Goal: Transaction & Acquisition: Obtain resource

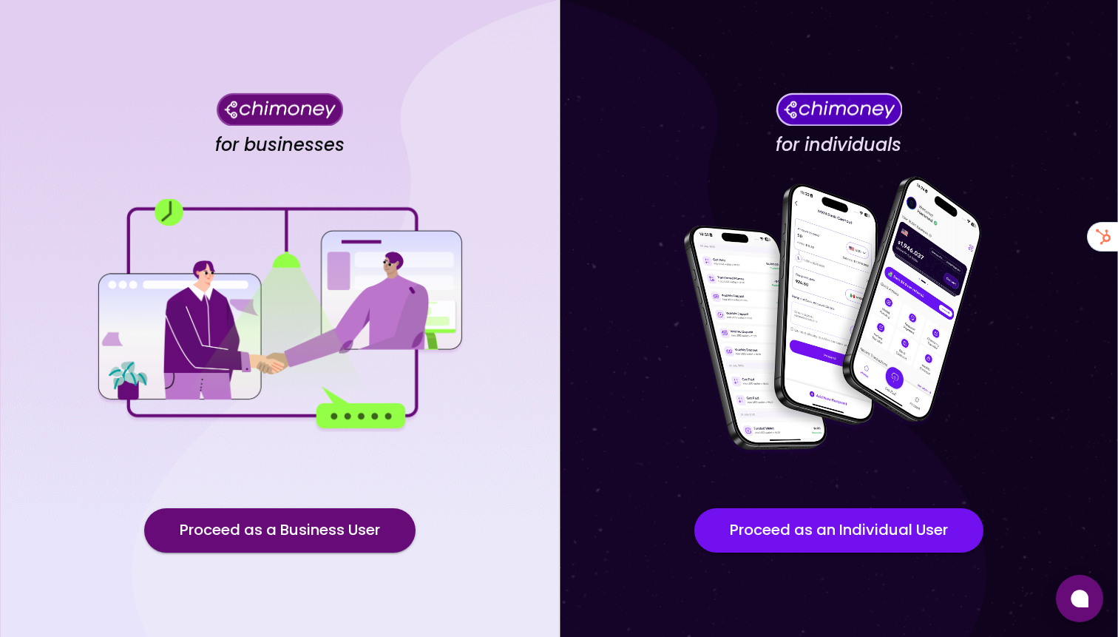
click at [239, 498] on div "for businesses Proceed as a Business User" at bounding box center [279, 334] width 559 height 668
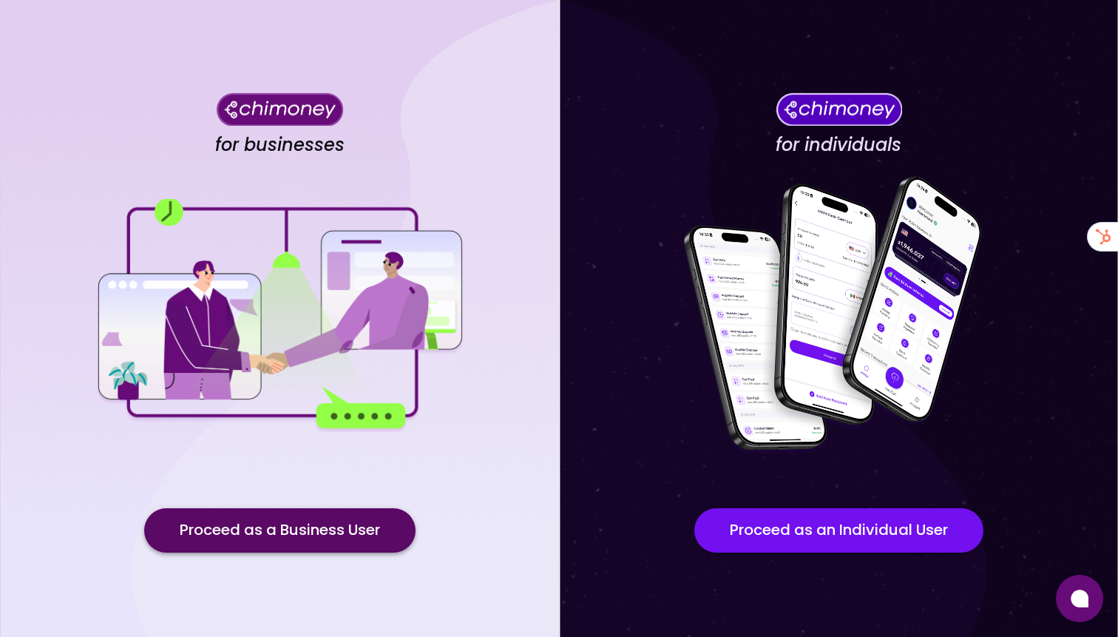
click at [241, 519] on button "Proceed as a Business User" at bounding box center [279, 530] width 271 height 44
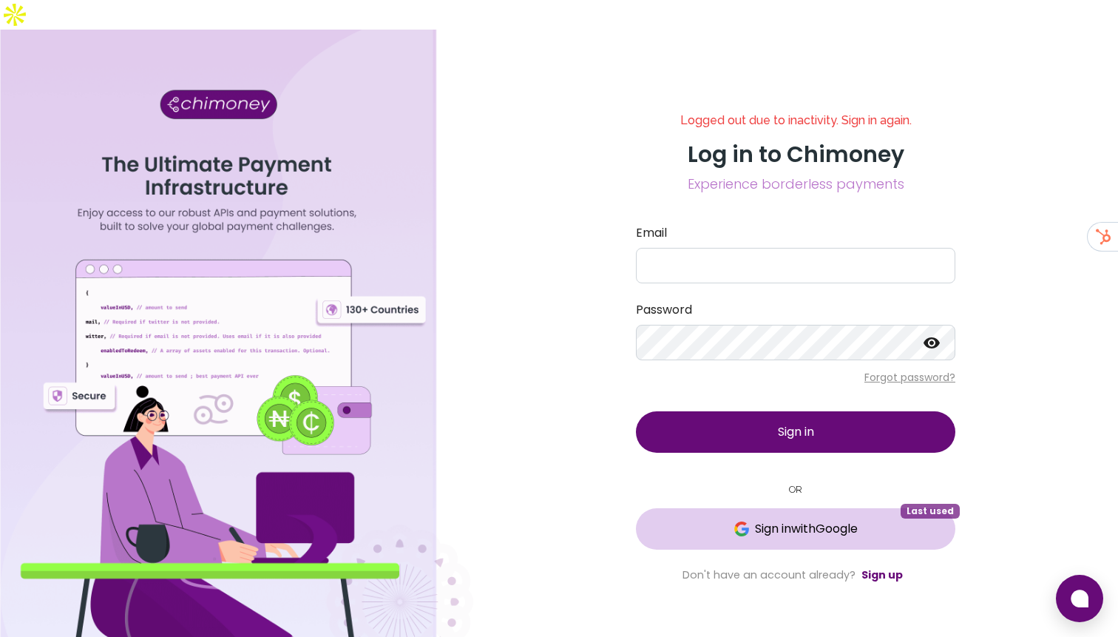
click at [755, 520] on span "Sign in with Google" at bounding box center [806, 529] width 103 height 18
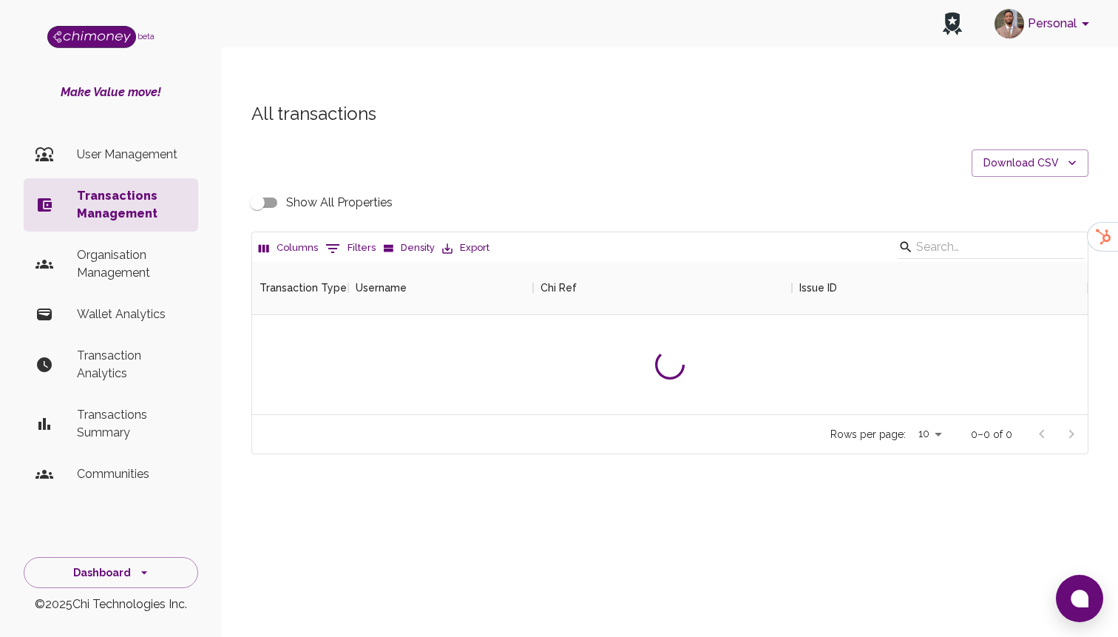
scroll to position [549, 835]
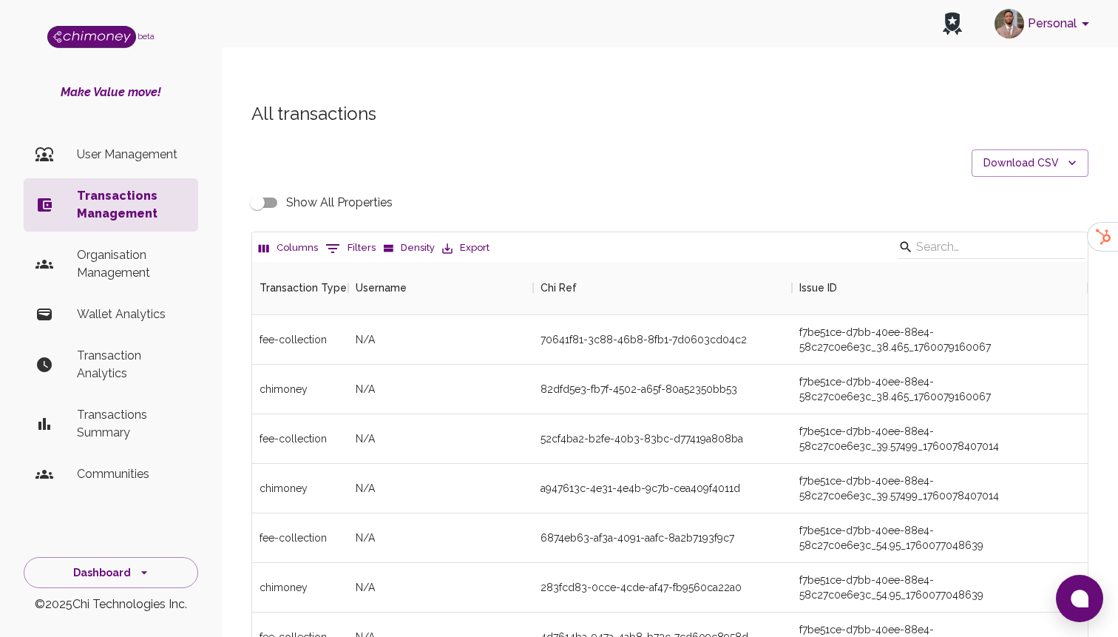
click at [356, 237] on button "0 Filters" at bounding box center [351, 249] width 58 height 24
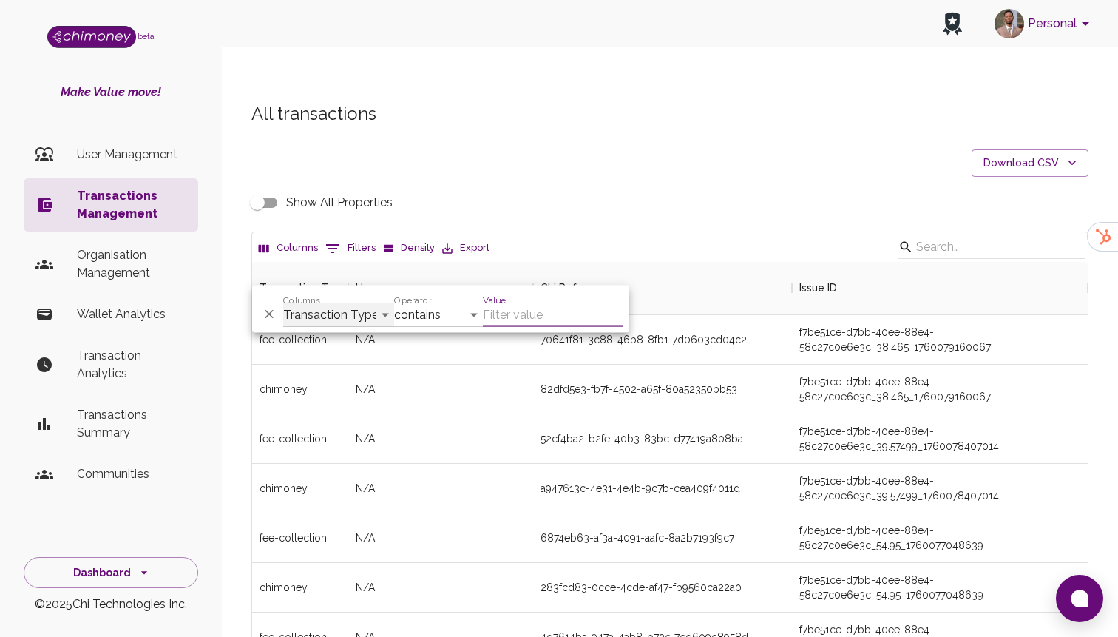
click at [348, 307] on select "Transaction Type Username Chi Ref Issue ID Value Amount Currency Fee ($) FX Rat…" at bounding box center [338, 315] width 111 height 24
select select "email"
click at [283, 303] on select "Transaction Type Username Chi Ref Issue ID Value Amount Currency Fee ($) FX Rat…" at bounding box center [338, 315] width 111 height 24
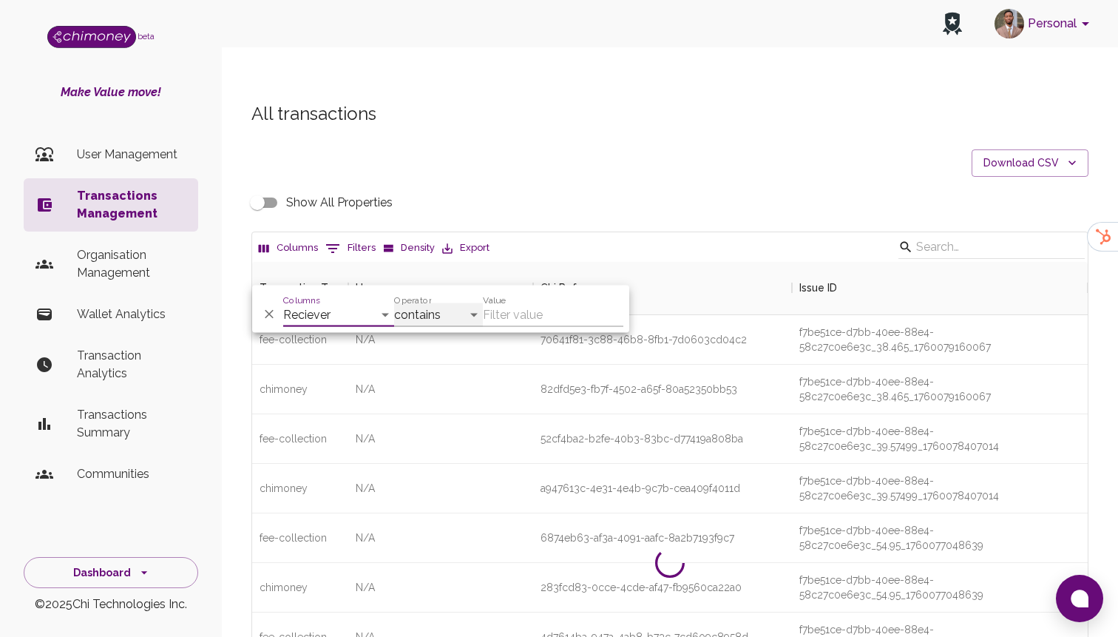
click at [452, 305] on select "contains equals starts with ends with is empty is not empty is any of" at bounding box center [438, 315] width 89 height 24
select select "equals"
click at [394, 303] on select "contains equals starts with ends with is empty is not empty is any of" at bounding box center [438, 315] width 89 height 24
click at [543, 324] on input "Value" at bounding box center [553, 315] width 140 height 24
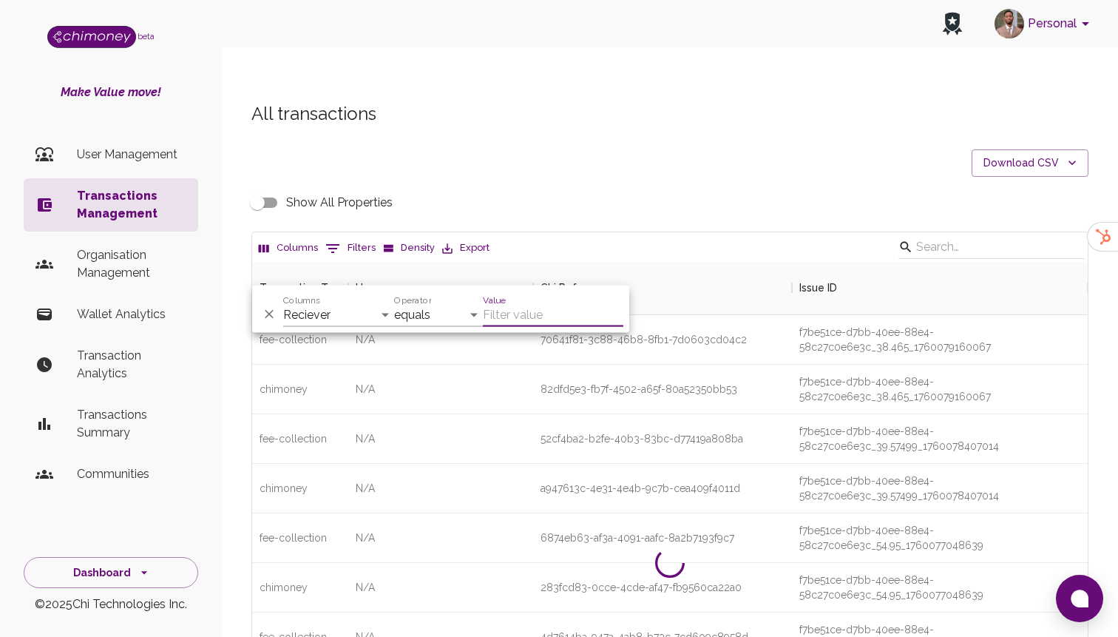
paste input "filbert@goodwall.org"
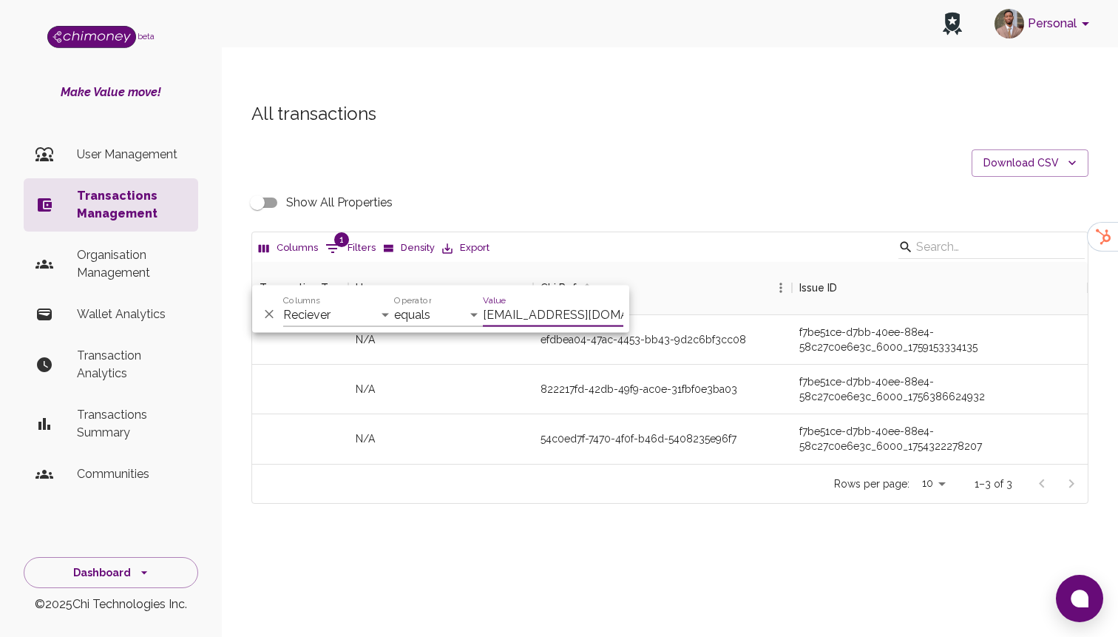
scroll to position [202, 835]
type input "filbert@goodwall.org"
click at [701, 414] on div "54c0ed7f-7470-4f0f-b46d-5408235e96f7" at bounding box center [662, 439] width 259 height 50
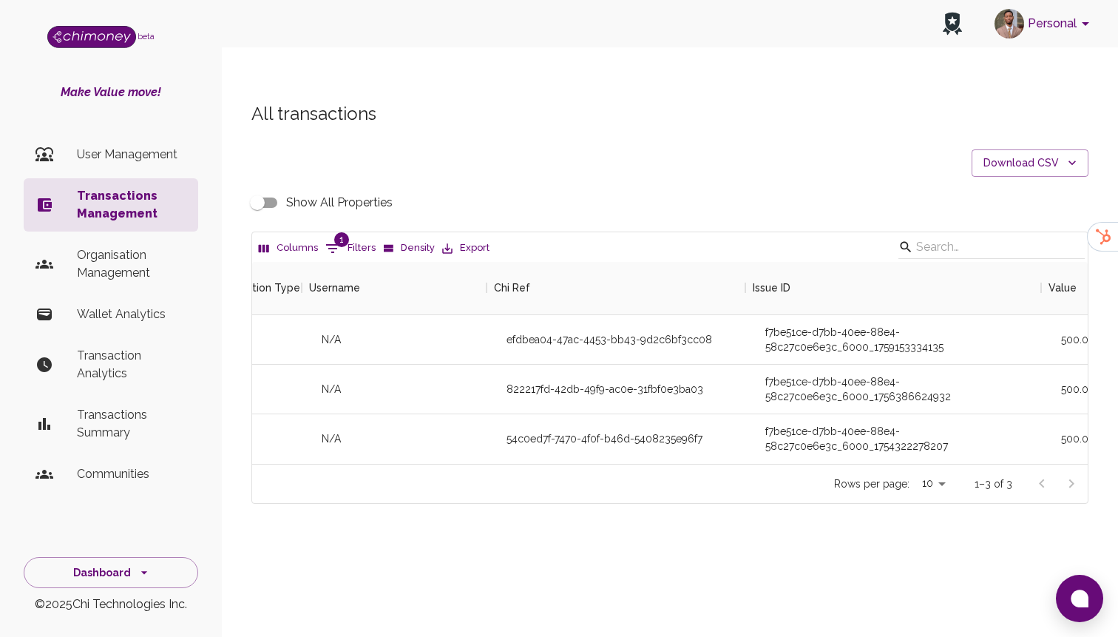
scroll to position [0, 0]
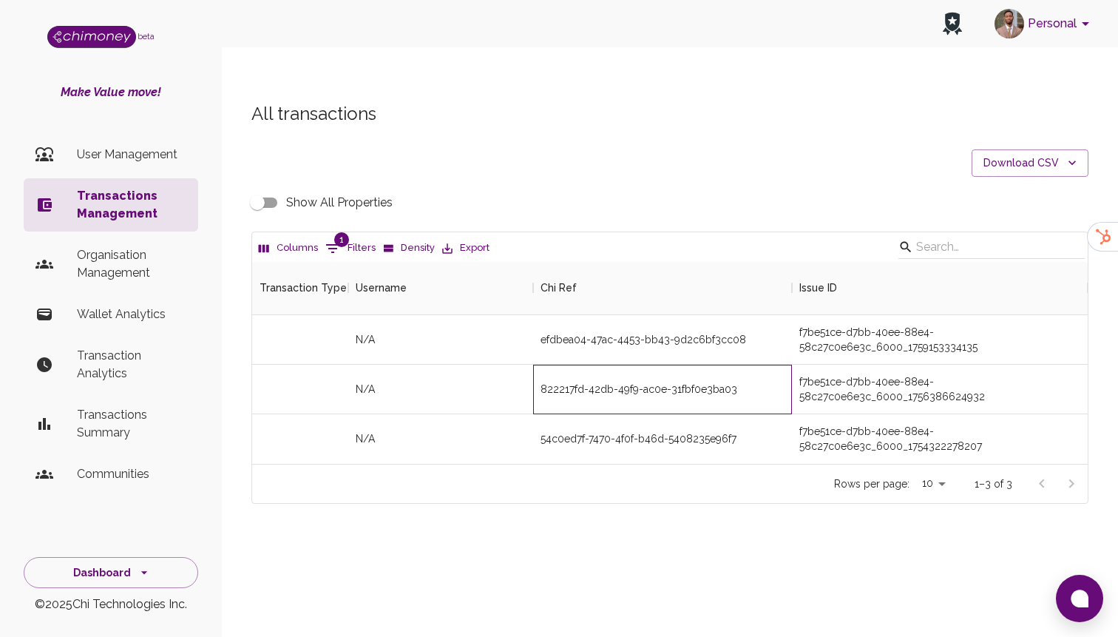
click at [546, 381] on div "822217fd-42db-49f9-ac0e-31fbf0e3ba03" at bounding box center [638, 388] width 197 height 15
copy div "822217fd-42db-49f9-ac0e-31fbf0e3ba03"
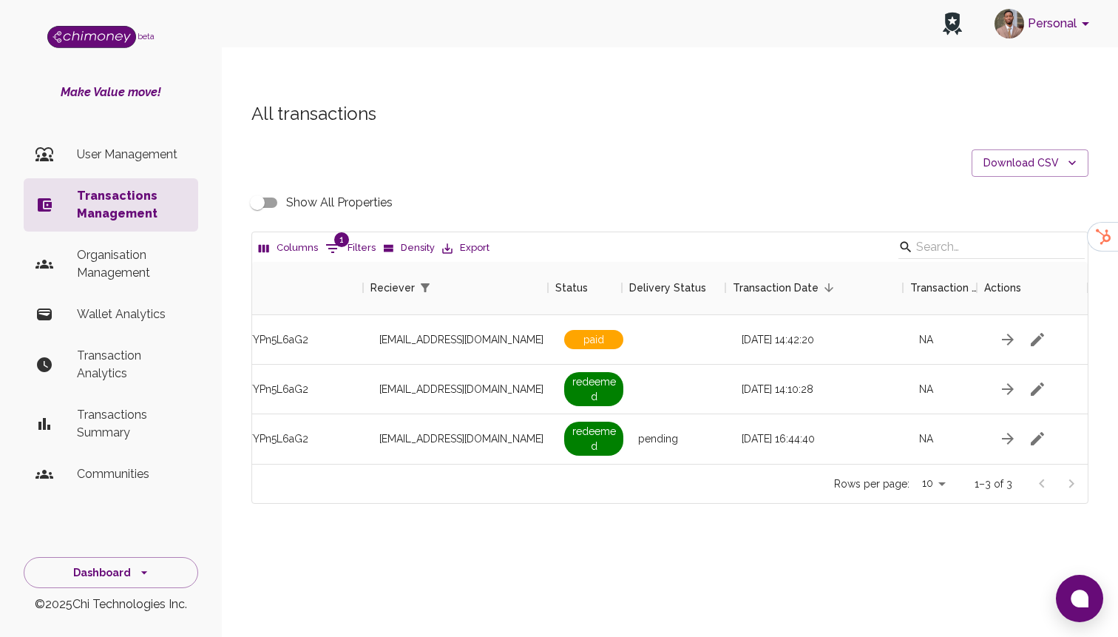
scroll to position [0, 1272]
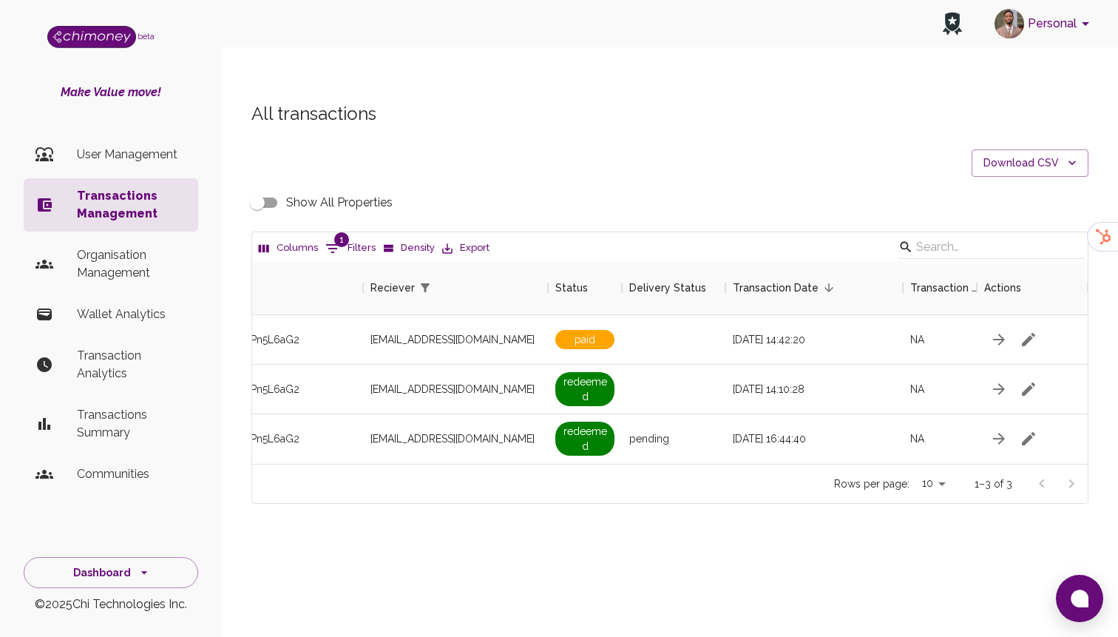
click at [262, 189] on input "Show All Properties" at bounding box center [257, 203] width 84 height 28
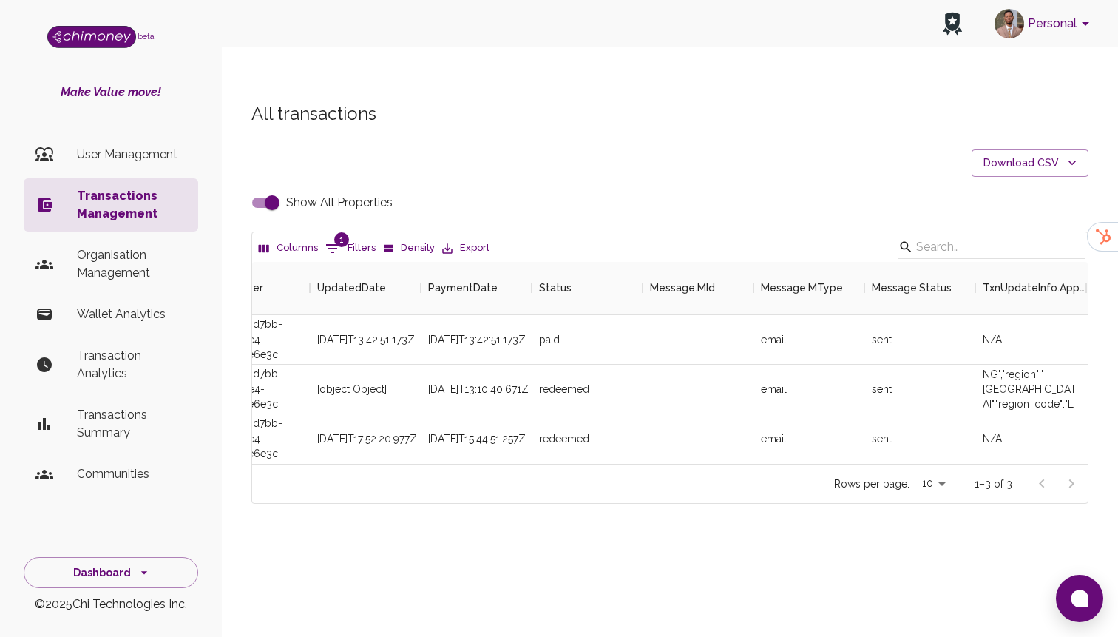
scroll to position [0, 2302]
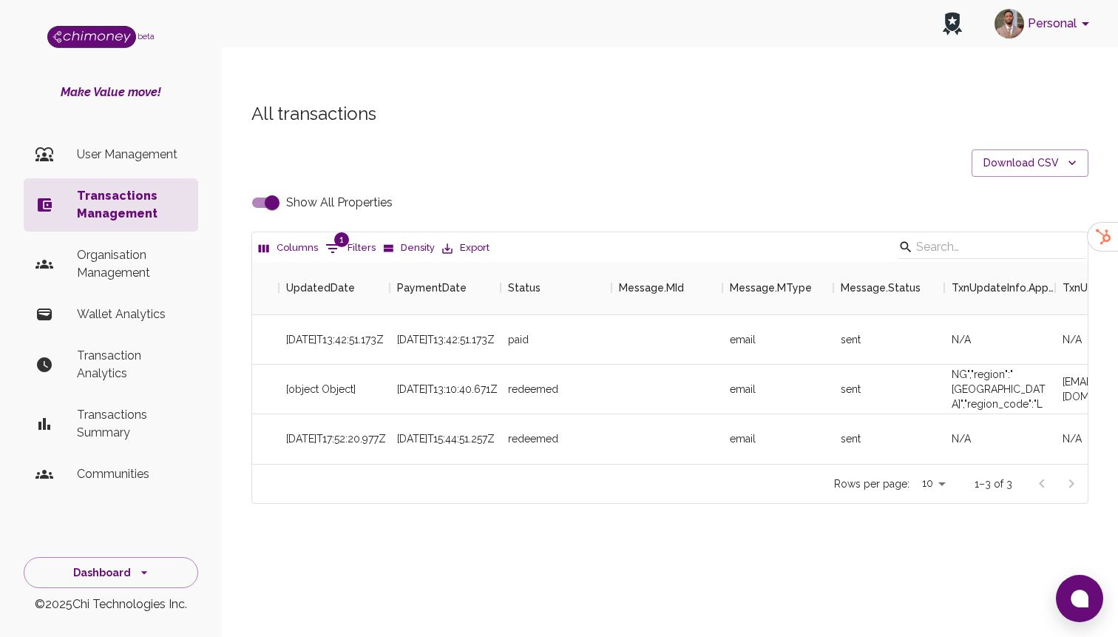
click at [265, 189] on input "Show All Properties" at bounding box center [272, 203] width 84 height 28
checkbox input "false"
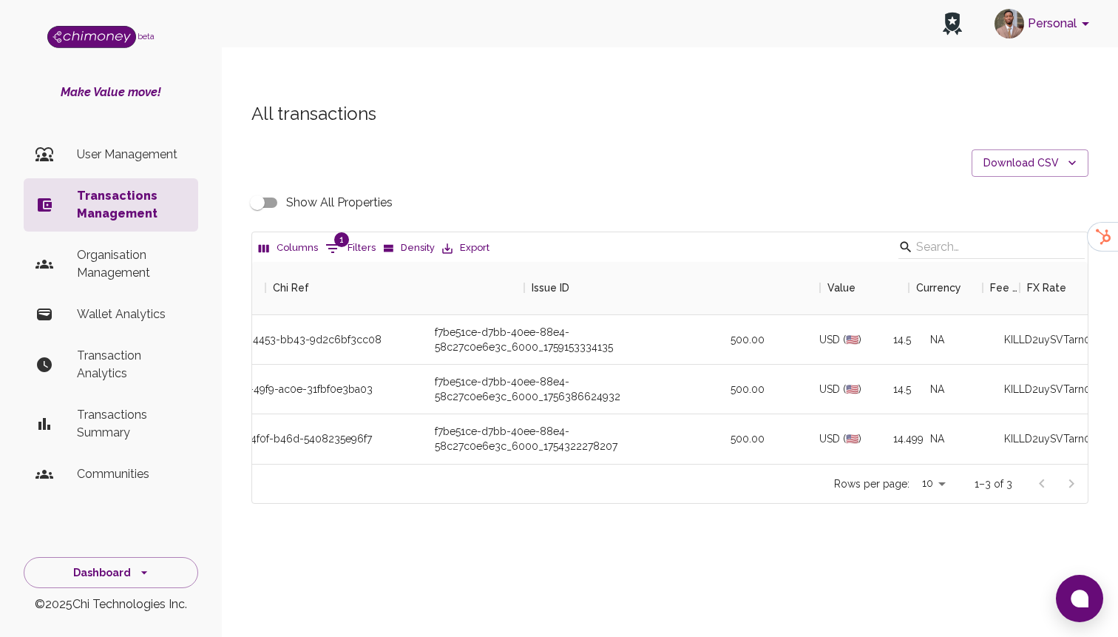
scroll to position [0, 146]
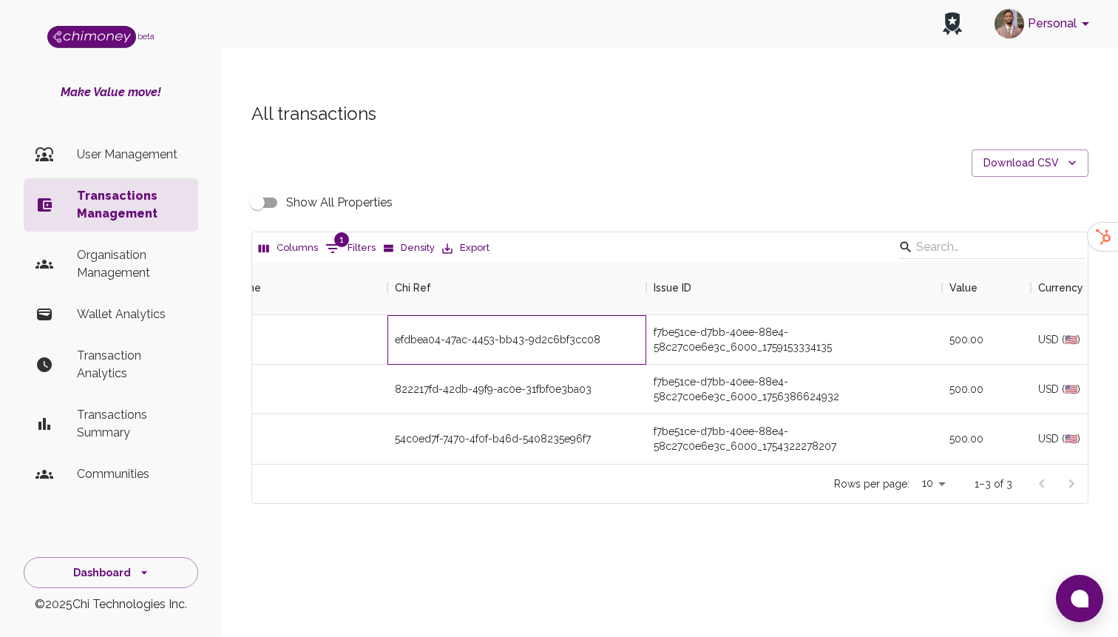
click at [512, 315] on div "efdbea04-47ac-4453-bb43-9d2c6bf3cc08" at bounding box center [516, 340] width 259 height 50
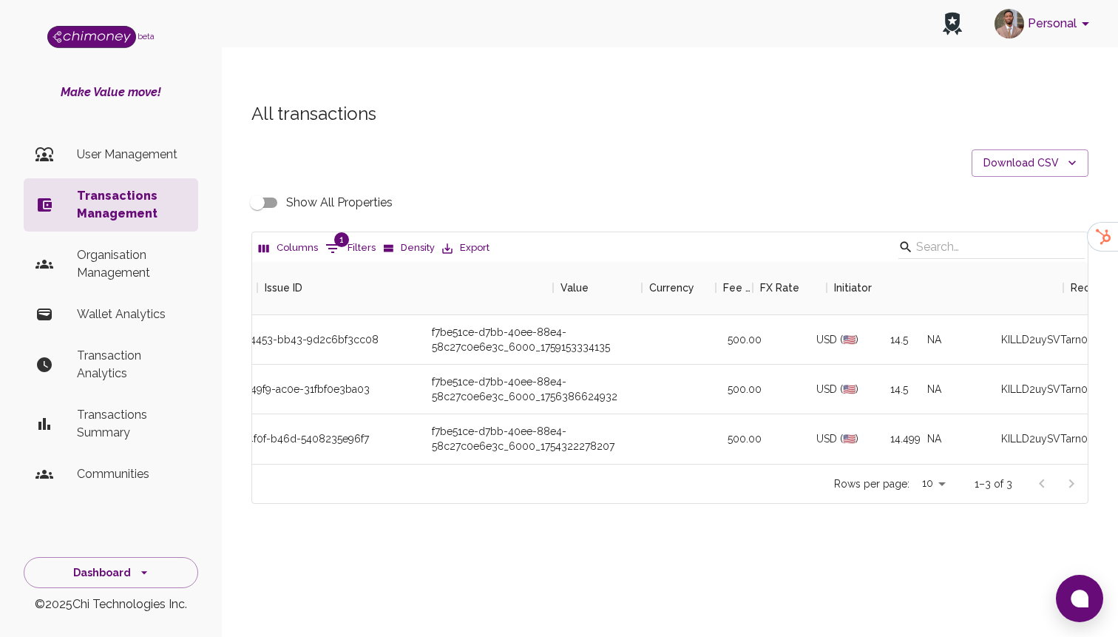
scroll to position [0, 0]
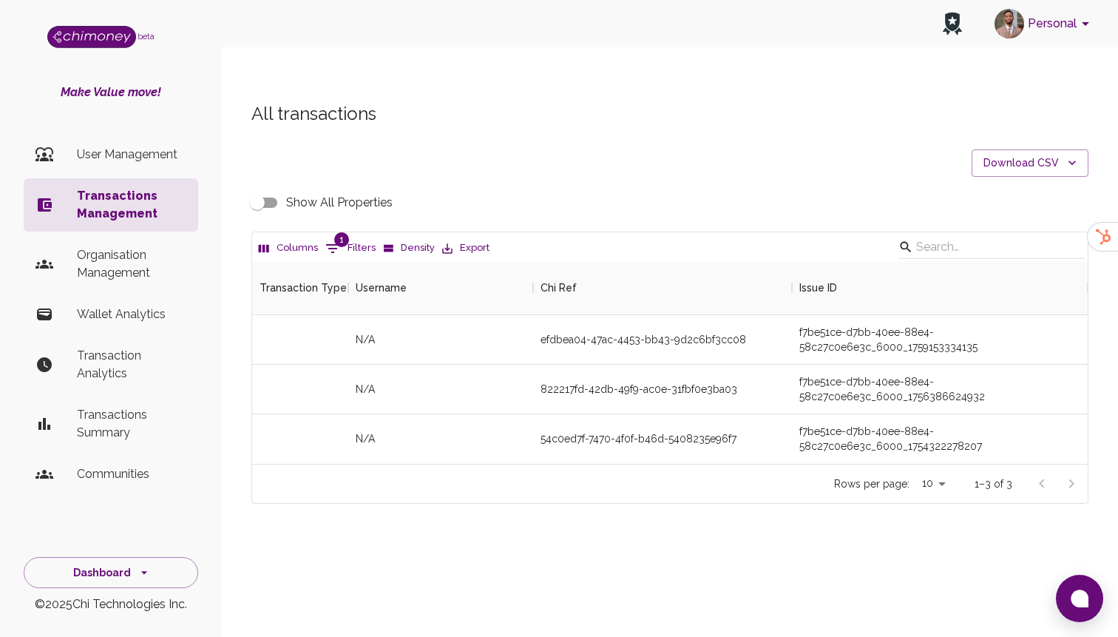
click at [575, 318] on div "efdbea04-47ac-4453-bb43-9d2c6bf3cc08" at bounding box center [662, 340] width 259 height 50
copy div "efdbea04-47ac-4453-bb43-9d2c6bf3cc08"
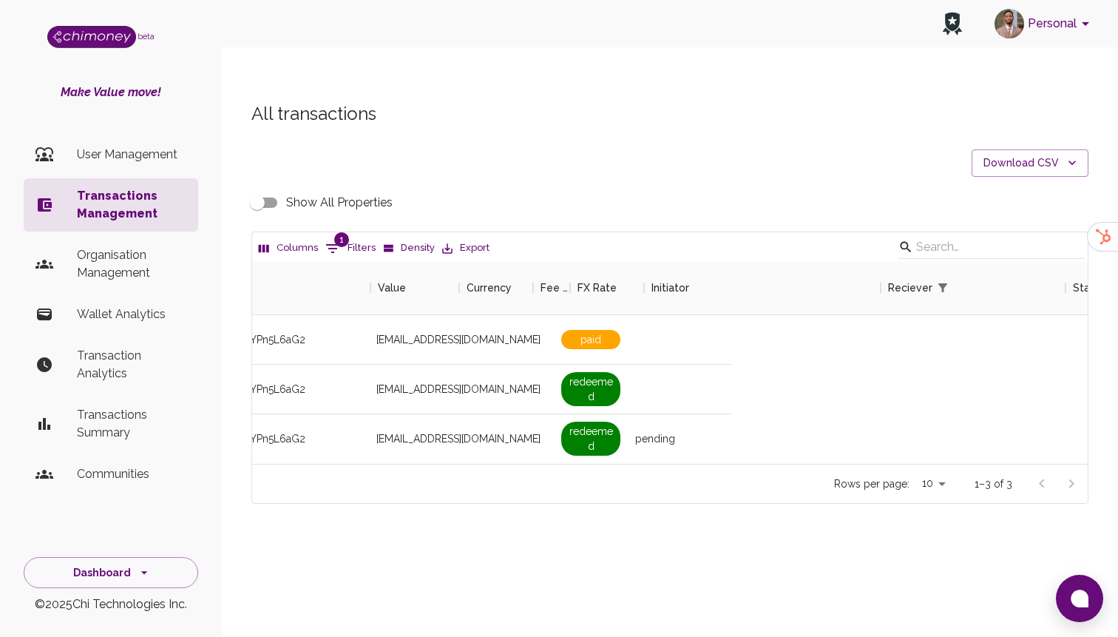
scroll to position [0, 1235]
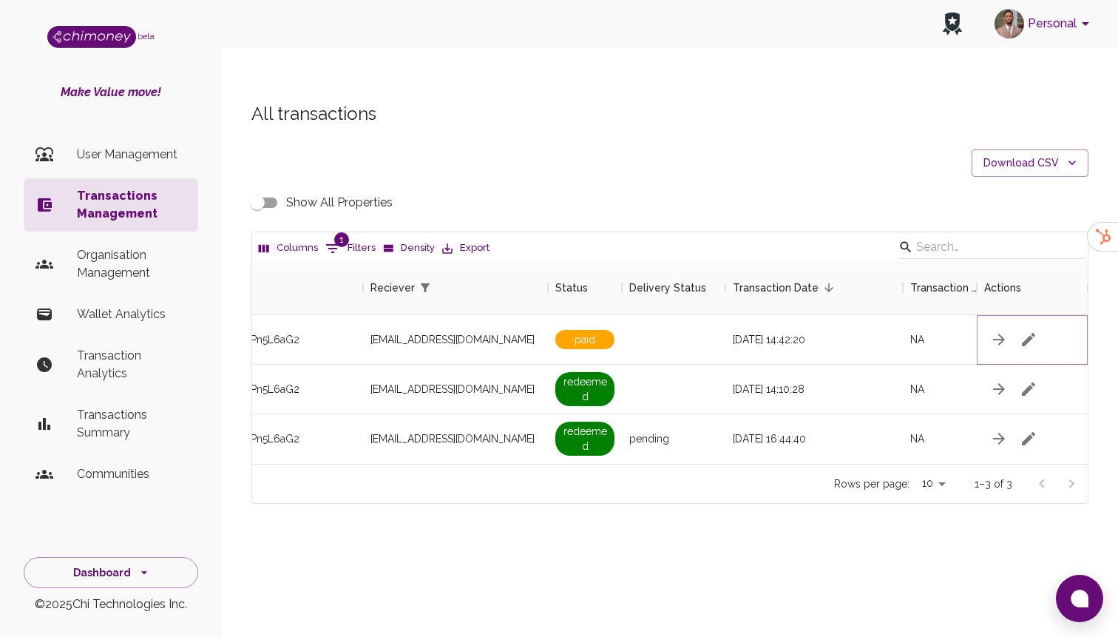
click at [1037, 325] on button "button" at bounding box center [1029, 340] width 30 height 30
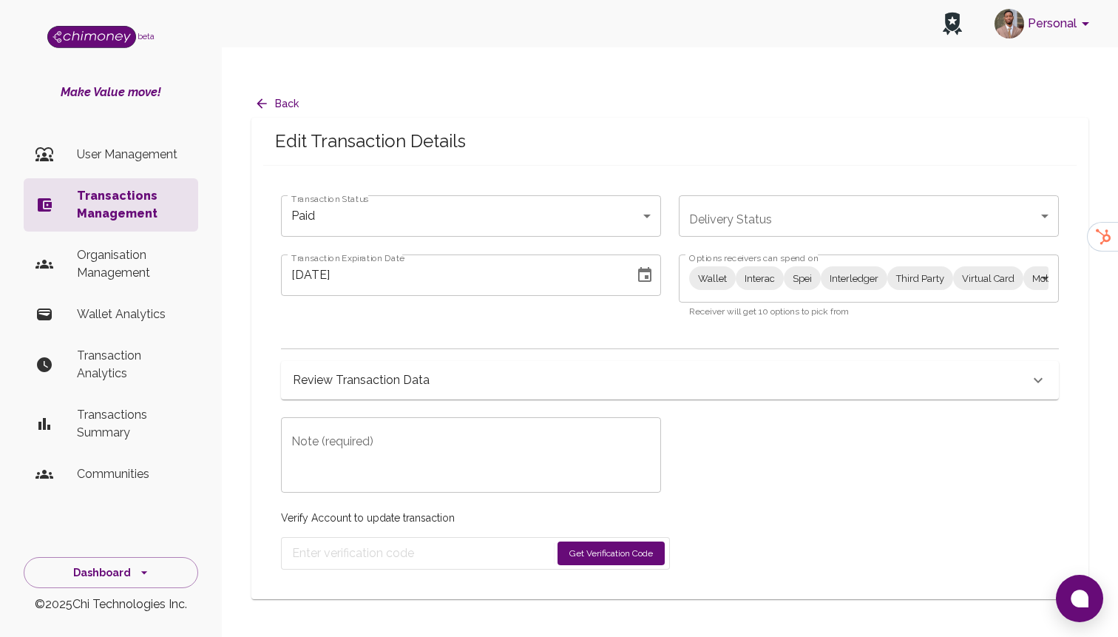
click at [511, 370] on div "Review Transaction Data" at bounding box center [661, 380] width 736 height 21
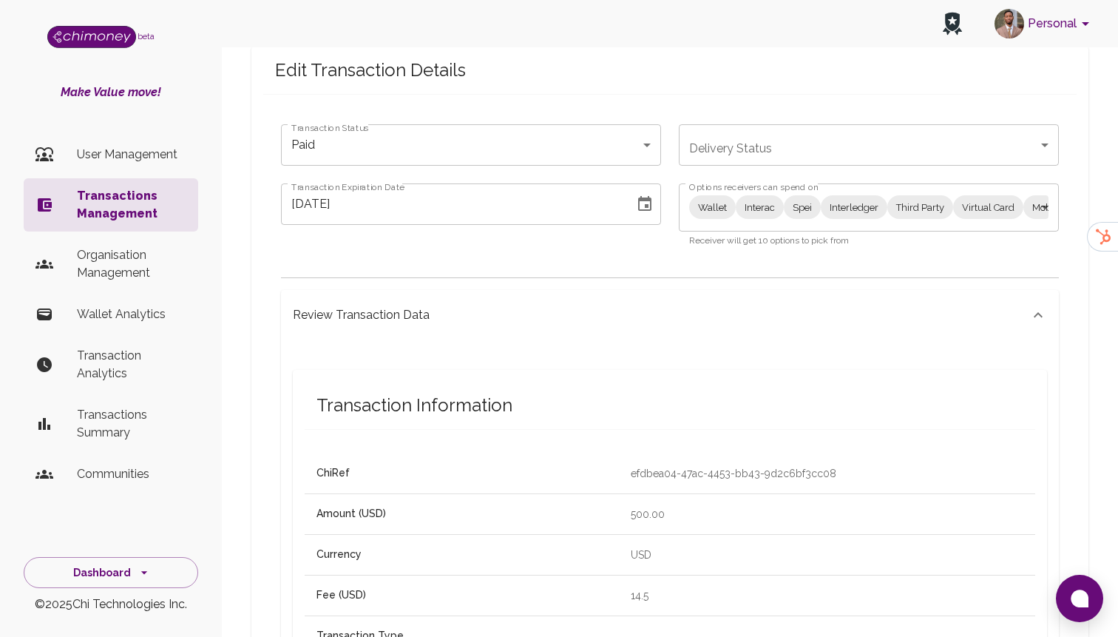
scroll to position [135, 0]
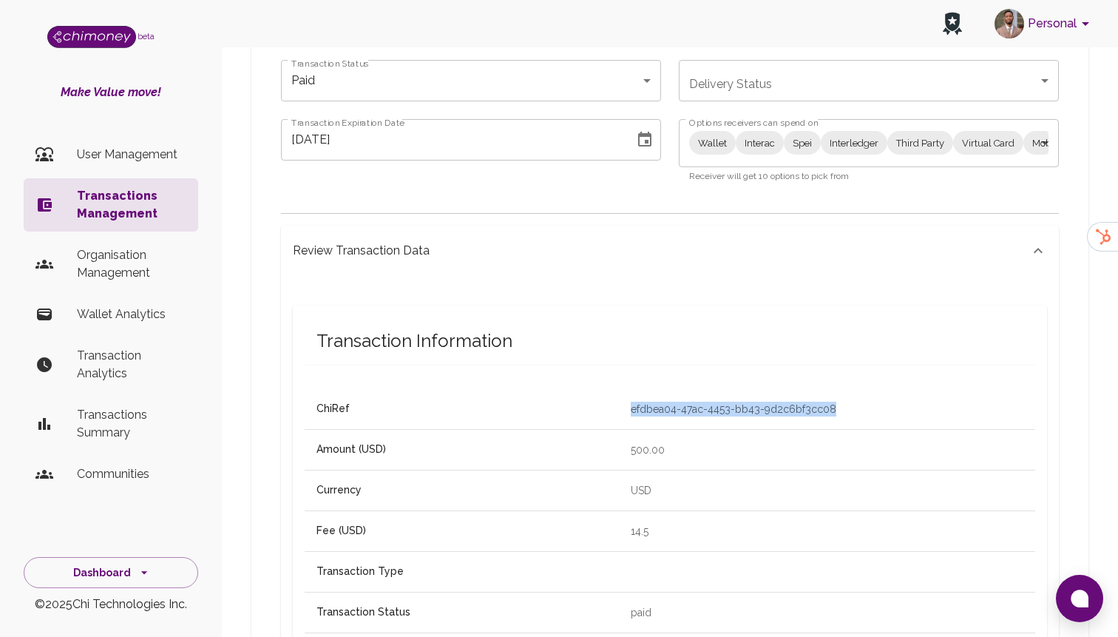
drag, startPoint x: 807, startPoint y: 377, endPoint x: 595, endPoint y: 377, distance: 212.2
click at [619, 389] on td "efdbea04-47ac-4453-bb43-9d2c6bf3cc08" at bounding box center [827, 409] width 416 height 40
copy p "efdbea04-47ac-4453-bb43-9d2c6bf3cc08"
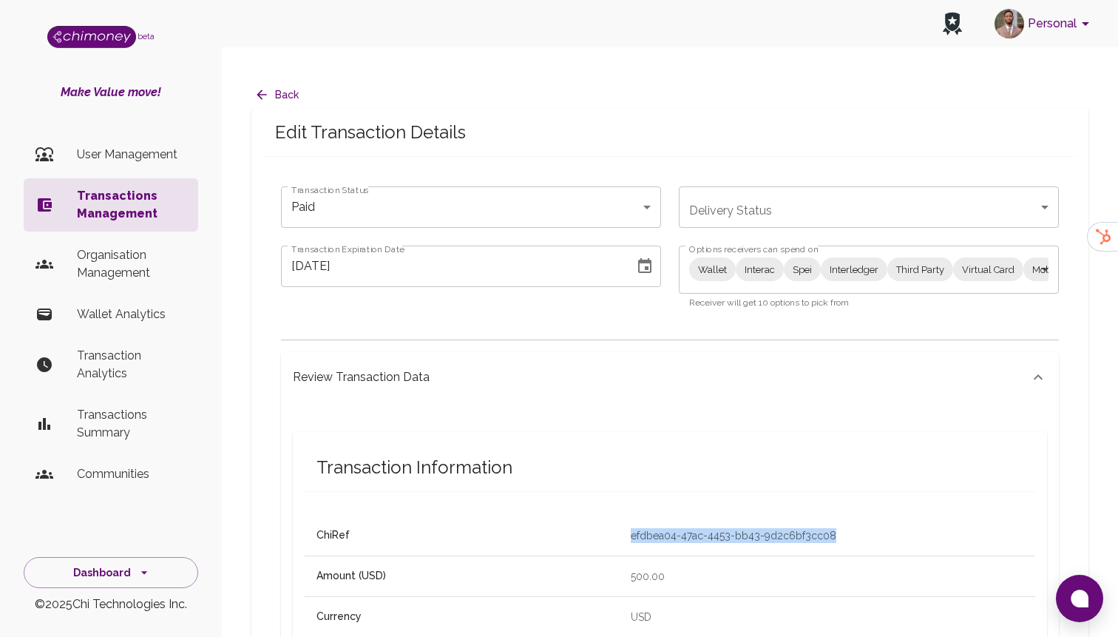
scroll to position [0, 0]
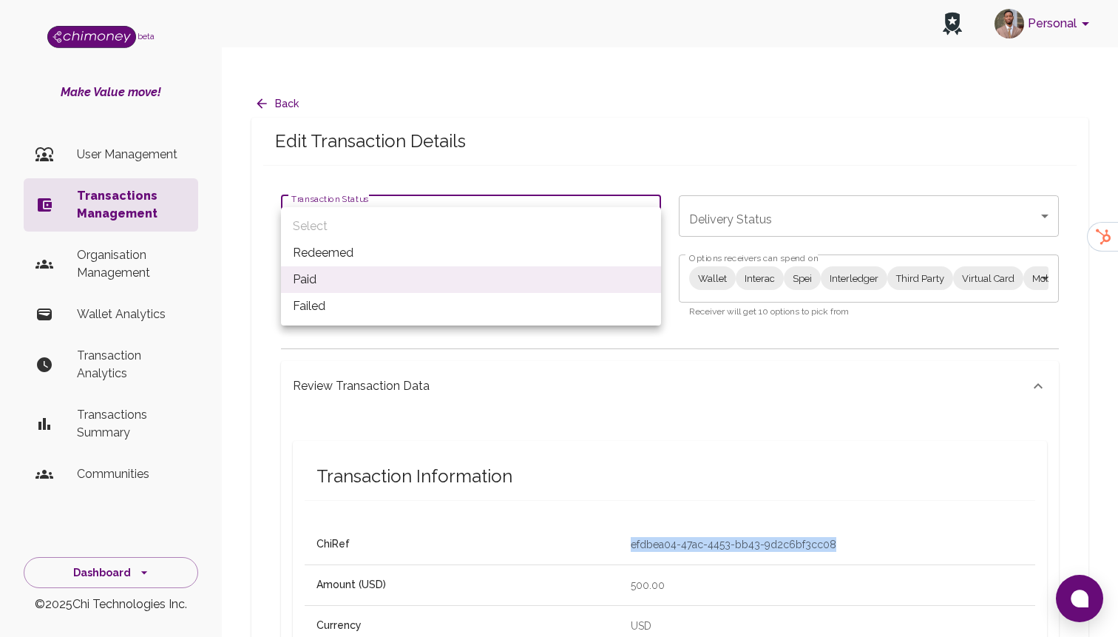
click at [388, 254] on li "Redeemed" at bounding box center [471, 253] width 380 height 27
type input "redeemed"
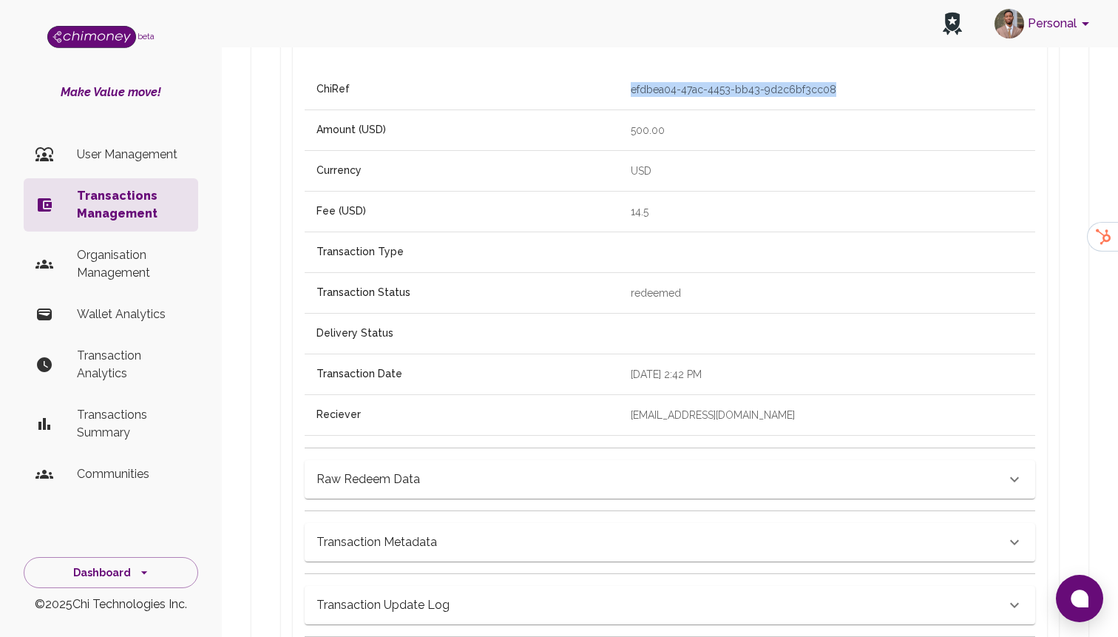
scroll to position [746, 0]
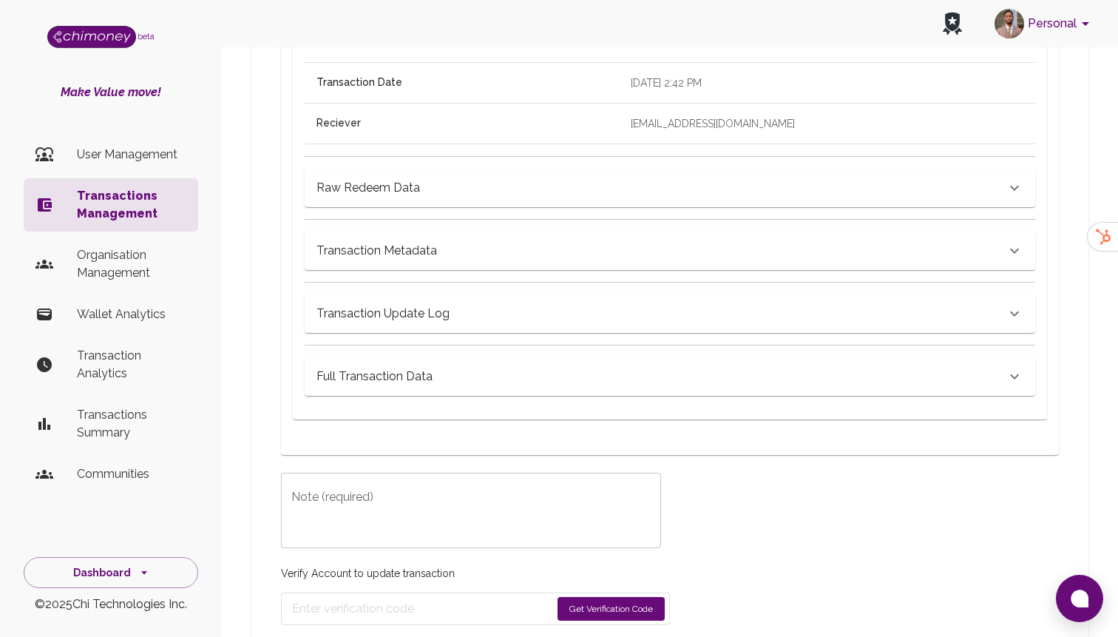
click at [440, 485] on textarea "Note (required)" at bounding box center [470, 510] width 359 height 51
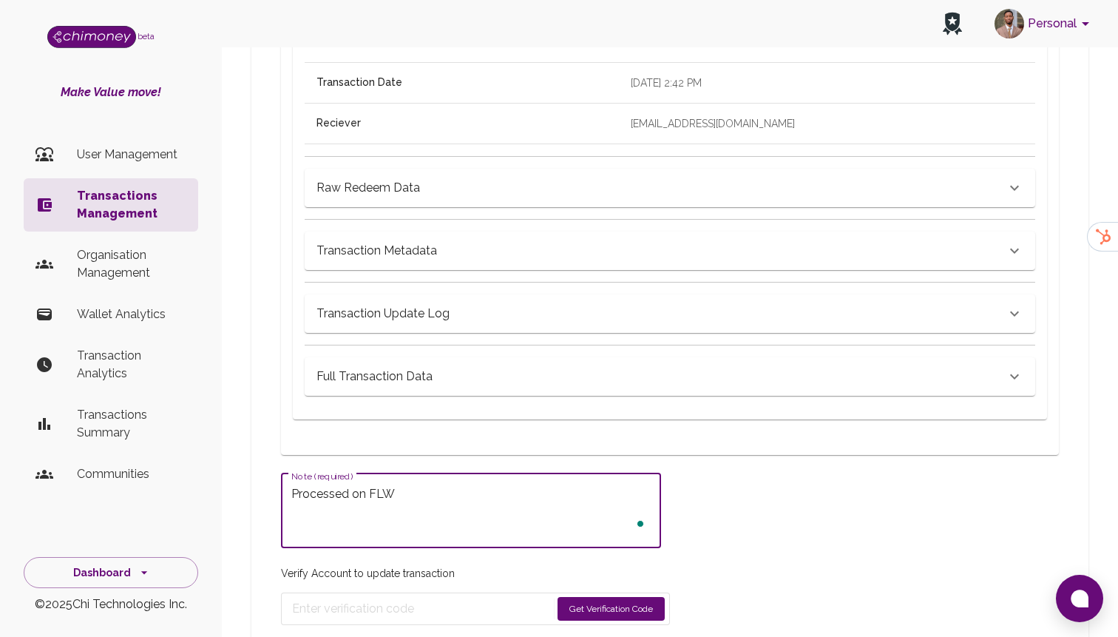
type textarea "Processed on FLW"
click at [630, 592] on form "Get Verification Code" at bounding box center [475, 608] width 389 height 33
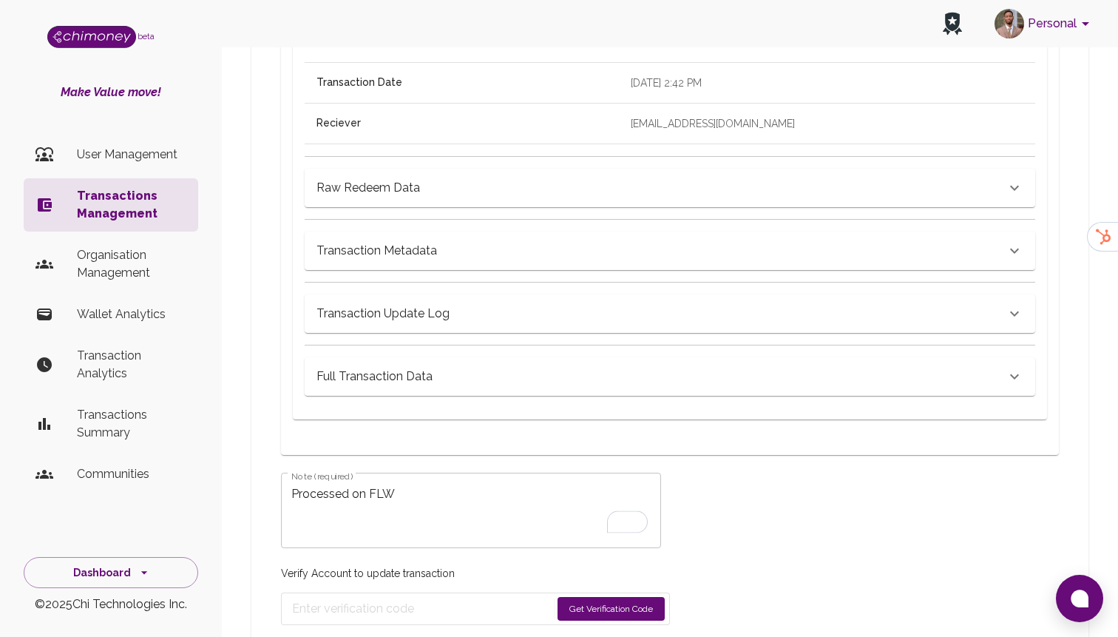
click at [618, 597] on button "Get Verification Code" at bounding box center [610, 609] width 107 height 24
click at [352, 597] on input "Enter verification code" at bounding box center [426, 609] width 268 height 24
paste input "2340"
type input "2340"
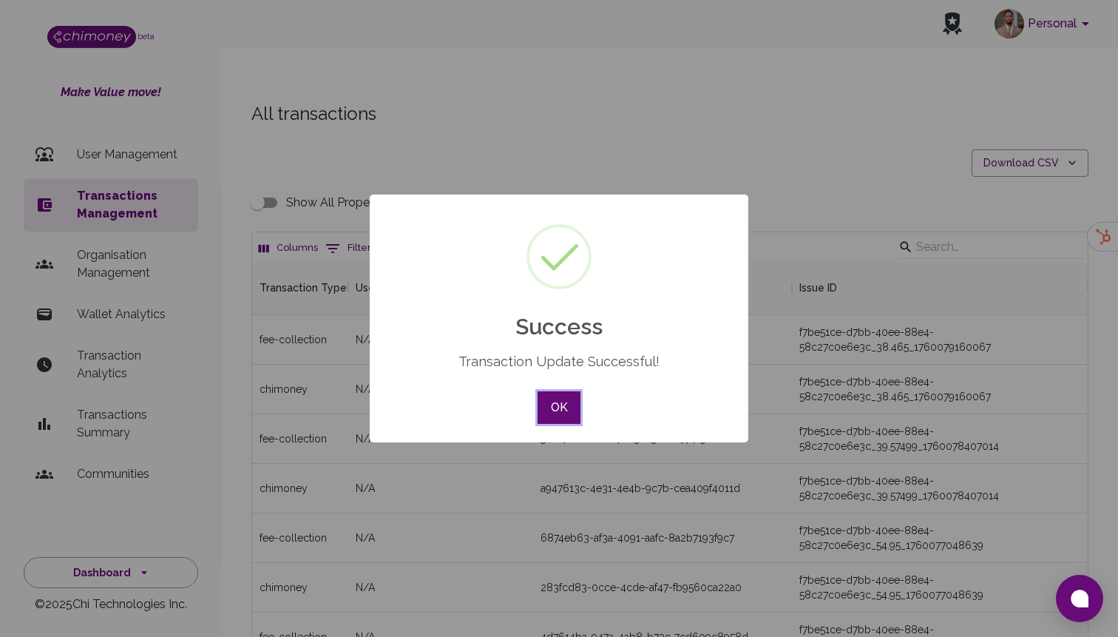
scroll to position [549, 835]
click at [556, 393] on button "OK" at bounding box center [558, 407] width 43 height 33
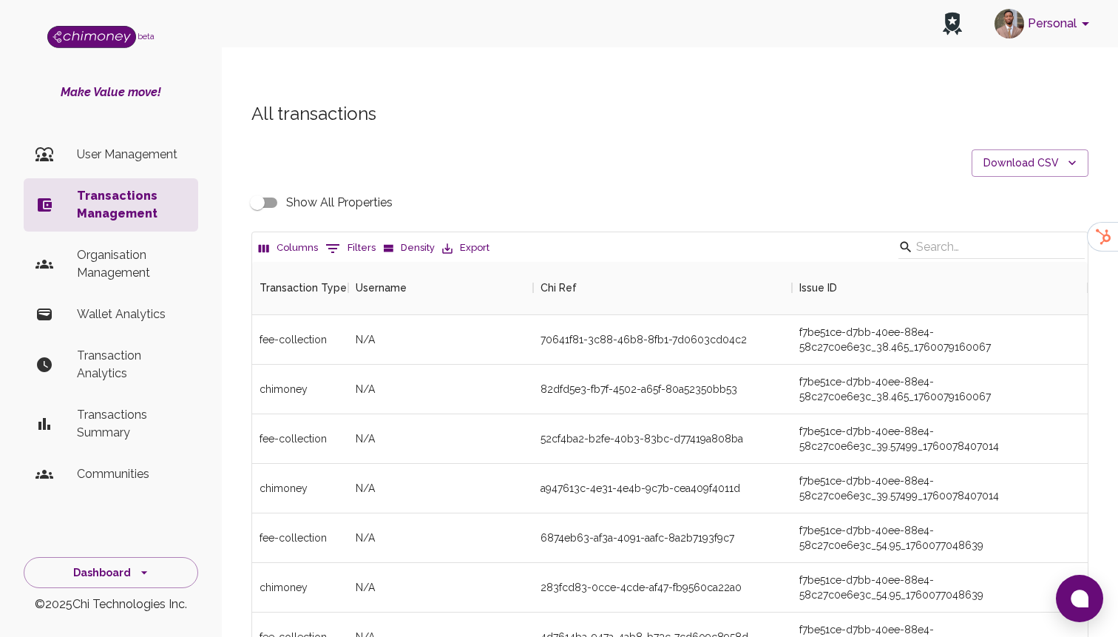
click at [98, 151] on p "User Management" at bounding box center [131, 155] width 109 height 18
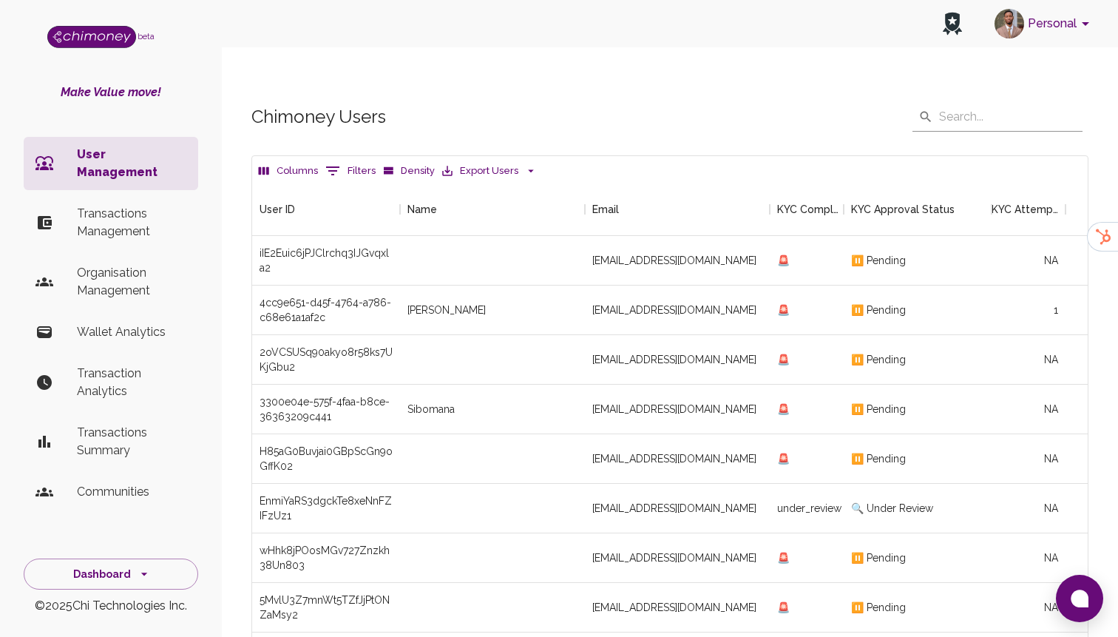
scroll to position [549, 835]
click at [340, 159] on button "0 Filters" at bounding box center [351, 171] width 58 height 24
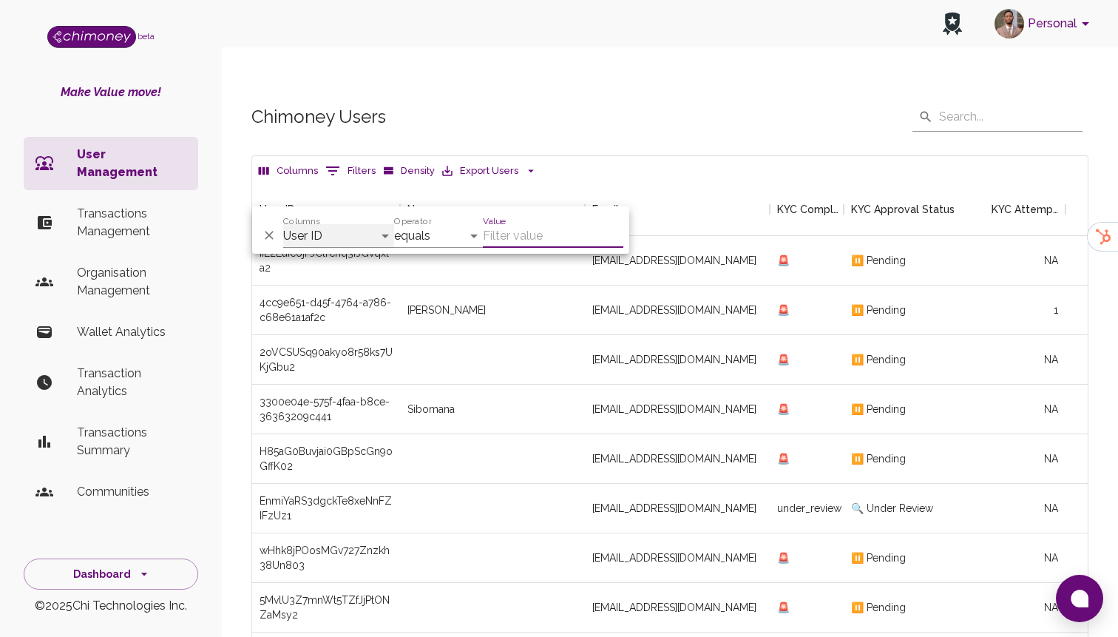
click at [347, 240] on select "User ID Name Email KYC Completed KYC Approval Status KYC Attempts Join date Upd…" at bounding box center [338, 236] width 111 height 24
select select "email"
click at [283, 224] on select "User ID Name Email KYC Completed KYC Approval Status KYC Attempts Join date Upd…" at bounding box center [338, 236] width 111 height 24
click at [535, 228] on input "Value" at bounding box center [553, 236] width 140 height 24
paste input "sibrahim4546@gmail.com"
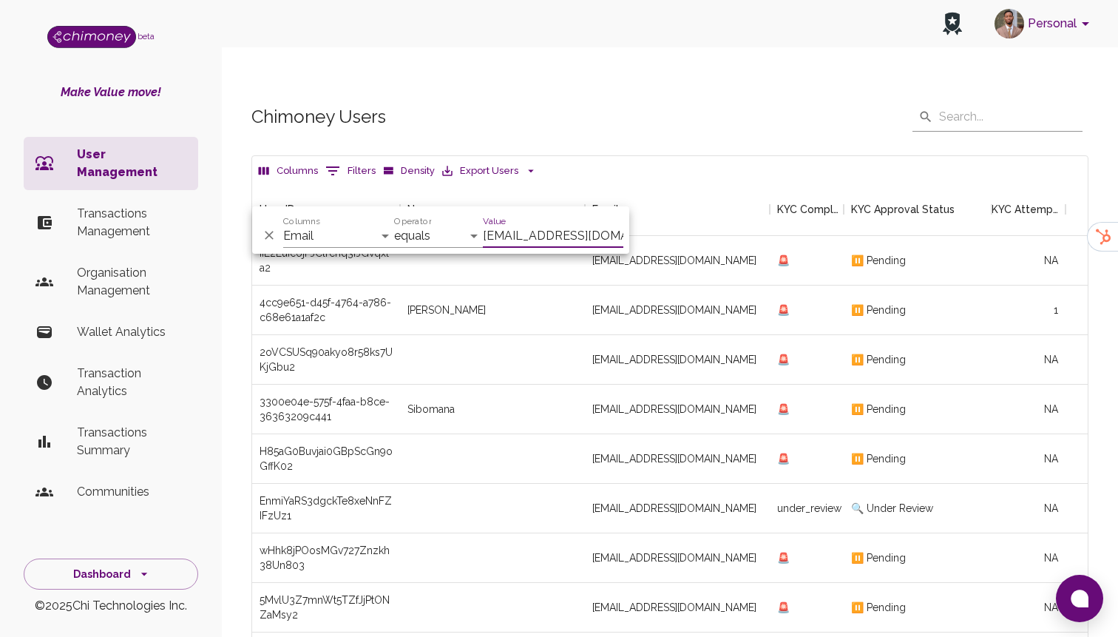
scroll to position [0, 16]
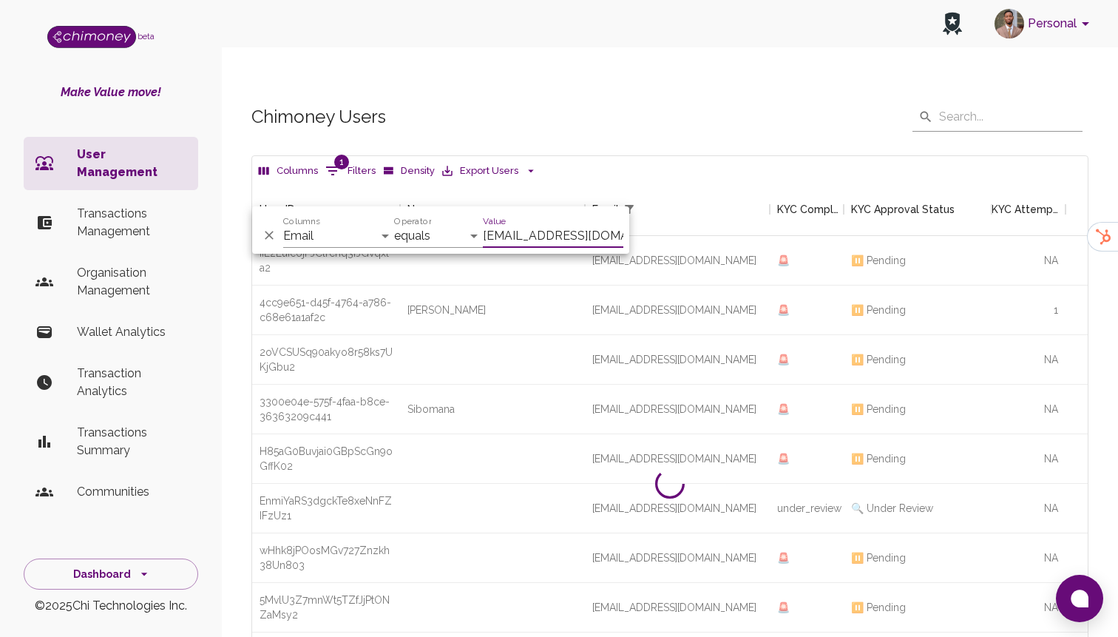
scroll to position [152, 835]
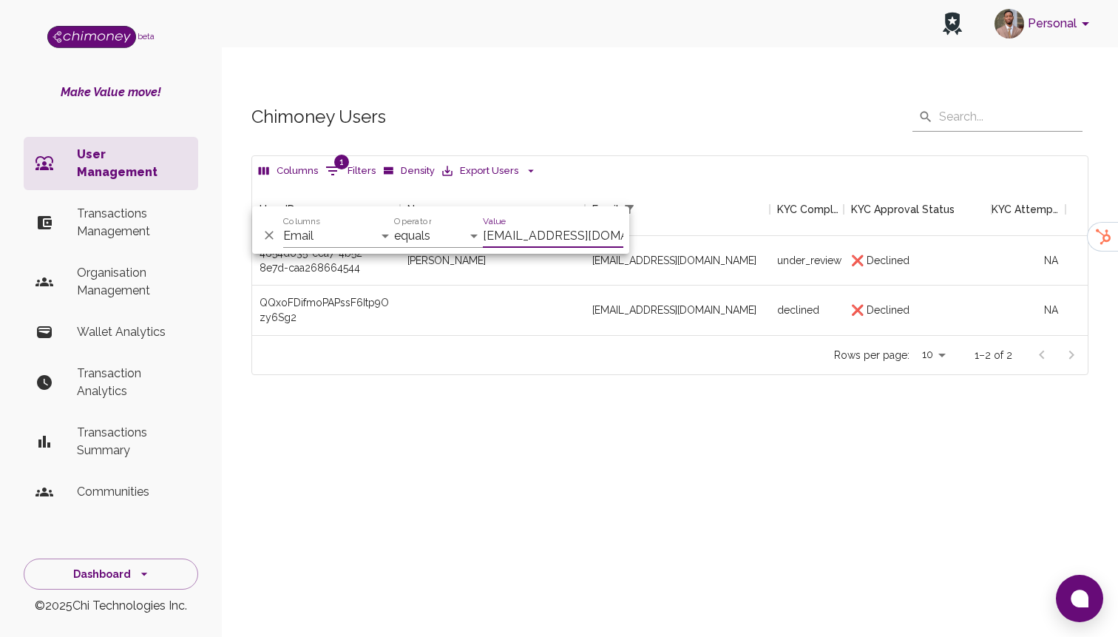
type input "sibrahim4546@gmail.com"
click at [606, 285] on div "sibrahim4546@gmail.com" at bounding box center [677, 310] width 185 height 50
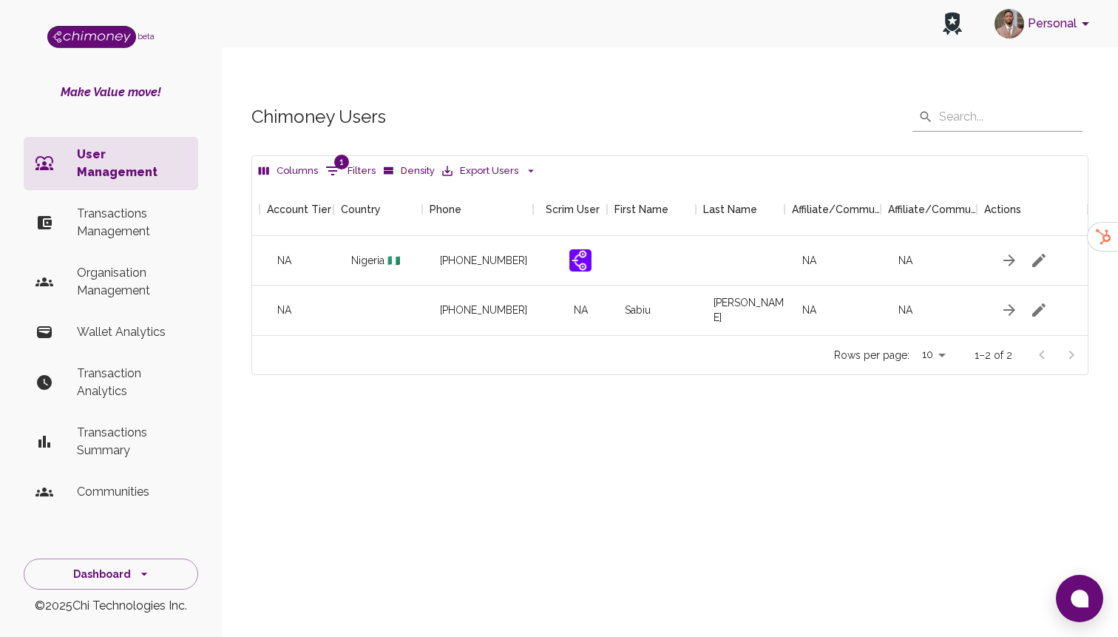
scroll to position [0, 1693]
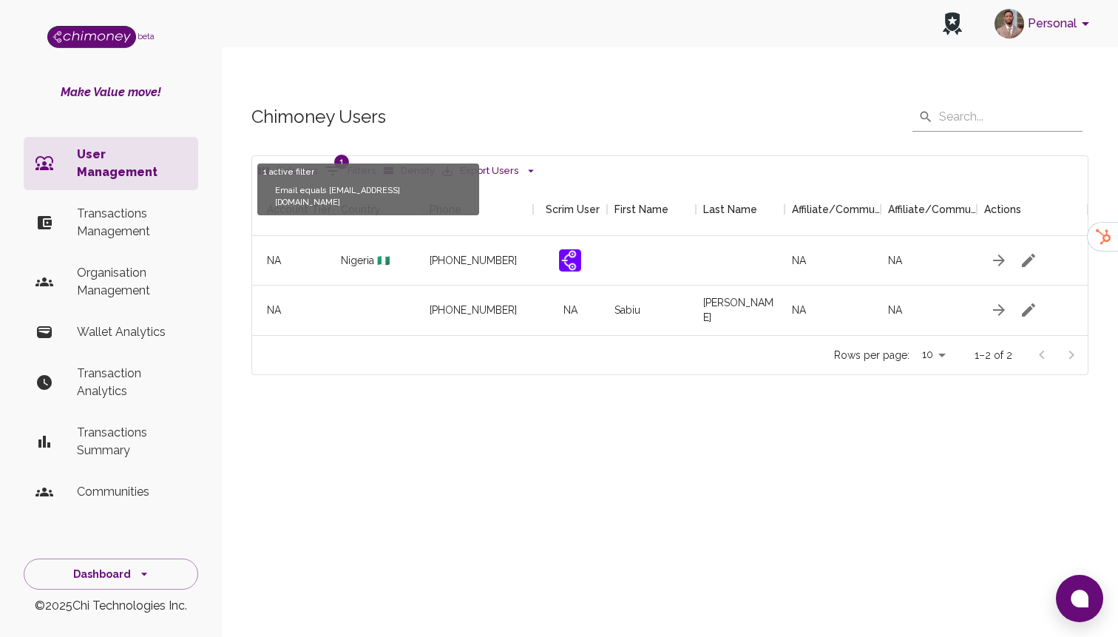
click at [339, 155] on span "1" at bounding box center [341, 162] width 15 height 15
select select "email"
select select "equals"
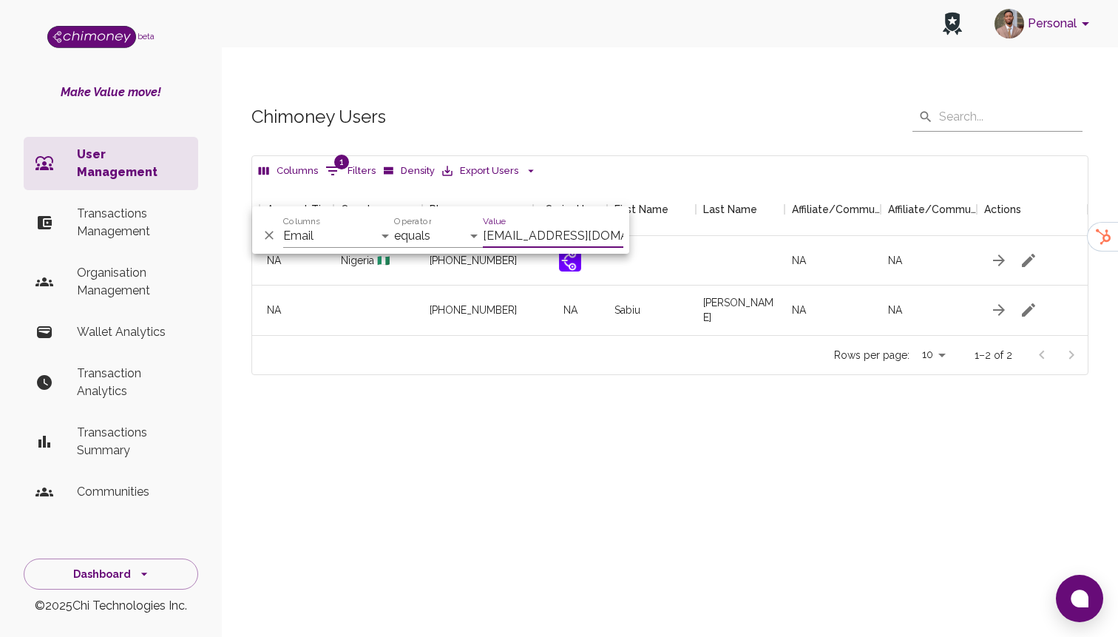
click at [520, 240] on input "sibrahim4546@gmail.com" at bounding box center [553, 236] width 140 height 24
type input "christianobianugba84@gmail.com"
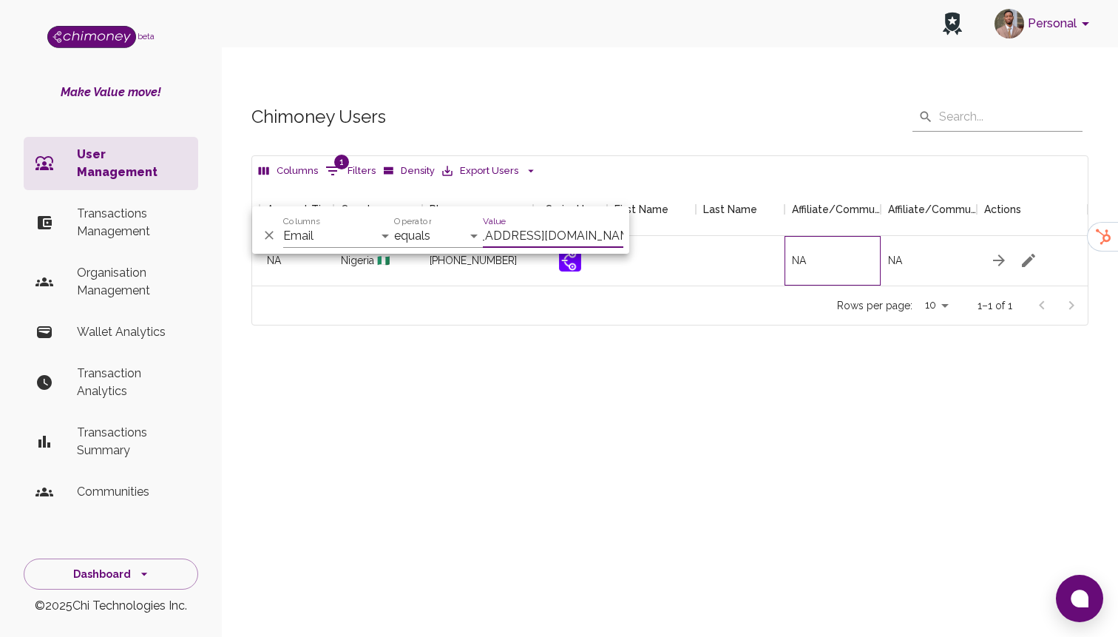
click at [827, 236] on div "NA" at bounding box center [832, 261] width 96 height 50
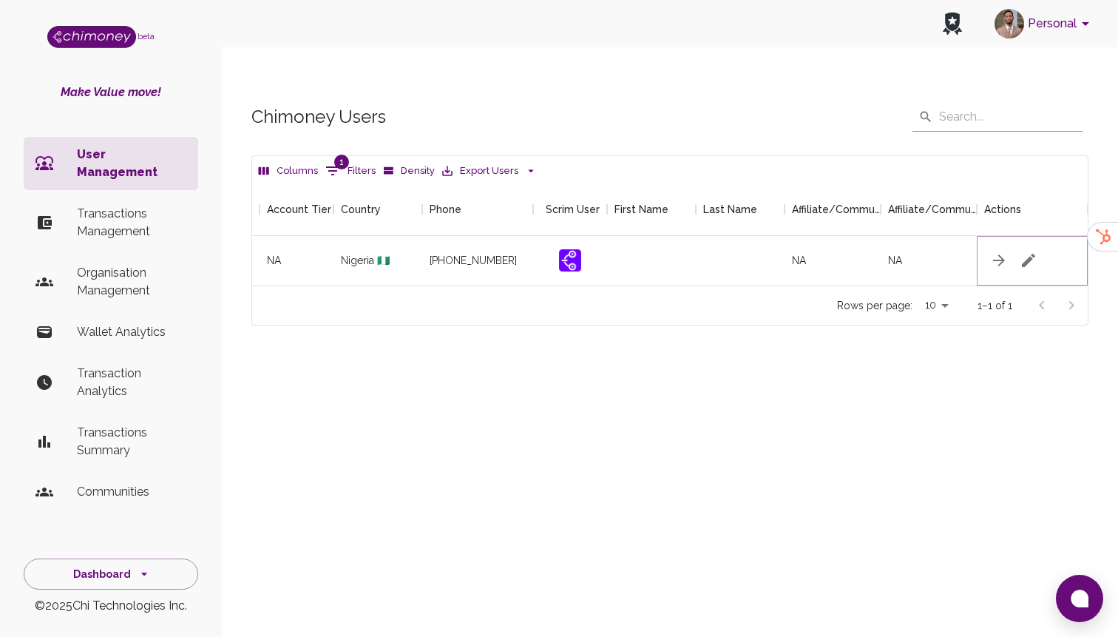
click at [1033, 254] on icon "button" at bounding box center [1028, 260] width 13 height 13
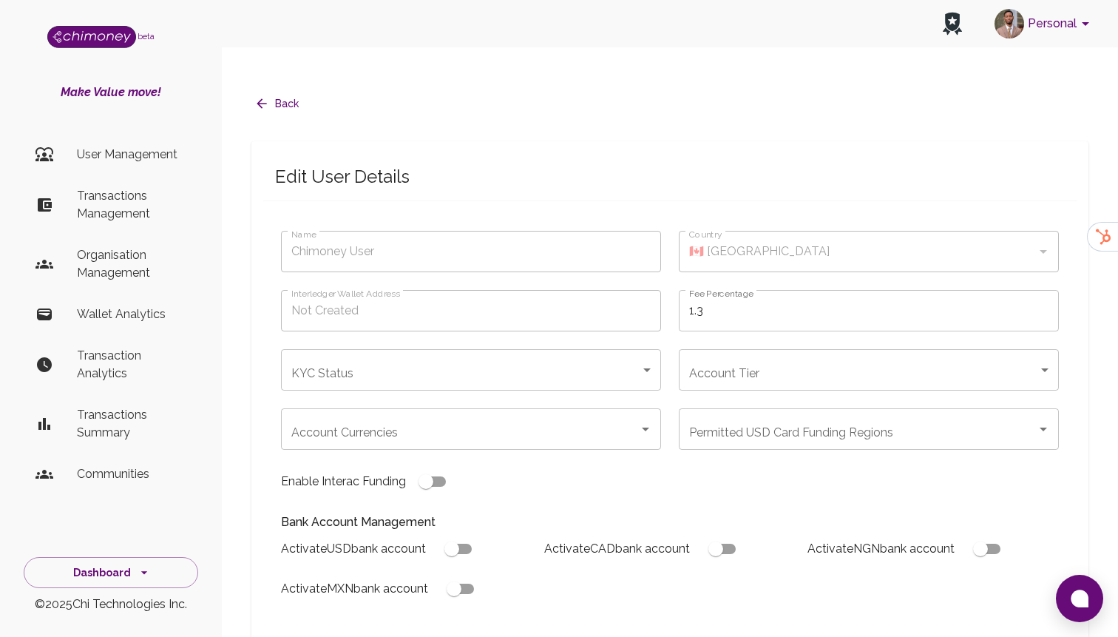
type input "Obianugba Christian"
type input "🇳🇬 Nigeria"
type input "under_review"
checkbox input "true"
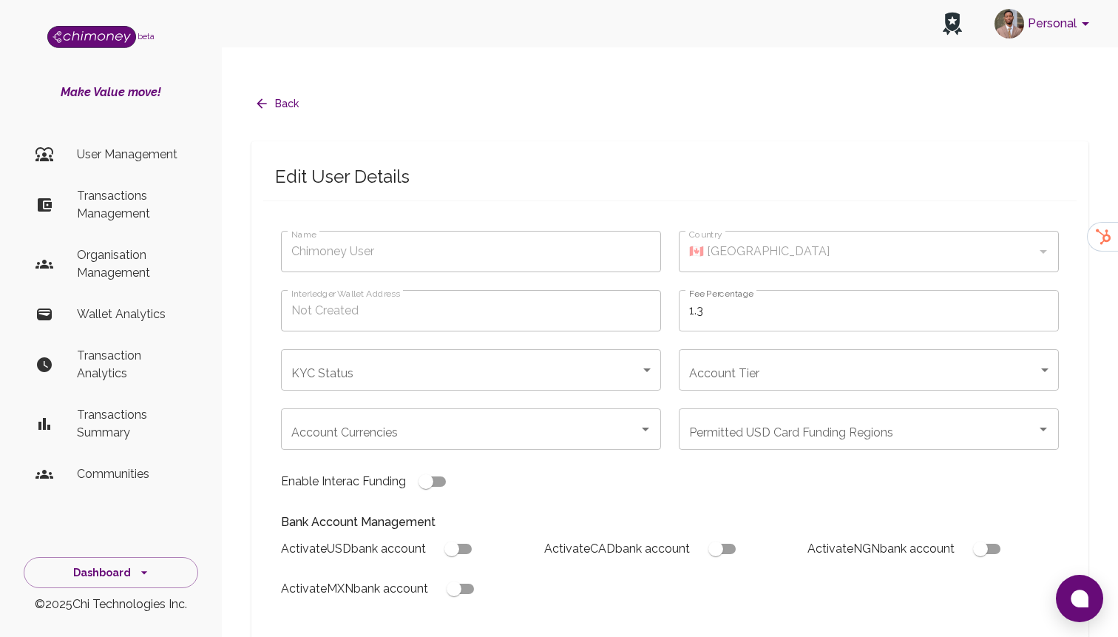
checkbox input "true"
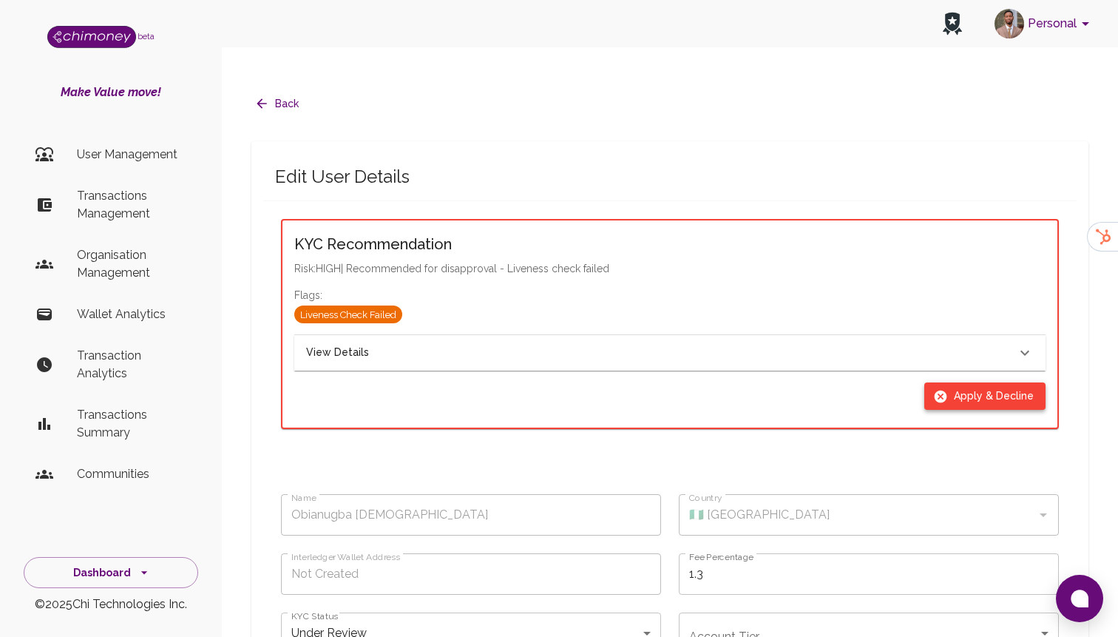
click at [962, 382] on button "Apply & Decline" at bounding box center [984, 395] width 121 height 27
type input "declined"
checkbox input "true"
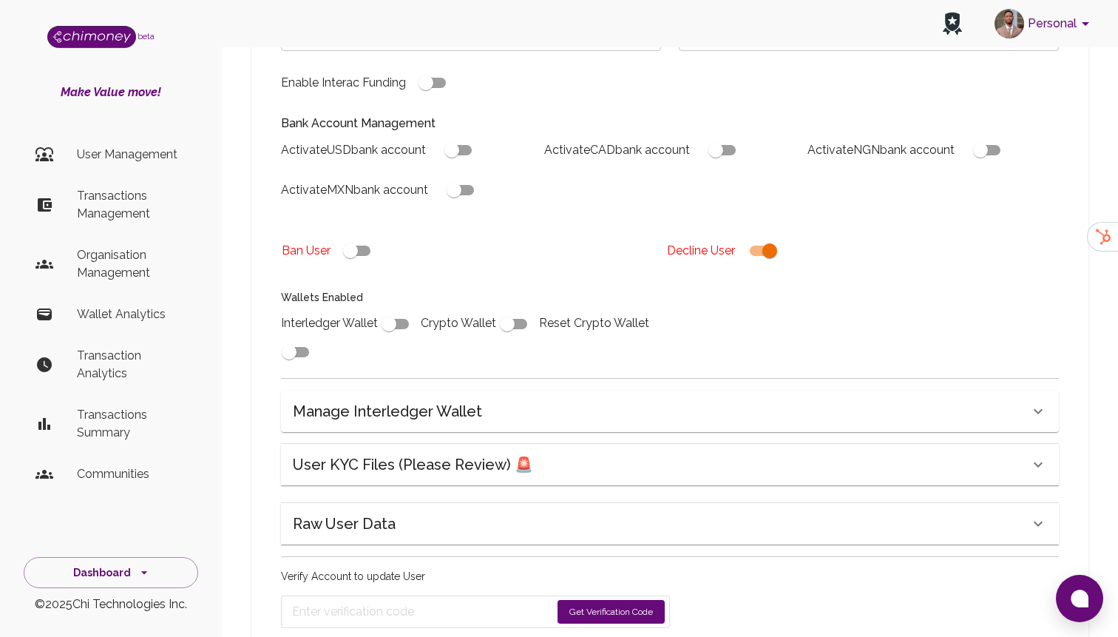
scroll to position [437, 0]
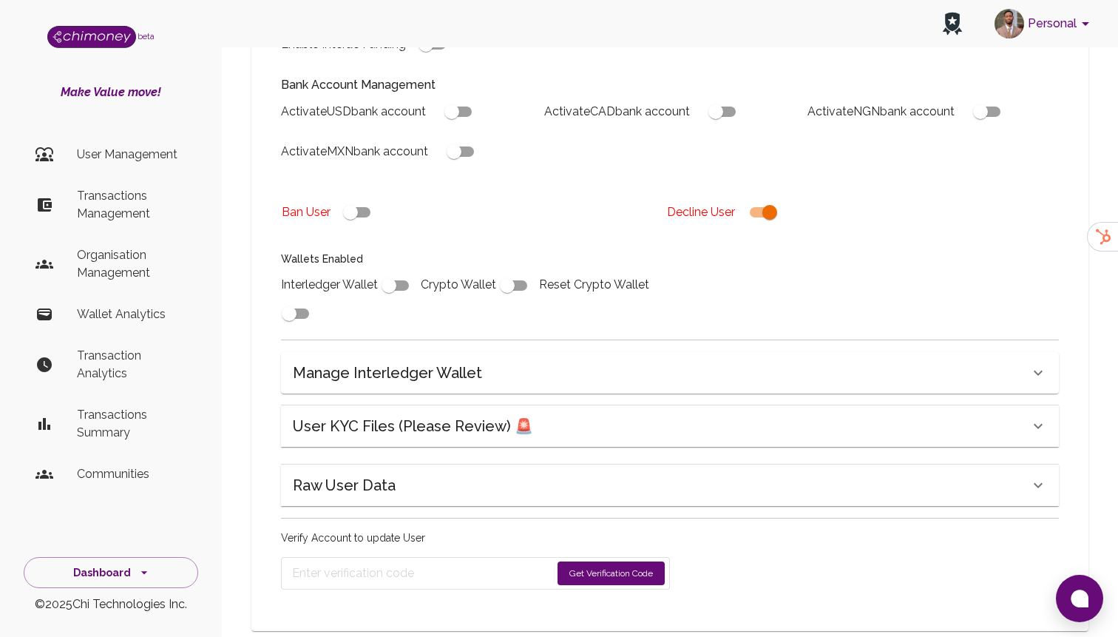
click at [575, 561] on button "Get Verification Code" at bounding box center [610, 573] width 107 height 24
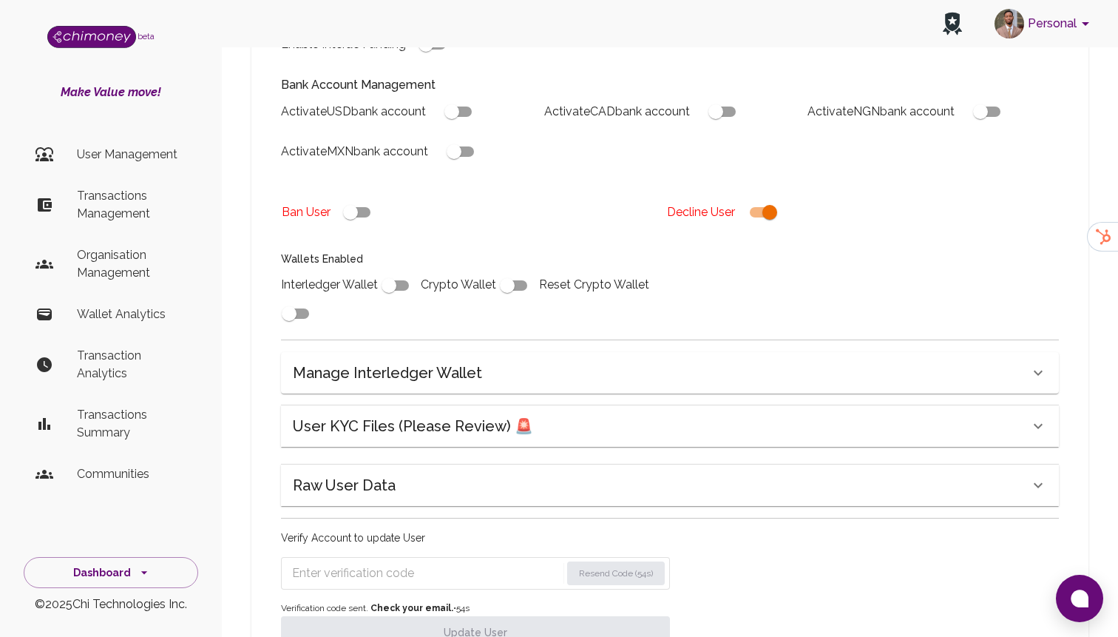
click at [389, 561] on input "Enter verification code" at bounding box center [426, 573] width 268 height 24
paste input "2076"
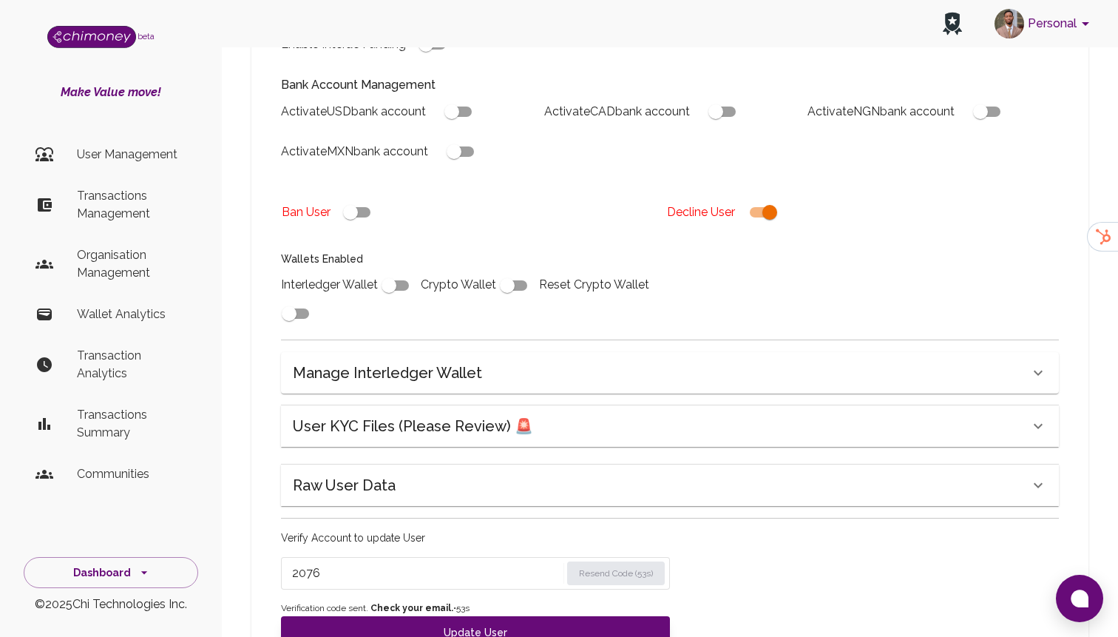
type input "2076"
click at [402, 622] on div "Name Obianugba Christian Name Country 🇳🇬 Nigeria Country Interledger Wallet Add…" at bounding box center [669, 221] width 813 height 867
click at [413, 616] on button "Update User" at bounding box center [475, 632] width 389 height 33
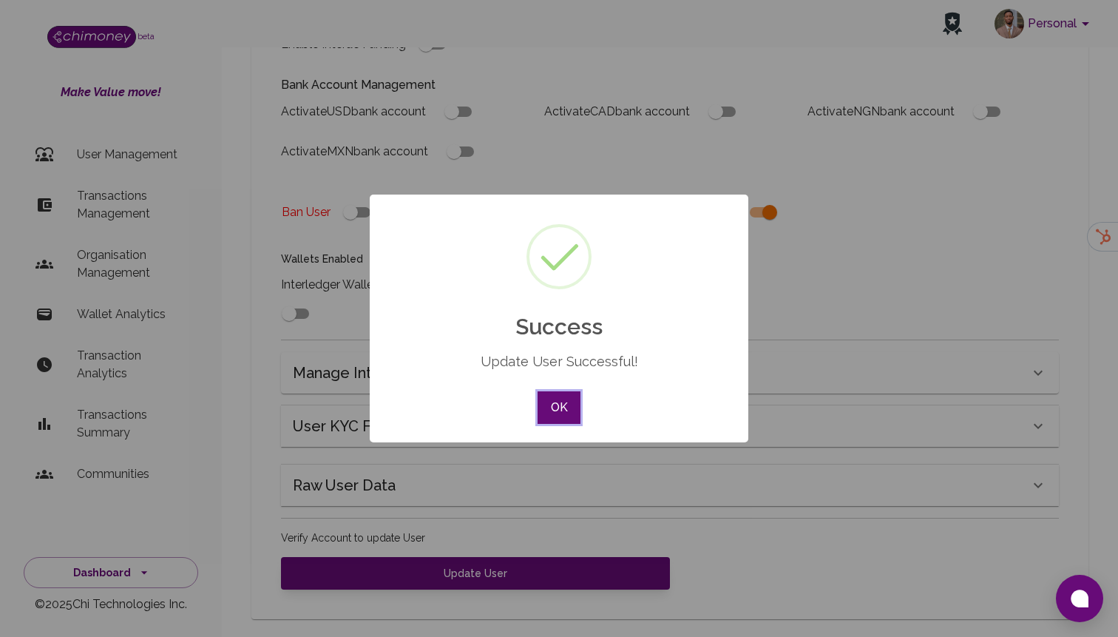
scroll to position [425, 0]
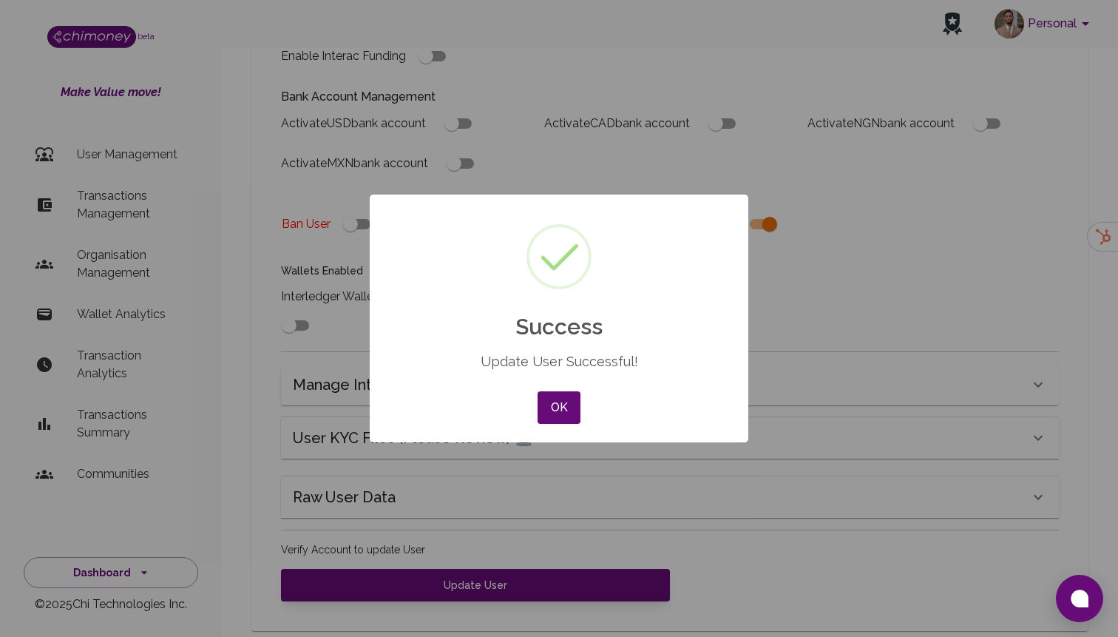
click at [589, 407] on div "× Success Update User Successful! OK No Cancel" at bounding box center [559, 318] width 379 height 248
click at [569, 407] on button "OK" at bounding box center [558, 407] width 43 height 33
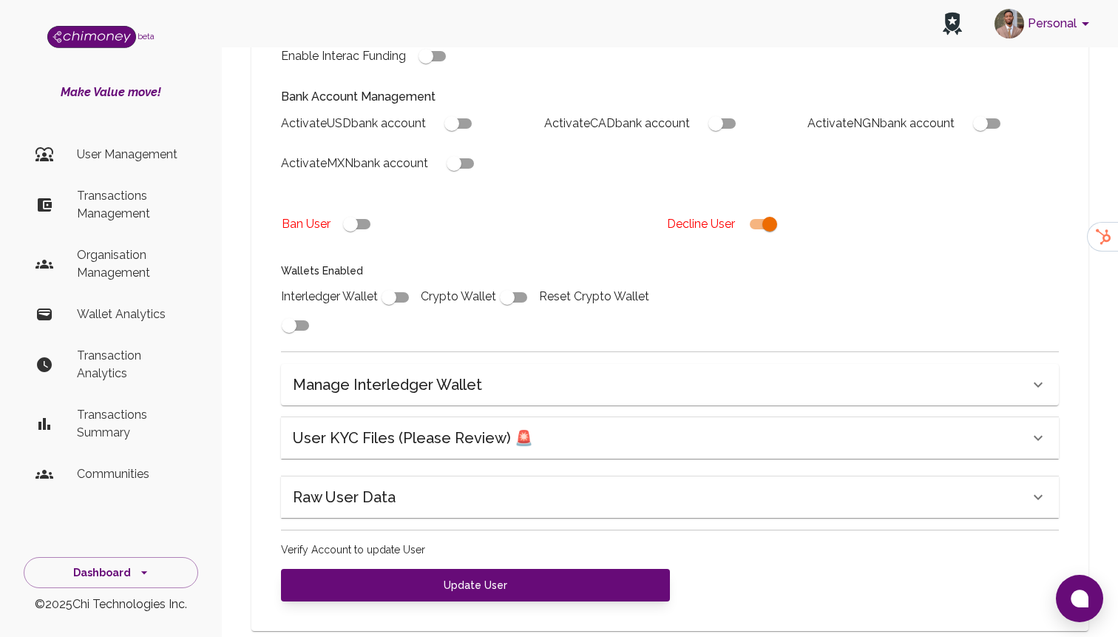
click at [155, 170] on li "User Management" at bounding box center [111, 154] width 174 height 35
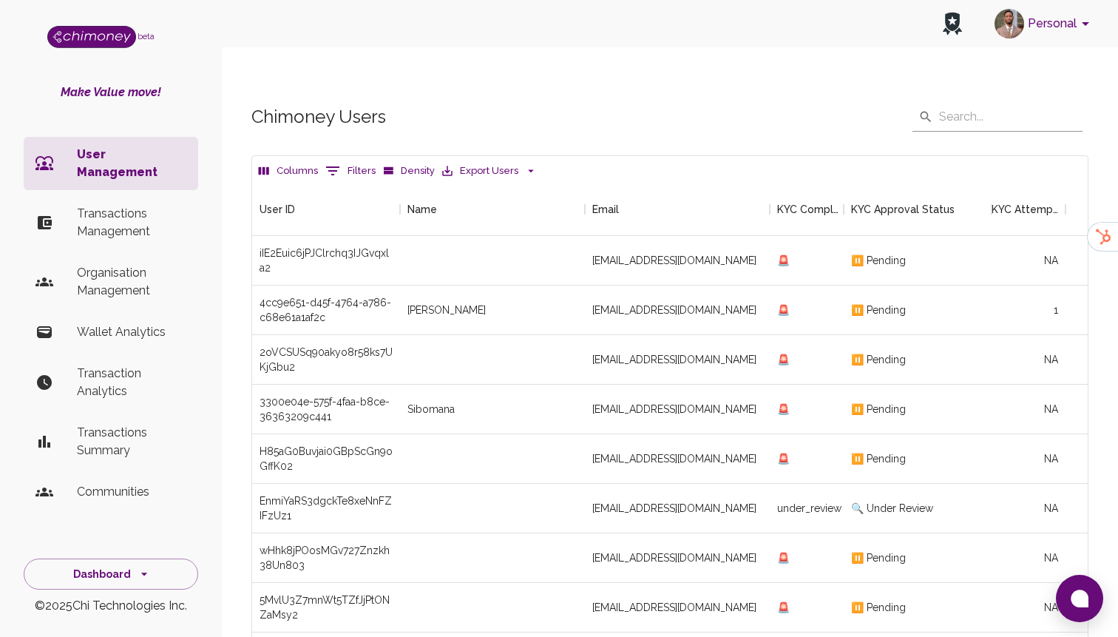
scroll to position [549, 835]
click at [348, 159] on button "0 Filters" at bounding box center [351, 171] width 58 height 24
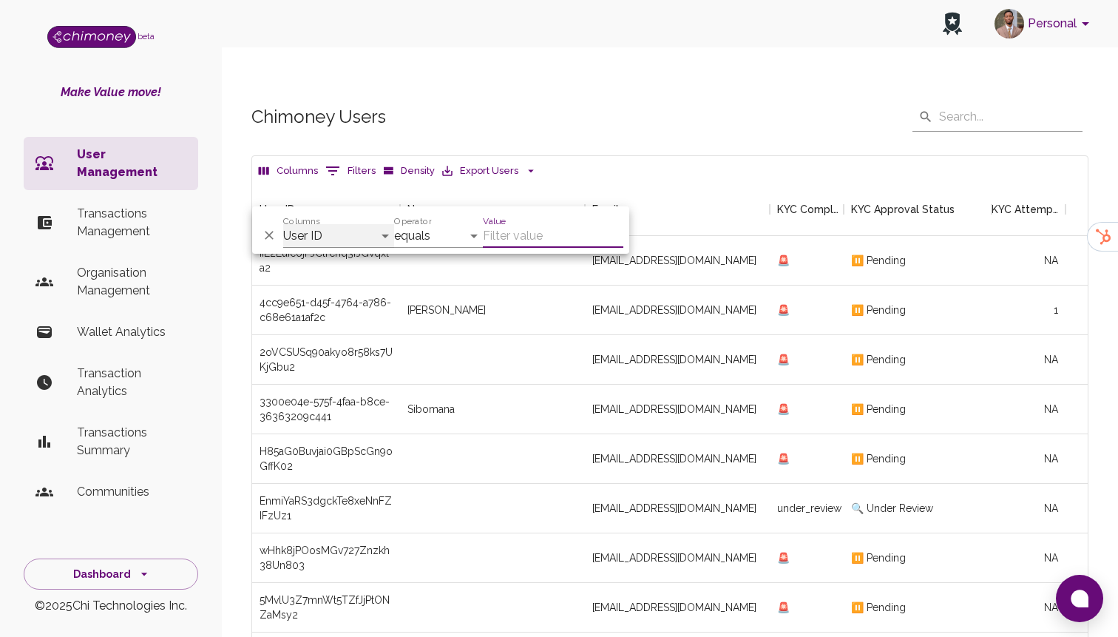
click at [313, 231] on select "User ID Name Email KYC Completed KYC Approval Status KYC Attempts Join date Upd…" at bounding box center [338, 236] width 111 height 24
select select "email"
click at [283, 224] on select "User ID Name Email KYC Completed KYC Approval Status KYC Attempts Join date Upd…" at bounding box center [338, 236] width 111 height 24
click at [520, 224] on input "Value" at bounding box center [553, 236] width 140 height 24
paste input "annastephens1000@gmail.com"
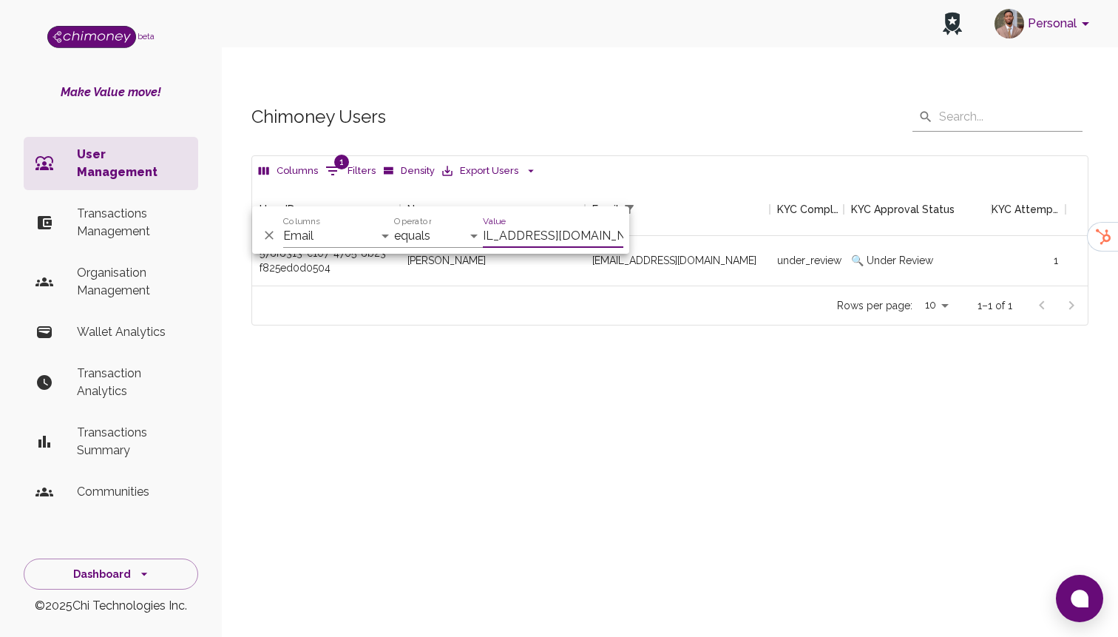
scroll to position [103, 835]
type input "annastephens1000@gmail.com"
click at [709, 236] on div "annastephens1000@gmail.com" at bounding box center [677, 261] width 185 height 50
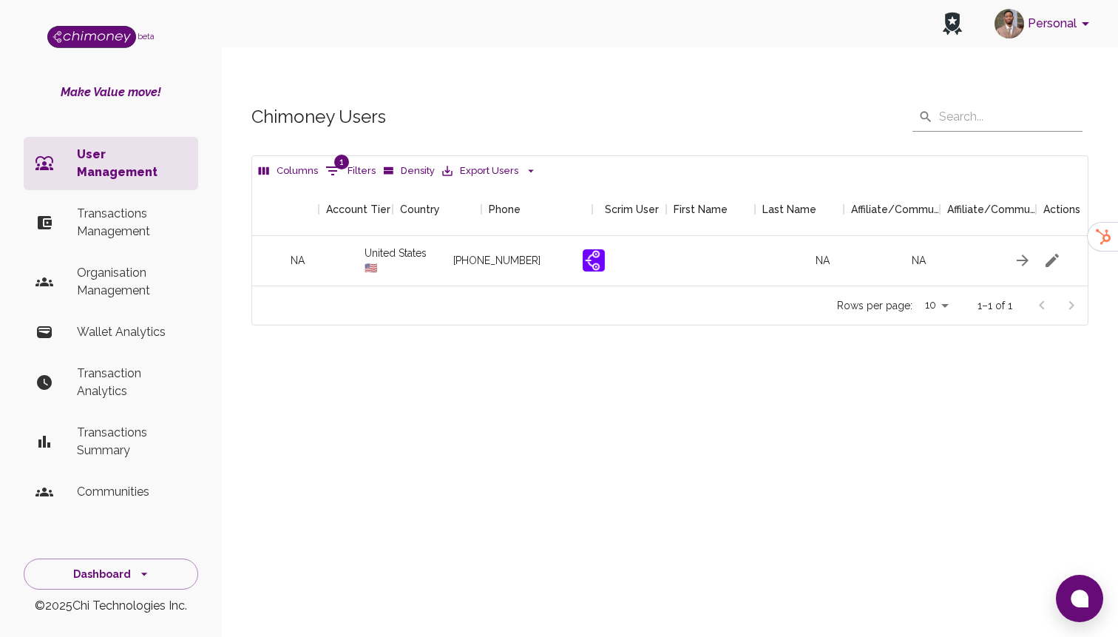
scroll to position [0, 1693]
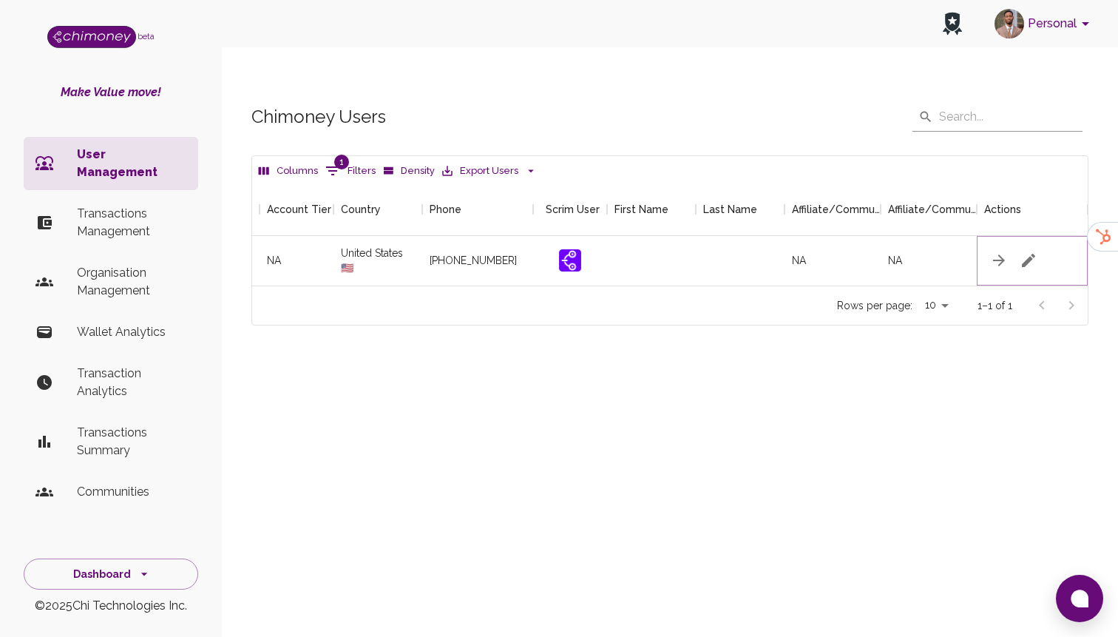
click at [1024, 251] on icon "button" at bounding box center [1029, 260] width 18 height 18
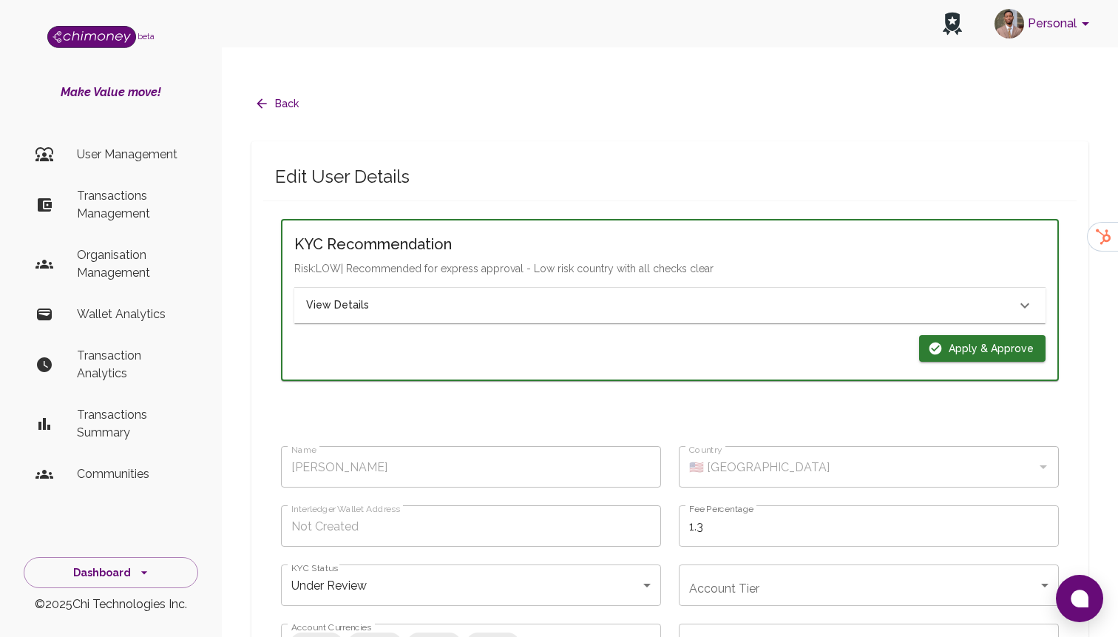
type input "Stephens Anna"
type input "🇺🇸 United States"
type input "under_review"
checkbox input "true"
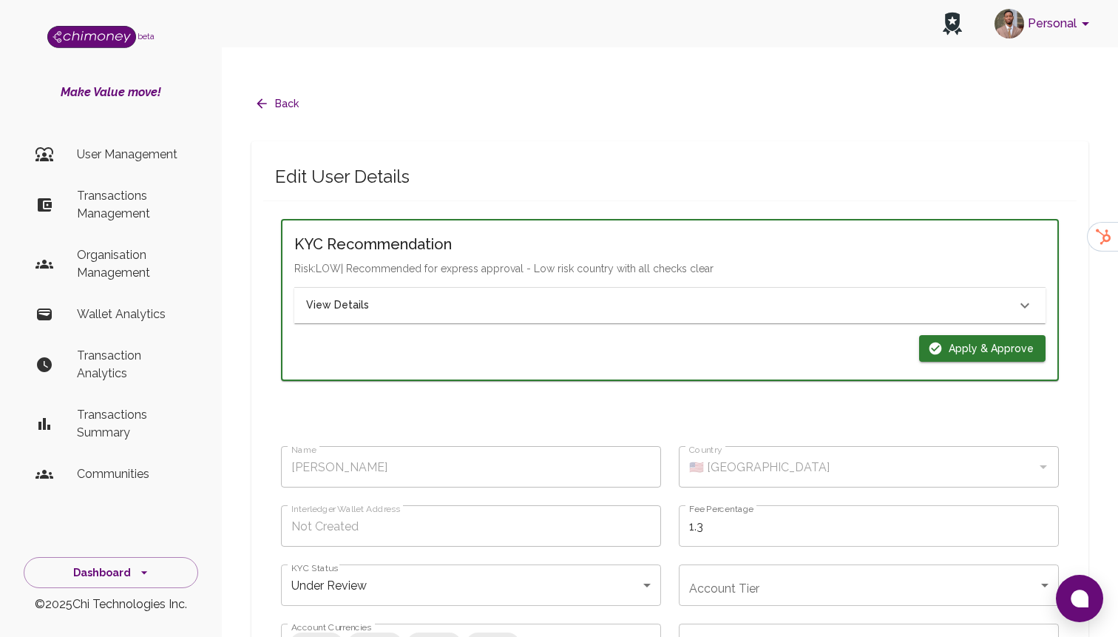
checkbox input "true"
click at [963, 335] on button "Apply & Approve" at bounding box center [982, 348] width 126 height 27
type input "completed"
type input "tier-1"
checkbox input "true"
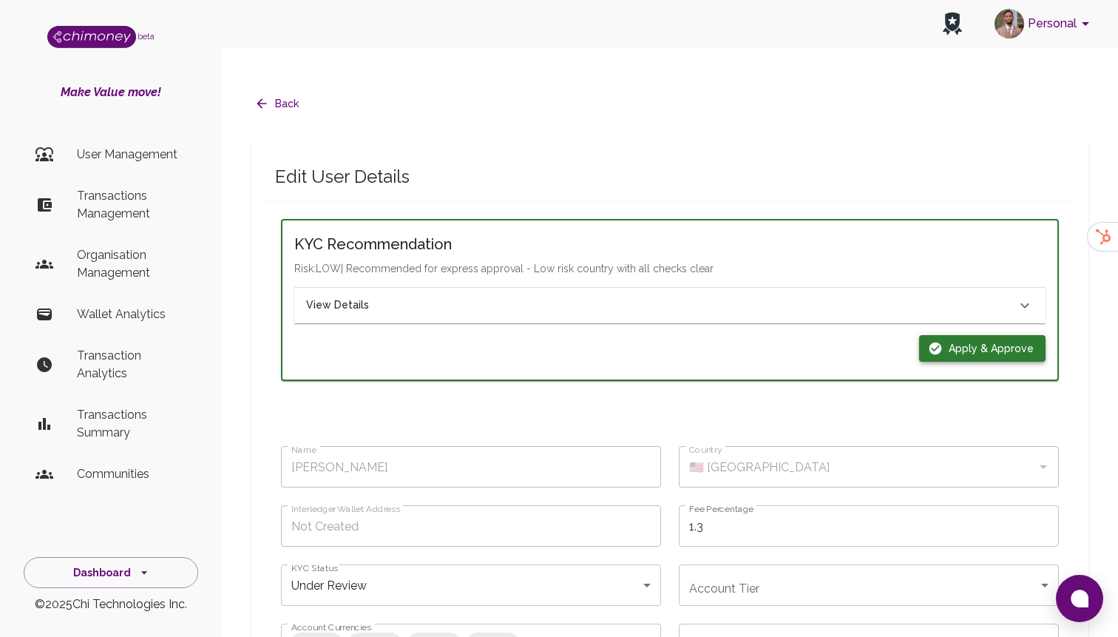
checkbox input "true"
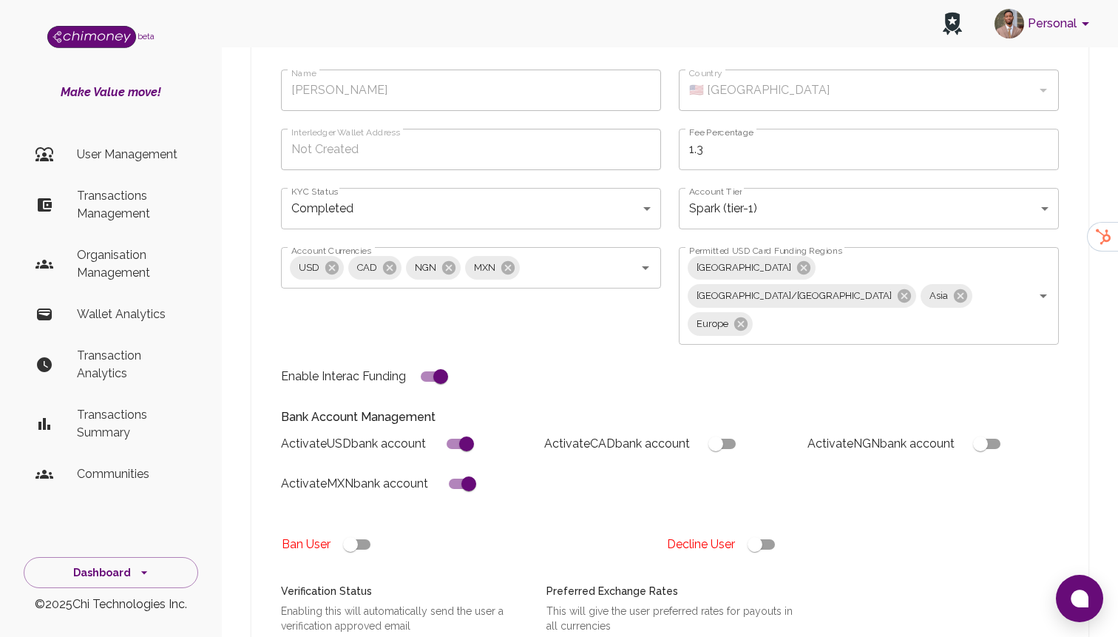
scroll to position [160, 0]
click at [896, 289] on icon at bounding box center [904, 297] width 16 height 16
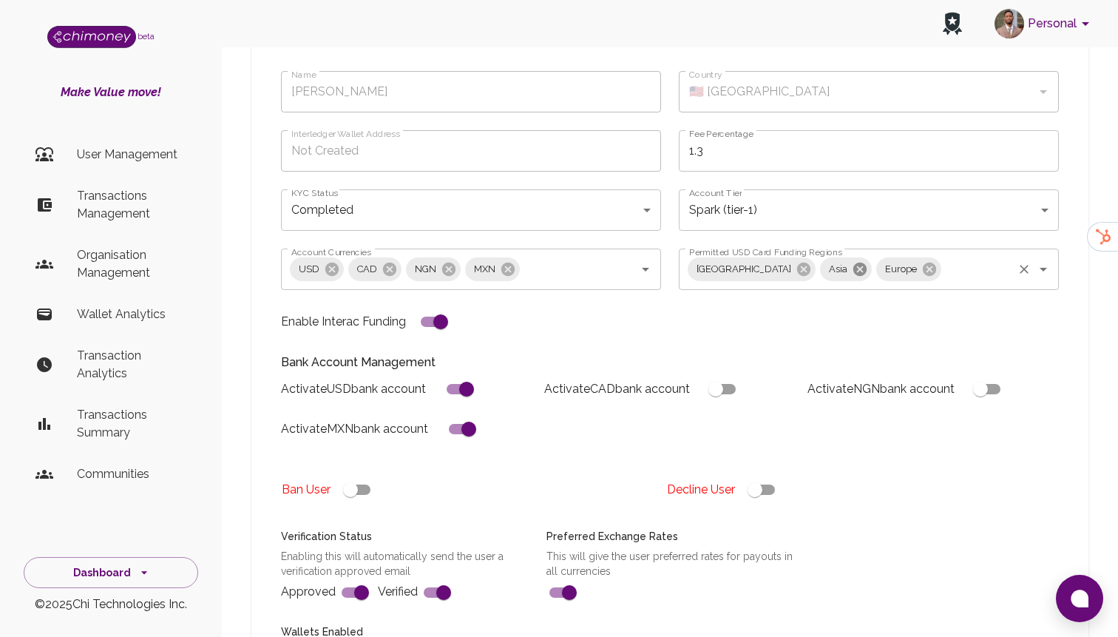
click at [853, 262] on icon at bounding box center [859, 268] width 13 height 13
click at [867, 262] on icon at bounding box center [873, 268] width 13 height 13
click at [589, 336] on div "Bank Account Management Activate USD bank account Activate CAD bank account Act…" at bounding box center [661, 399] width 796 height 126
click at [581, 290] on div "Enable Interac Funding" at bounding box center [462, 313] width 398 height 46
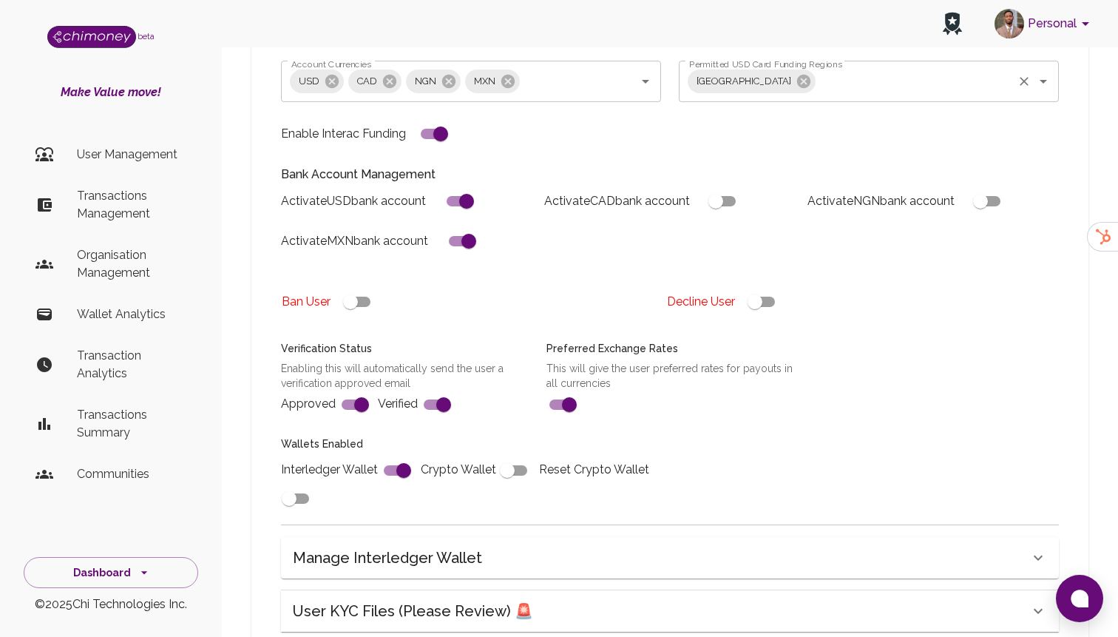
scroll to position [532, 0]
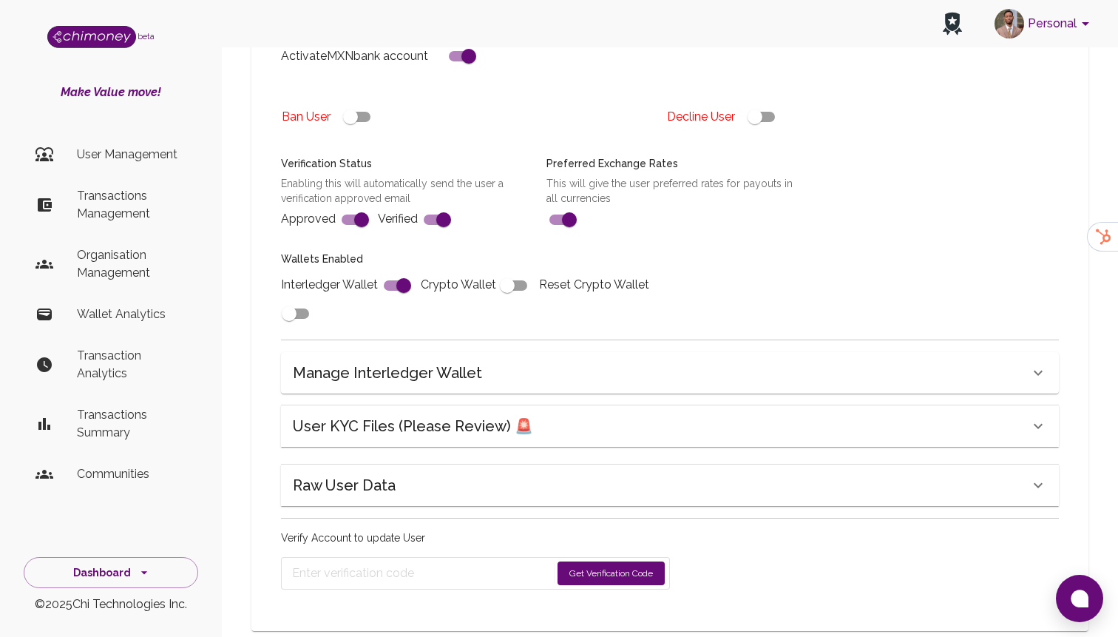
click at [578, 561] on button "Get Verification Code" at bounding box center [610, 573] width 107 height 24
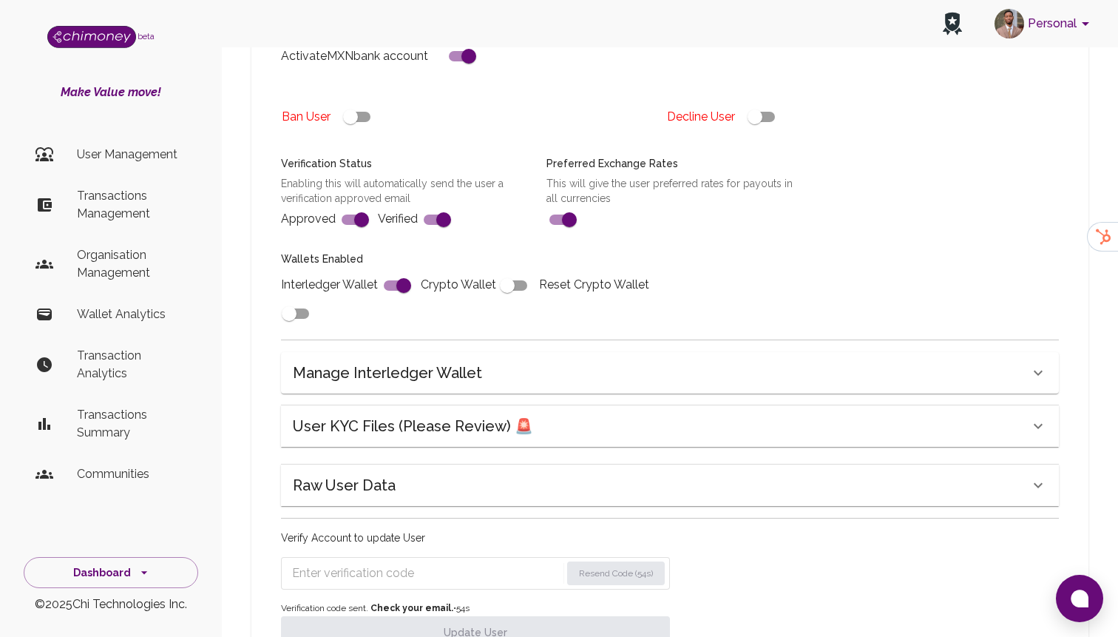
click at [381, 561] on input "Enter verification code" at bounding box center [426, 573] width 268 height 24
paste input "9781"
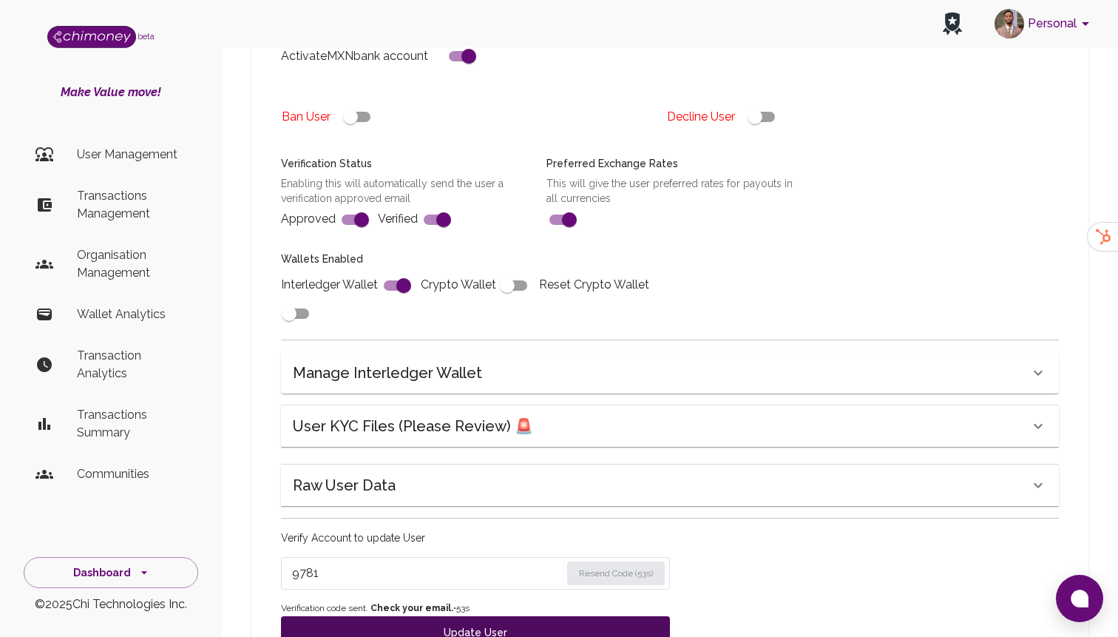
type input "9781"
click at [400, 616] on button "Update User" at bounding box center [475, 632] width 389 height 33
type input "under_review"
checkbox input "false"
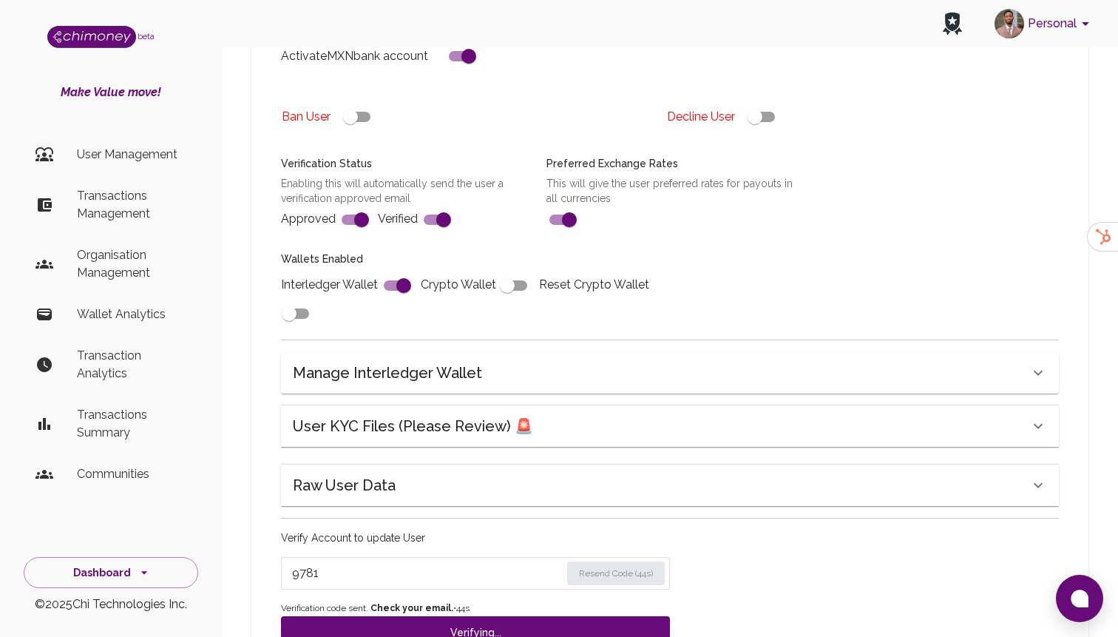
checkbox input "false"
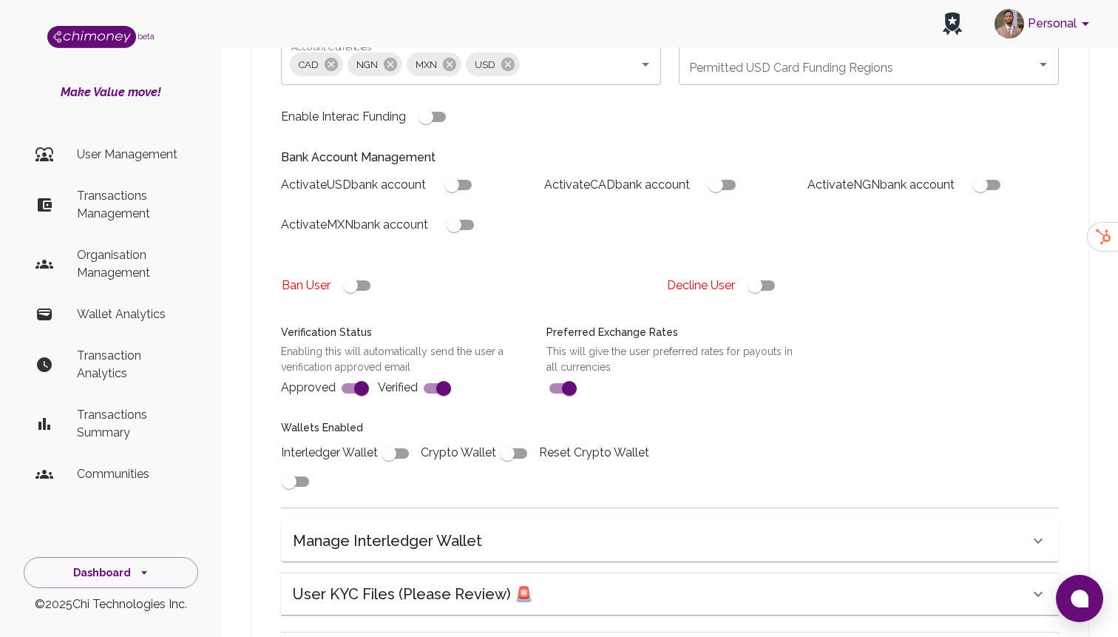
type input "completed"
type input "tier-1"
checkbox input "true"
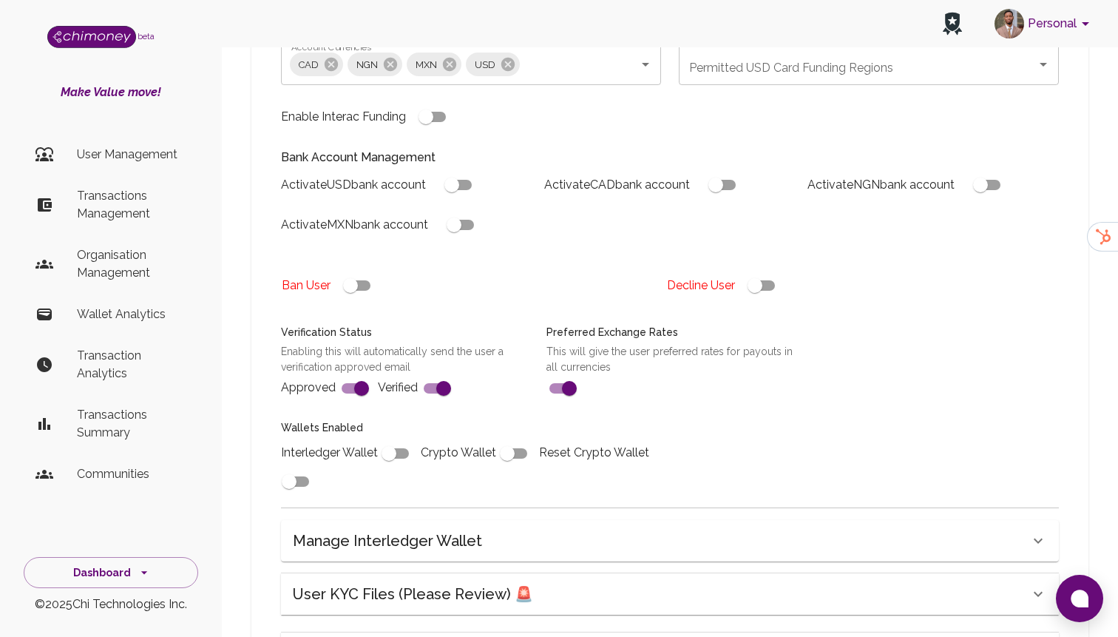
checkbox input "true"
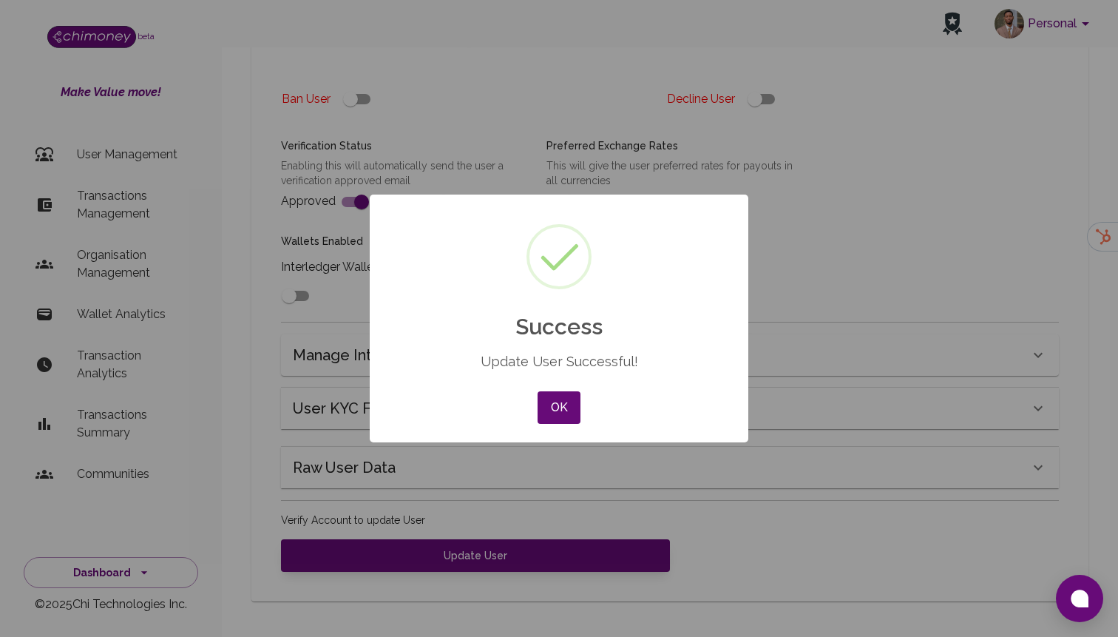
scroll to position [520, 0]
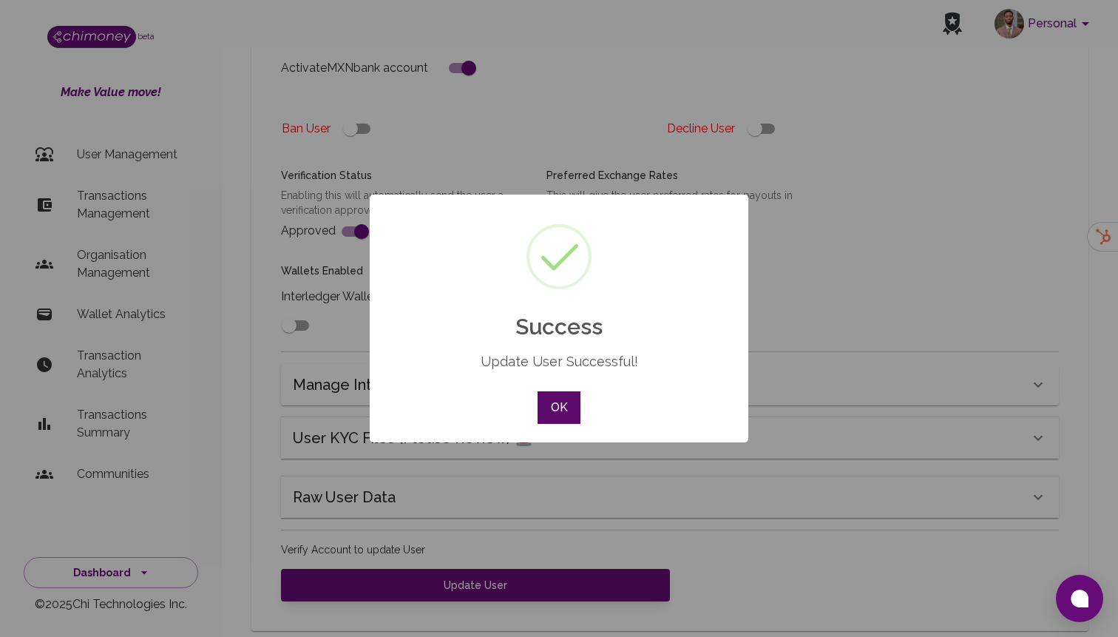
click at [575, 414] on button "OK" at bounding box center [558, 407] width 43 height 33
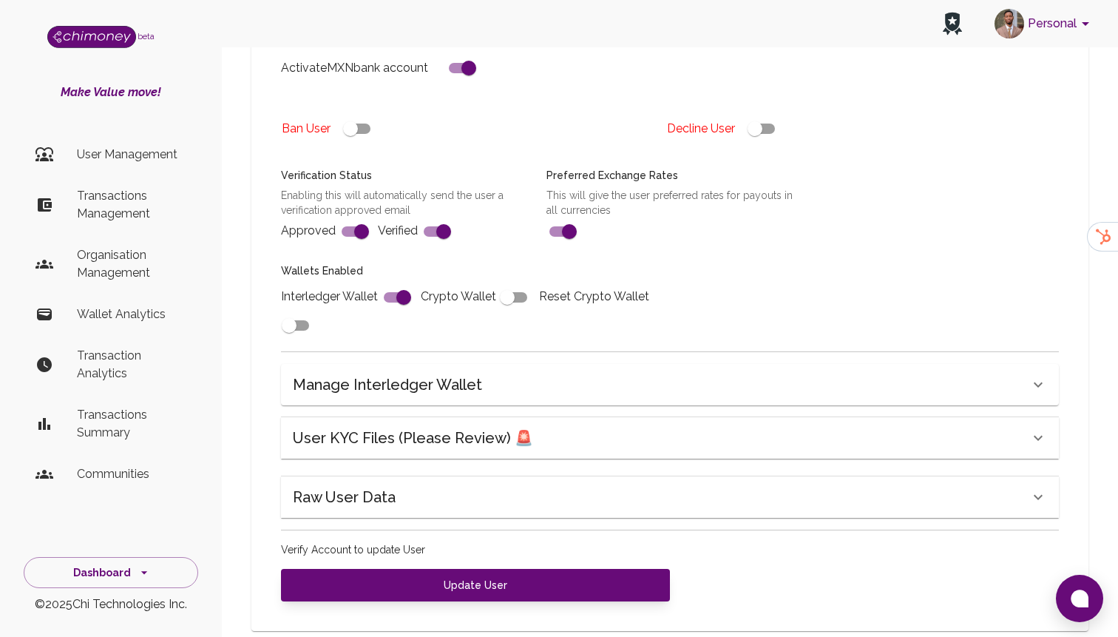
click at [410, 485] on div "Raw User Data" at bounding box center [661, 497] width 736 height 24
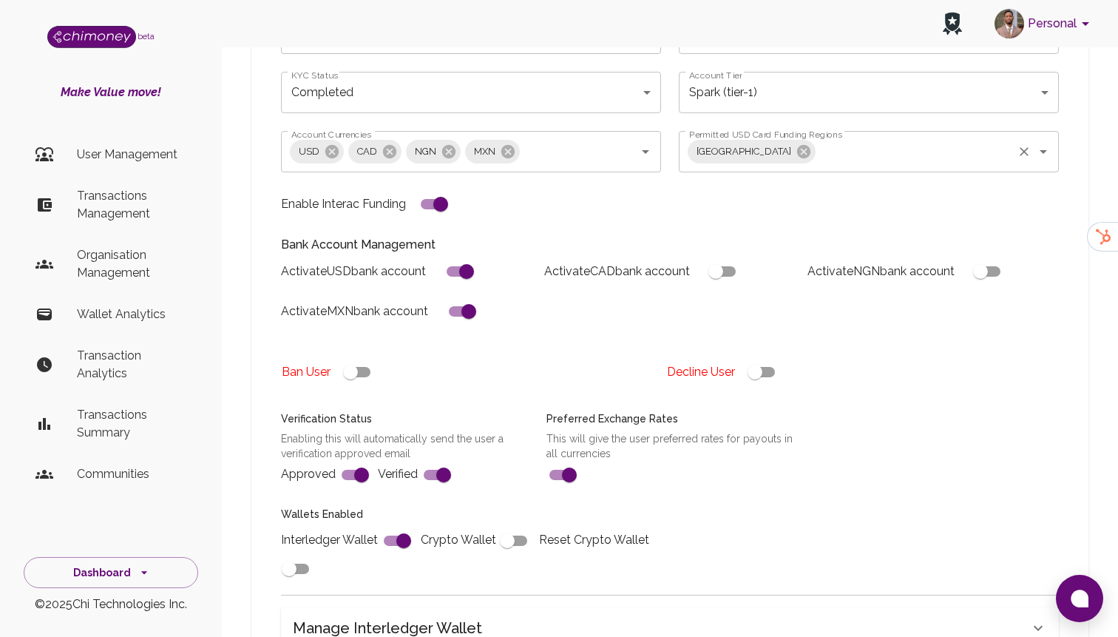
scroll to position [296, 0]
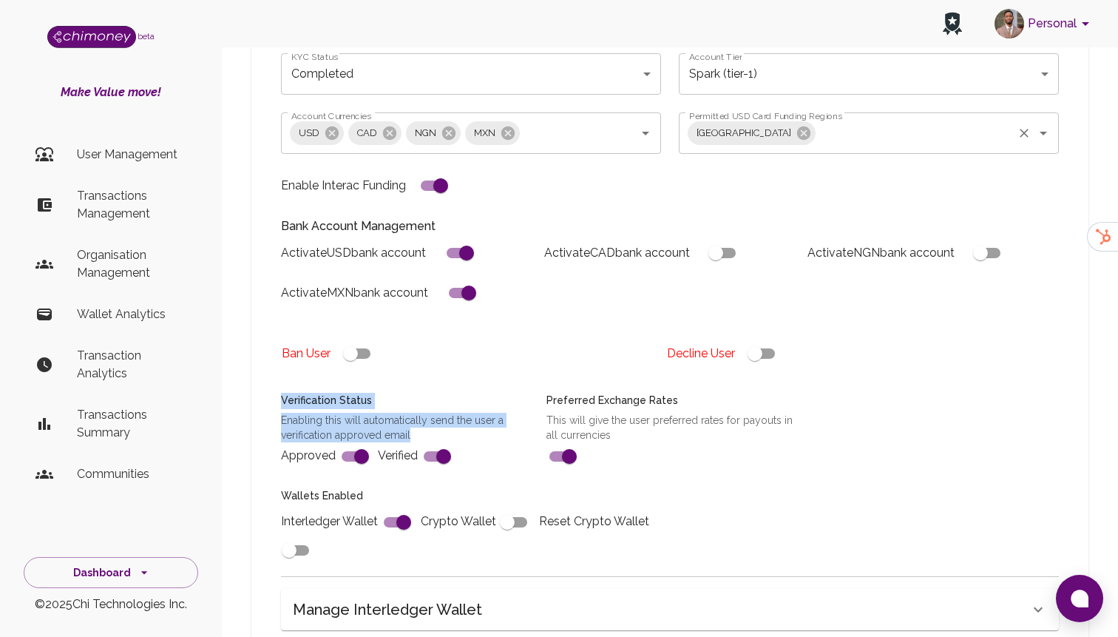
drag, startPoint x: 283, startPoint y: 370, endPoint x: 417, endPoint y: 405, distance: 138.3
click at [417, 405] on div "Verification Status Enabling this will automatically send the user a verificati…" at bounding box center [395, 422] width 265 height 95
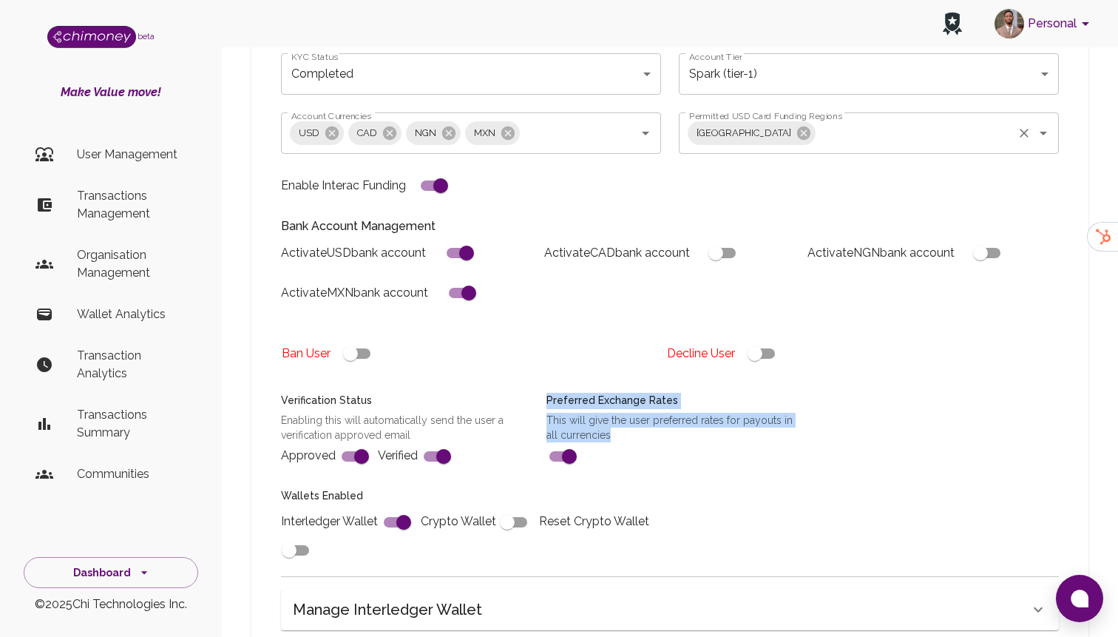
drag, startPoint x: 549, startPoint y: 372, endPoint x: 621, endPoint y: 399, distance: 77.4
click at [621, 399] on div "Preferred Exchange Rates This will give the user preferred rates for payouts in…" at bounding box center [661, 422] width 265 height 95
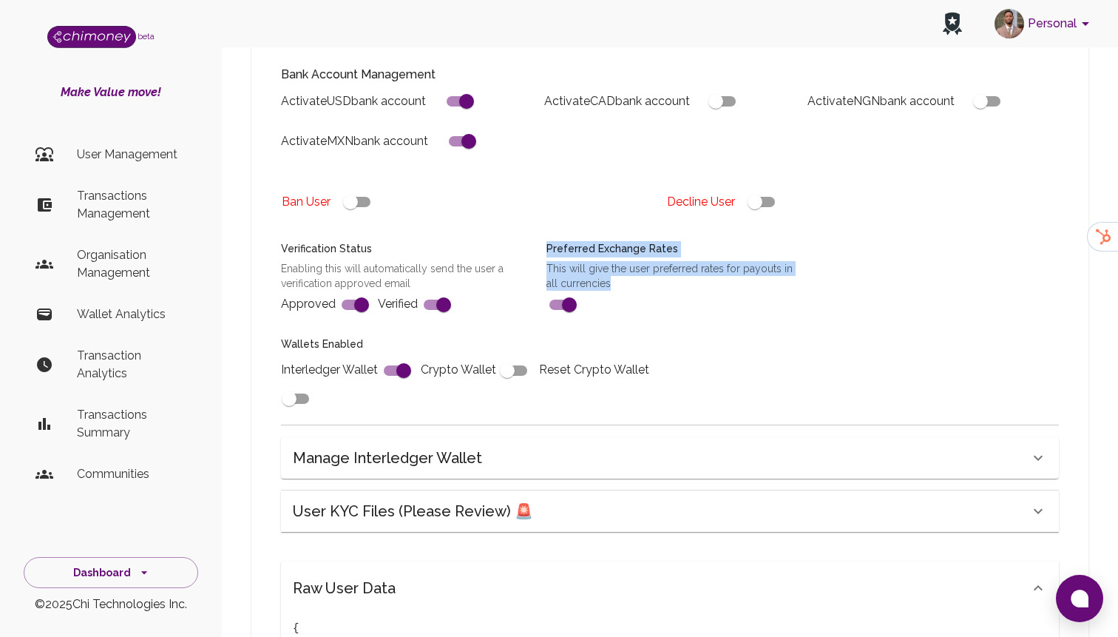
scroll to position [471, 0]
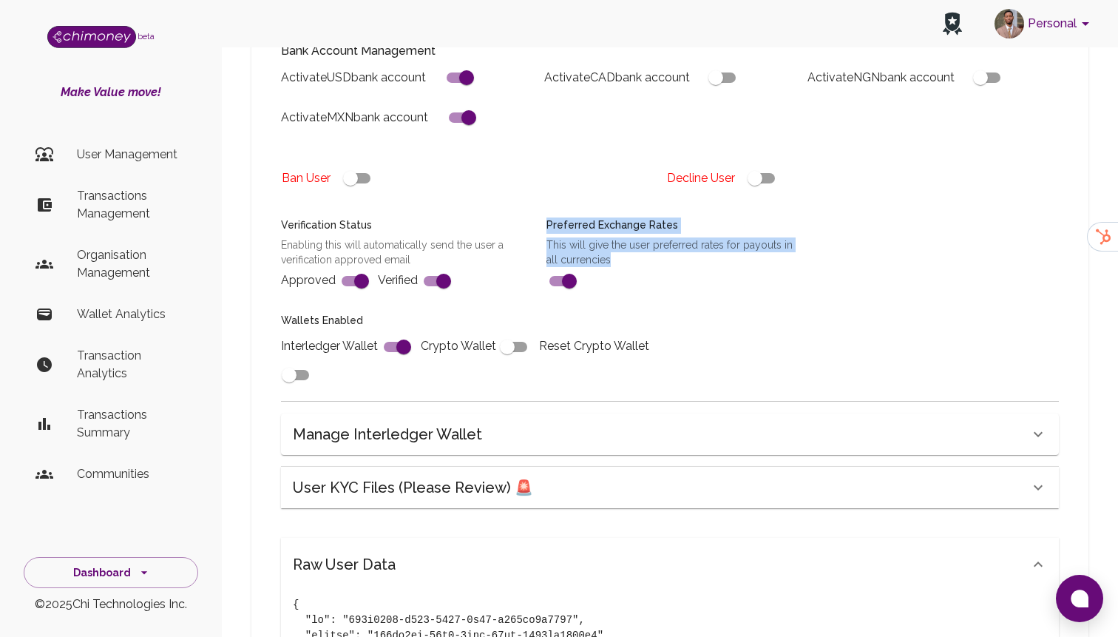
click at [488, 237] on p "Enabling this will automatically send the user a verification approved email" at bounding box center [405, 252] width 248 height 30
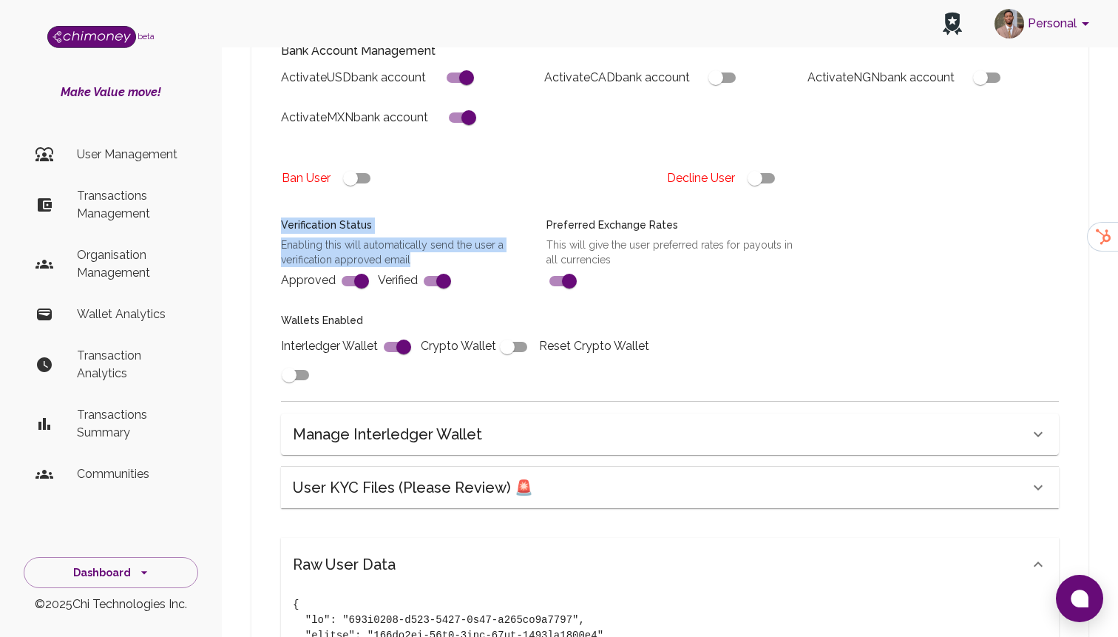
drag, startPoint x: 416, startPoint y: 226, endPoint x: 260, endPoint y: 195, distance: 159.8
click at [281, 217] on h6 "Verification Status" at bounding box center [405, 225] width 248 height 16
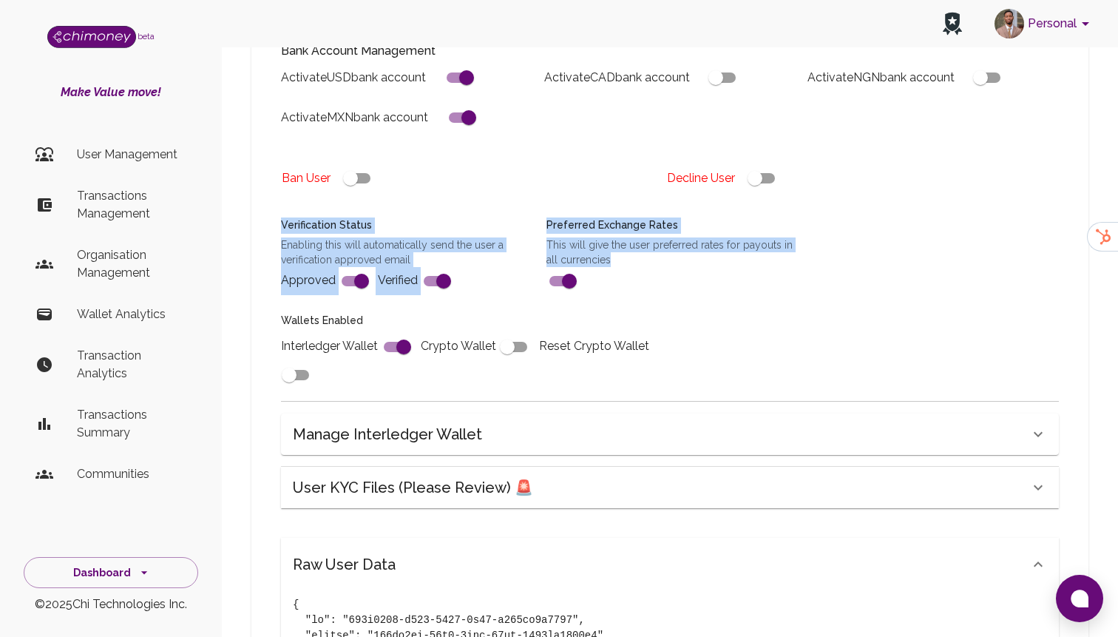
drag, startPoint x: 281, startPoint y: 194, endPoint x: 618, endPoint y: 228, distance: 338.9
click at [618, 228] on div "Name Stephens Anna Name Country 🇺🇸 United States Country Interledger Wallet Add…" at bounding box center [661, 65] width 796 height 647
click at [608, 237] on p "This will give the user preferred rates for payouts in all currencies" at bounding box center [670, 252] width 248 height 30
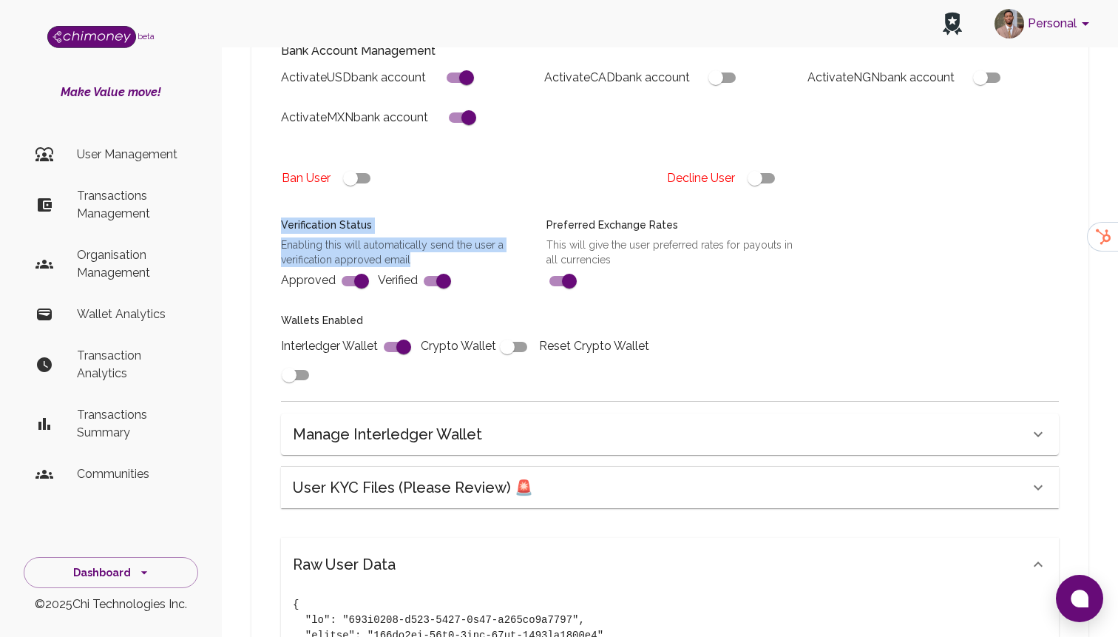
drag, startPoint x: 279, startPoint y: 194, endPoint x: 452, endPoint y: 224, distance: 174.8
click at [452, 224] on div "Verification Status Enabling this will automatically send the user a verificati…" at bounding box center [395, 247] width 265 height 95
click at [591, 217] on h6 "Preferred Exchange Rates" at bounding box center [670, 225] width 248 height 16
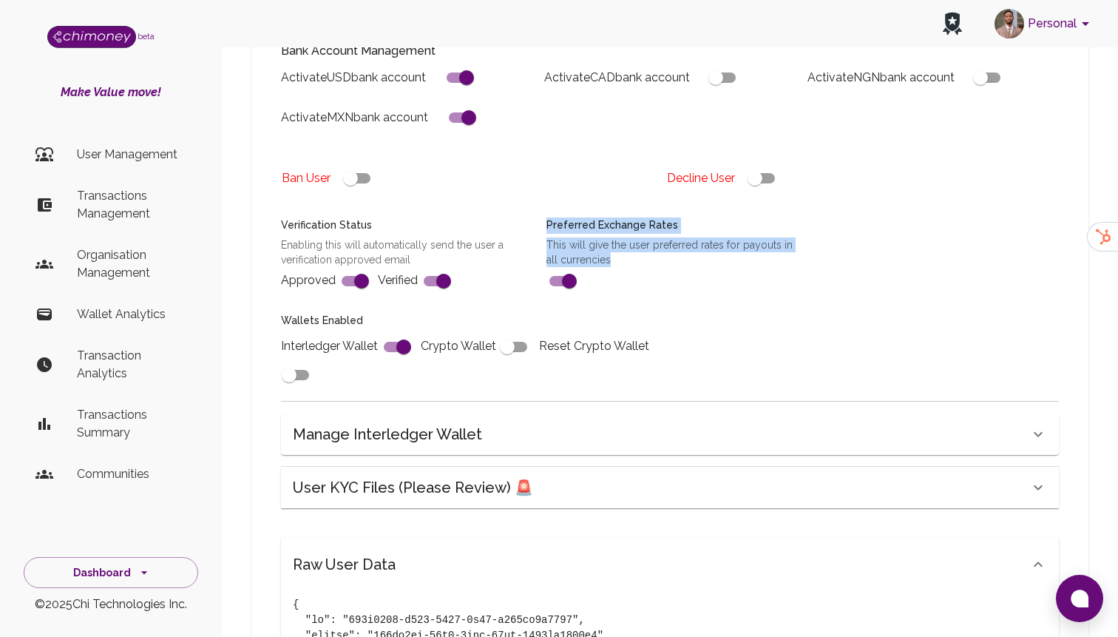
drag, startPoint x: 542, startPoint y: 197, endPoint x: 654, endPoint y: 240, distance: 119.6
click at [654, 240] on div "Preferred Exchange Rates This will give the user preferred rates for payouts in…" at bounding box center [661, 247] width 265 height 95
click at [606, 237] on p "This will give the user preferred rates for payouts in all currencies" at bounding box center [670, 252] width 248 height 30
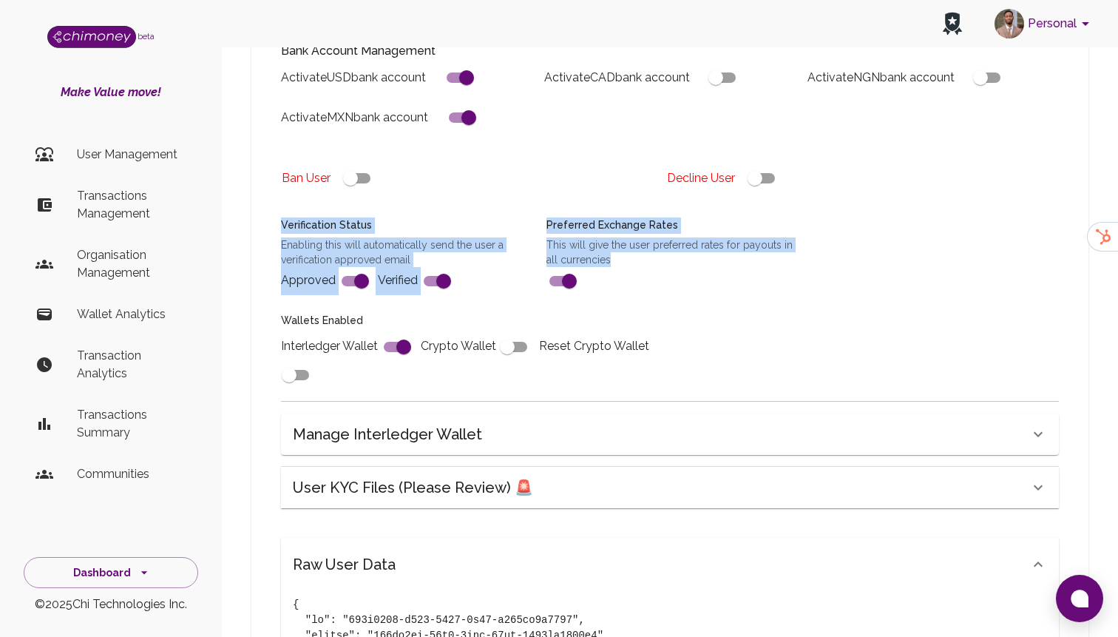
drag, startPoint x: 618, startPoint y: 234, endPoint x: 277, endPoint y: 199, distance: 342.6
click at [277, 199] on div "Name Stephens Anna Name Country 🇺🇸 United States Country Interledger Wallet Add…" at bounding box center [661, 65] width 796 height 647
click at [313, 237] on p "Enabling this will automatically send the user a verification approved email" at bounding box center [405, 252] width 248 height 30
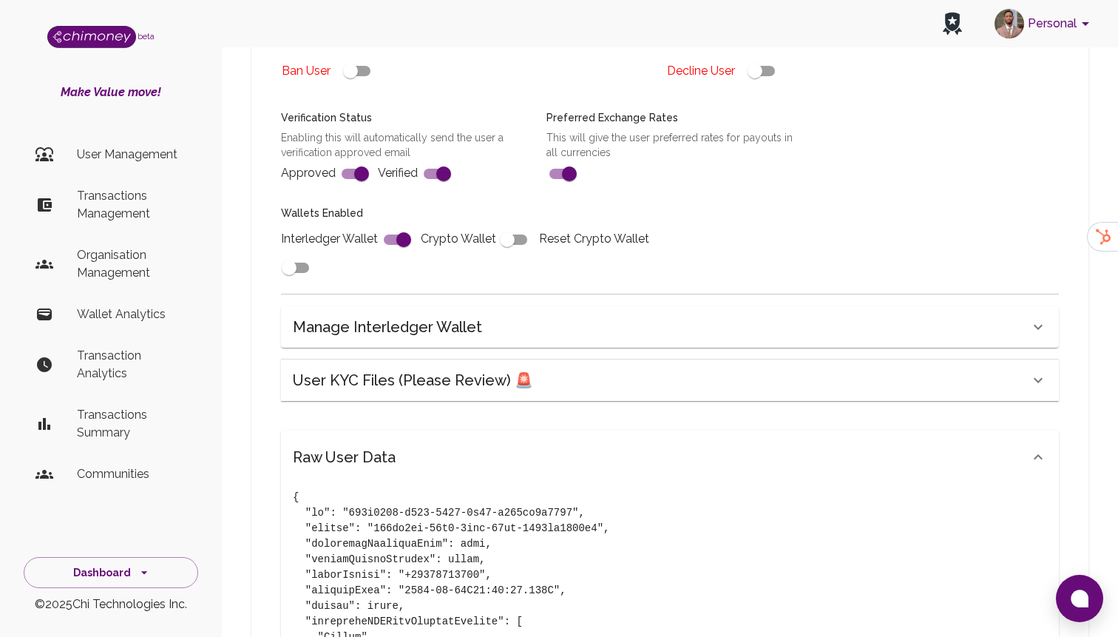
scroll to position [603, 0]
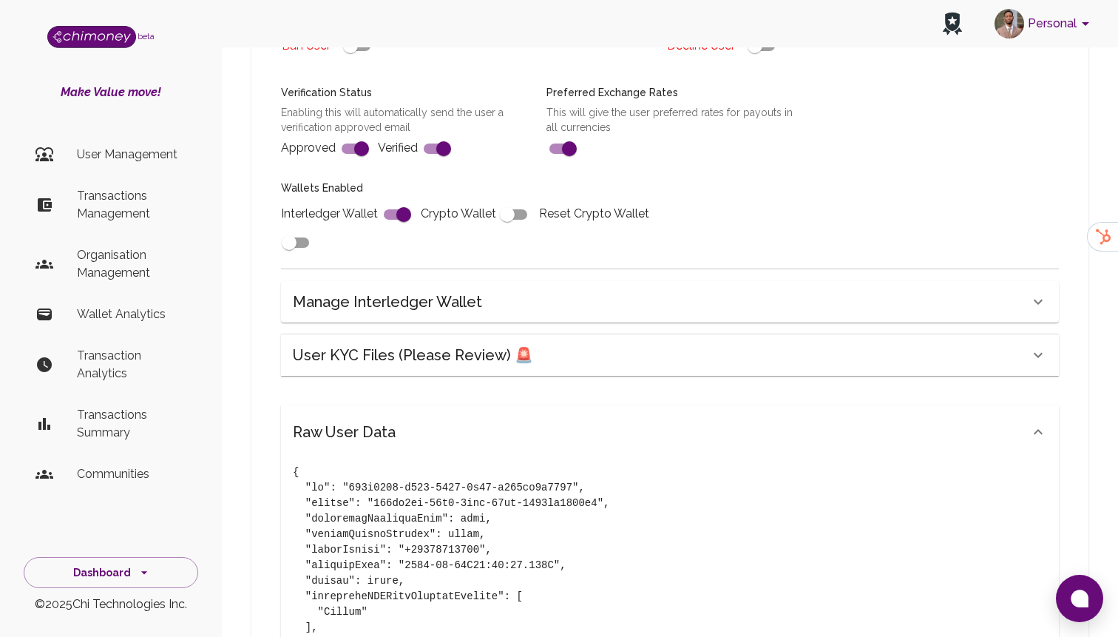
click at [421, 405] on div "Raw User Data" at bounding box center [670, 431] width 778 height 53
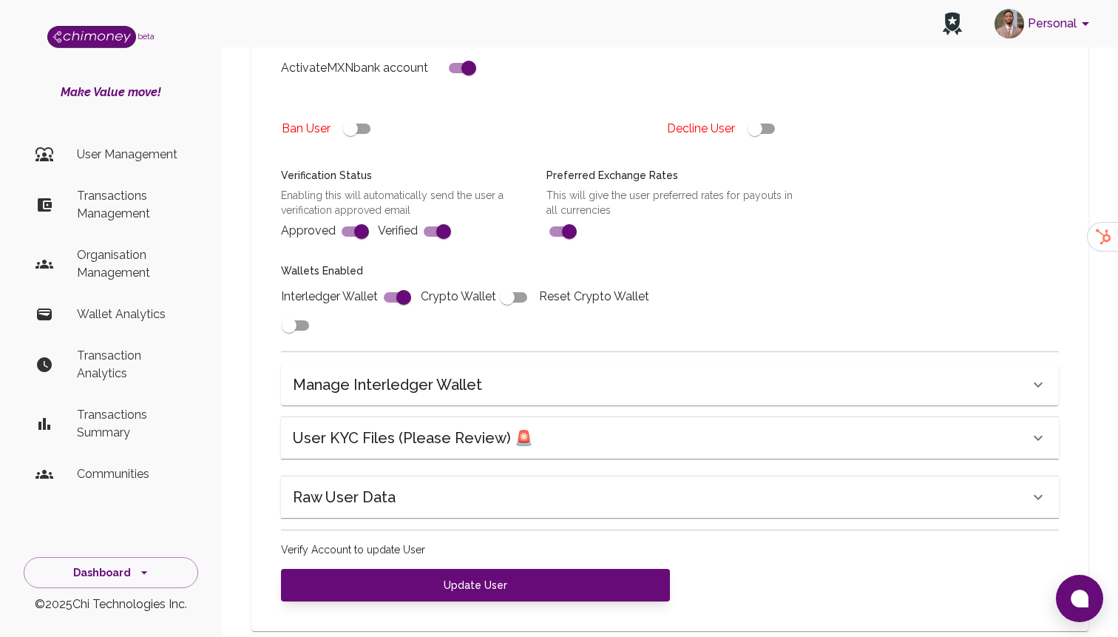
click at [415, 483] on div "Raw User Data" at bounding box center [670, 496] width 778 height 41
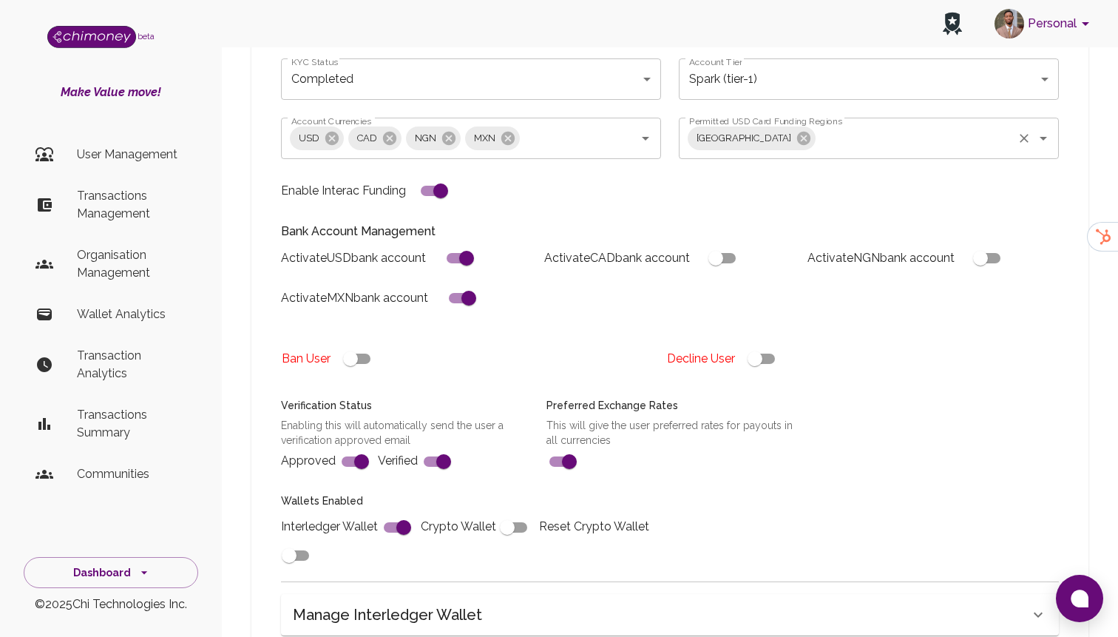
scroll to position [245, 0]
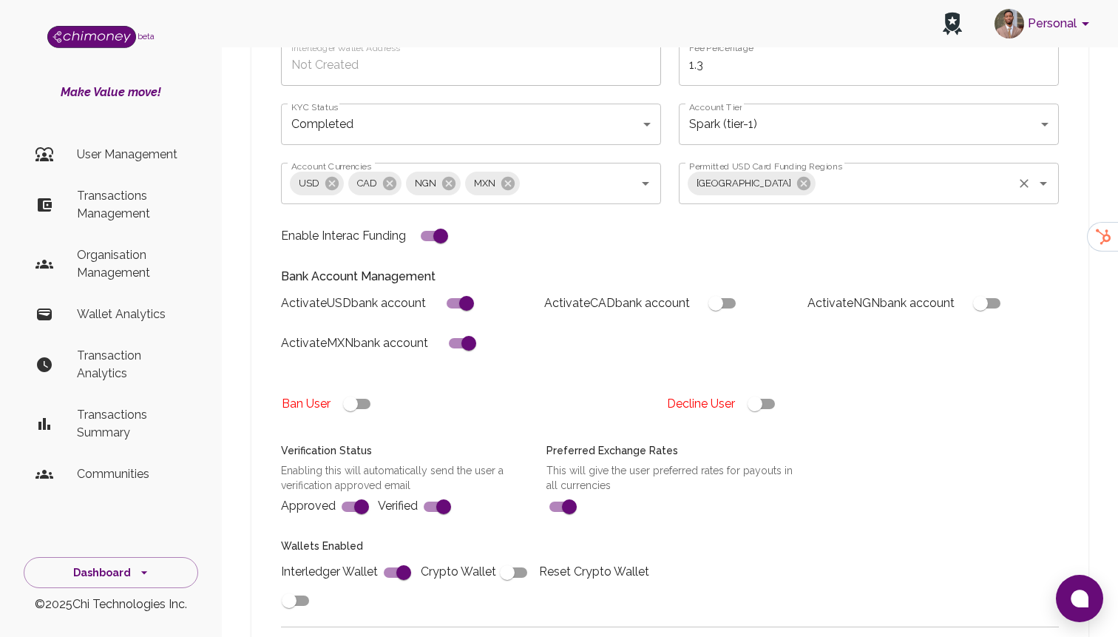
click at [98, 210] on p "Transactions Management" at bounding box center [131, 204] width 109 height 35
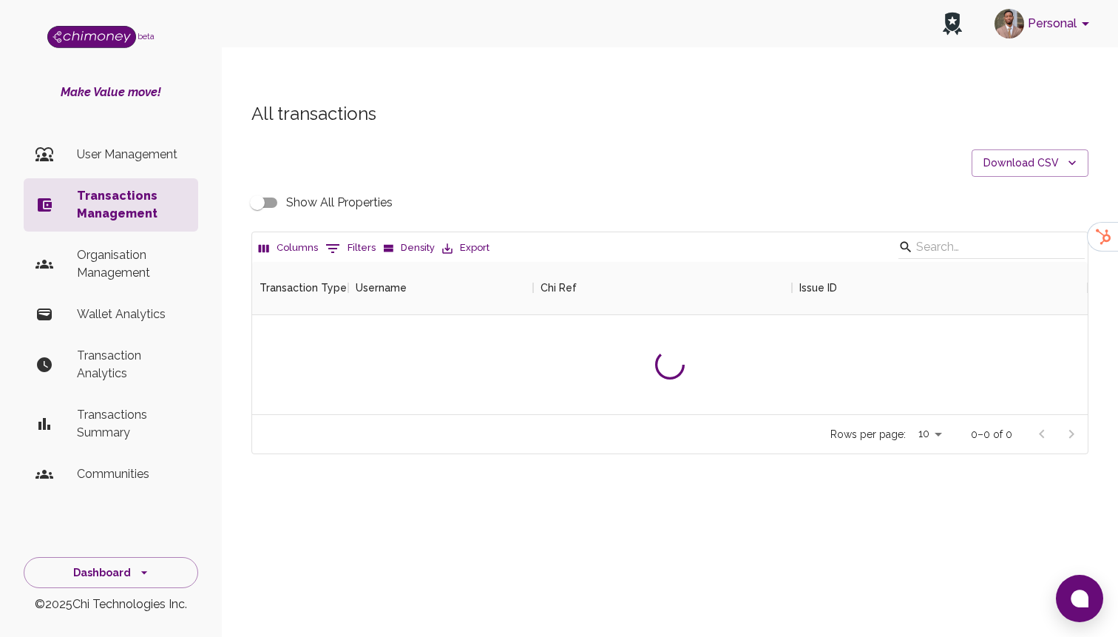
scroll to position [549, 835]
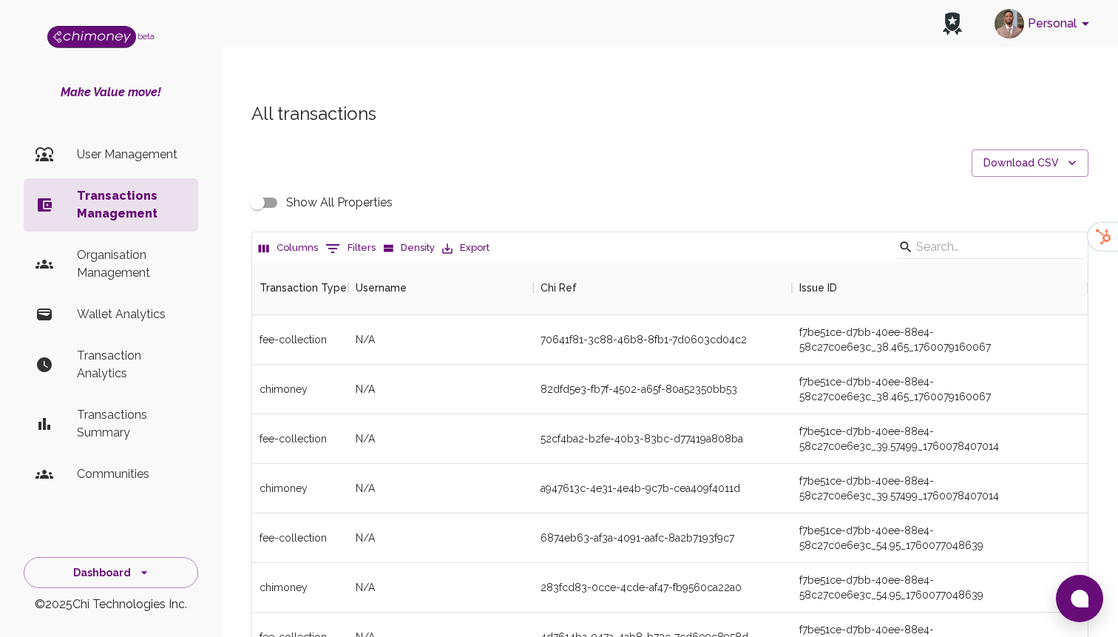
click at [367, 237] on button "0 Filters" at bounding box center [351, 249] width 58 height 24
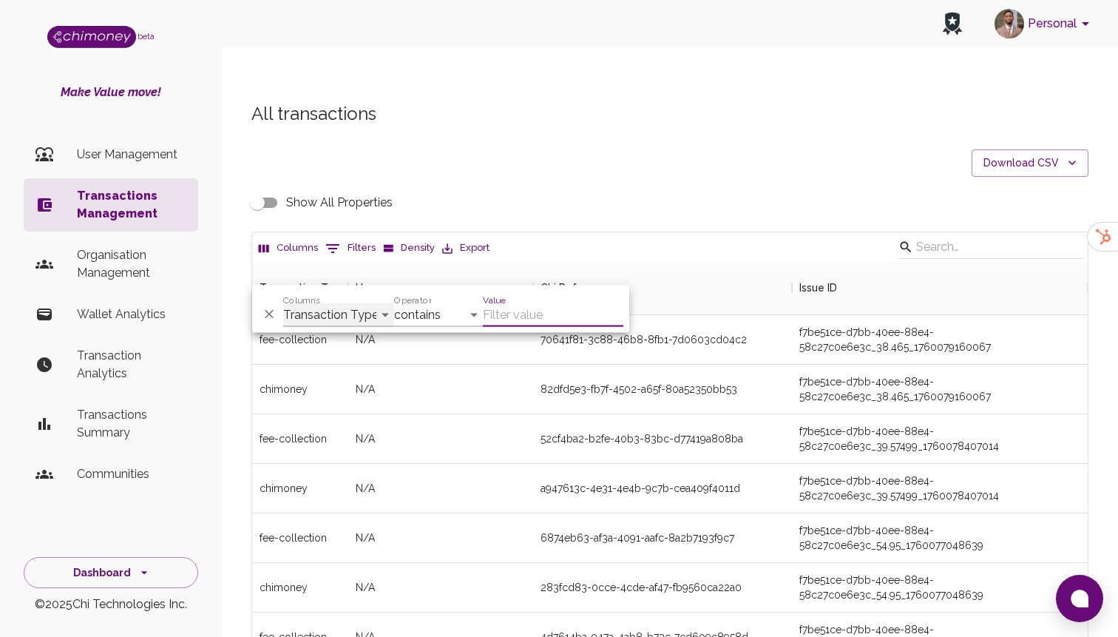
click at [363, 316] on select "Transaction Type Username Chi Ref Issue ID Value Amount Currency Fee ($) FX Rat…" at bounding box center [338, 315] width 111 height 24
select select "email"
click at [283, 303] on select "Transaction Type Username Chi Ref Issue ID Value Amount Currency Fee ($) FX Rat…" at bounding box center [338, 315] width 111 height 24
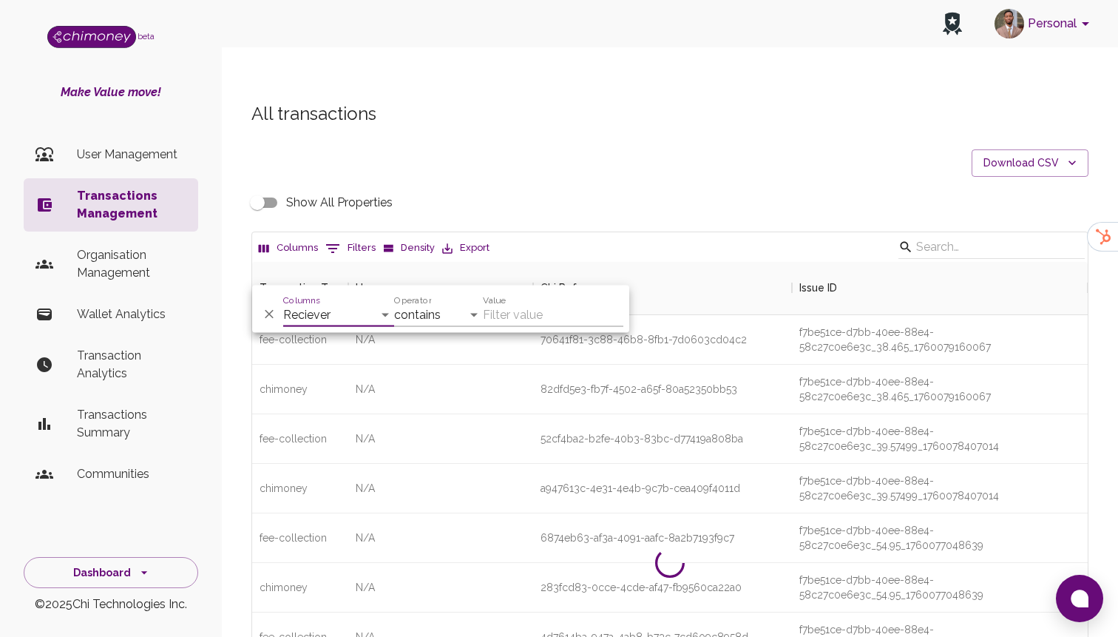
click at [180, 169] on li "User Management" at bounding box center [111, 154] width 174 height 35
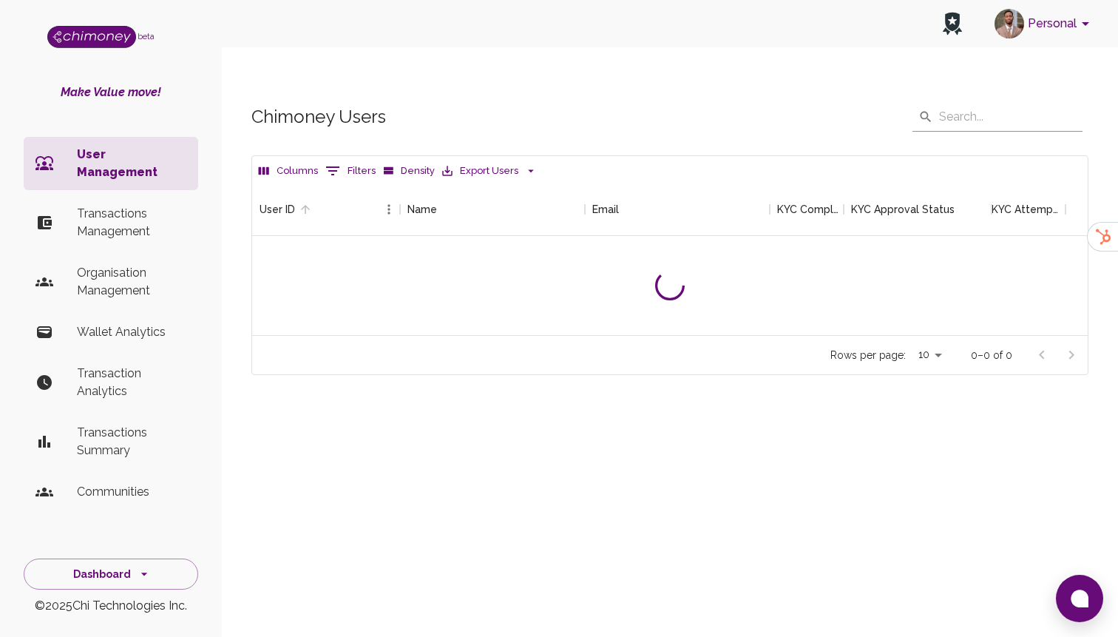
scroll to position [549, 835]
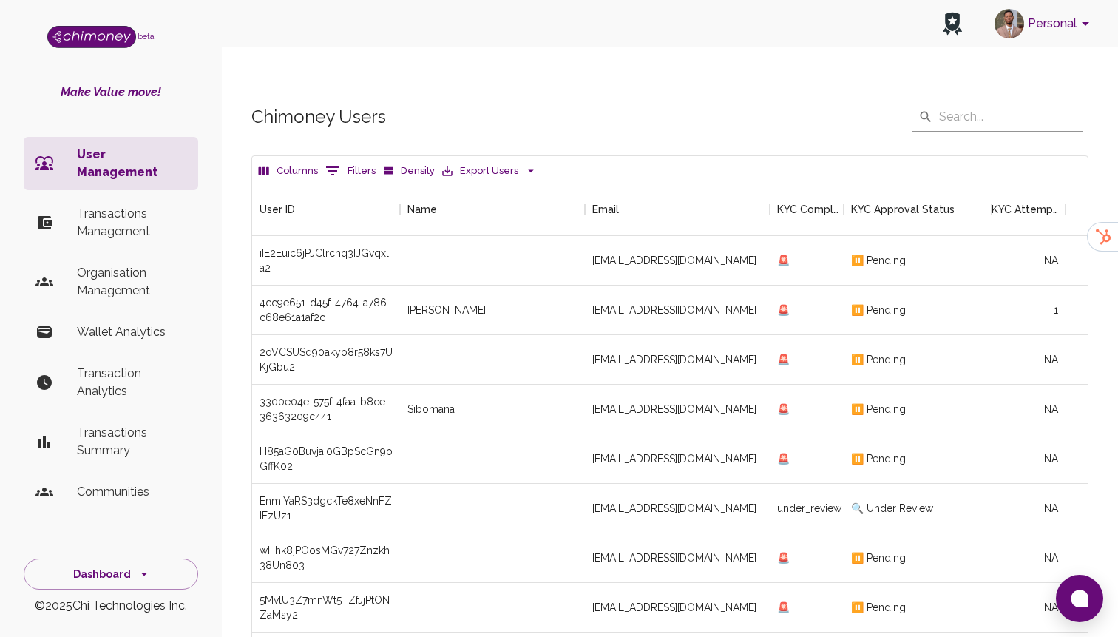
click at [356, 156] on div "Columns 0 Filters Density Export Users" at bounding box center [669, 169] width 835 height 27
click at [342, 159] on button "0 Filters" at bounding box center [351, 171] width 58 height 24
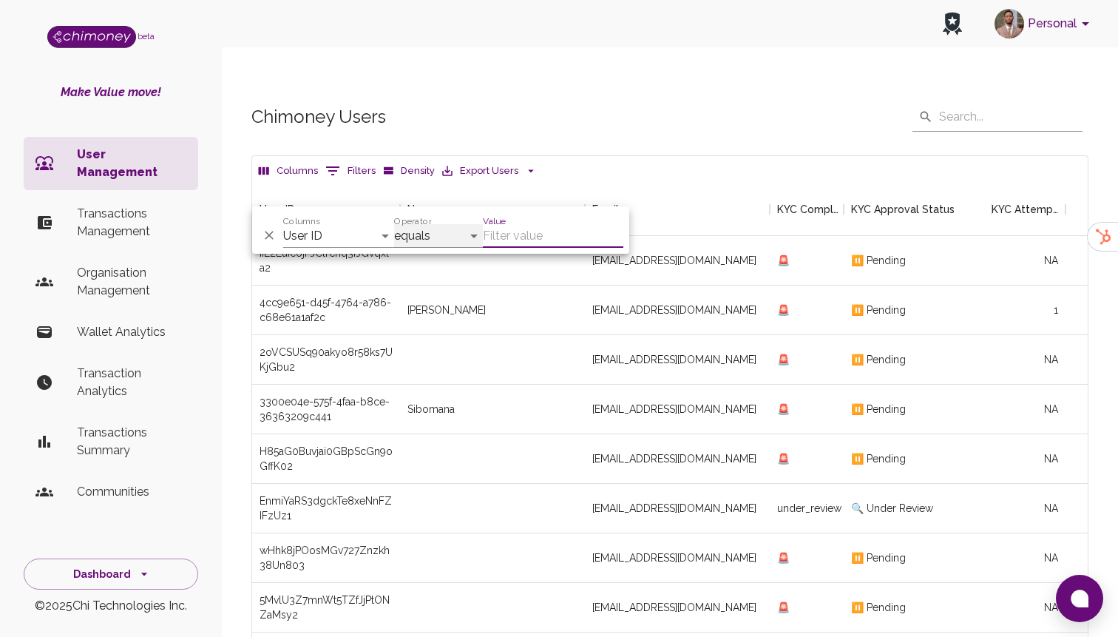
click at [394, 228] on select "equals starts with is any of" at bounding box center [438, 236] width 89 height 24
click at [359, 231] on select "User ID Name Email KYC Completed KYC Approval Status KYC Attempts Join date Upd…" at bounding box center [338, 236] width 111 height 24
select select "email"
click at [283, 224] on select "User ID Name Email KYC Completed KYC Approval Status KYC Attempts Join date Upd…" at bounding box center [338, 236] width 111 height 24
click at [511, 230] on input "Value" at bounding box center [553, 236] width 140 height 24
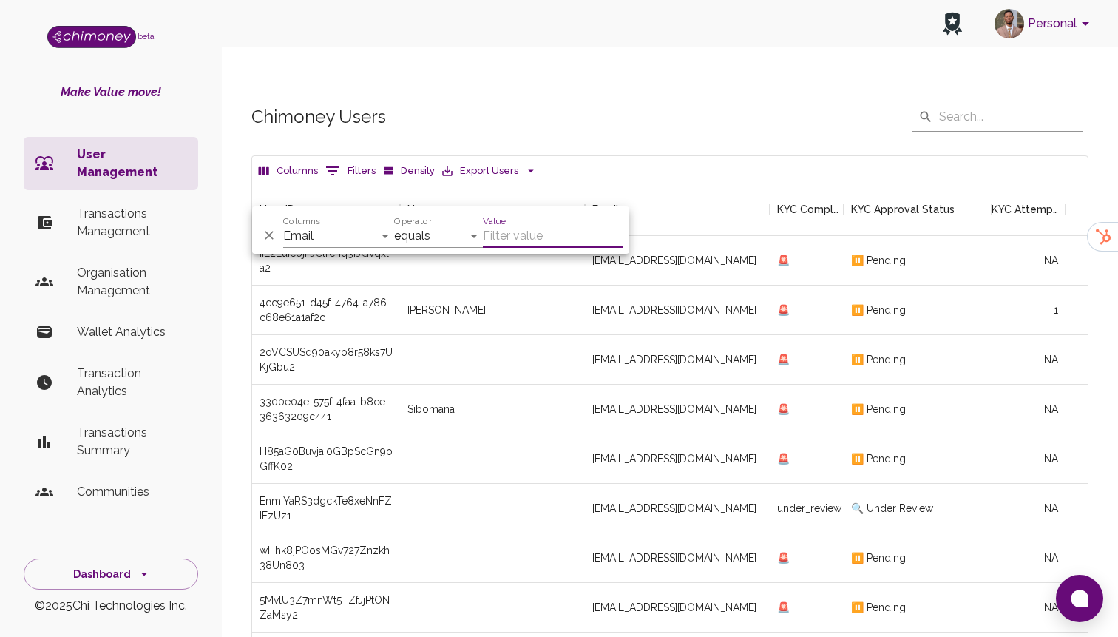
paste input "christianobianugba84@gmail.com"
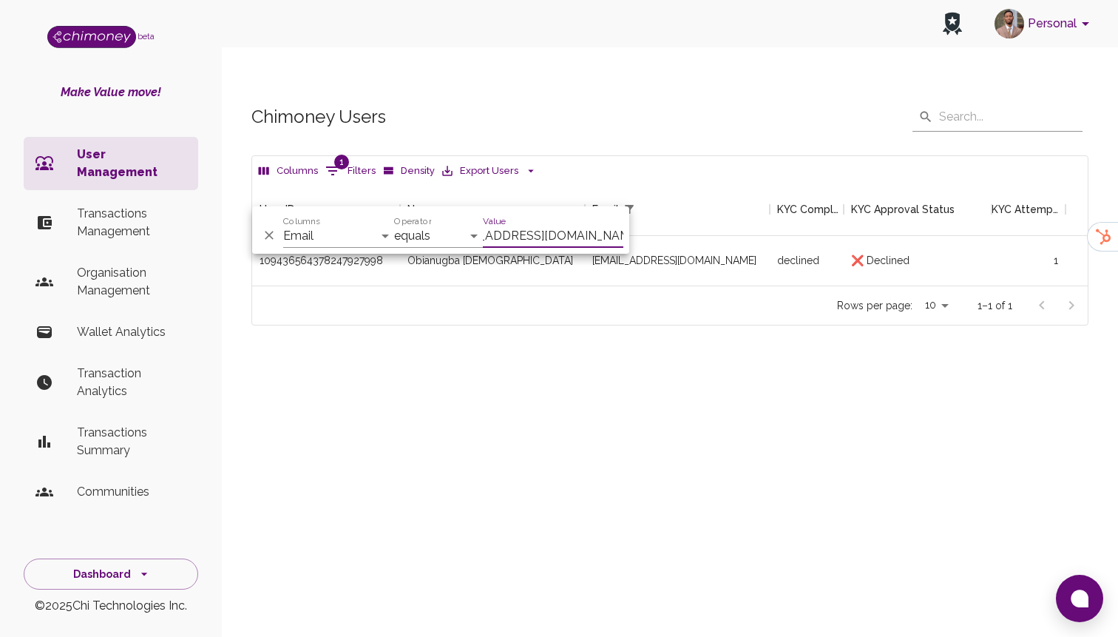
scroll to position [103, 835]
type input "christianobianugba84@gmail.com"
click at [617, 295] on div "Columns 1 Filters Density Export Users User ID Name Email KYC Completed KYC App…" at bounding box center [669, 240] width 837 height 170
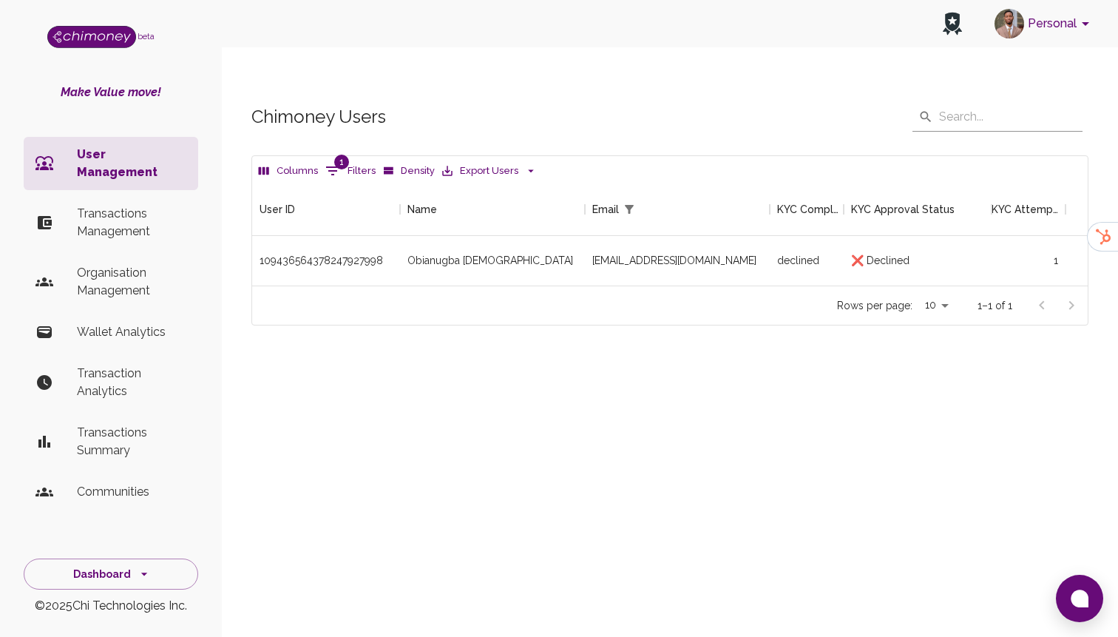
click at [347, 159] on button "1 Filters" at bounding box center [351, 171] width 58 height 24
select select "email"
select select "equals"
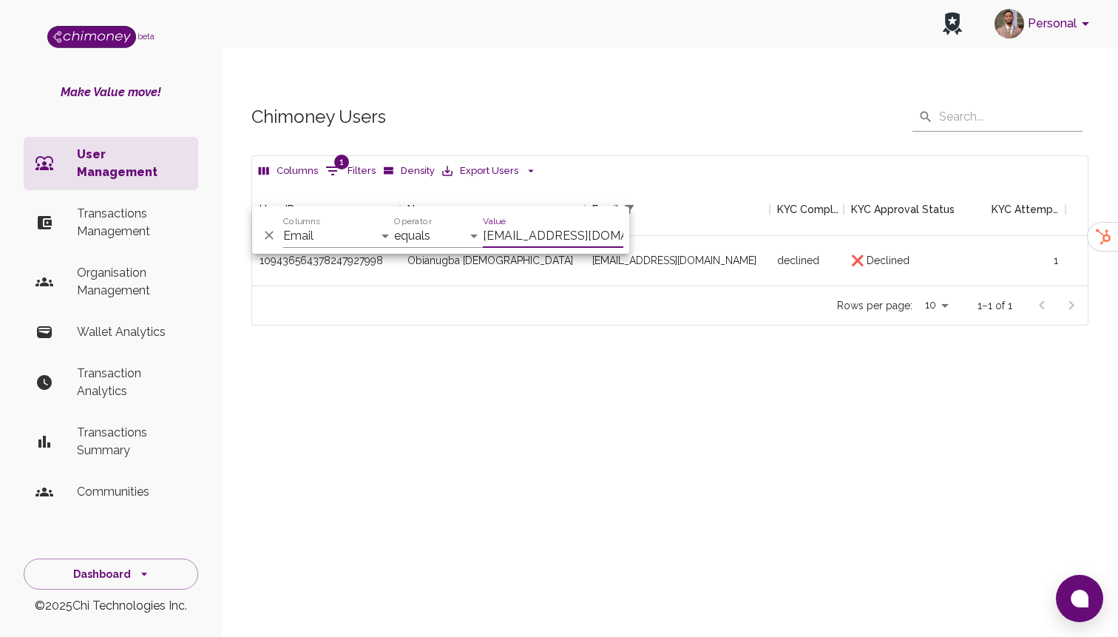
scroll to position [0, 44]
click at [614, 537] on div "Personal beta Make Value move! User Management Transactions Management Organisa…" at bounding box center [559, 348] width 1118 height 637
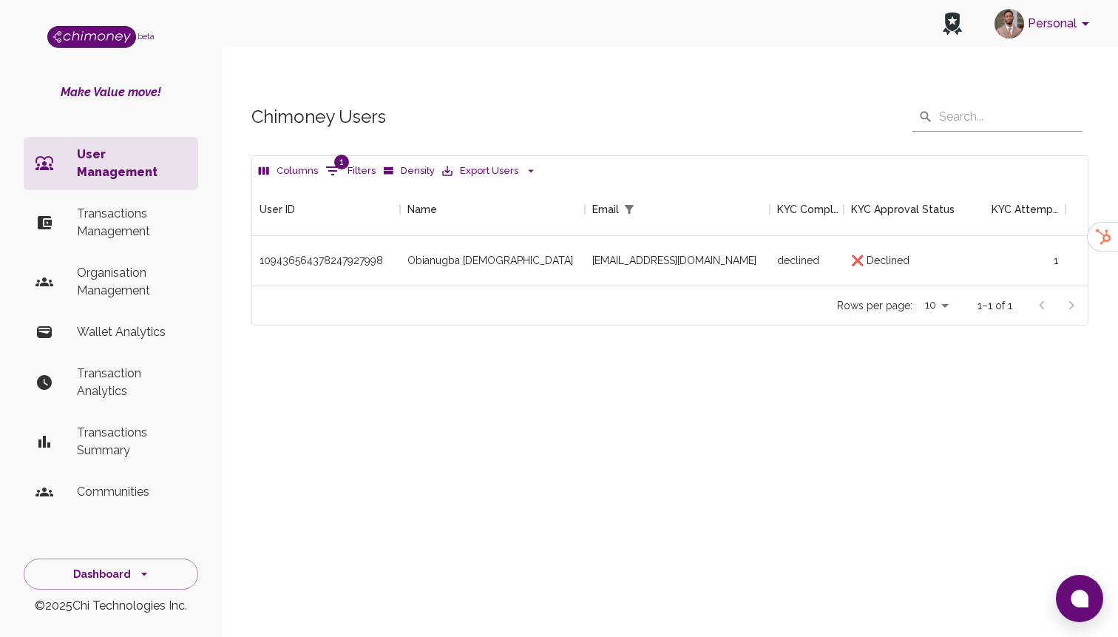
click at [356, 156] on div "Columns 1 Filters Density Export Users" at bounding box center [669, 169] width 835 height 27
click at [351, 159] on button "1 Filters" at bounding box center [351, 171] width 58 height 24
select select "email"
select select "equals"
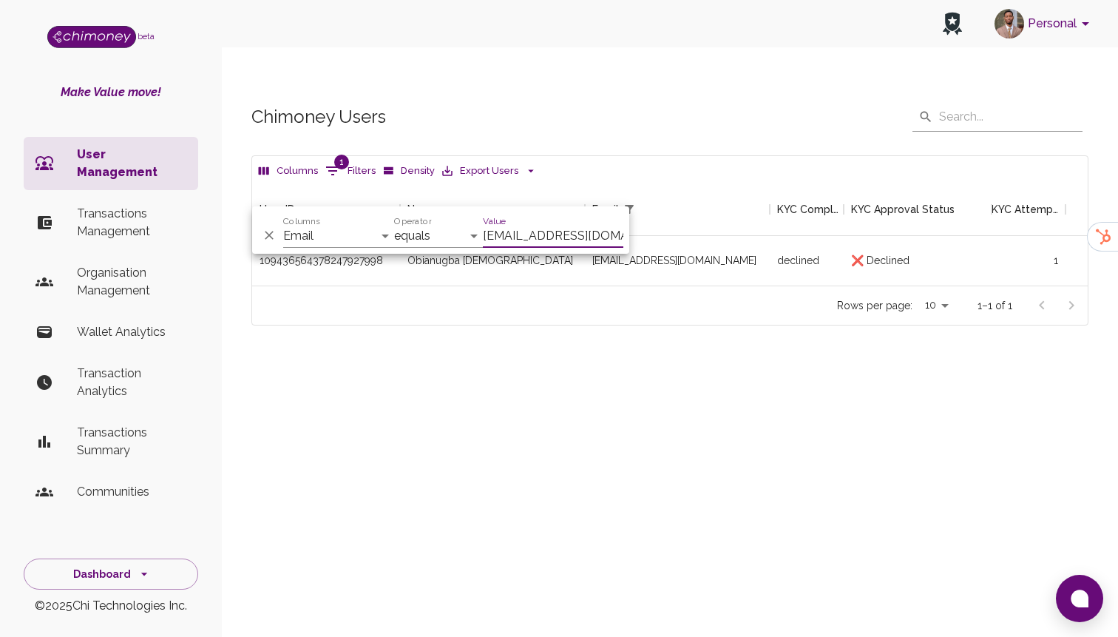
scroll to position [0, 44]
click at [512, 243] on input "christianobianugba84@gmail.com" at bounding box center [553, 236] width 140 height 24
type input "normanna98@gmail.com"
click at [818, 236] on div "under_review" at bounding box center [807, 261] width 74 height 50
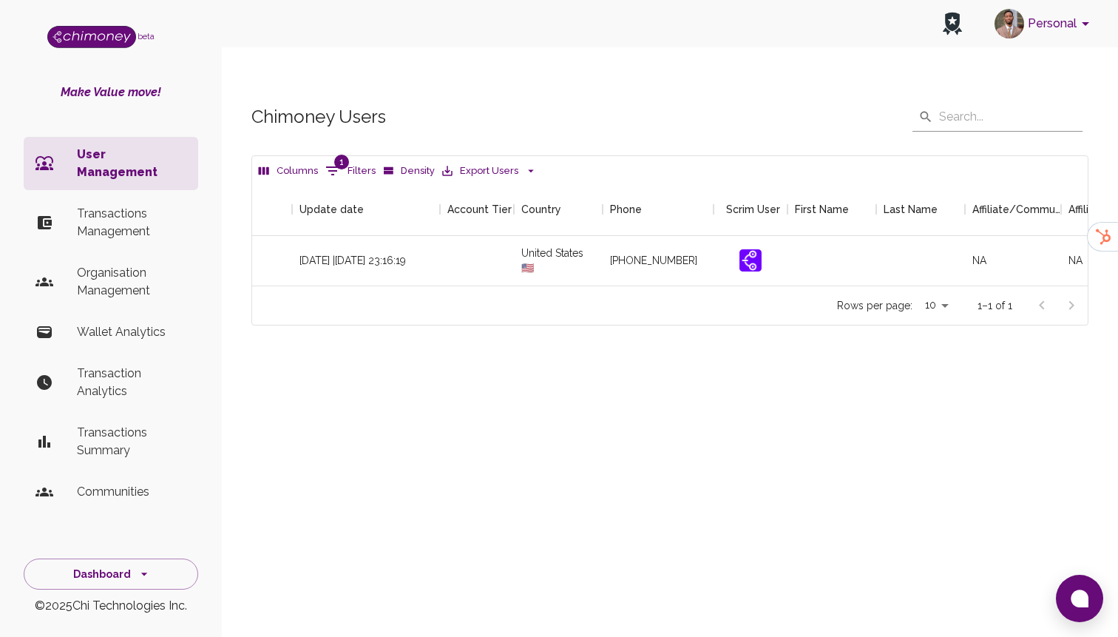
scroll to position [0, 1693]
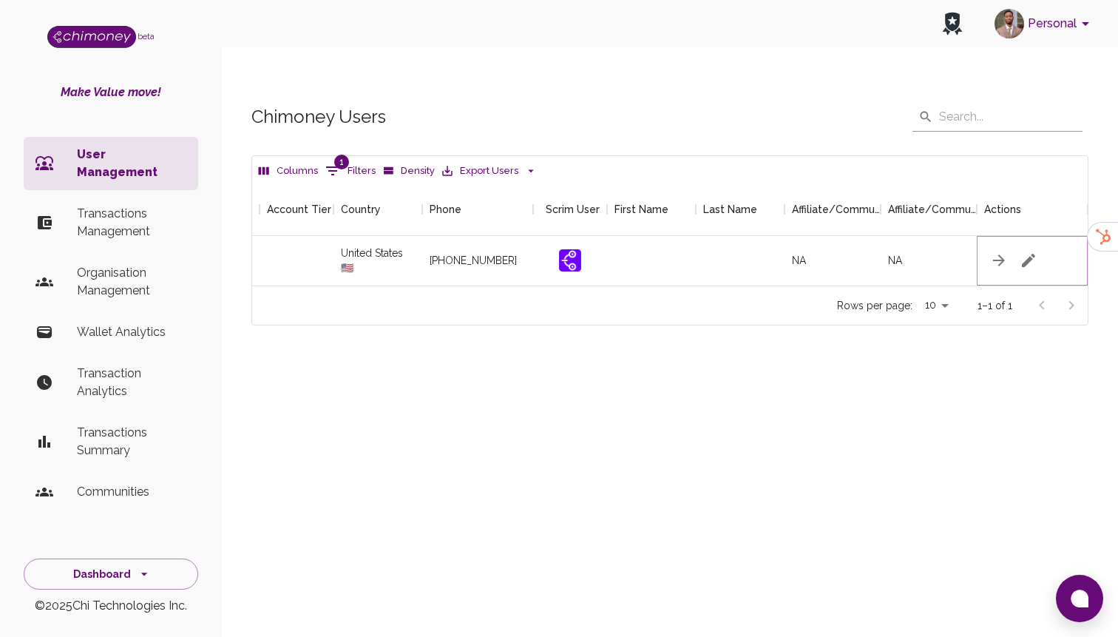
click at [1034, 251] on icon "button" at bounding box center [1029, 260] width 18 height 18
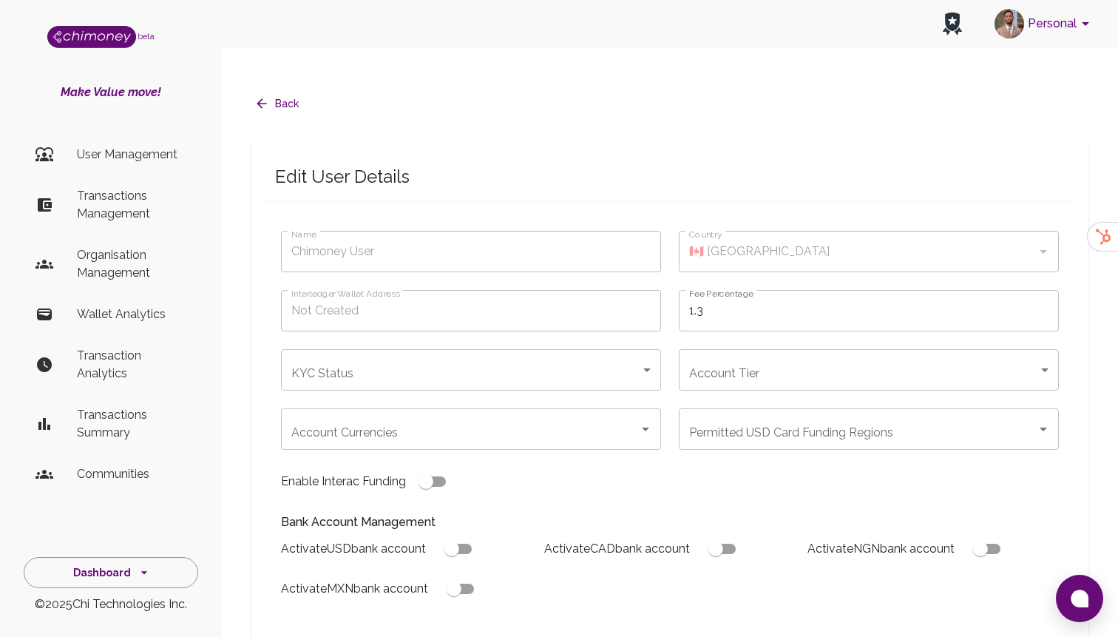
type input "Stephens Anna"
type input "🇺🇸 United States"
type input "under_review"
checkbox input "true"
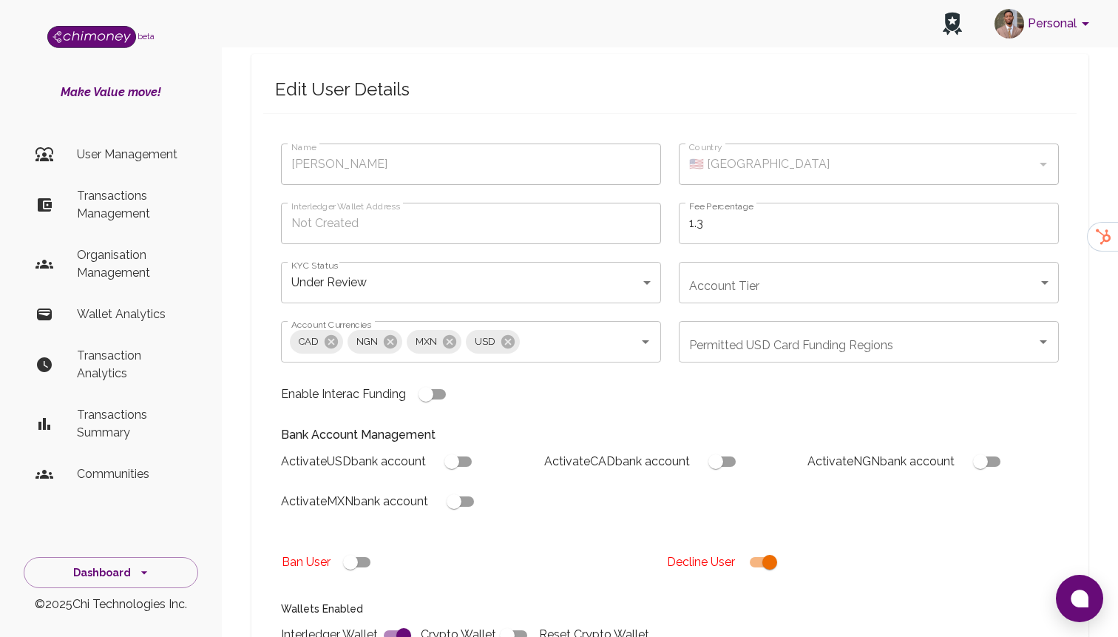
scroll to position [123, 0]
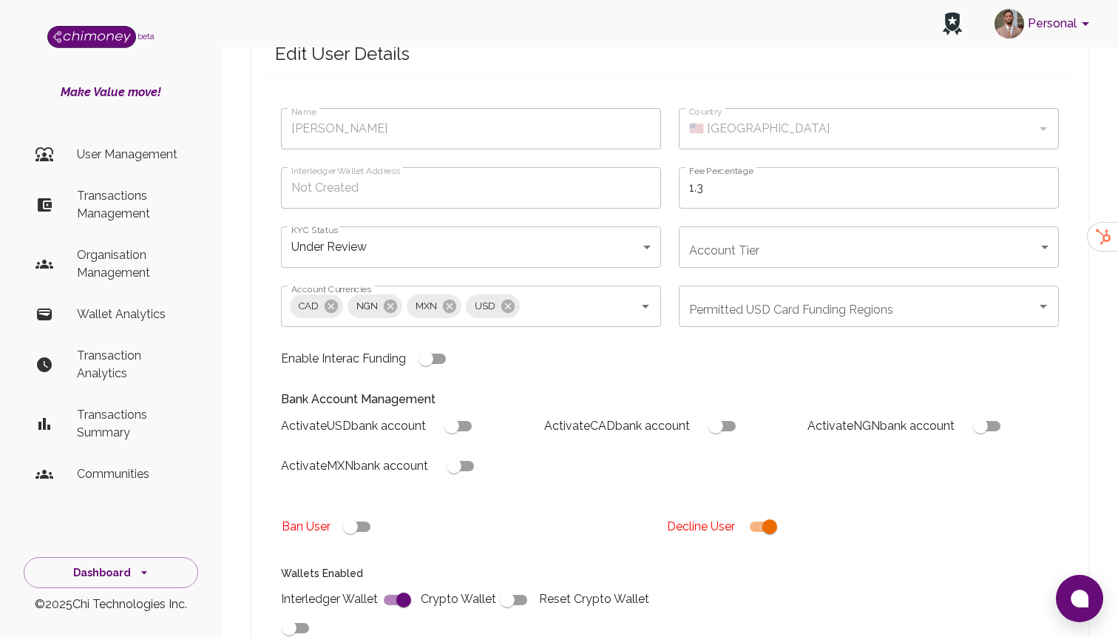
click at [450, 221] on body "Personal beta Make Value move! User Management Transactions Management Organisa…" at bounding box center [559, 428] width 1118 height 1103
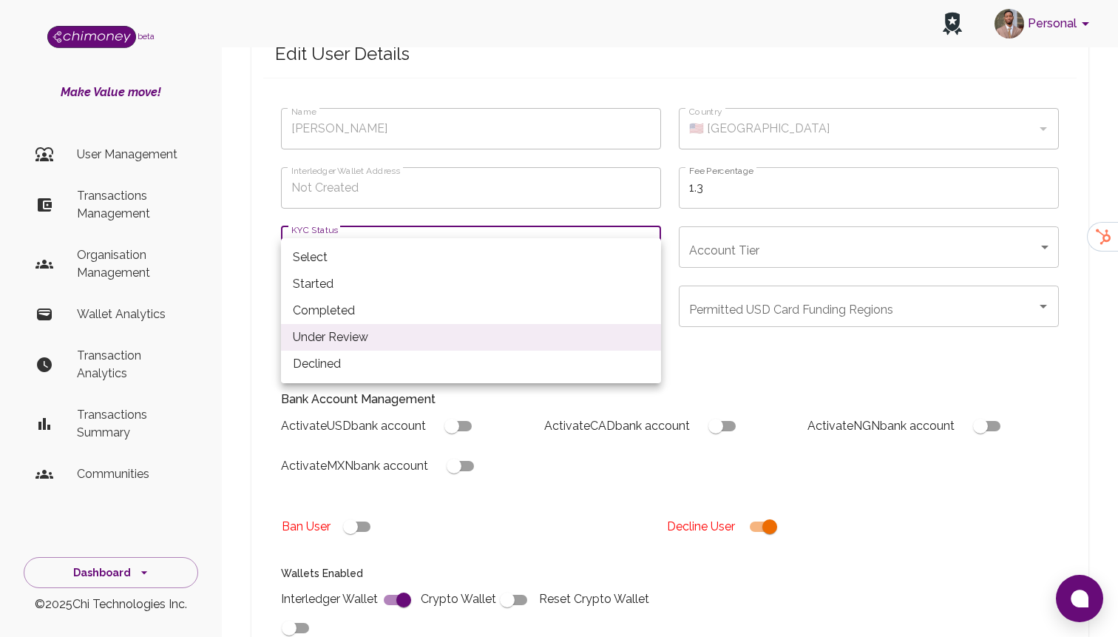
click at [750, 340] on div at bounding box center [559, 318] width 1118 height 637
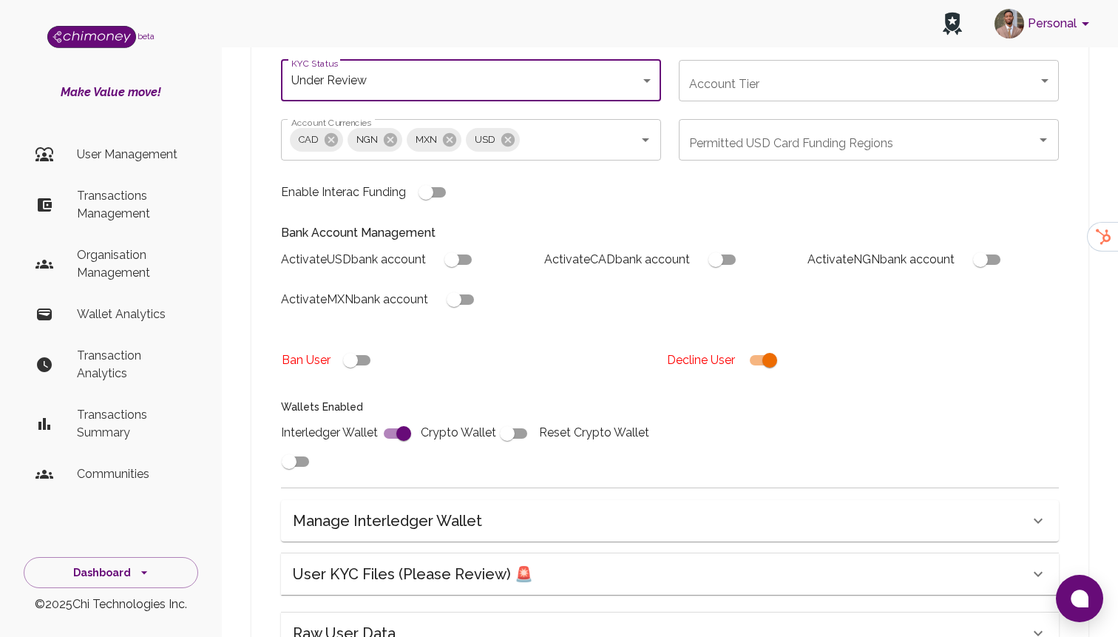
scroll to position [437, 0]
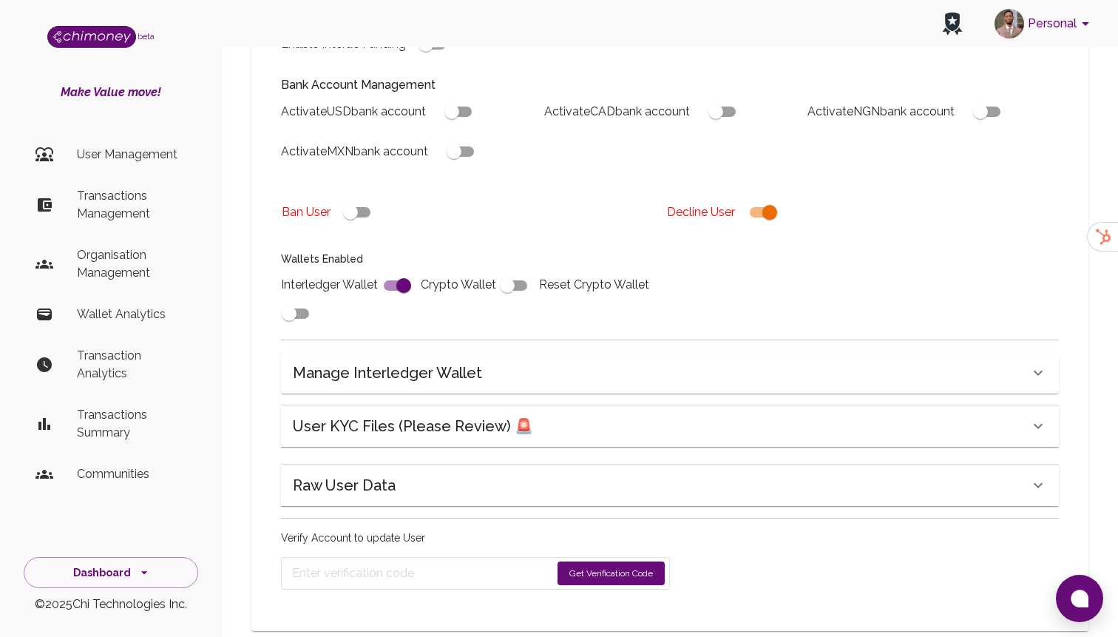
click at [399, 473] on div "Raw User Data" at bounding box center [661, 485] width 736 height 24
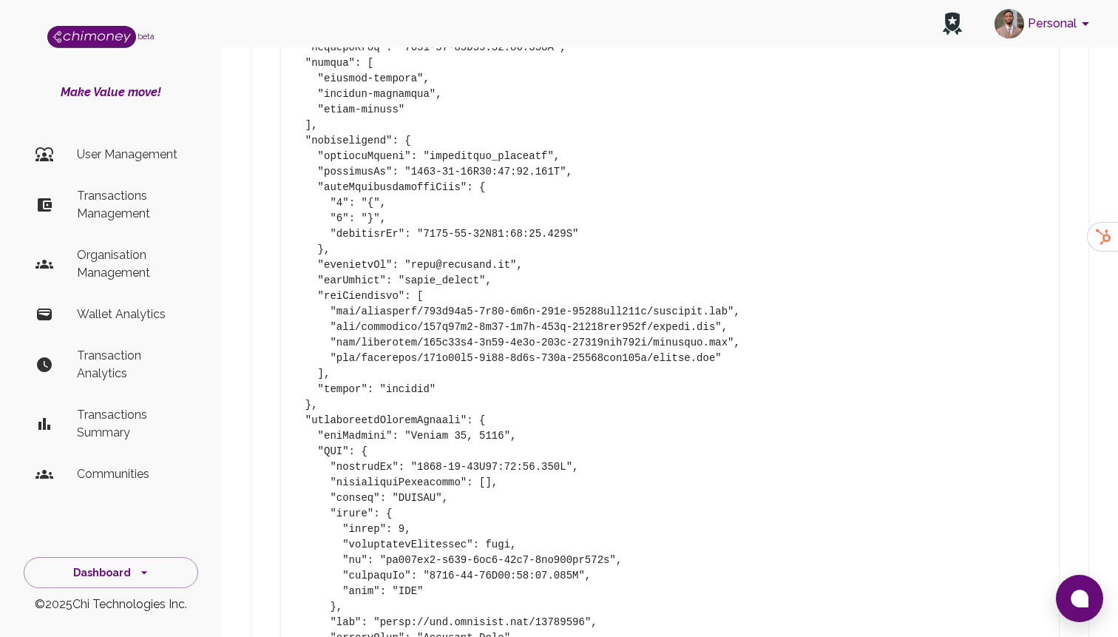
scroll to position [1383, 0]
drag, startPoint x: 410, startPoint y: 235, endPoint x: 510, endPoint y: 234, distance: 100.6
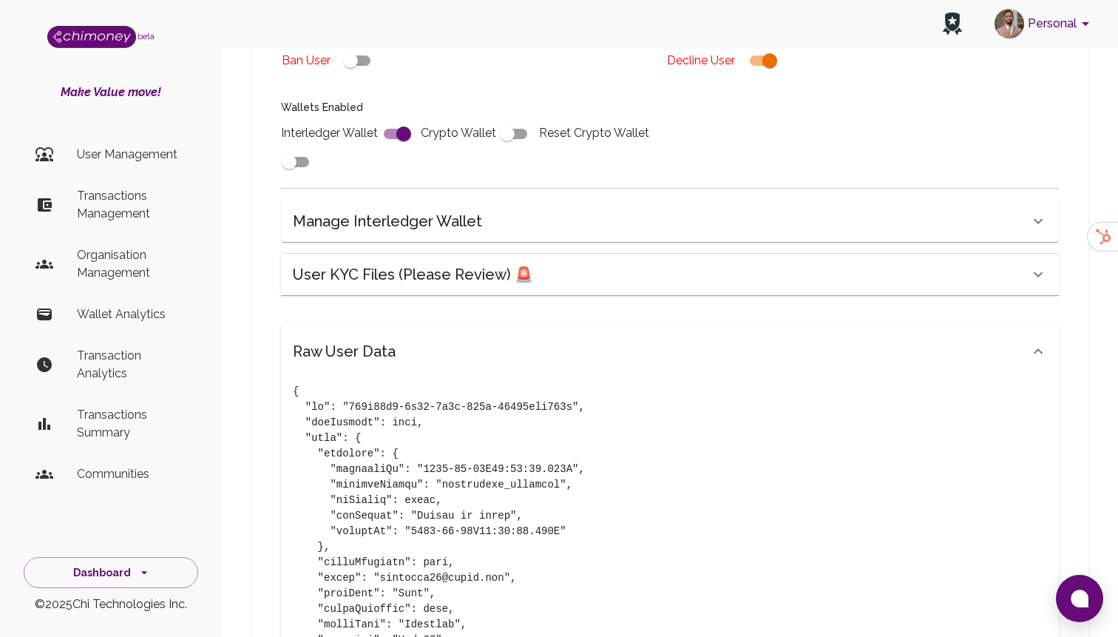
scroll to position [572, 0]
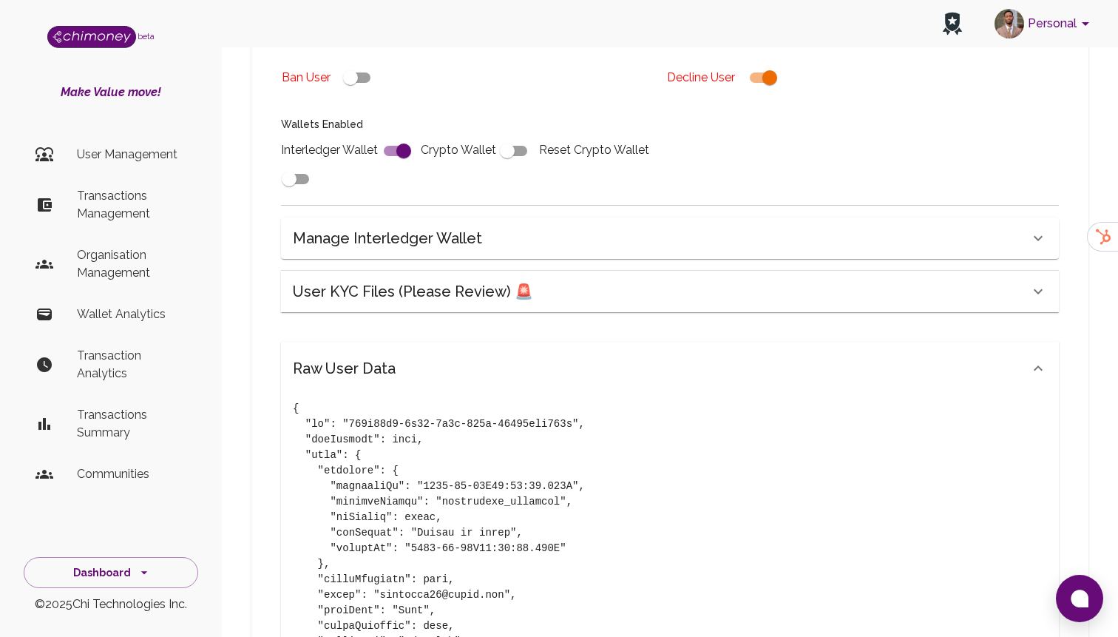
click at [410, 342] on div "Raw User Data" at bounding box center [670, 368] width 778 height 53
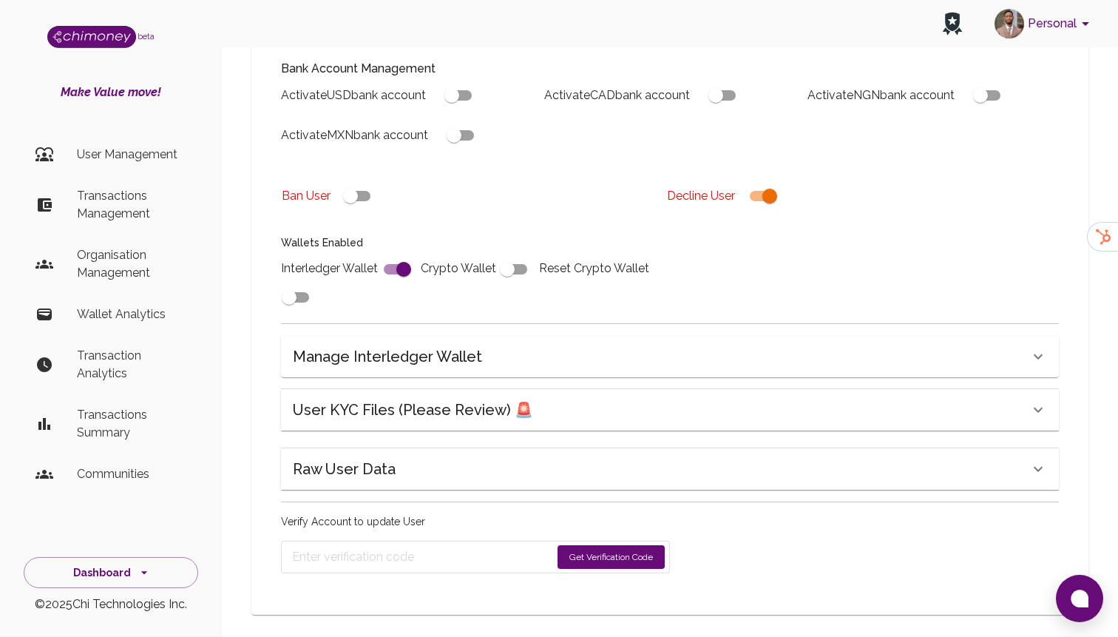
scroll to position [437, 0]
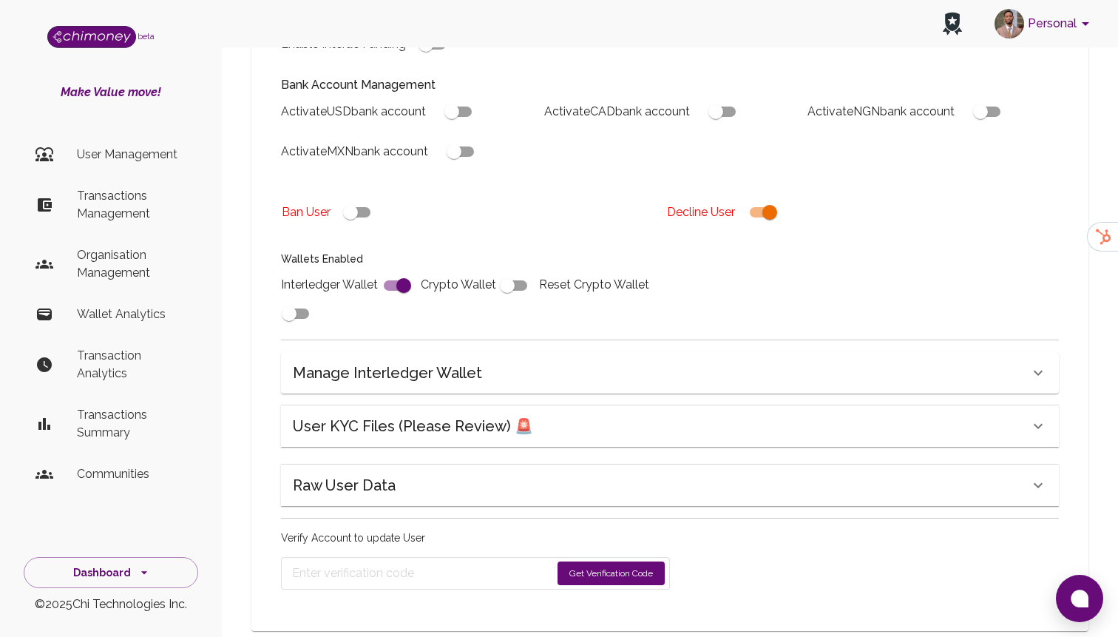
click at [446, 414] on h6 "User KYC Files (Please Review) 🚨" at bounding box center [413, 426] width 240 height 24
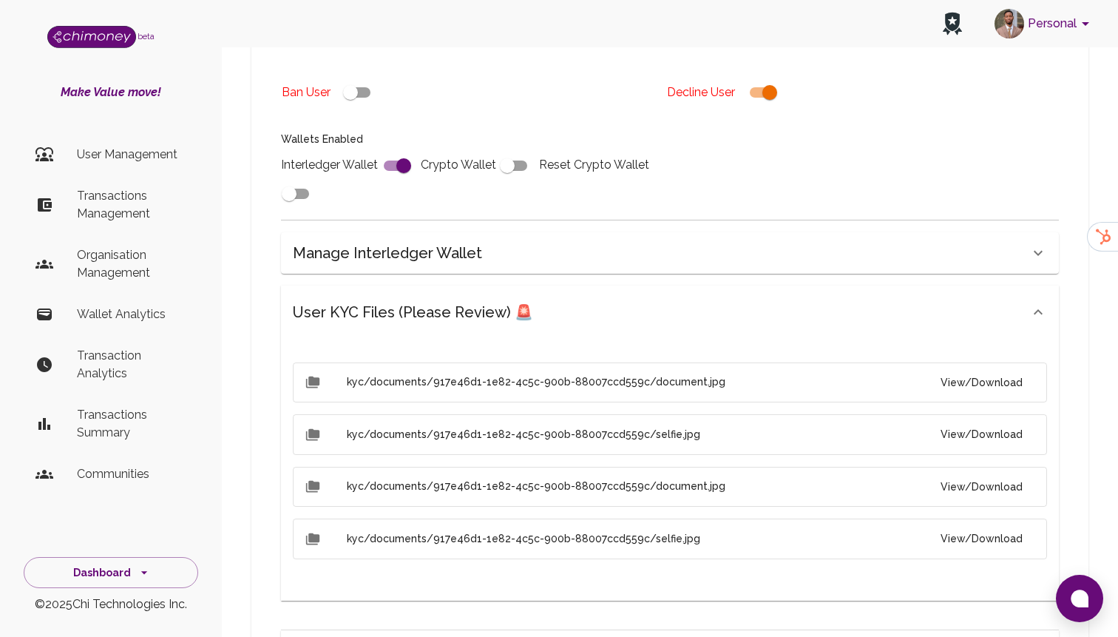
scroll to position [616, 0]
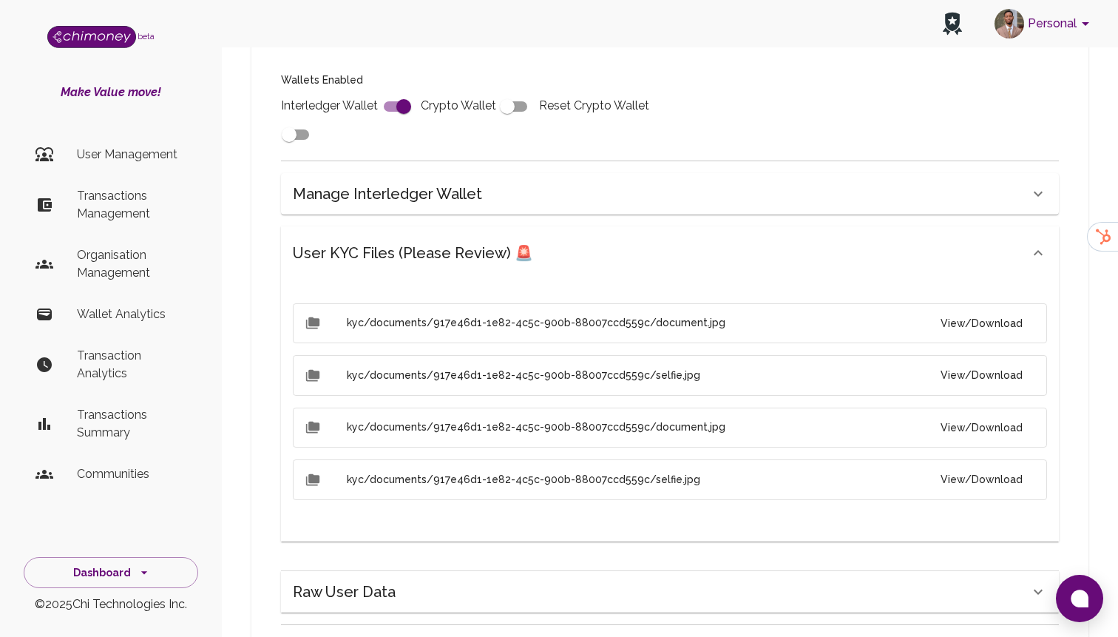
click at [991, 310] on button "View/Download" at bounding box center [982, 323] width 106 height 27
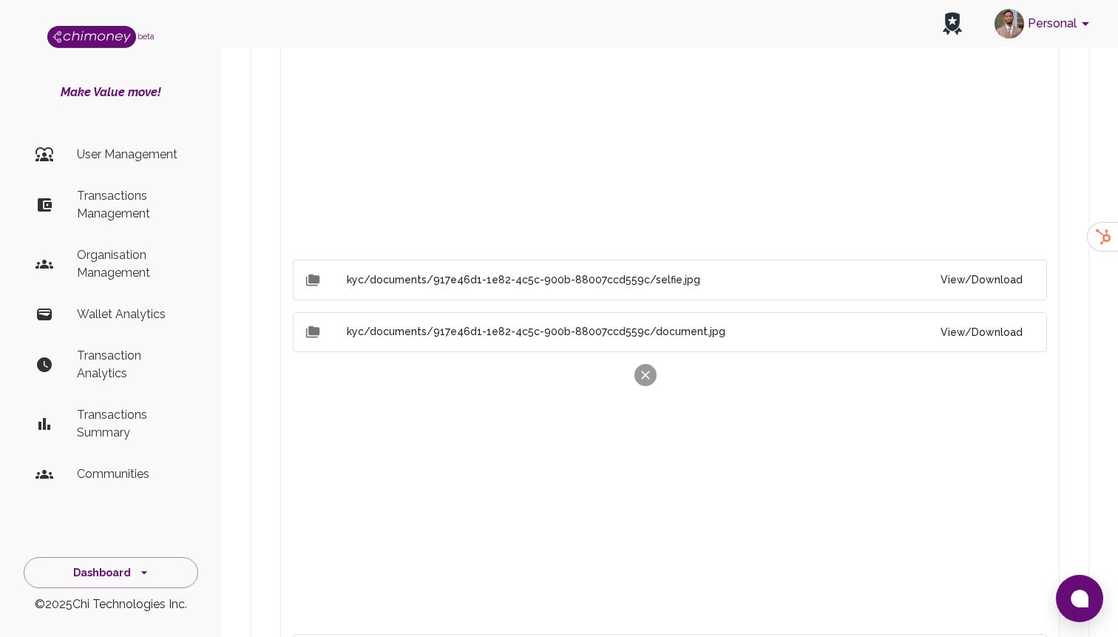
scroll to position [986, 0]
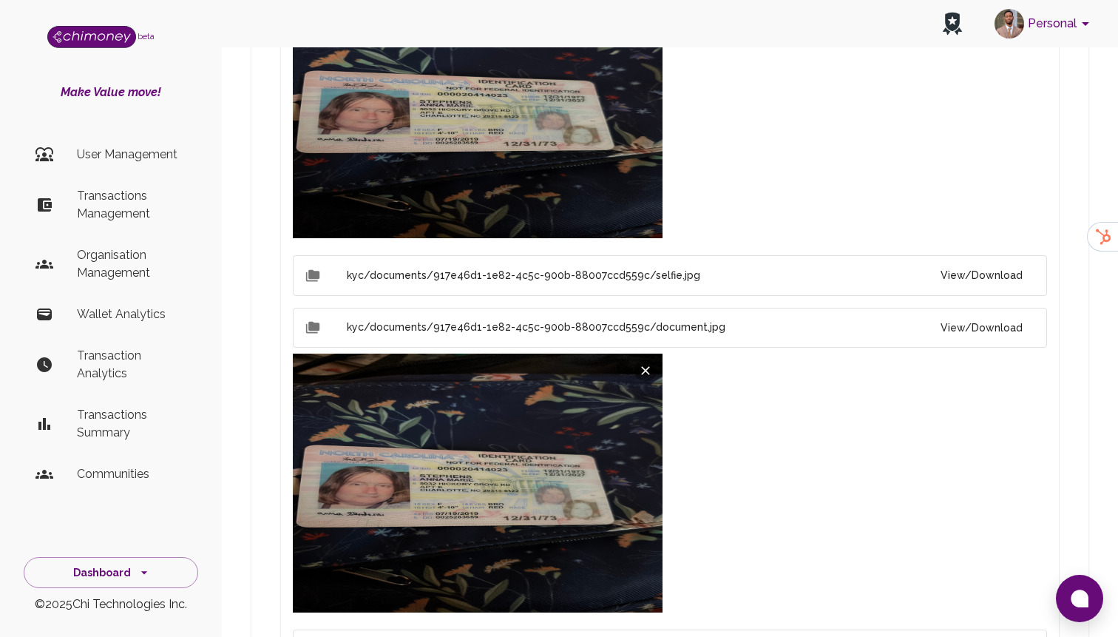
click at [966, 262] on button "View/Download" at bounding box center [982, 275] width 106 height 27
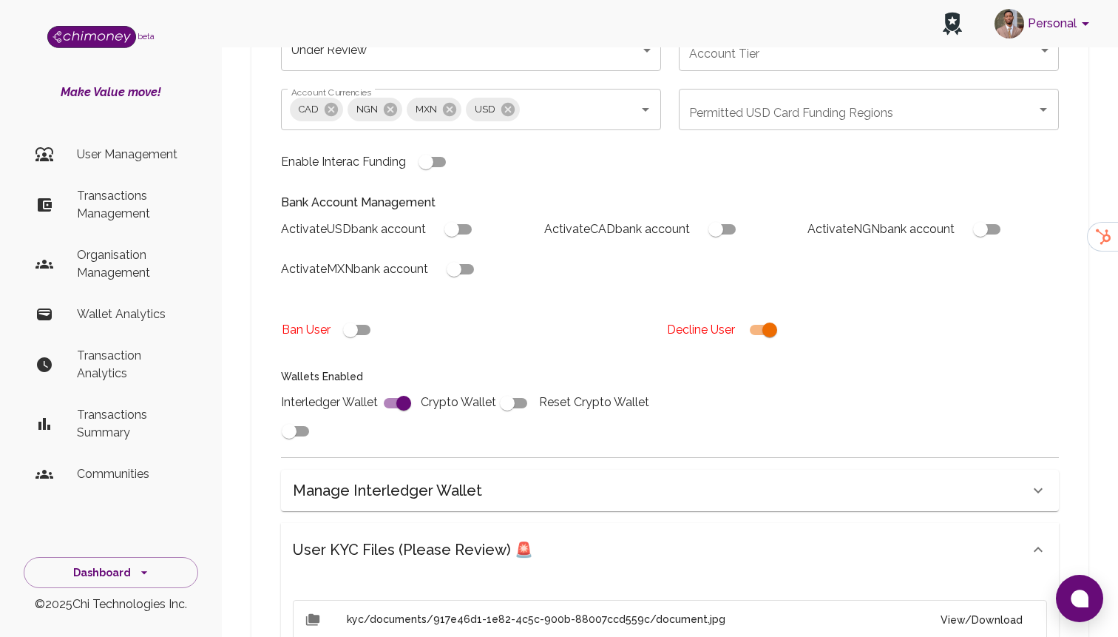
scroll to position [441, 0]
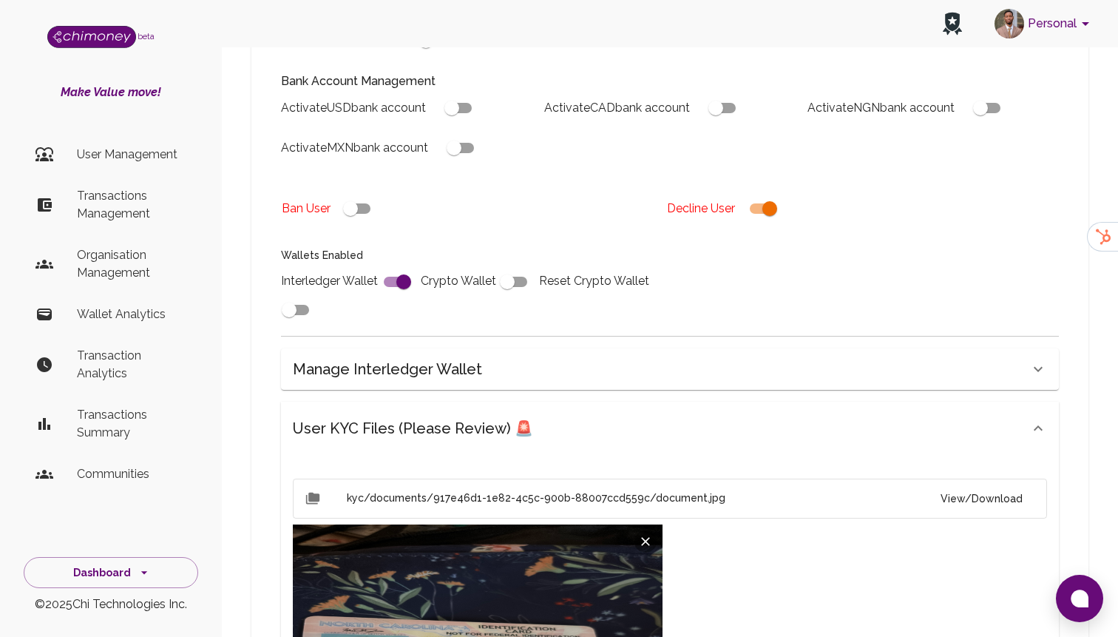
click at [499, 416] on h6 "User KYC Files (Please Review) 🚨" at bounding box center [413, 428] width 240 height 24
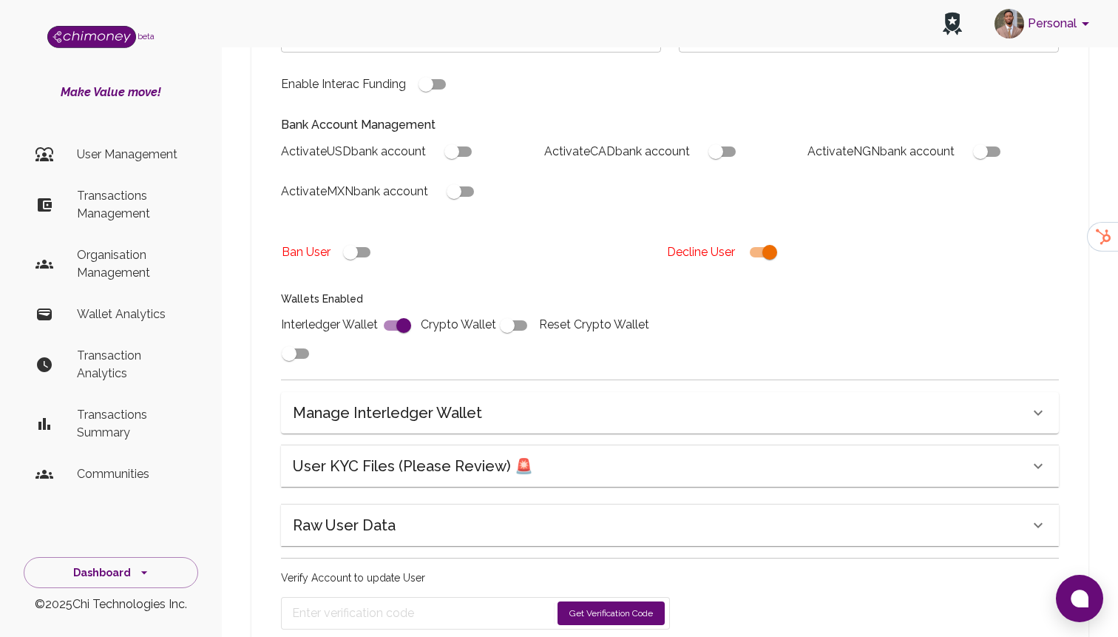
scroll to position [408, 0]
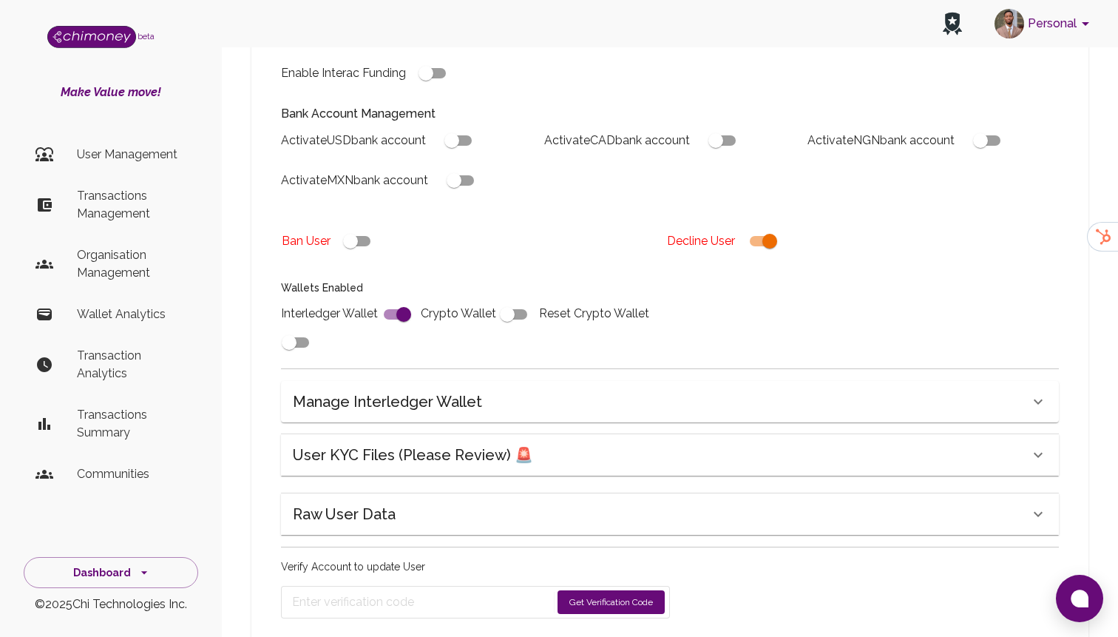
click at [138, 197] on p "Transactions Management" at bounding box center [131, 204] width 109 height 35
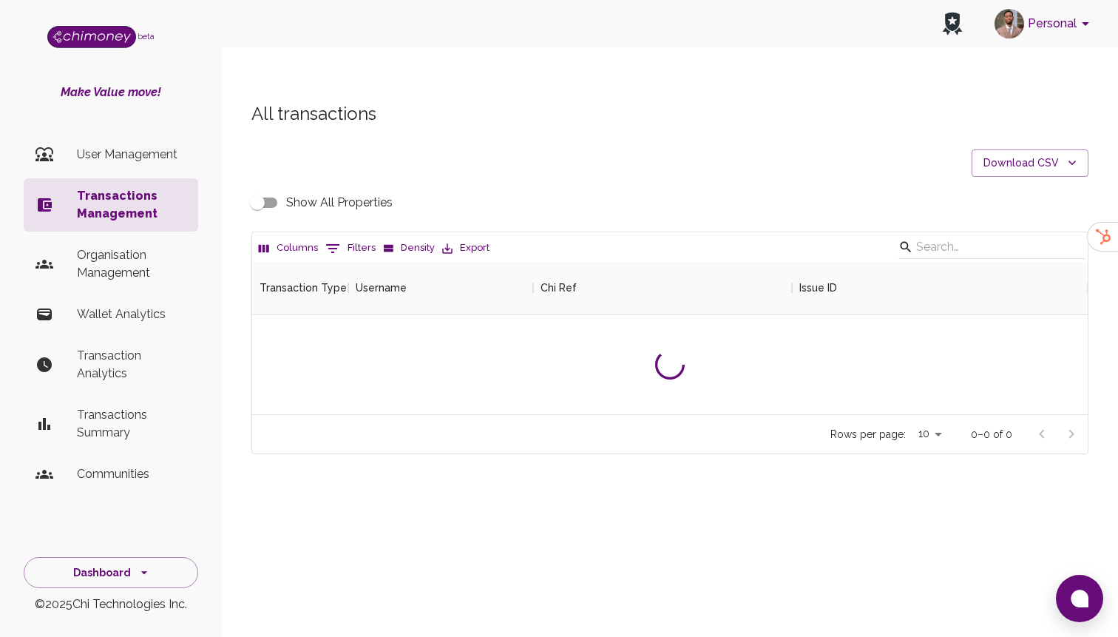
scroll to position [549, 835]
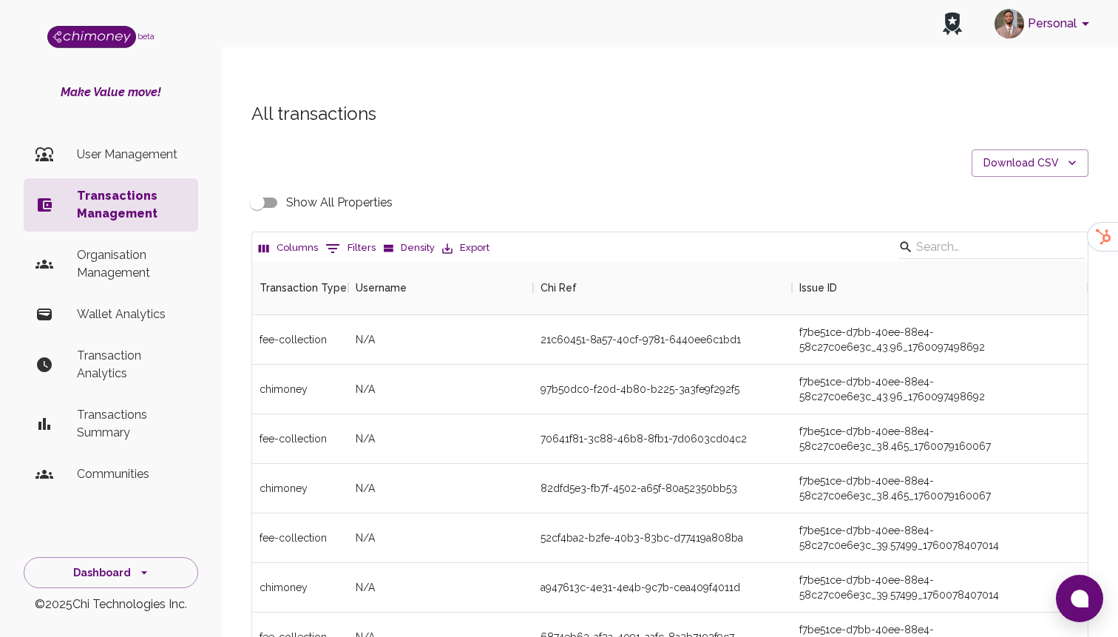
click at [336, 240] on icon "Show filters" at bounding box center [333, 249] width 18 height 18
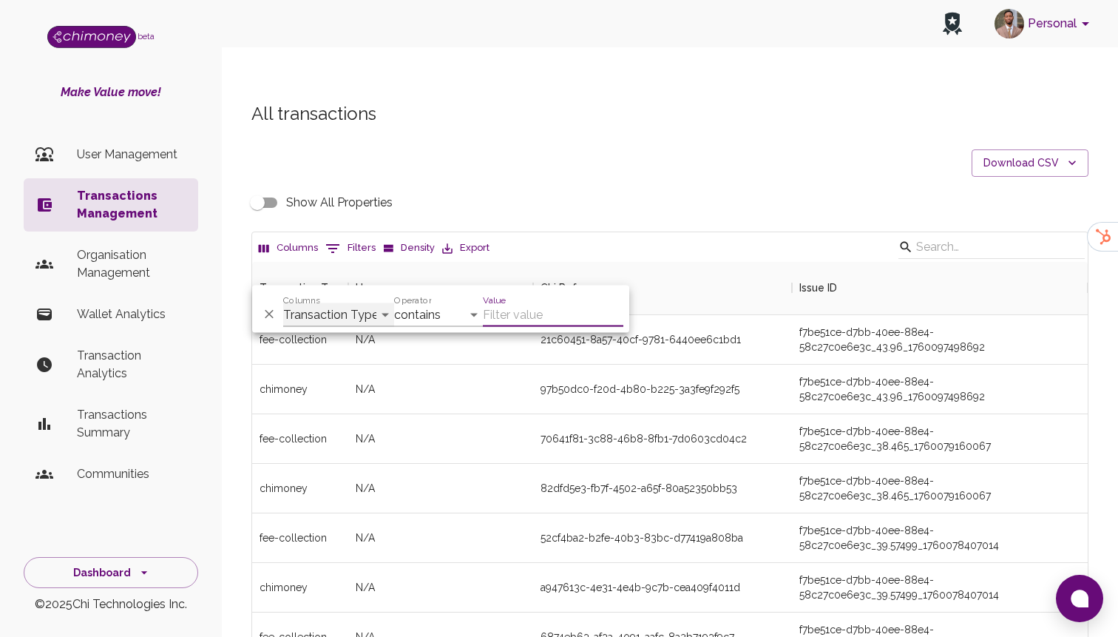
click at [356, 309] on select "Transaction Type Username Chi Ref Issue ID Value Amount Currency Fee ($) FX Rat…" at bounding box center [338, 315] width 111 height 24
select select "chiRef"
click at [283, 303] on select "Transaction Type Username Chi Ref Issue ID Value Amount Currency Fee ($) FX Rat…" at bounding box center [338, 315] width 111 height 24
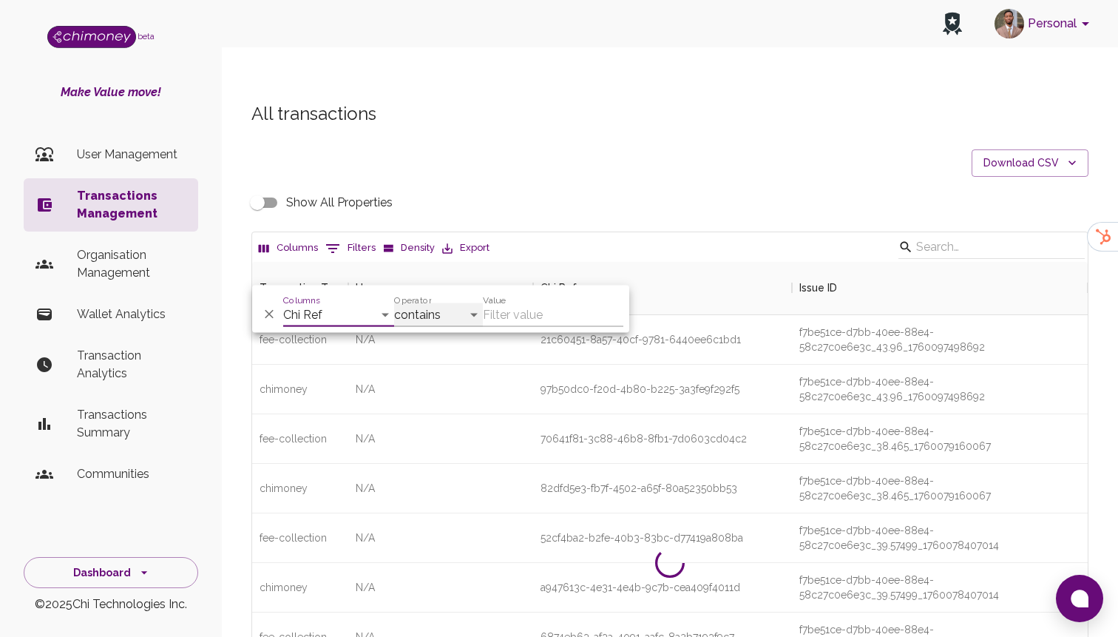
click at [432, 319] on select "contains equals starts with ends with is empty is not empty is any of" at bounding box center [438, 315] width 89 height 24
select select "equals"
click at [394, 303] on select "contains equals starts with ends with is empty is not empty is any of" at bounding box center [438, 315] width 89 height 24
click at [535, 318] on input "Value" at bounding box center [553, 315] width 140 height 24
paste input "93a01ea4-16f6-4846-a36f-dd7f9c847e48"
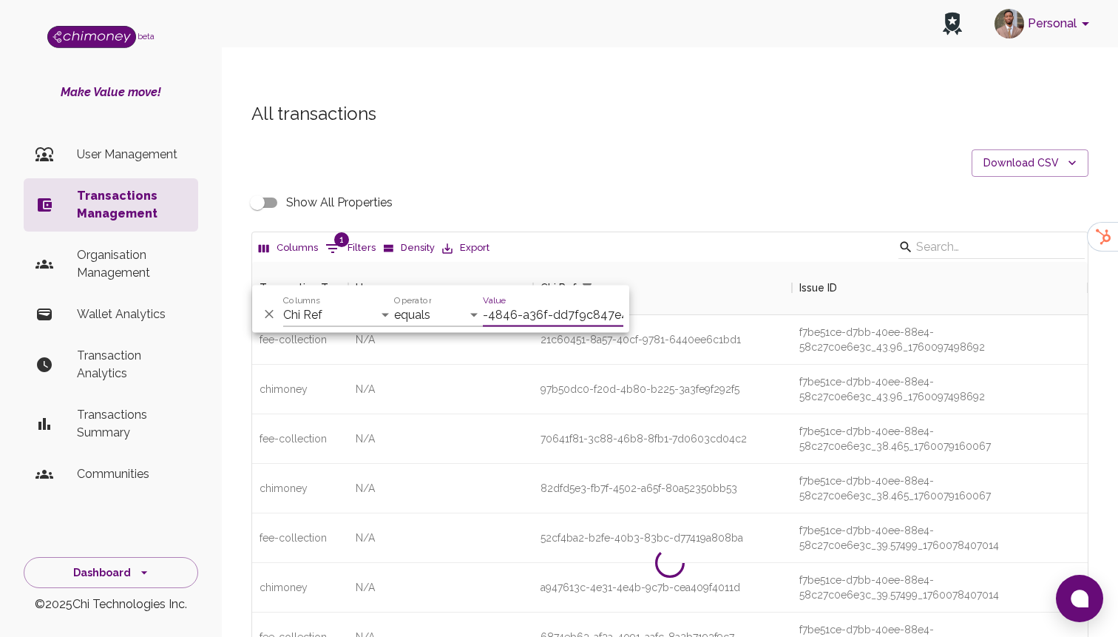
scroll to position [103, 835]
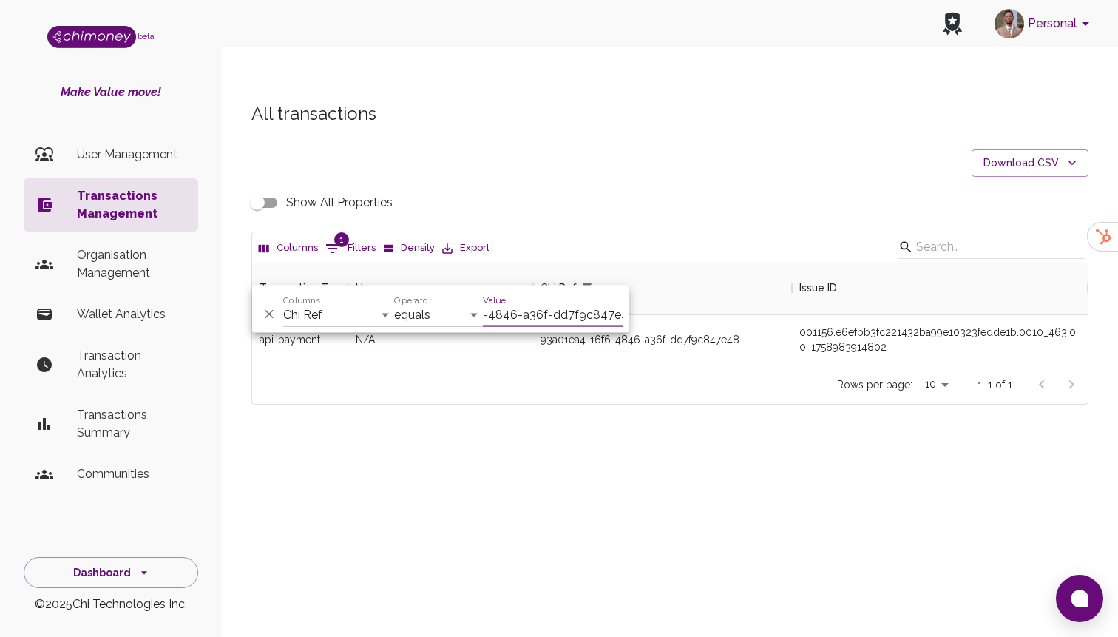
type input "93a01ea4-16f6-4846-a36f-dd7f9c847e48"
click at [728, 315] on div "93a01ea4-16f6-4846-a36f-dd7f9c847e48" at bounding box center [662, 340] width 259 height 50
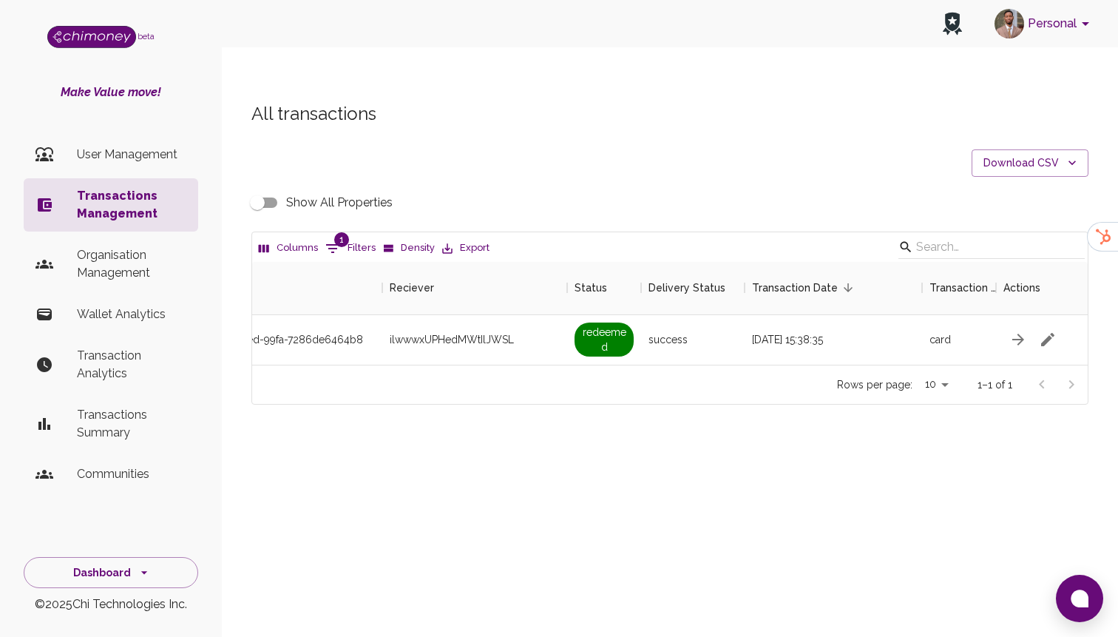
scroll to position [0, 1272]
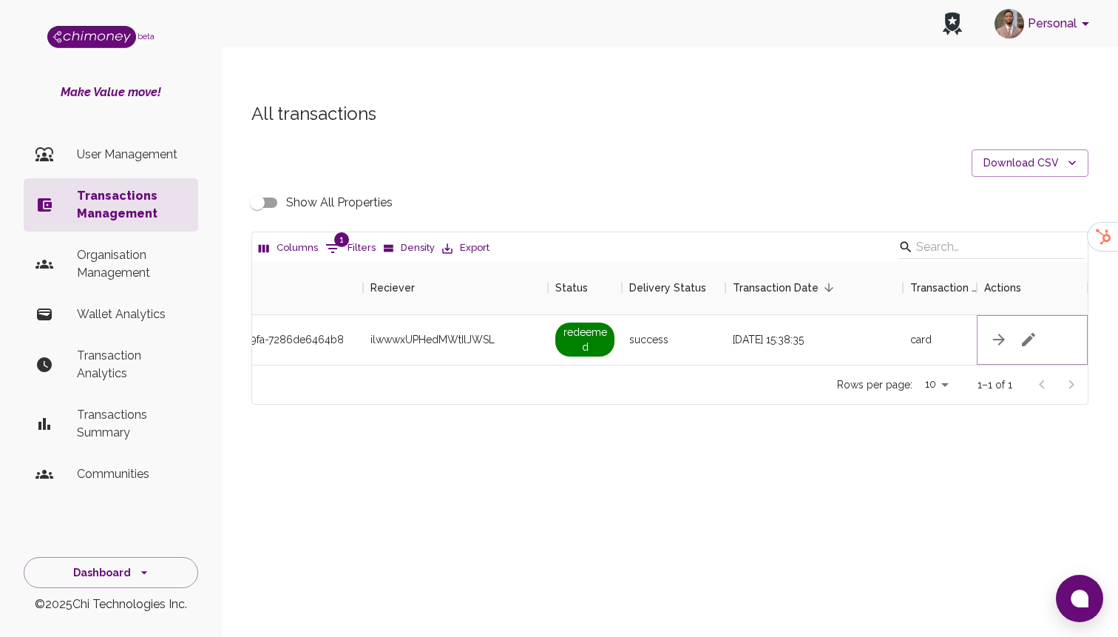
click at [1030, 330] on icon "button" at bounding box center [1029, 339] width 18 height 18
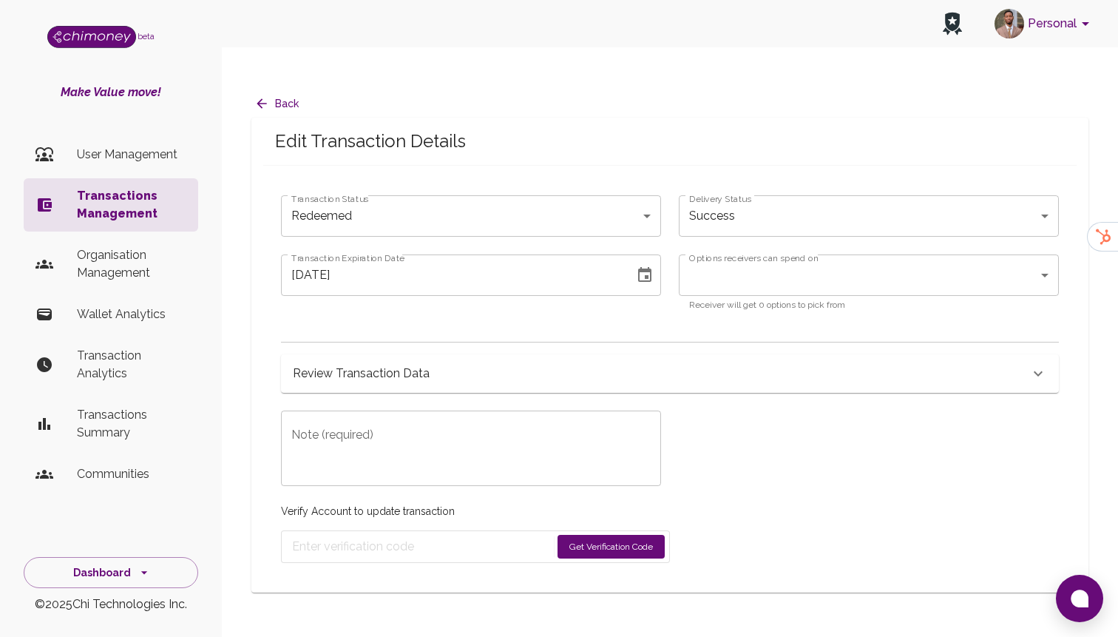
click at [418, 363] on h6 "Review Transaction Data" at bounding box center [361, 373] width 137 height 21
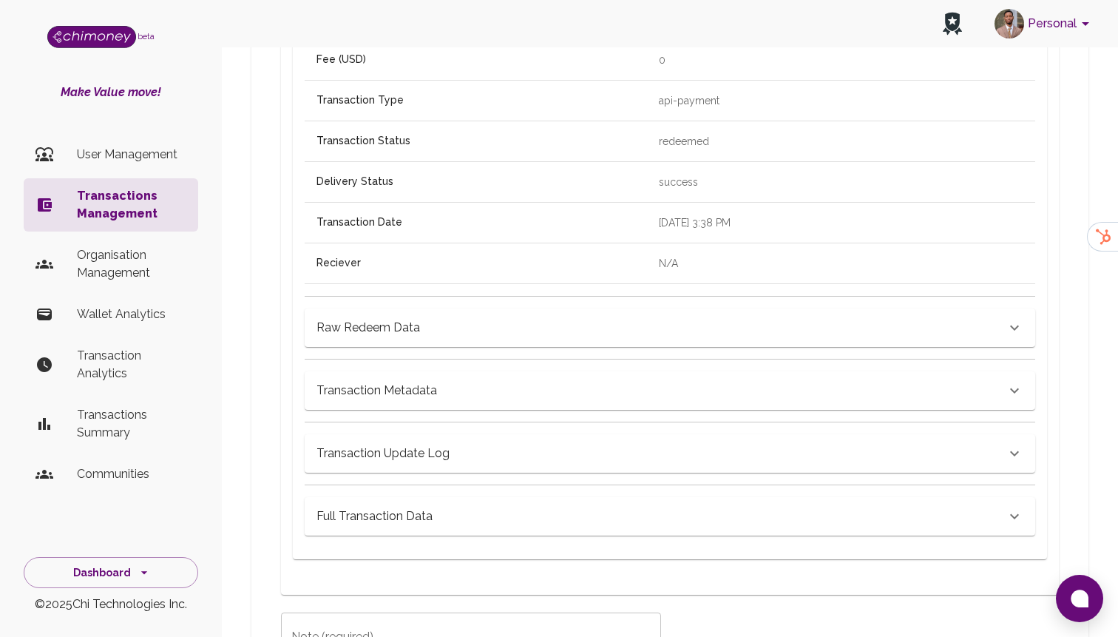
scroll to position [608, 0]
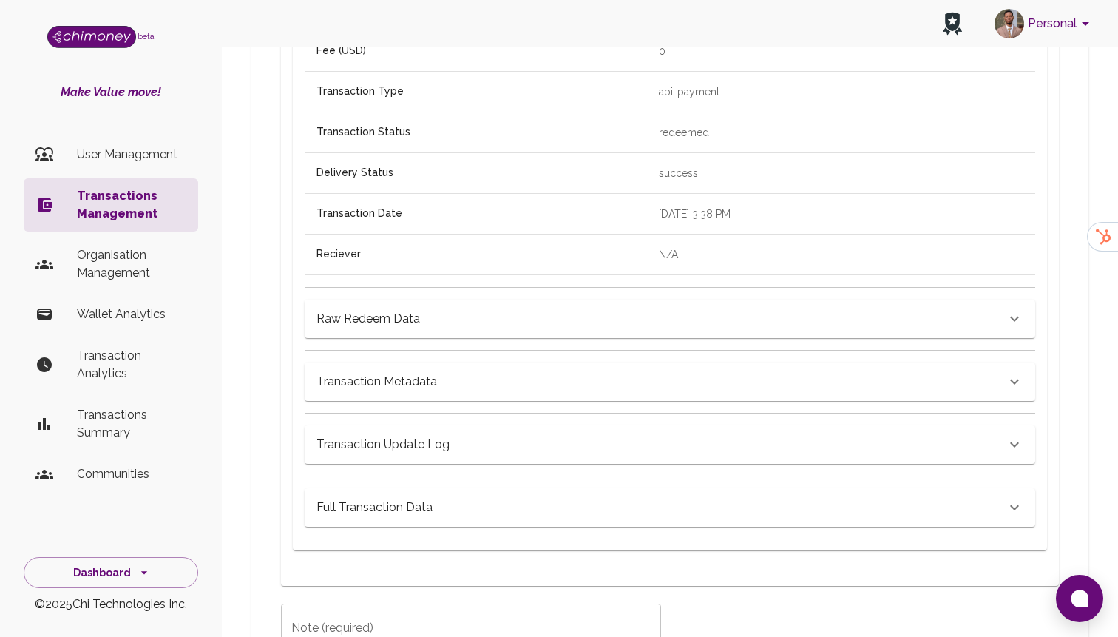
click at [432, 488] on div "Full Transaction Data" at bounding box center [670, 507] width 730 height 38
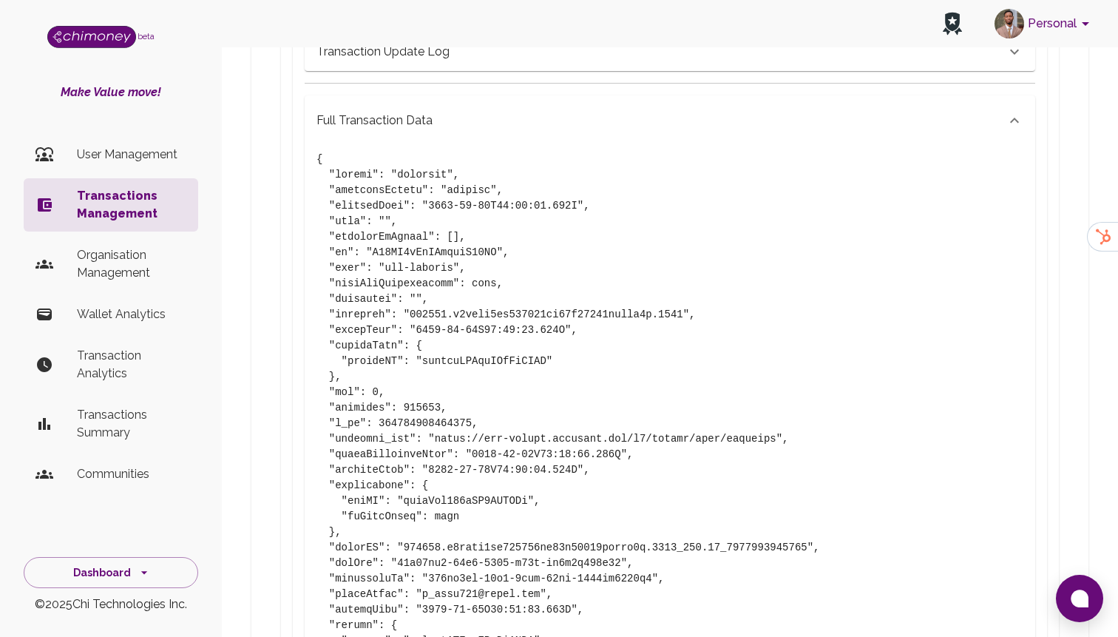
scroll to position [1003, 0]
drag, startPoint x: 424, startPoint y: 334, endPoint x: 546, endPoint y: 336, distance: 122.0
copy pre "ilwwwxUPHedMWtIlJWSL"
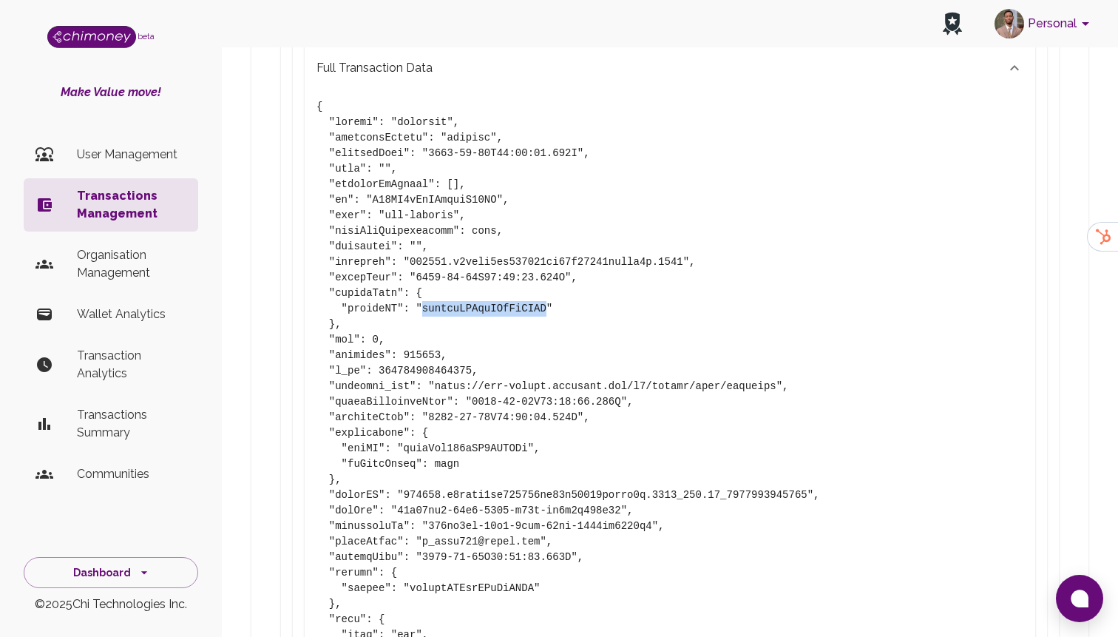
scroll to position [1040, 0]
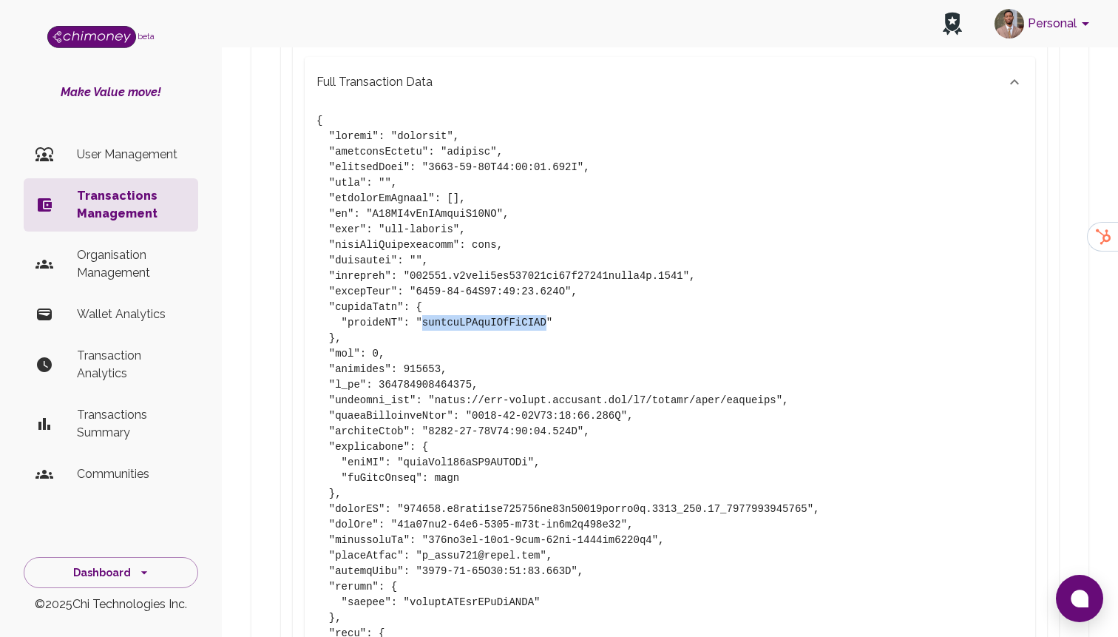
copy pre "ilwwwxUPHedMWtIlJWSL"
click at [152, 152] on p "User Management" at bounding box center [131, 155] width 109 height 18
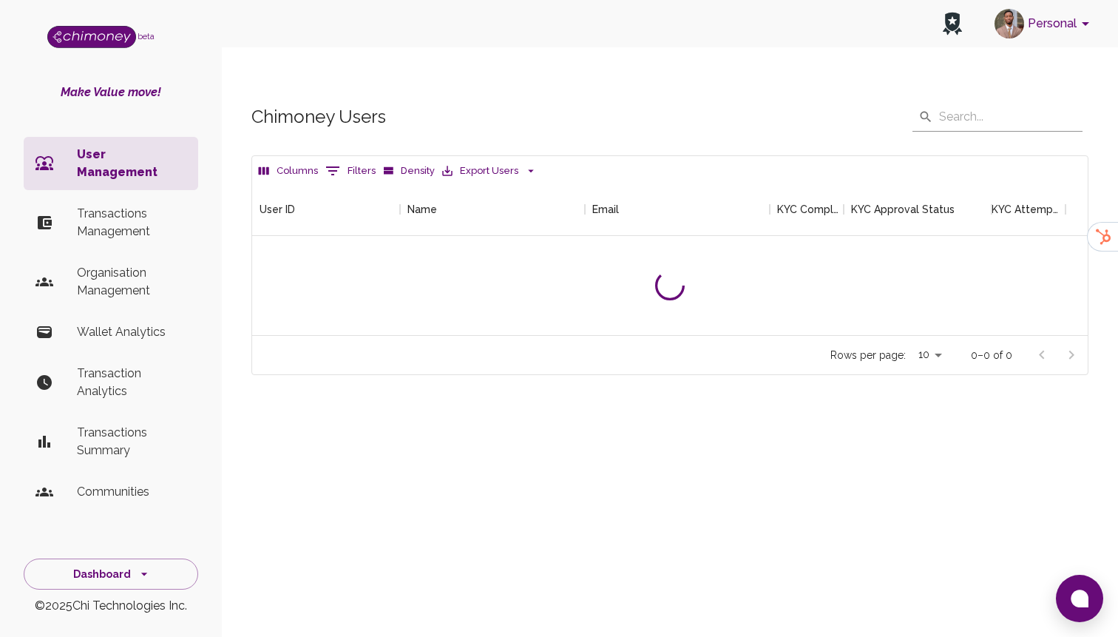
scroll to position [152, 835]
click at [341, 159] on button "Filters" at bounding box center [351, 171] width 58 height 24
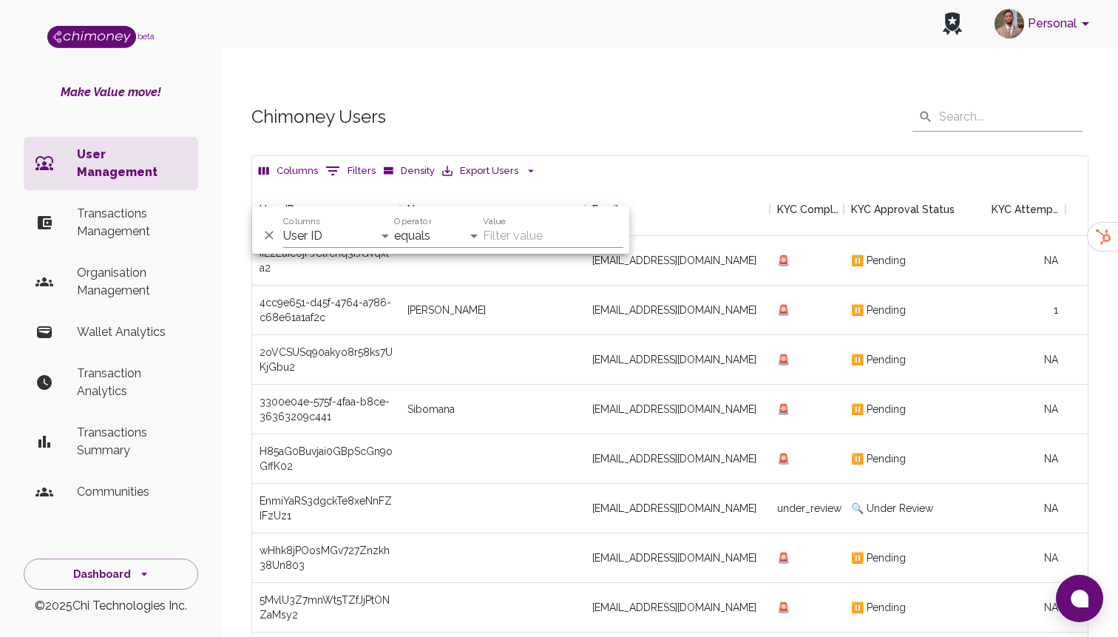
scroll to position [549, 835]
click at [358, 238] on select "User ID Name Email KYC Completed KYC Approval Status KYC Attempts Join date Upd…" at bounding box center [338, 236] width 111 height 24
click at [414, 238] on select "equals starts with is any of" at bounding box center [438, 236] width 89 height 24
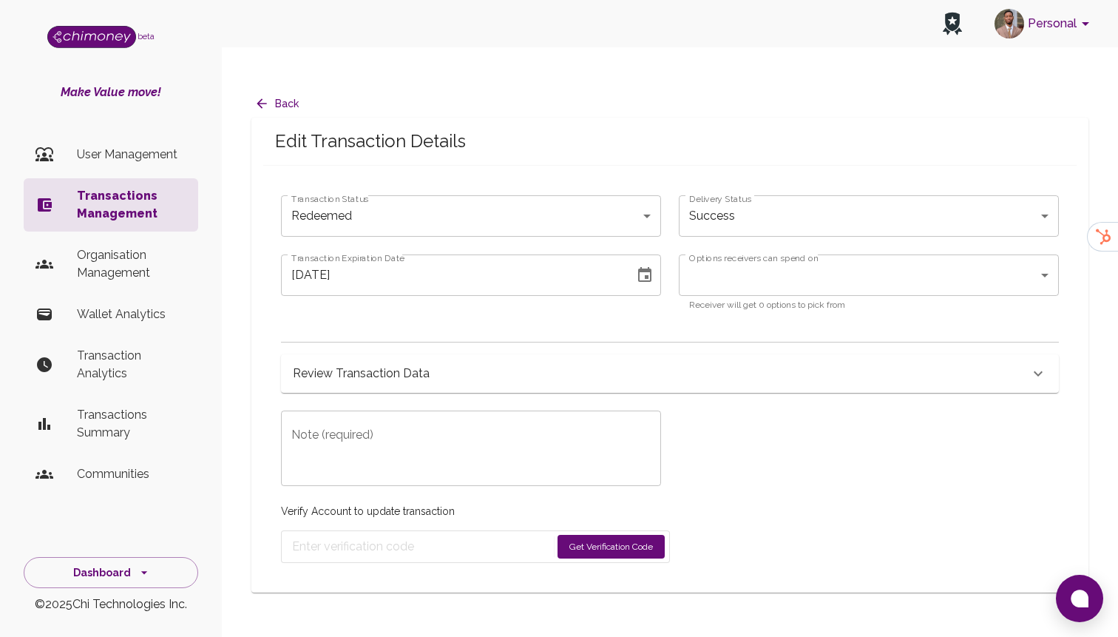
click at [409, 354] on div "Review Transaction Data" at bounding box center [670, 373] width 778 height 38
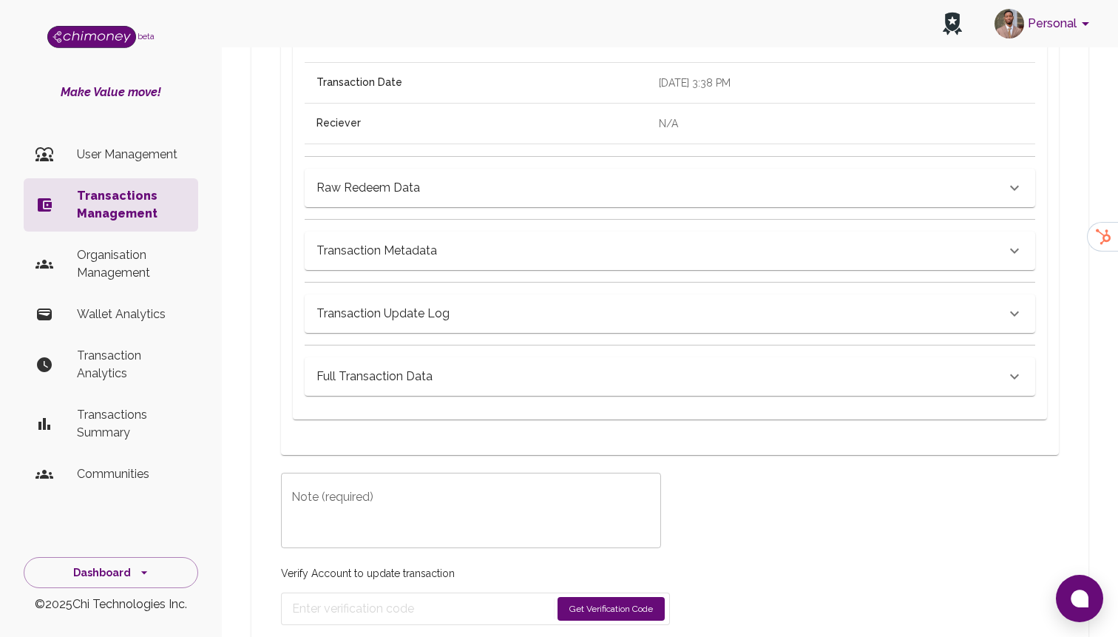
click at [424, 366] on h6 "Full Transaction Data" at bounding box center [374, 376] width 116 height 21
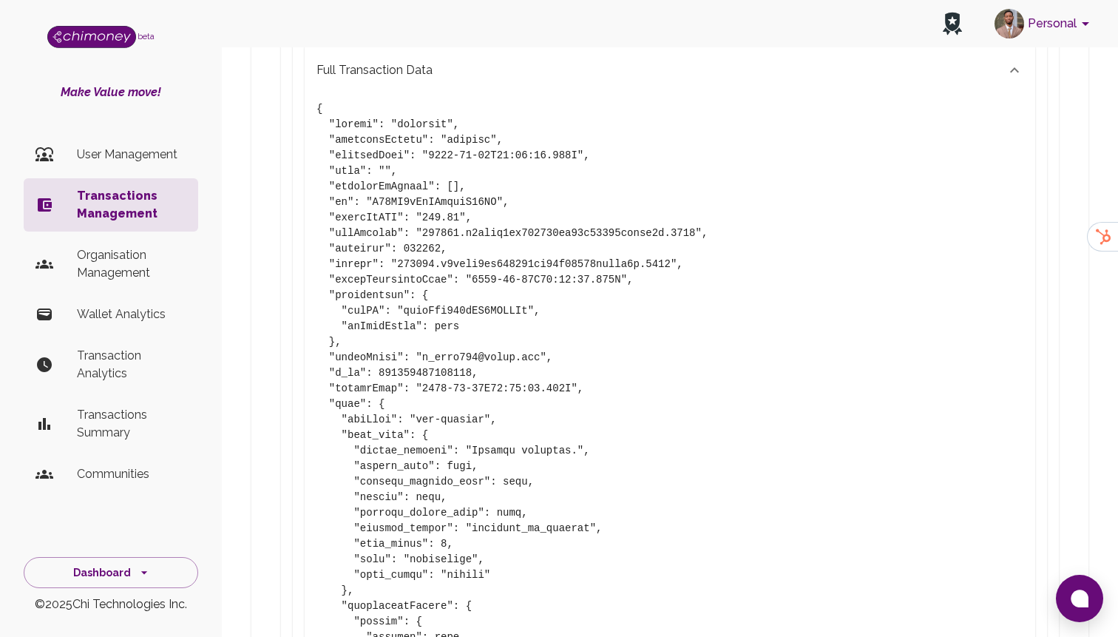
scroll to position [1059, 0]
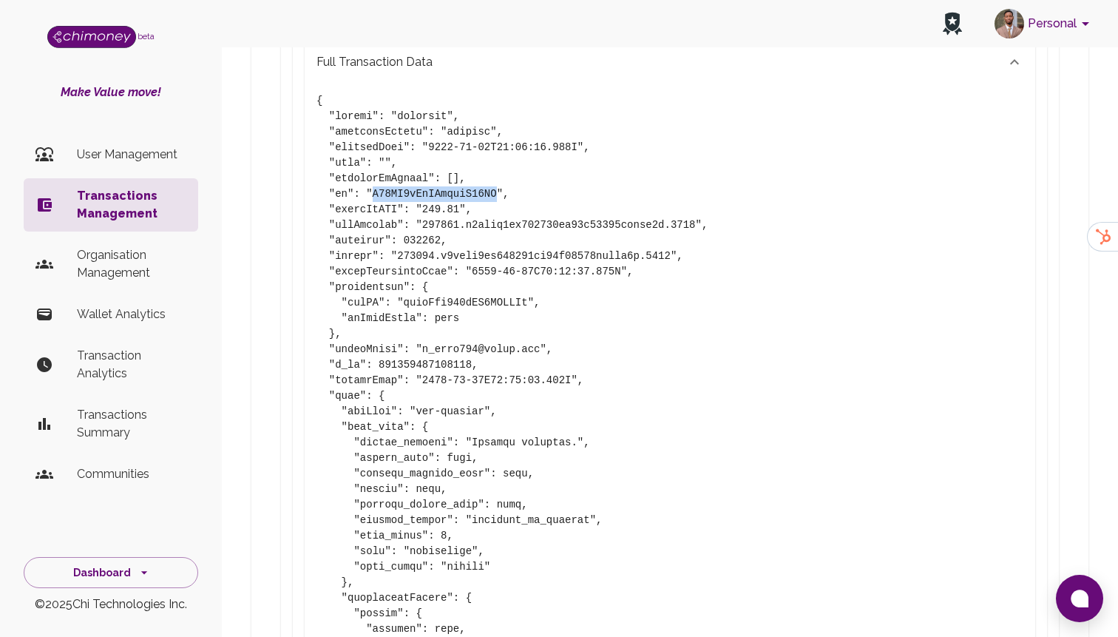
drag, startPoint x: 373, startPoint y: 163, endPoint x: 497, endPoint y: 166, distance: 123.5
copy pre "W66ZY9jWbZGecbzY56PU"
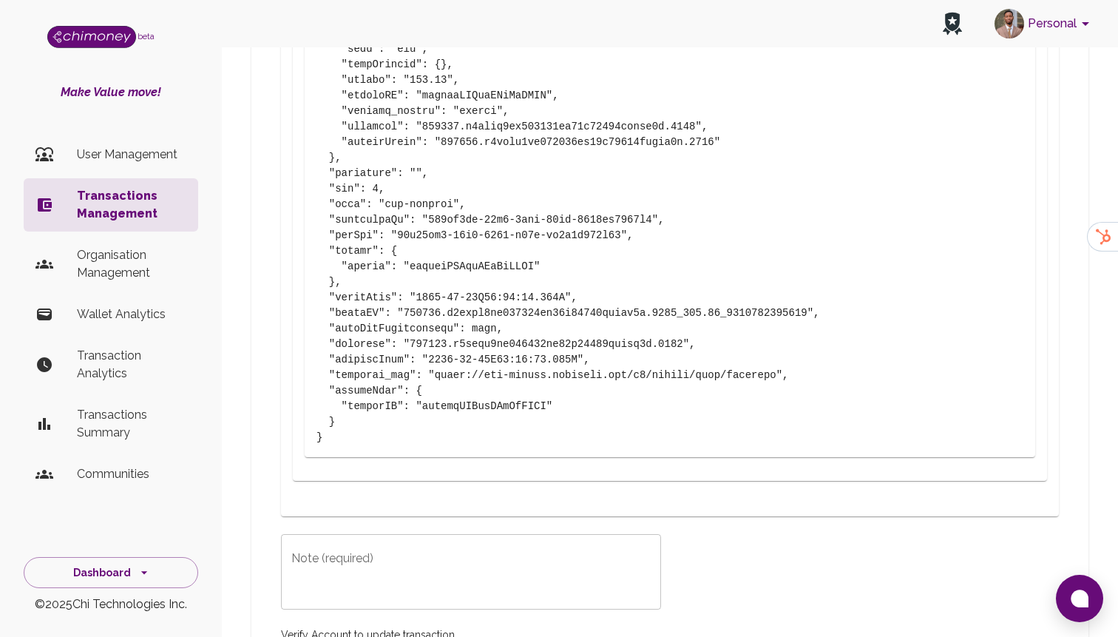
scroll to position [2129, 0]
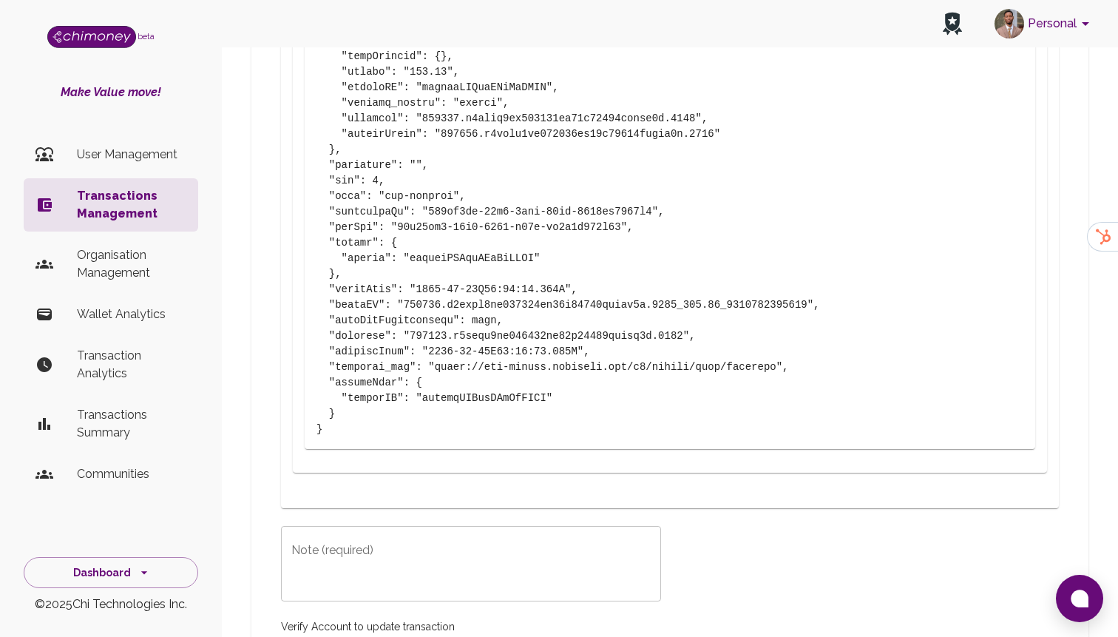
click at [89, 141] on li "User Management" at bounding box center [111, 154] width 174 height 35
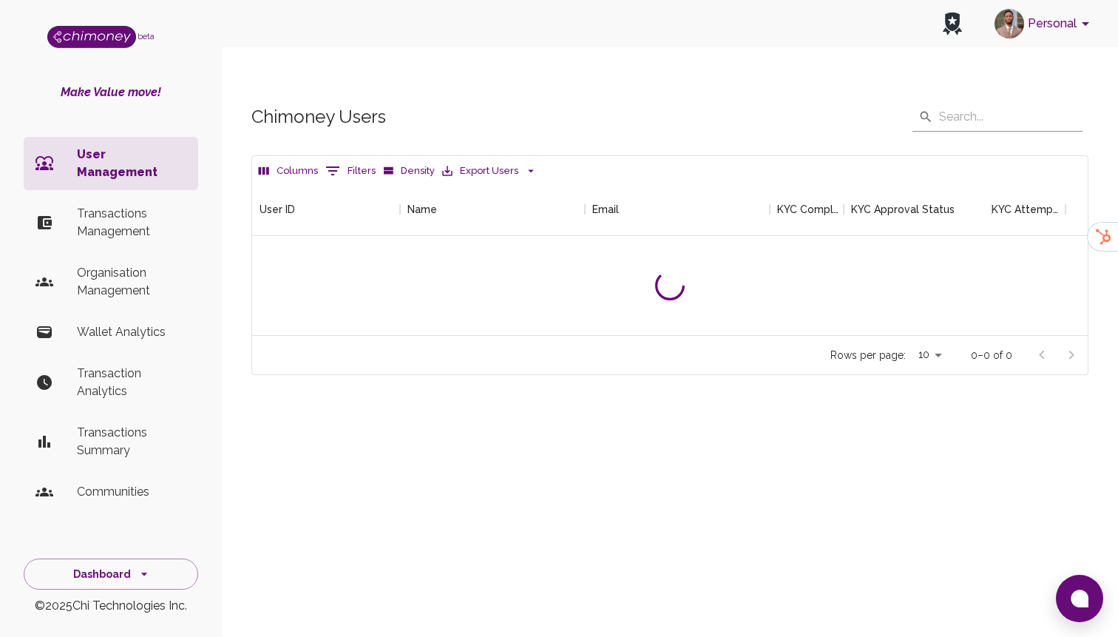
scroll to position [152, 835]
click at [335, 162] on icon "Show filters" at bounding box center [333, 171] width 18 height 18
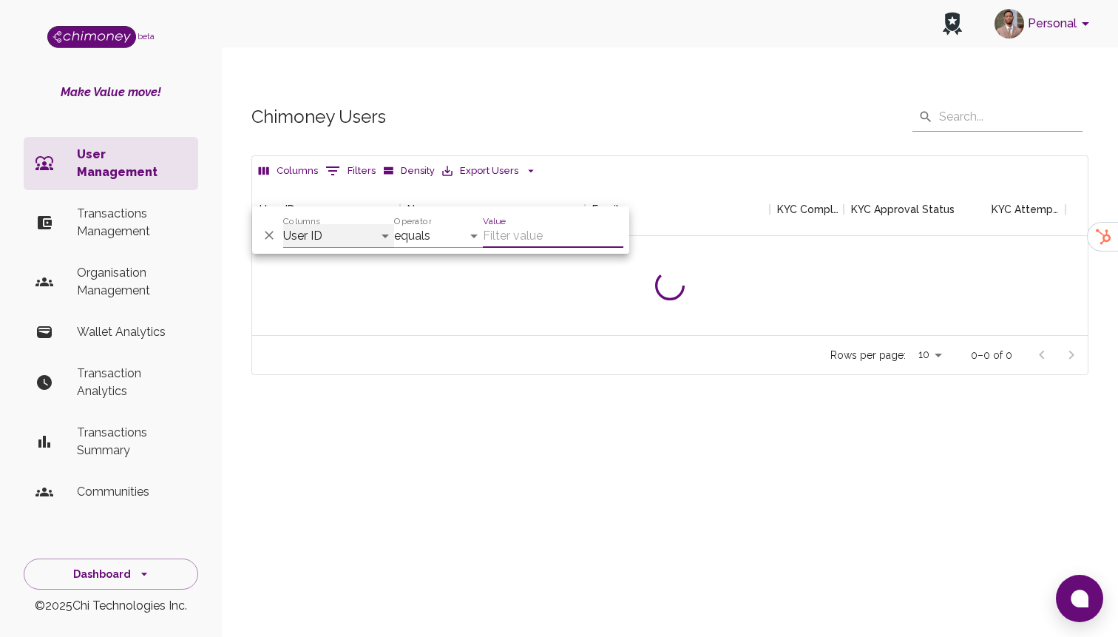
click at [353, 241] on select "User ID Name Email KYC Completed KYC Approval Status KYC Attempts Join date Upd…" at bounding box center [338, 236] width 111 height 24
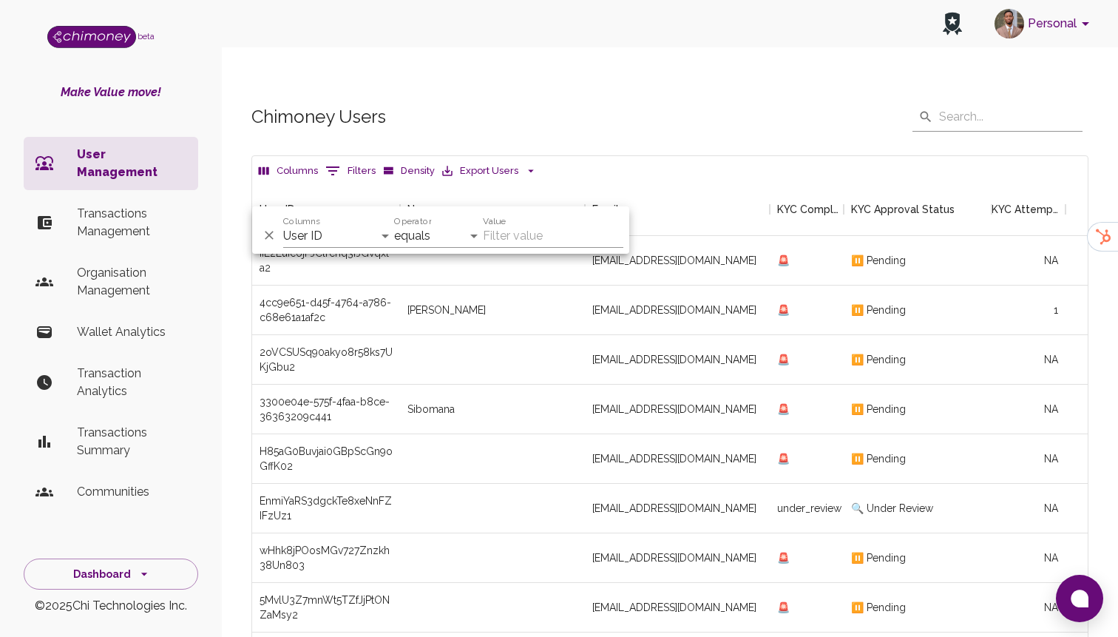
scroll to position [549, 835]
click at [358, 237] on select "User ID Name Email KYC Completed KYC Approval Status KYC Attempts Join date Upd…" at bounding box center [338, 236] width 111 height 24
click at [458, 238] on select "equals starts with is any of" at bounding box center [438, 236] width 89 height 24
click at [543, 231] on input "Value" at bounding box center [553, 236] width 140 height 24
paste input "W66ZY9jWbZGecbzY56PU"
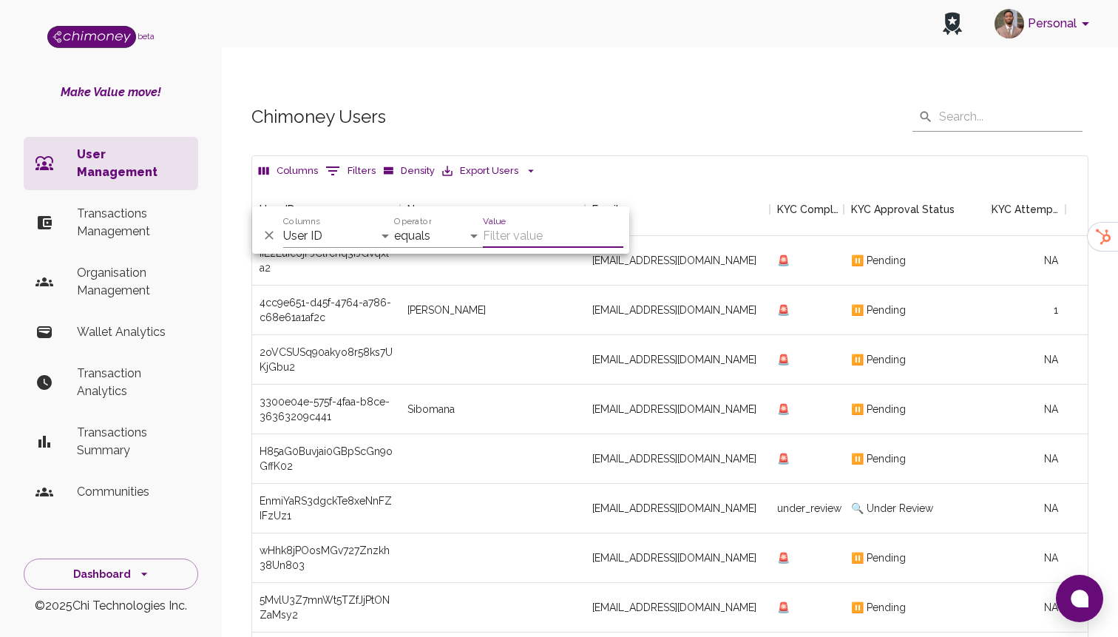
type input "W66ZY9jWbZGecbzY56PU"
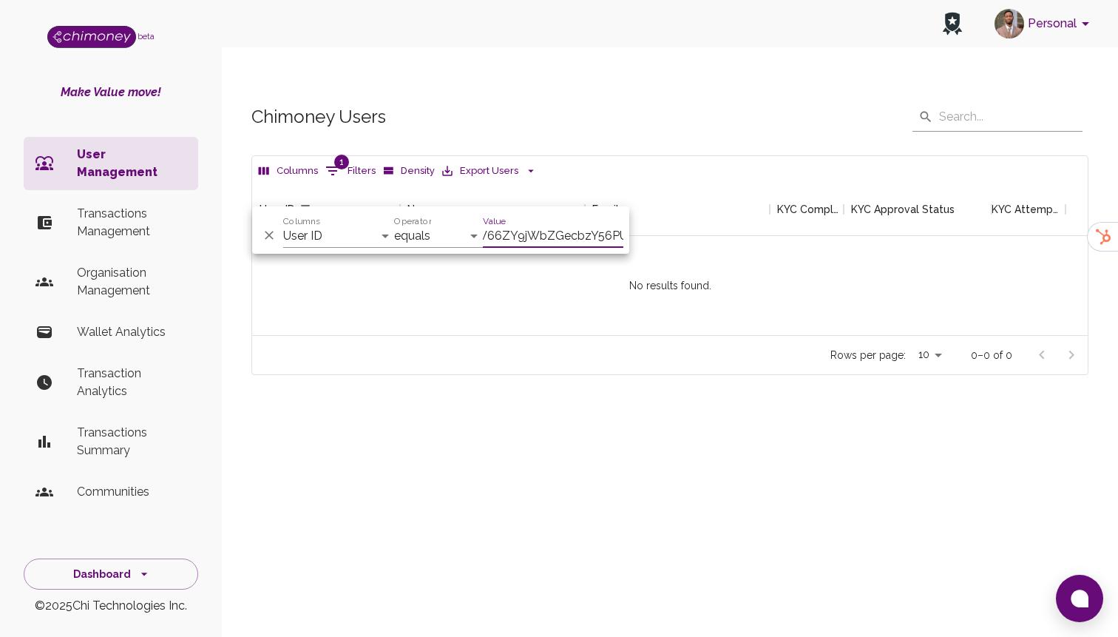
scroll to position [152, 835]
click at [560, 240] on input "W66ZY9jWbZGecbzY56PU" at bounding box center [553, 236] width 140 height 24
type input "ilwwwxUPHedMWtIlJWSL"
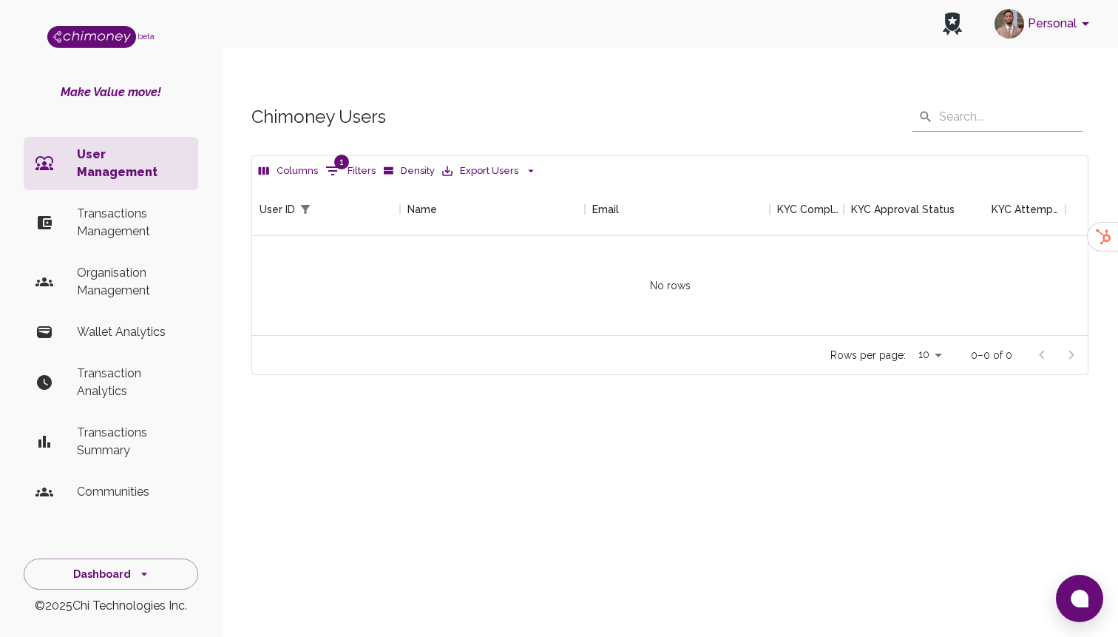
click at [89, 213] on p "Transactions Management" at bounding box center [131, 222] width 109 height 35
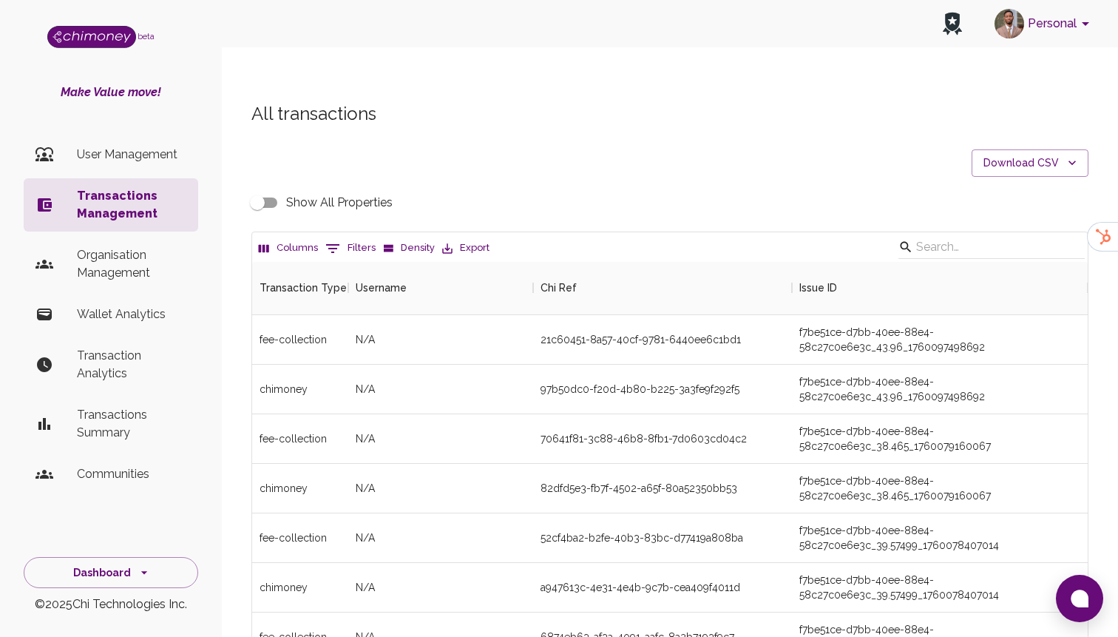
scroll to position [549, 835]
click at [156, 144] on li "User Management" at bounding box center [111, 154] width 174 height 35
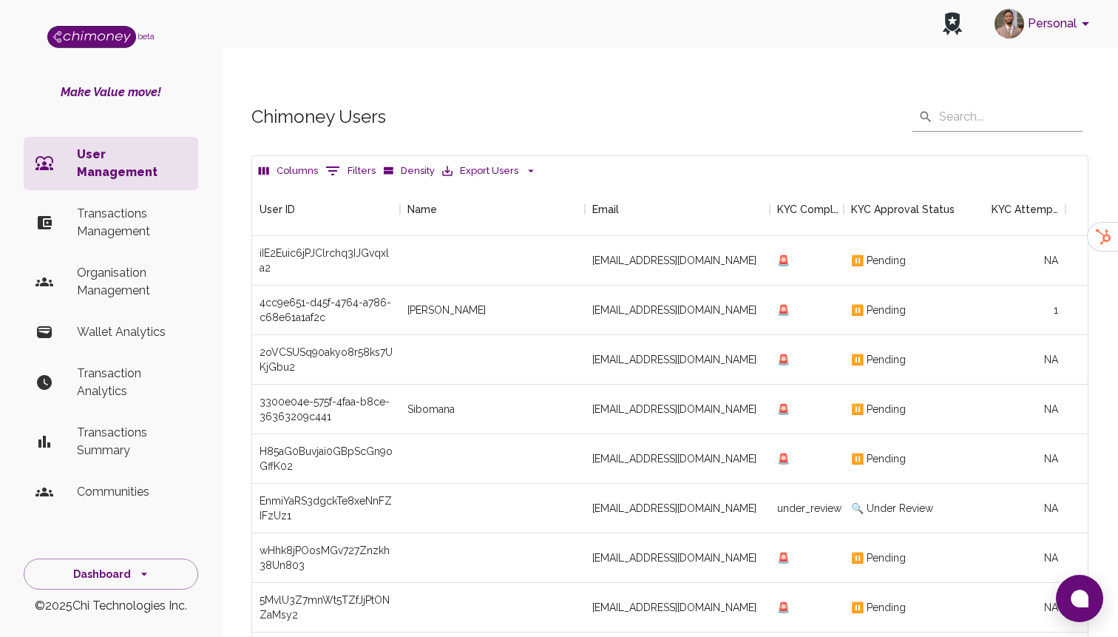
scroll to position [549, 835]
click at [333, 156] on div "Columns 0 Filters Density Export Users" at bounding box center [669, 169] width 835 height 27
click at [349, 159] on button "0 Filters" at bounding box center [351, 171] width 58 height 24
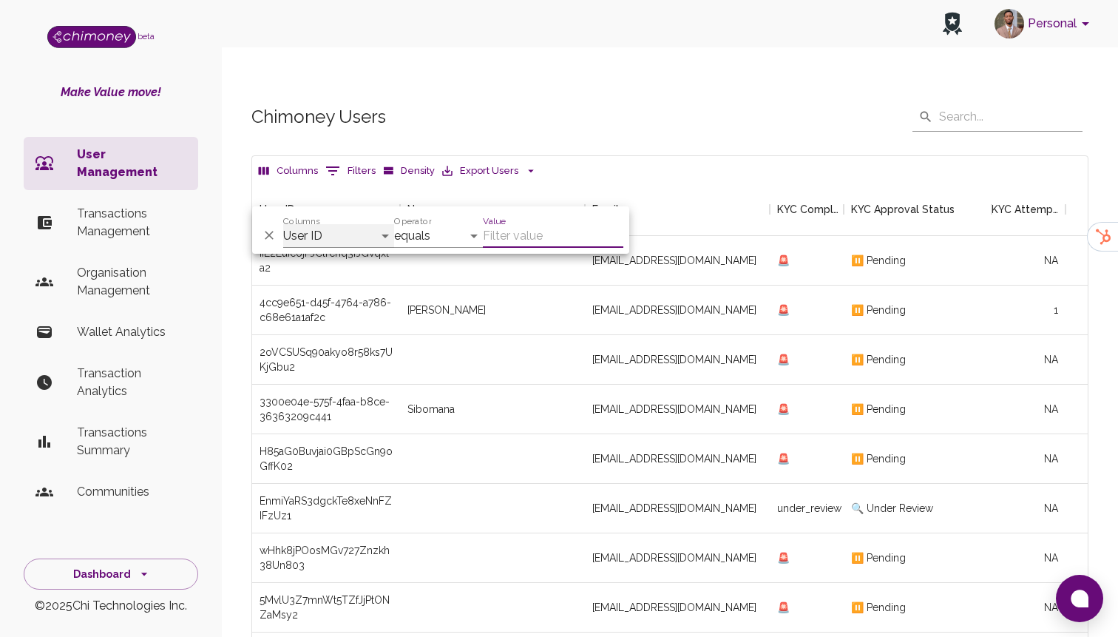
click at [350, 240] on select "User ID Name Email KYC Completed KYC Approval Status KYC Attempts Join date Upd…" at bounding box center [338, 236] width 111 height 24
select select "email"
click at [283, 224] on select "User ID Name Email KYC Completed KYC Approval Status KYC Attempts Join date Upd…" at bounding box center [338, 236] width 111 height 24
click at [526, 231] on input "Value" at bounding box center [553, 236] width 140 height 24
paste input "j_eres922@yahoo.com"
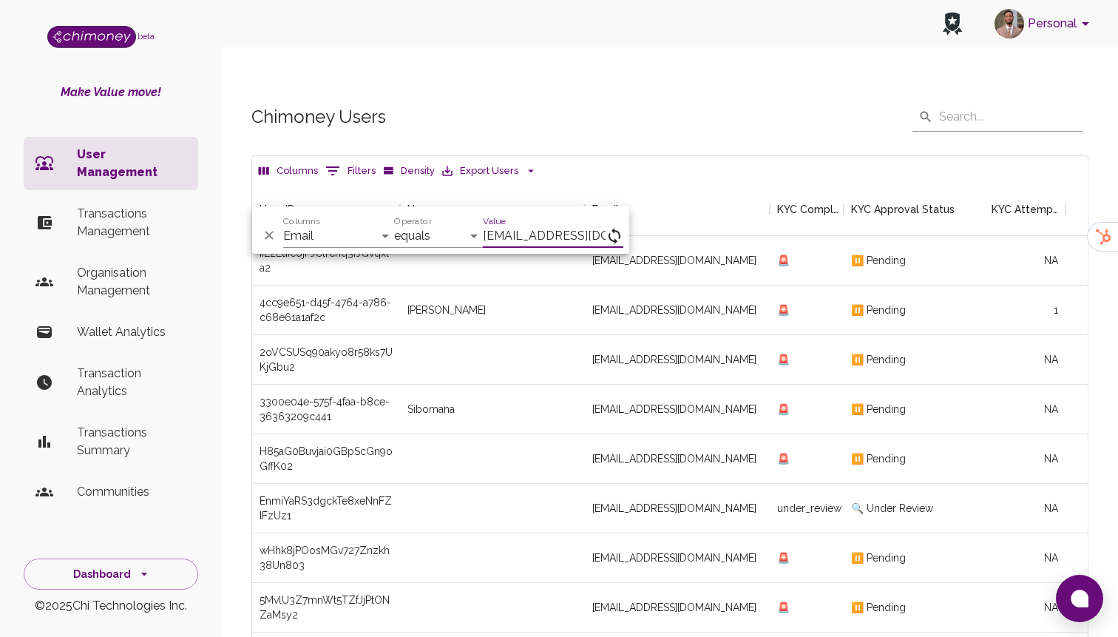
scroll to position [0, 1]
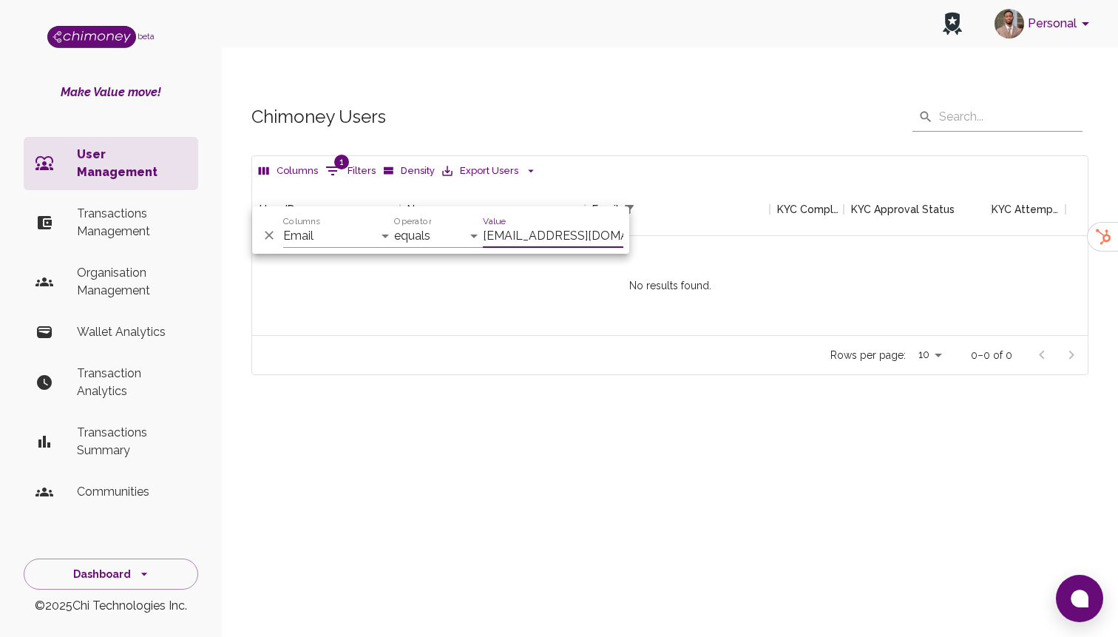
scroll to position [152, 835]
type input "j_eres922@yahoo.com"
click at [555, 376] on div "Chimoney Users ​ ​ Columns 1 Filters Density Export Users No results found. Use…" at bounding box center [670, 264] width 896 height 394
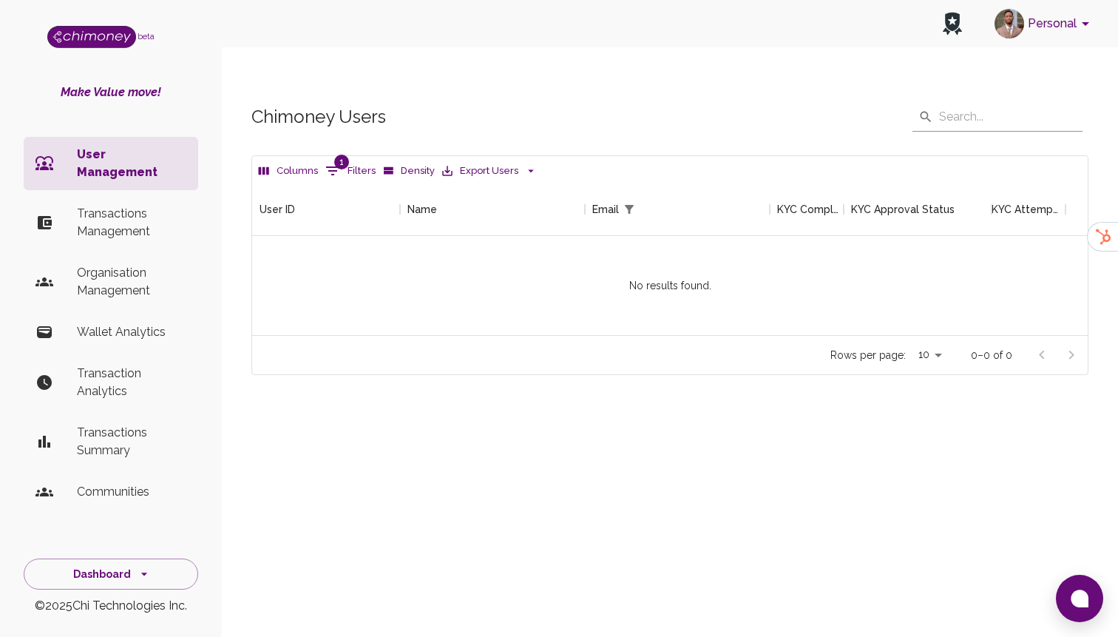
click at [350, 159] on button "1 Filters" at bounding box center [351, 171] width 58 height 24
select select "email"
select select "equals"
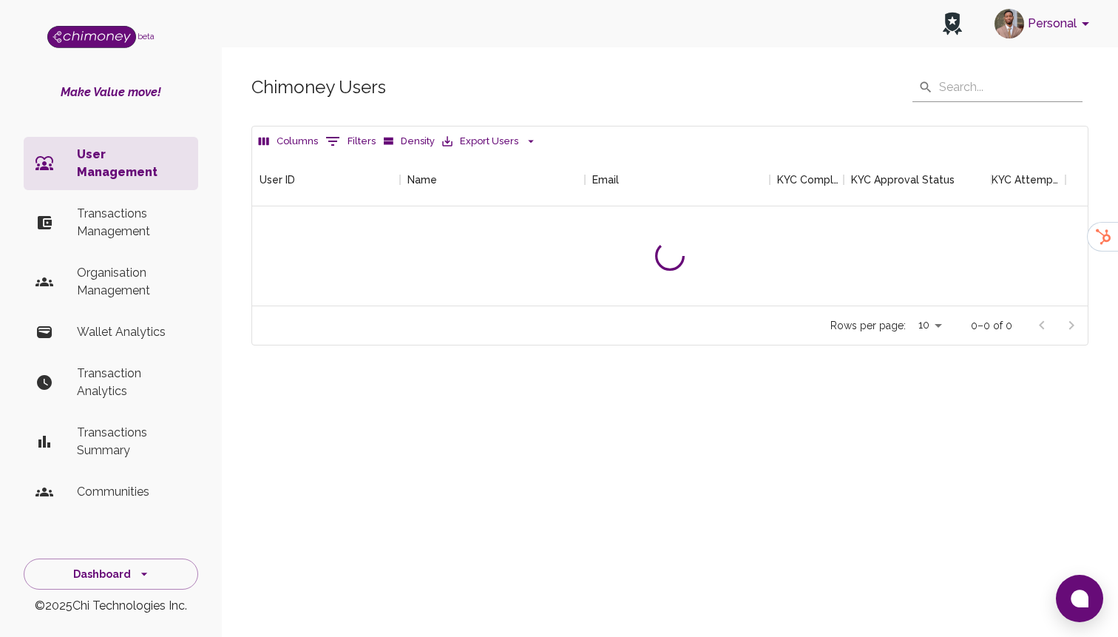
scroll to position [152, 835]
click at [88, 205] on p "Transactions Management" at bounding box center [131, 222] width 109 height 35
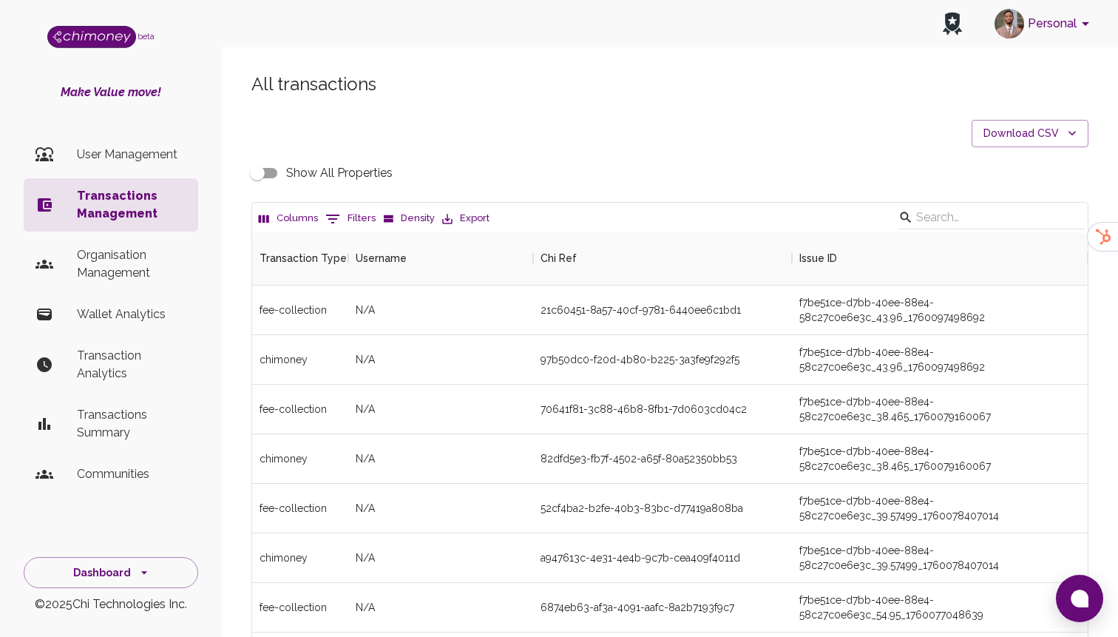
scroll to position [549, 835]
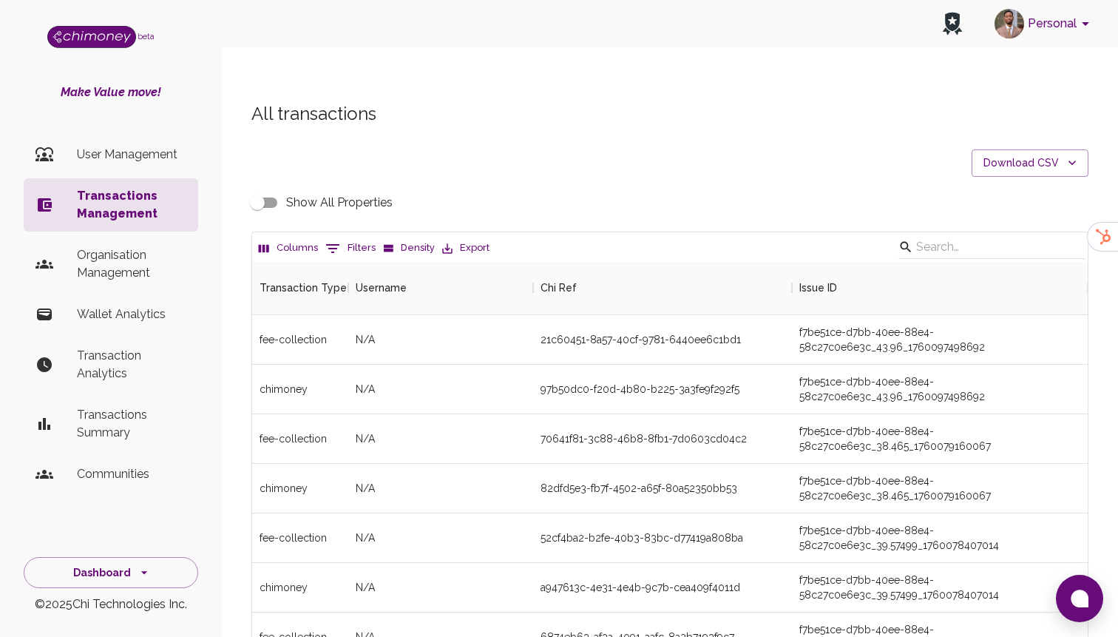
click at [157, 148] on p "User Management" at bounding box center [131, 155] width 109 height 18
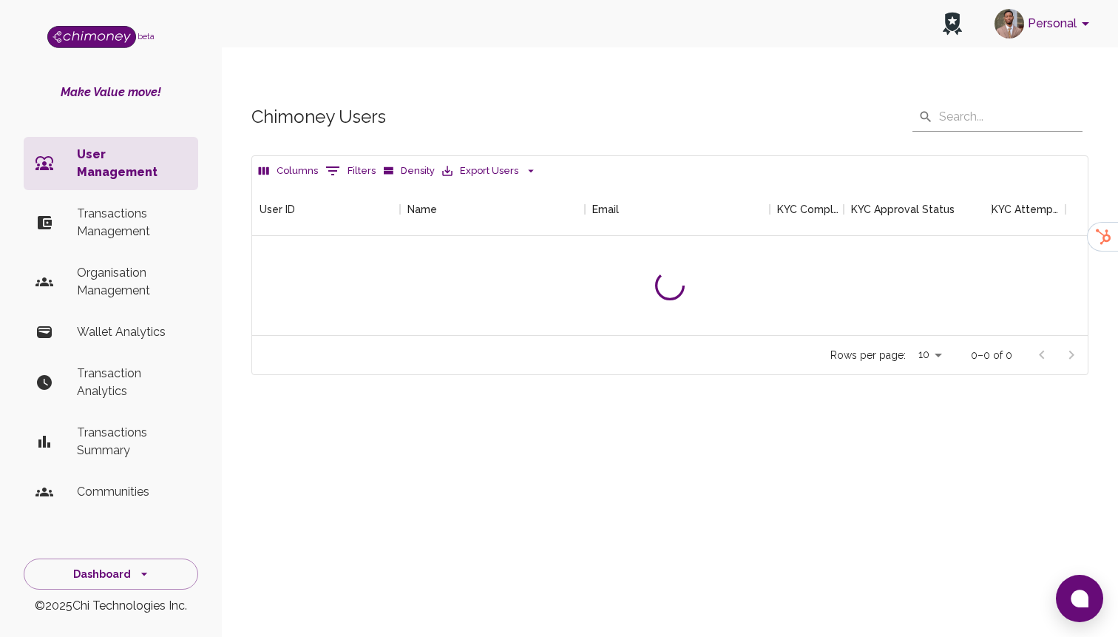
scroll to position [549, 835]
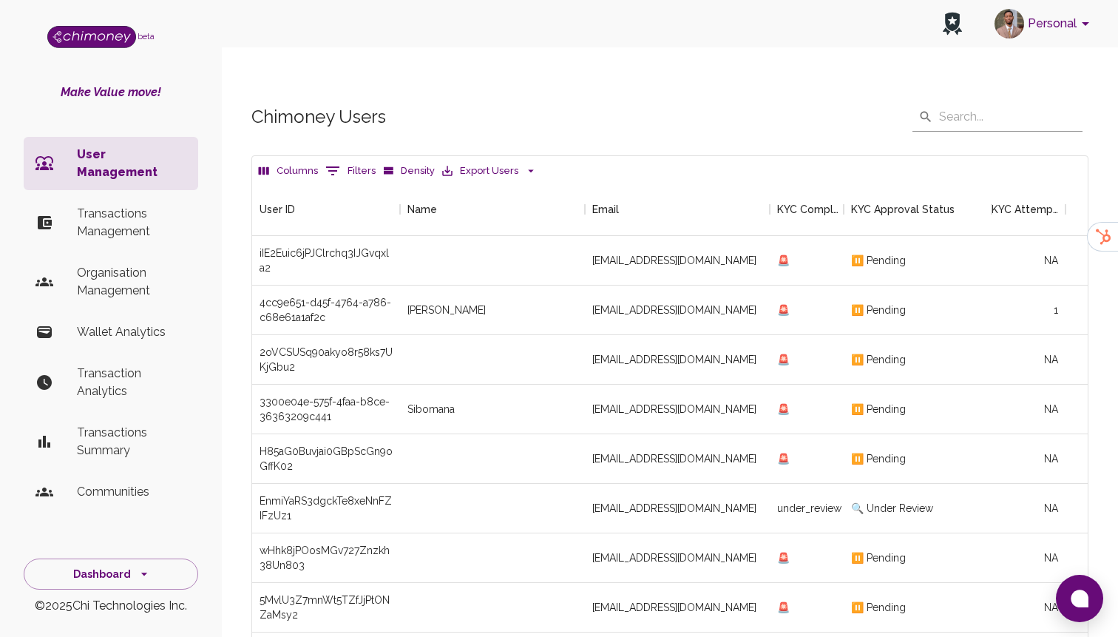
click at [331, 162] on icon "Show filters" at bounding box center [333, 171] width 18 height 18
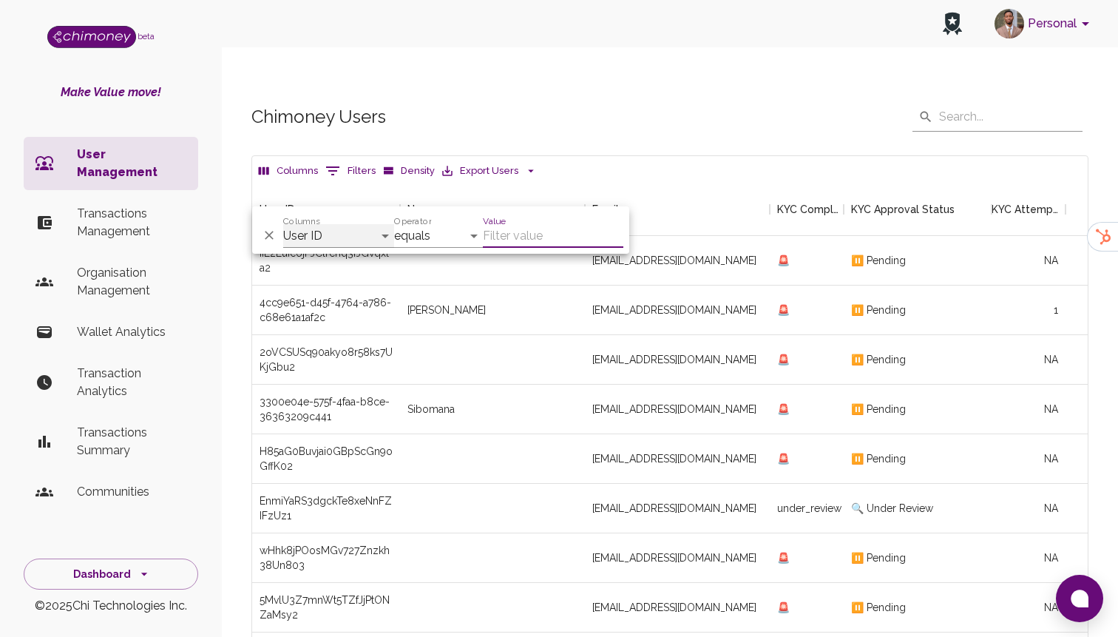
click at [351, 230] on select "User ID Name Email KYC Completed KYC Approval Status KYC Attempts Join date Upd…" at bounding box center [338, 236] width 111 height 24
select select "email"
click at [283, 224] on select "User ID Name Email KYC Completed KYC Approval Status KYC Attempts Join date Upd…" at bounding box center [338, 236] width 111 height 24
click at [527, 228] on input "Value" at bounding box center [553, 236] width 140 height 24
paste input "j_eres922@yahoo.com"
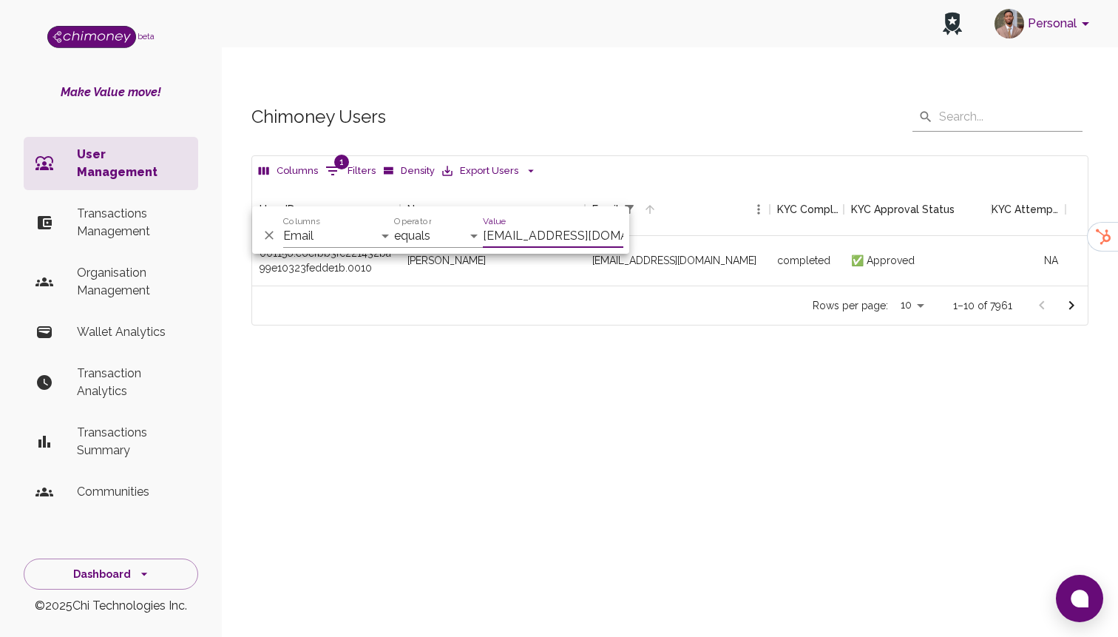
scroll to position [103, 835]
type input "j_eres922@yahoo.com"
click at [657, 236] on div "j_eres922@yahoo.com" at bounding box center [677, 261] width 185 height 50
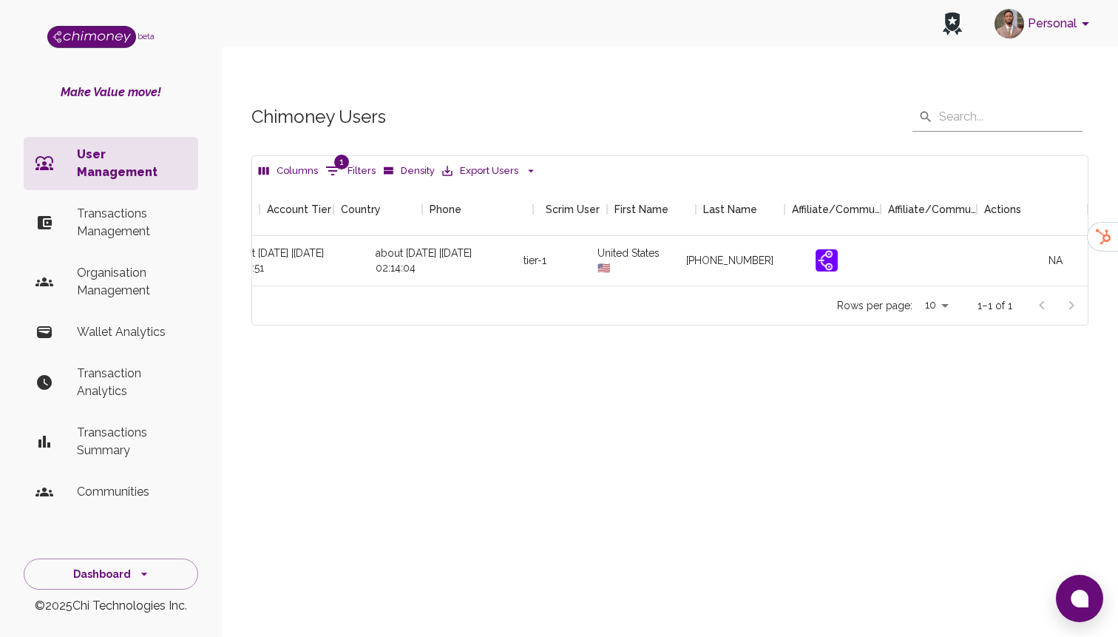
scroll to position [0, 1693]
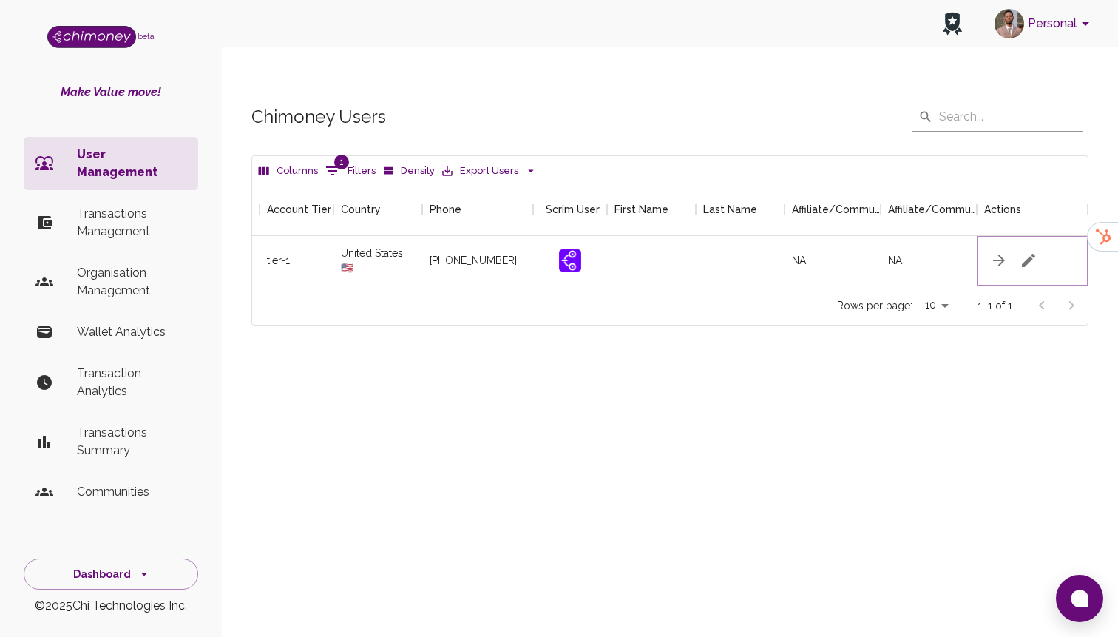
click at [1025, 251] on icon "button" at bounding box center [1029, 260] width 18 height 18
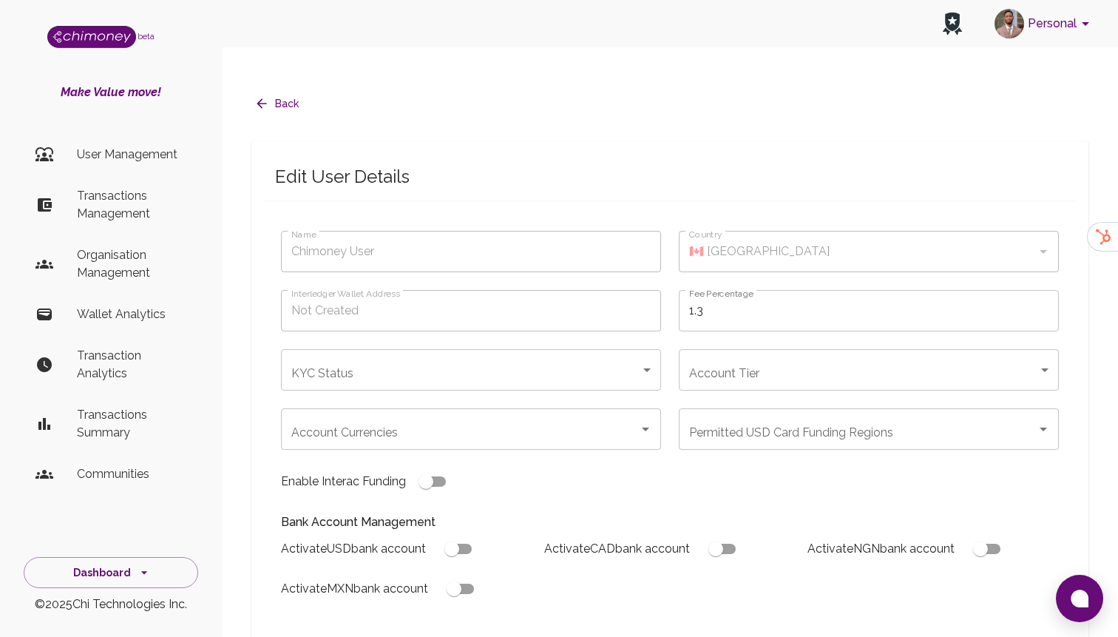
type input "Gomez Julia"
type input "🇺🇸 United States"
type input "completed"
type input "tier-1"
checkbox input "true"
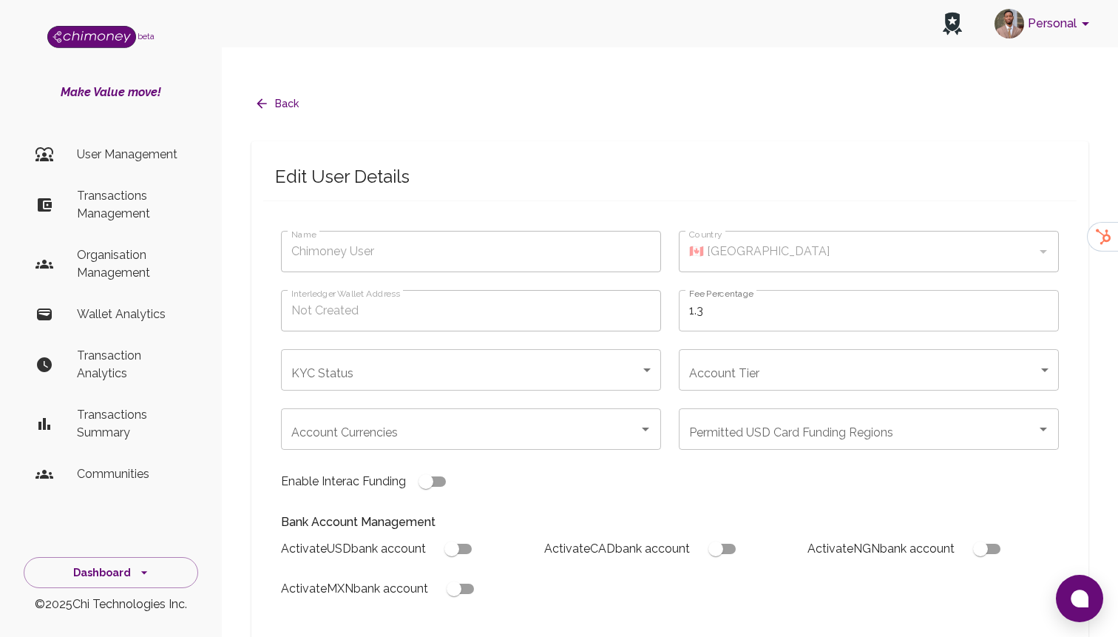
checkbox input "true"
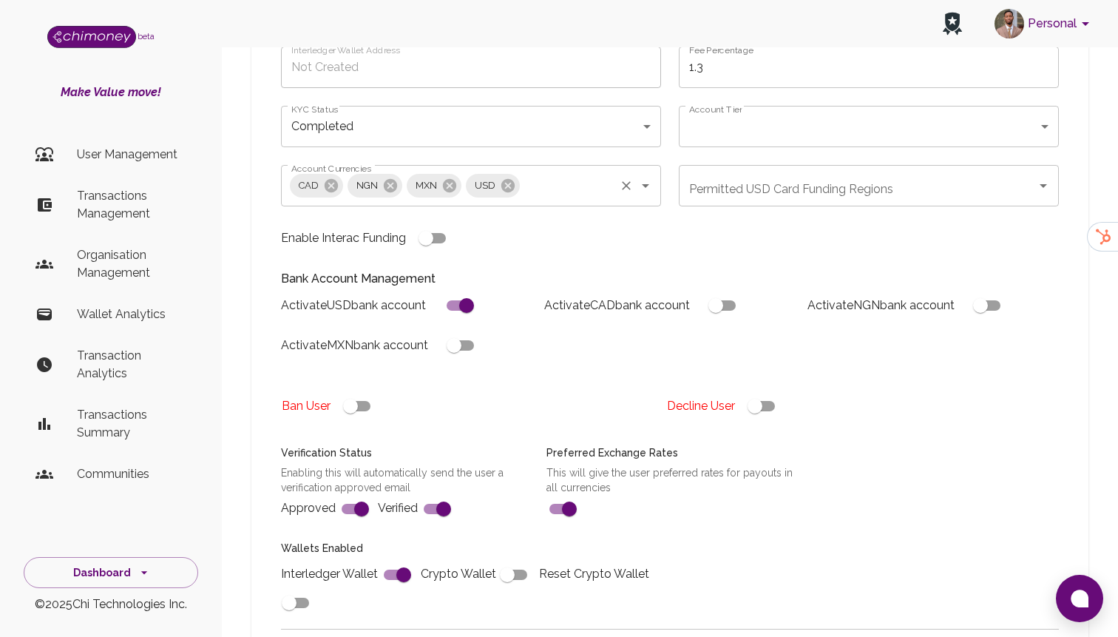
scroll to position [503, 0]
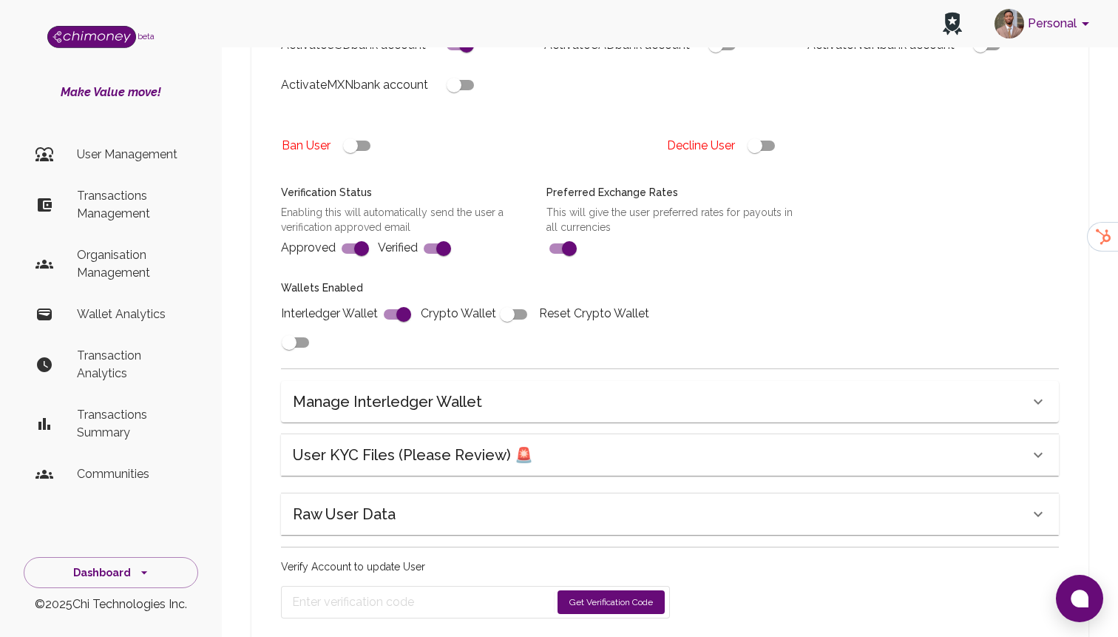
click at [448, 434] on div "User KYC Files (Please Review) 🚨" at bounding box center [670, 454] width 778 height 41
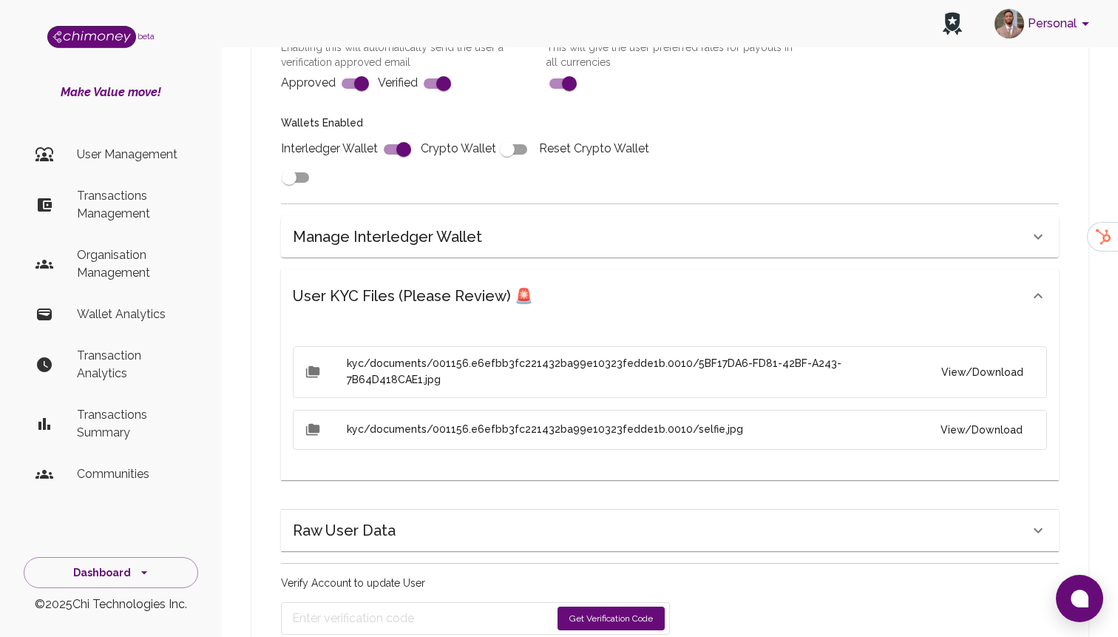
scroll to position [713, 0]
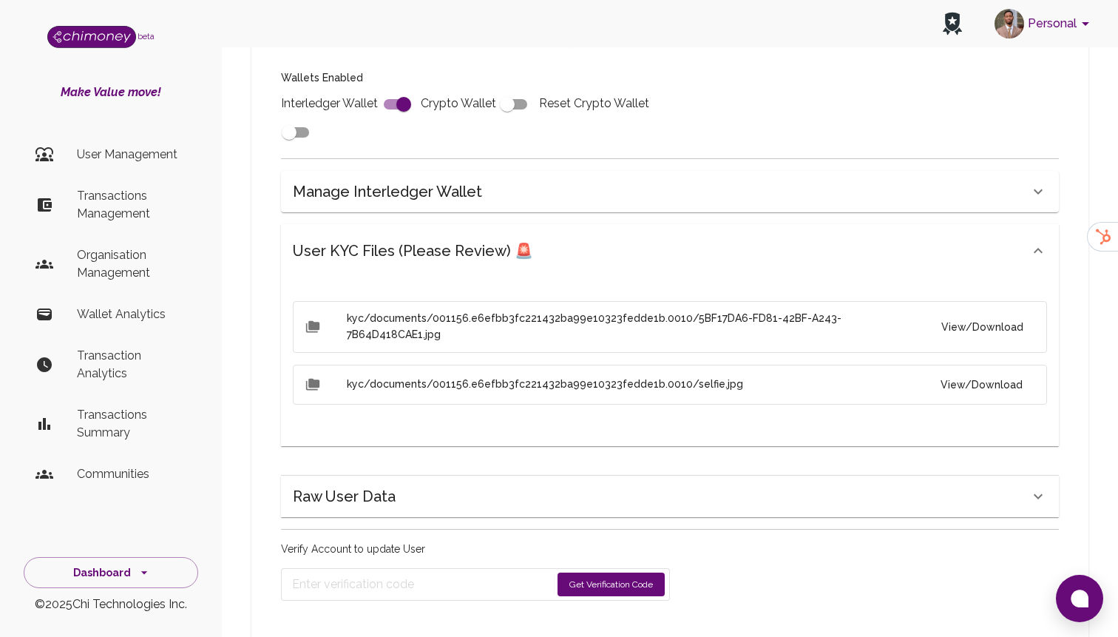
click at [991, 313] on button "View/Download" at bounding box center [981, 326] width 105 height 27
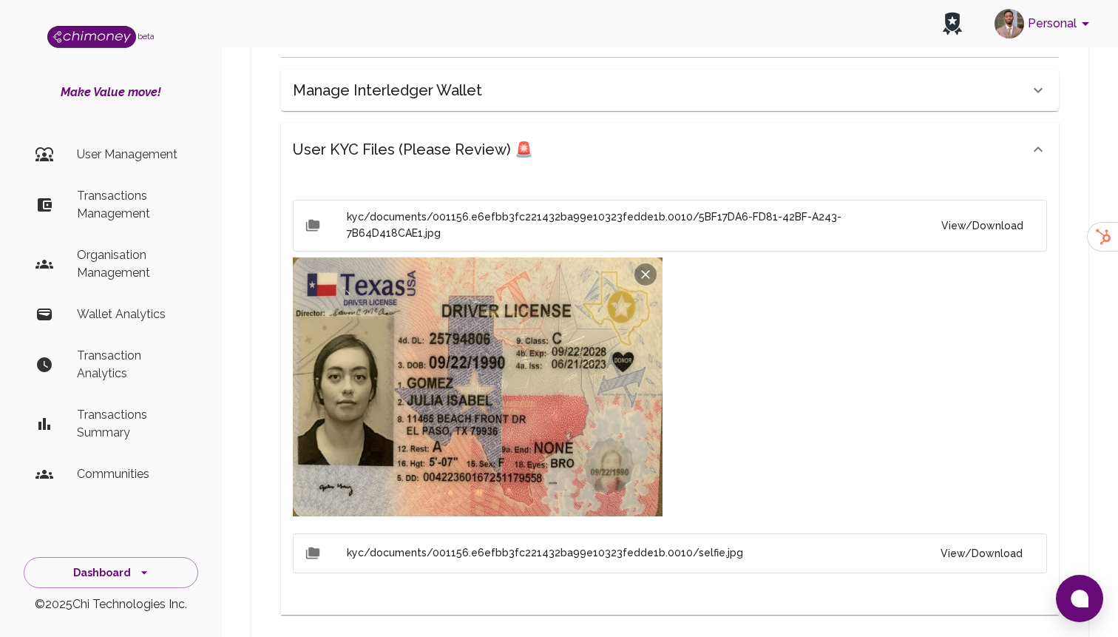
scroll to position [845, 0]
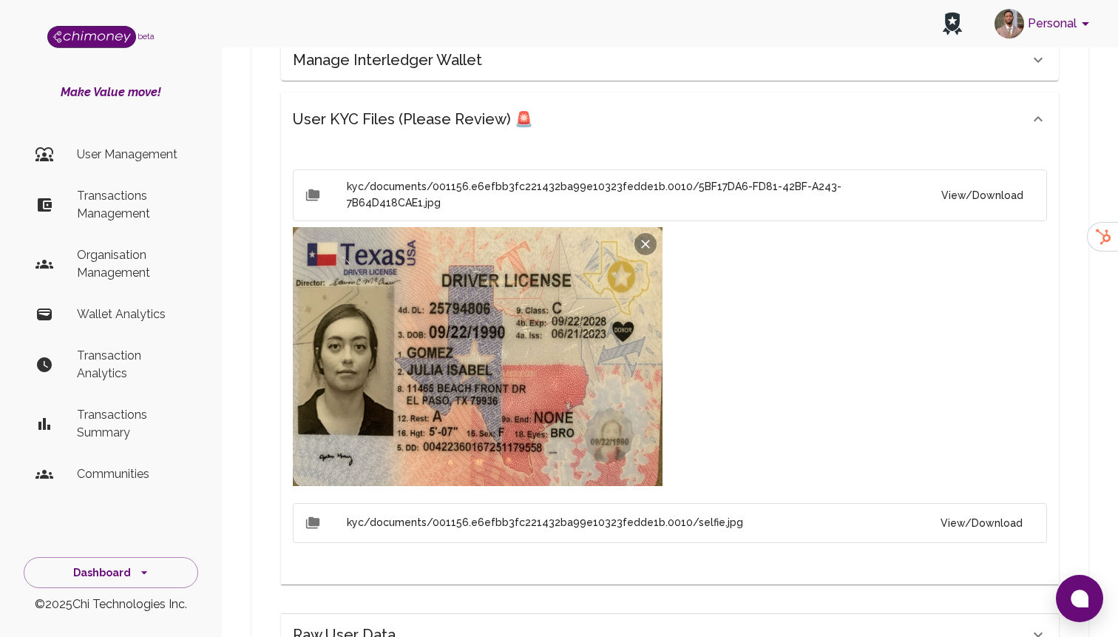
click at [1011, 509] on button "View/Download" at bounding box center [982, 522] width 106 height 27
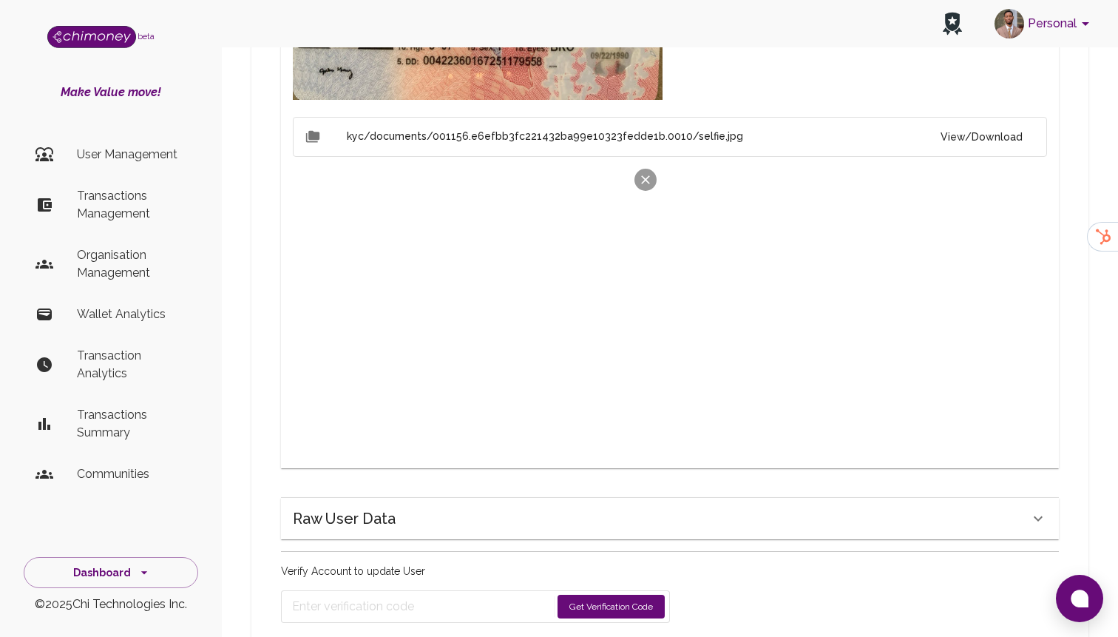
scroll to position [1252, 0]
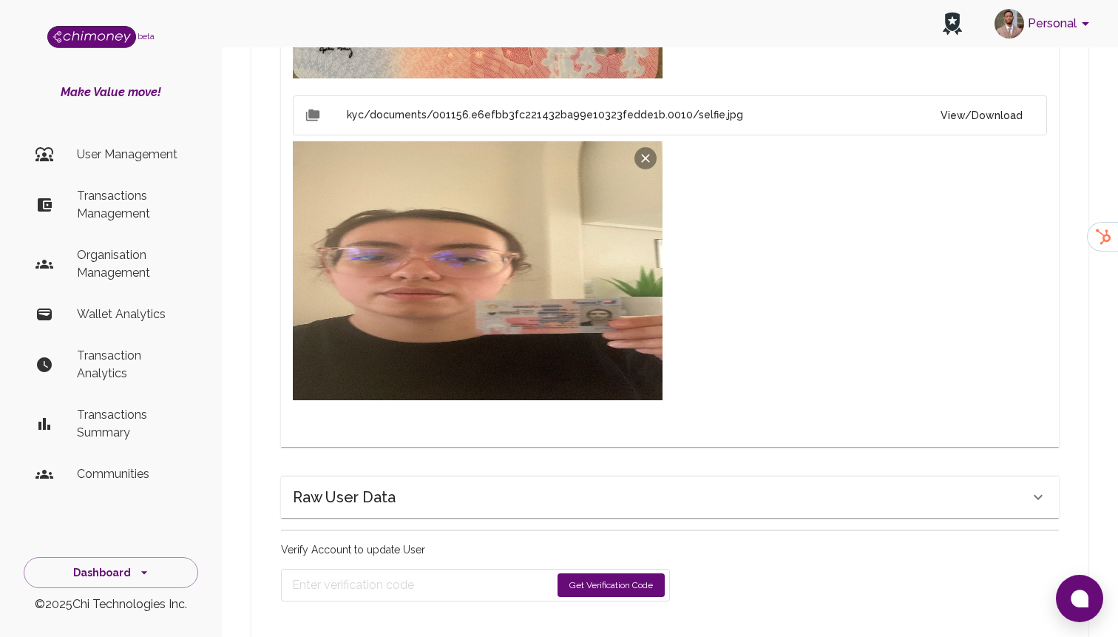
click at [504, 485] on div "Raw User Data" at bounding box center [661, 497] width 736 height 24
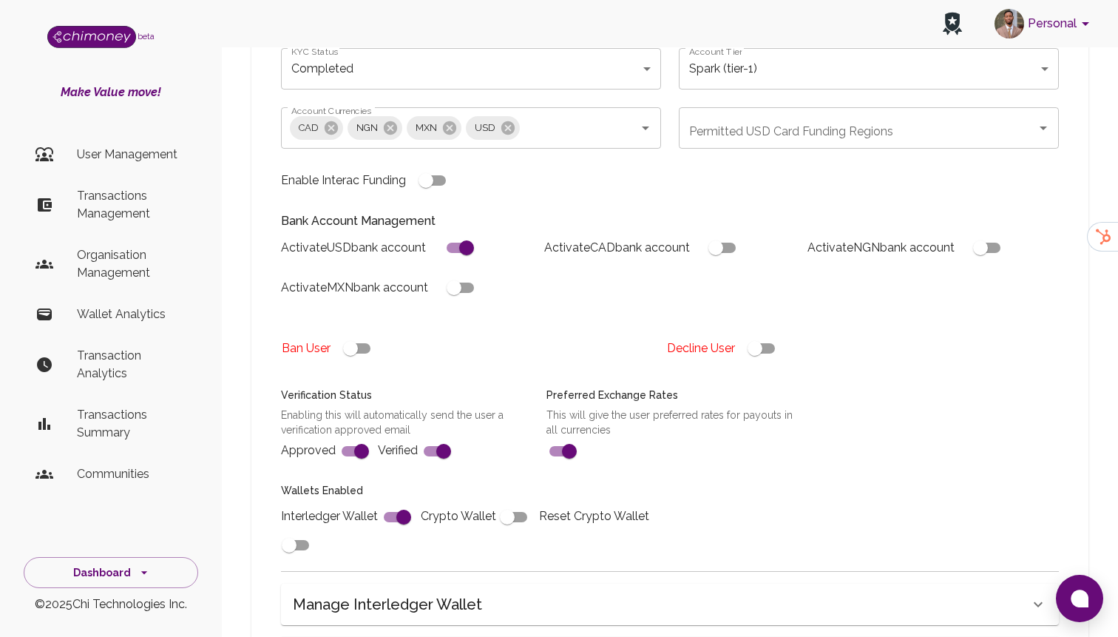
scroll to position [0, 0]
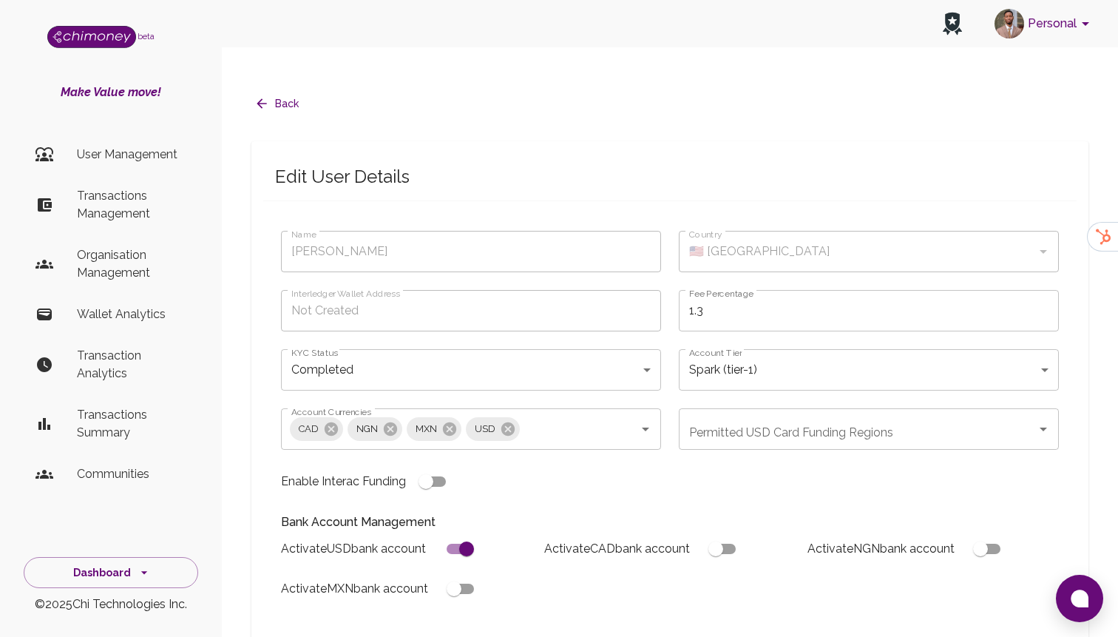
click at [135, 211] on p "Transactions Management" at bounding box center [131, 204] width 109 height 35
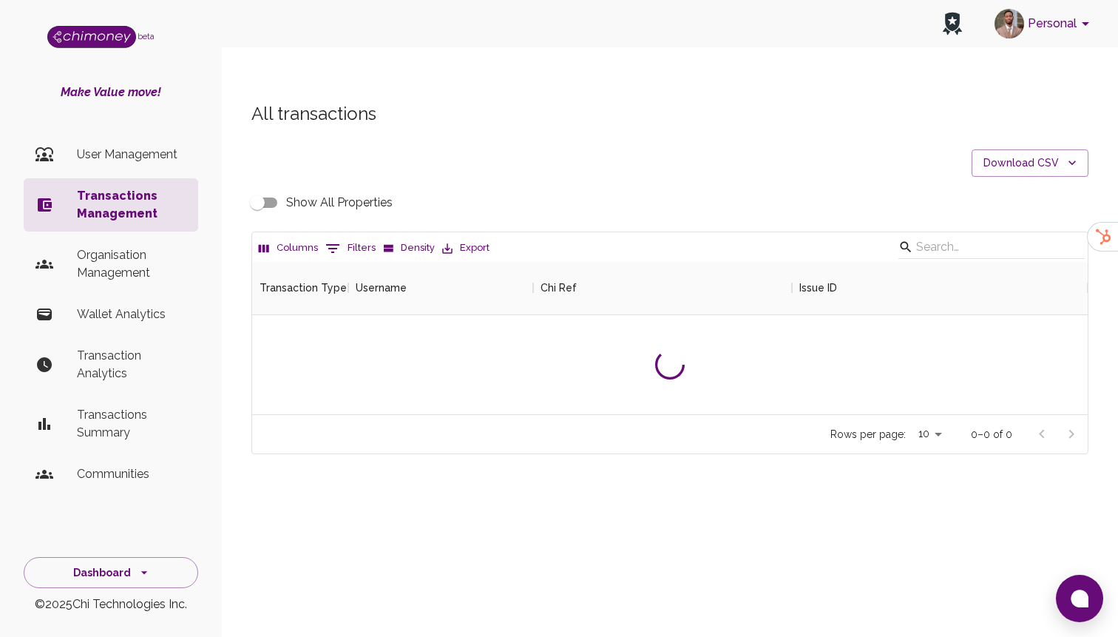
scroll to position [152, 835]
click at [344, 237] on button "0 Filters" at bounding box center [351, 249] width 58 height 24
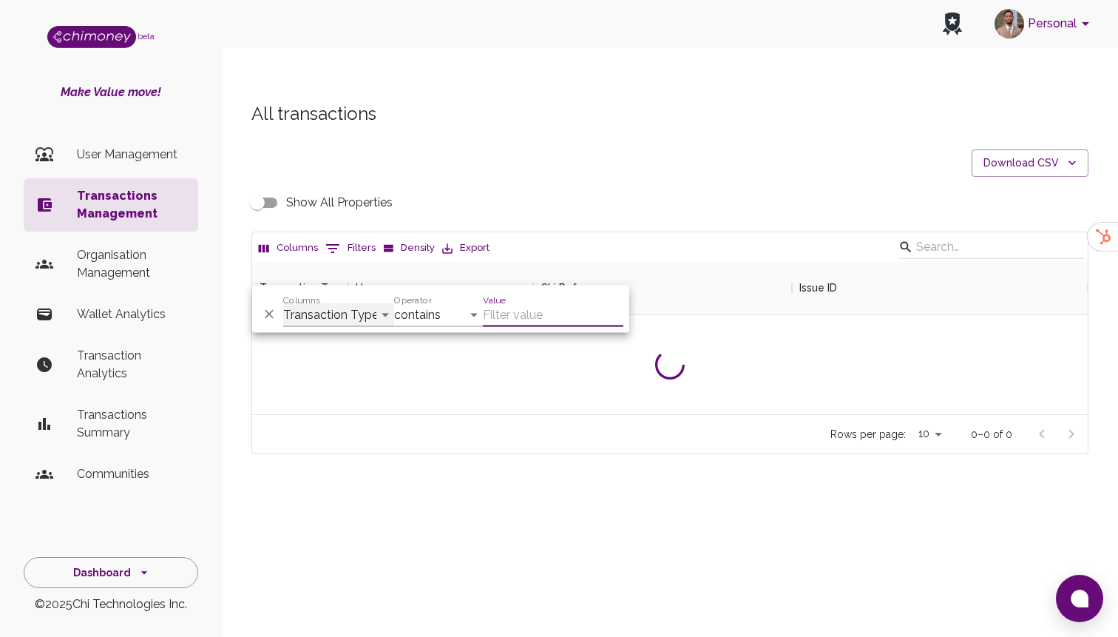
click at [359, 304] on select "Transaction Type Username Chi Ref Issue ID Value Amount Currency Fee ($) FX Rat…" at bounding box center [338, 315] width 111 height 24
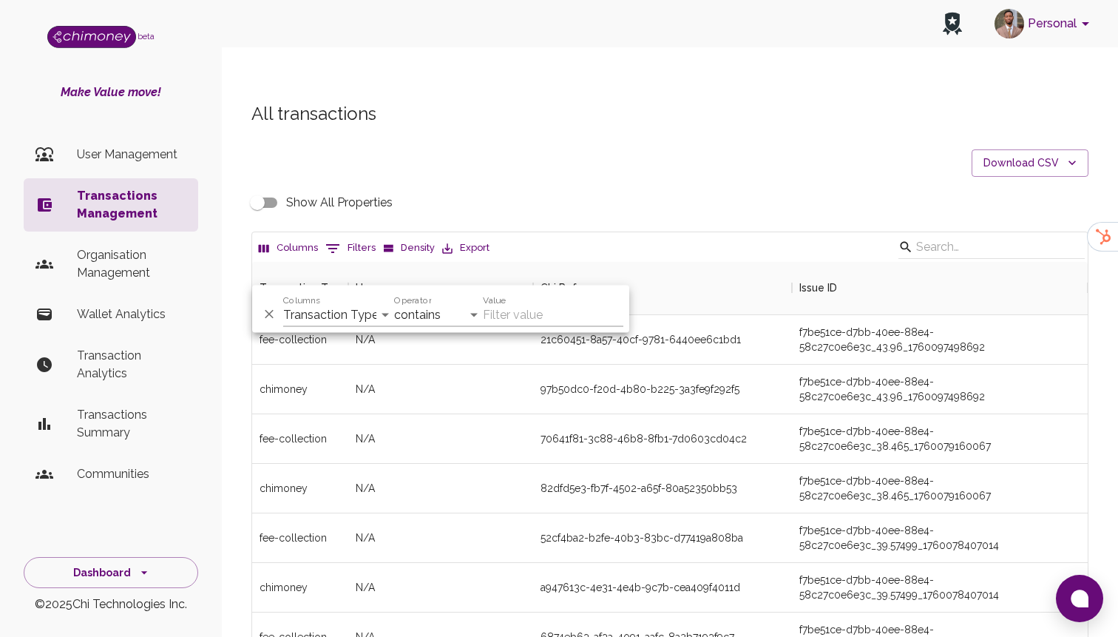
scroll to position [549, 835]
click at [328, 311] on select "Transaction Type Username Chi Ref Issue ID Value Amount Currency Fee ($) FX Rat…" at bounding box center [338, 315] width 111 height 24
select select "email"
click at [283, 303] on select "Transaction Type Username Chi Ref Issue ID Value Amount Currency Fee ($) FX Rat…" at bounding box center [338, 315] width 111 height 24
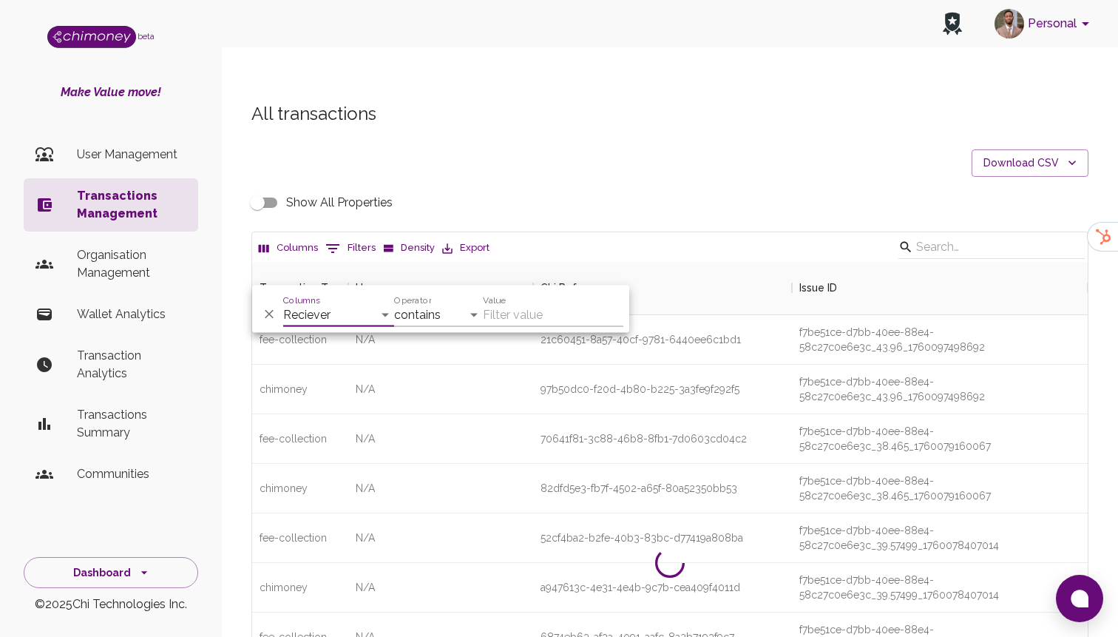
click at [513, 315] on input "Value" at bounding box center [553, 315] width 140 height 24
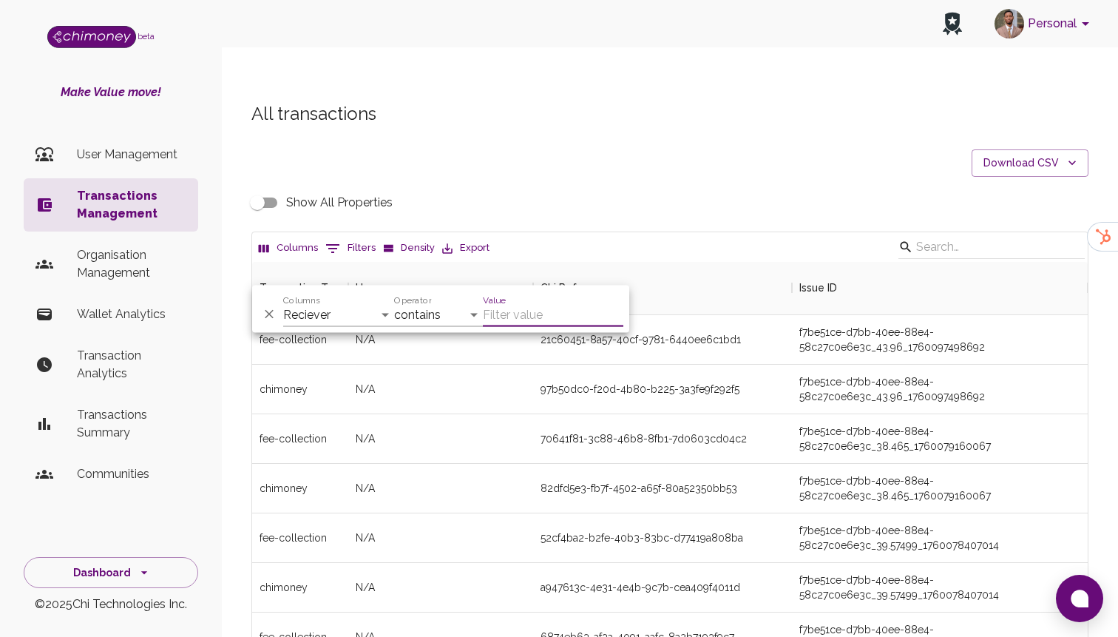
paste input "fa9d799d-d9fe-41de-8495-247f66115f43"
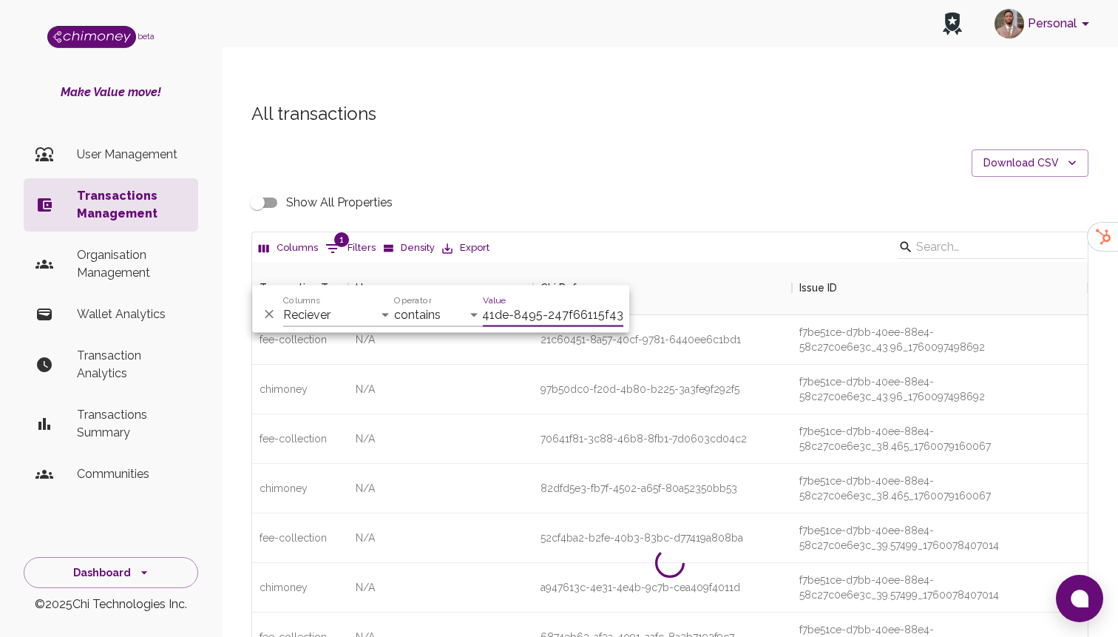
scroll to position [0, 79]
type input "fa9d799d-d9fe-41de-8495-247f66115f43"
click at [319, 319] on select "Transaction Type Username Chi Ref Issue ID Value Amount Currency Fee ($) FX Rat…" at bounding box center [338, 315] width 111 height 24
select select "chiRef"
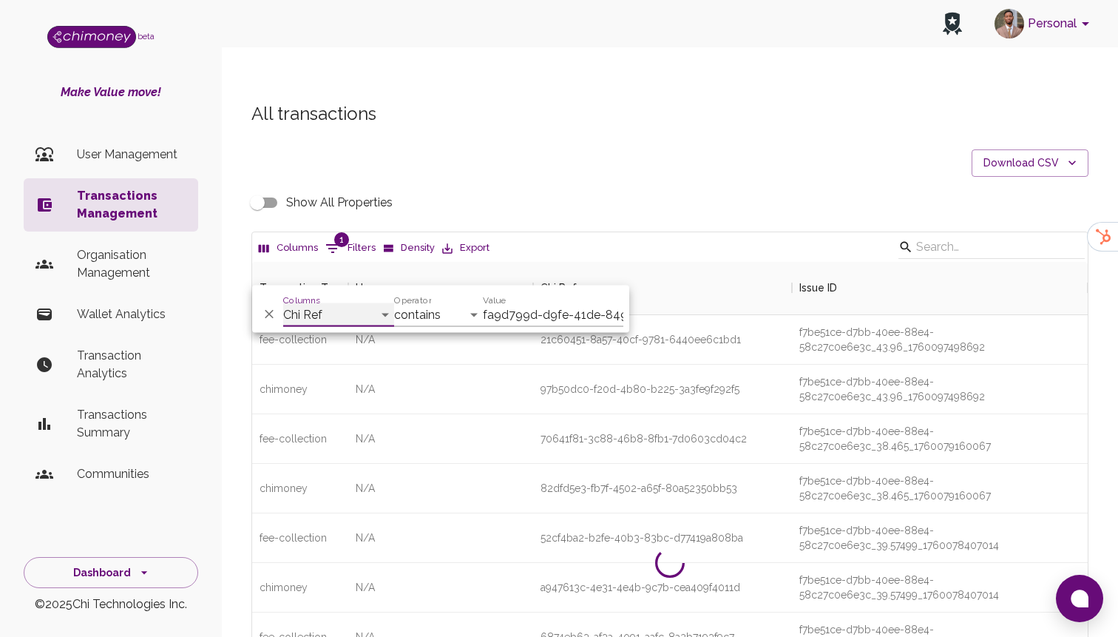
click at [283, 303] on select "Transaction Type Username Chi Ref Issue ID Value Amount Currency Fee ($) FX Rat…" at bounding box center [338, 315] width 111 height 24
click at [531, 315] on input "fa9d799d-d9fe-41de-8495-247f66115f43" at bounding box center [553, 315] width 140 height 24
click at [578, 313] on input "fa9d799d-d9fe-41de-8495-247f66115f43" at bounding box center [553, 315] width 140 height 24
click at [106, 569] on button "Dashboard" at bounding box center [111, 573] width 174 height 32
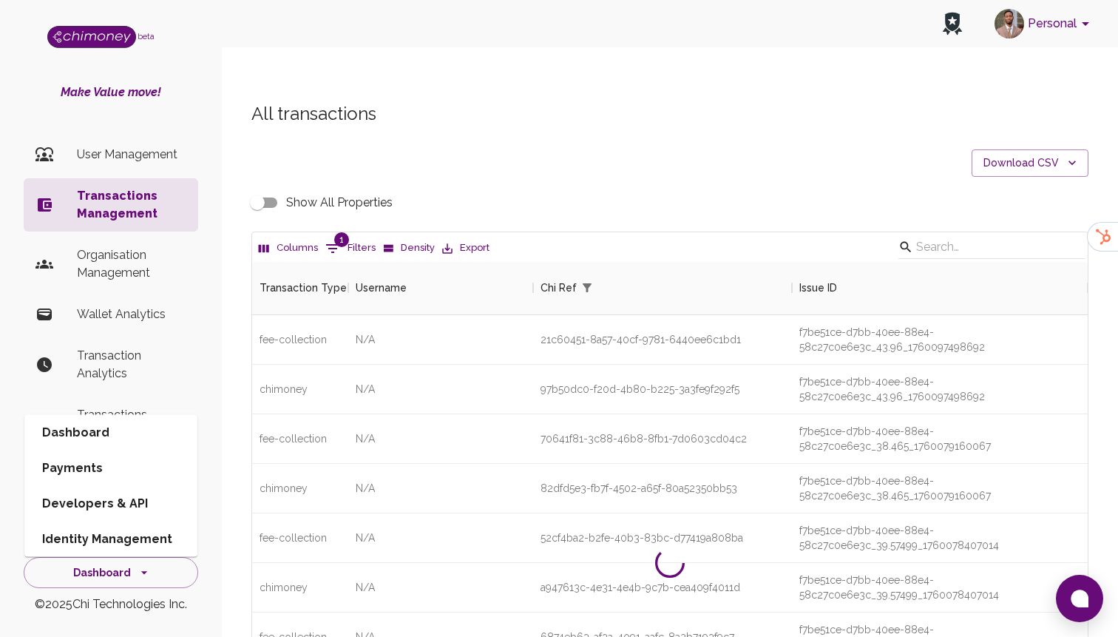
click at [116, 539] on li "Identity Management" at bounding box center [110, 538] width 173 height 35
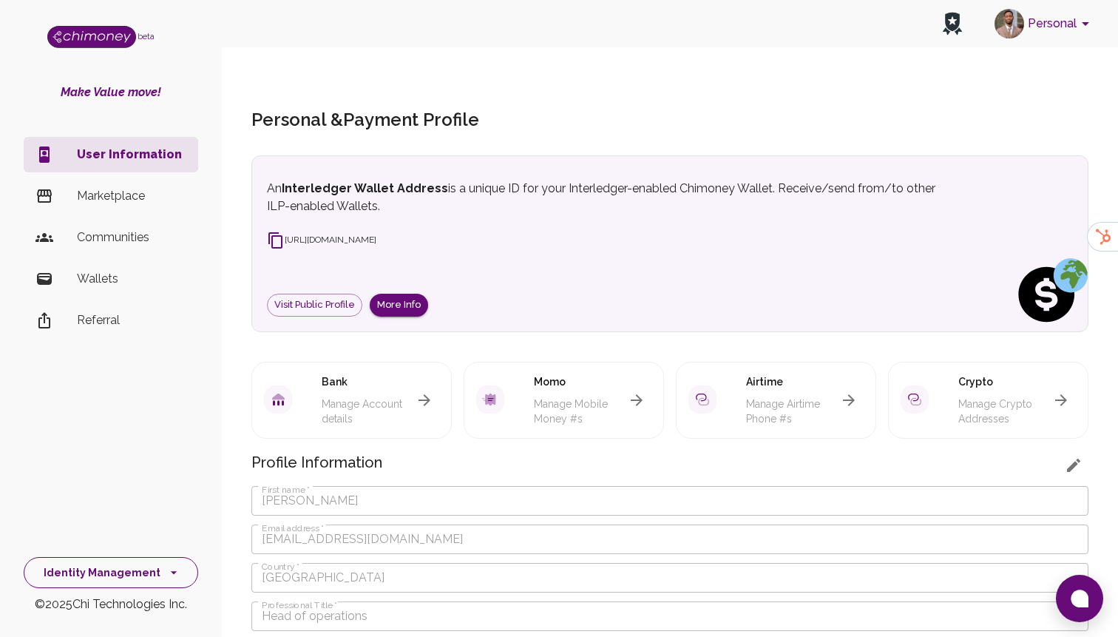
click at [116, 567] on button "Identity Management" at bounding box center [111, 573] width 174 height 32
click at [244, 350] on div "Bank Manage Account details" at bounding box center [346, 394] width 212 height 89
click at [430, 391] on icon "button" at bounding box center [425, 400] width 18 height 18
click at [418, 391] on icon "button" at bounding box center [425, 400] width 18 height 18
click at [427, 391] on icon "button" at bounding box center [425, 400] width 18 height 18
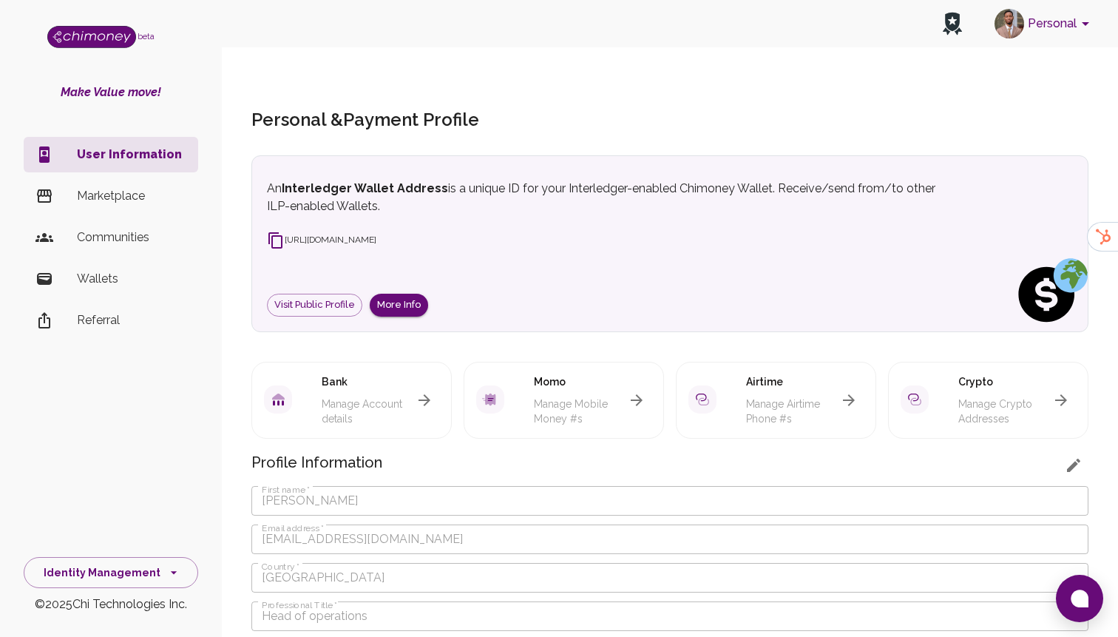
click at [428, 385] on button "button" at bounding box center [425, 400] width 30 height 30
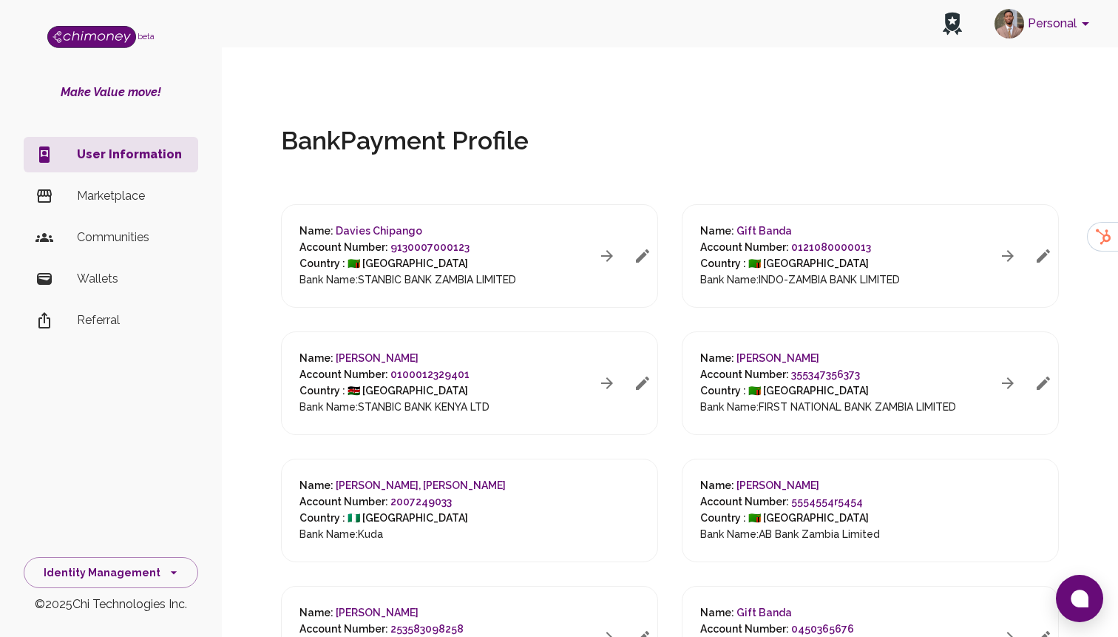
click at [1049, 37] on button "Personal" at bounding box center [1044, 23] width 112 height 38
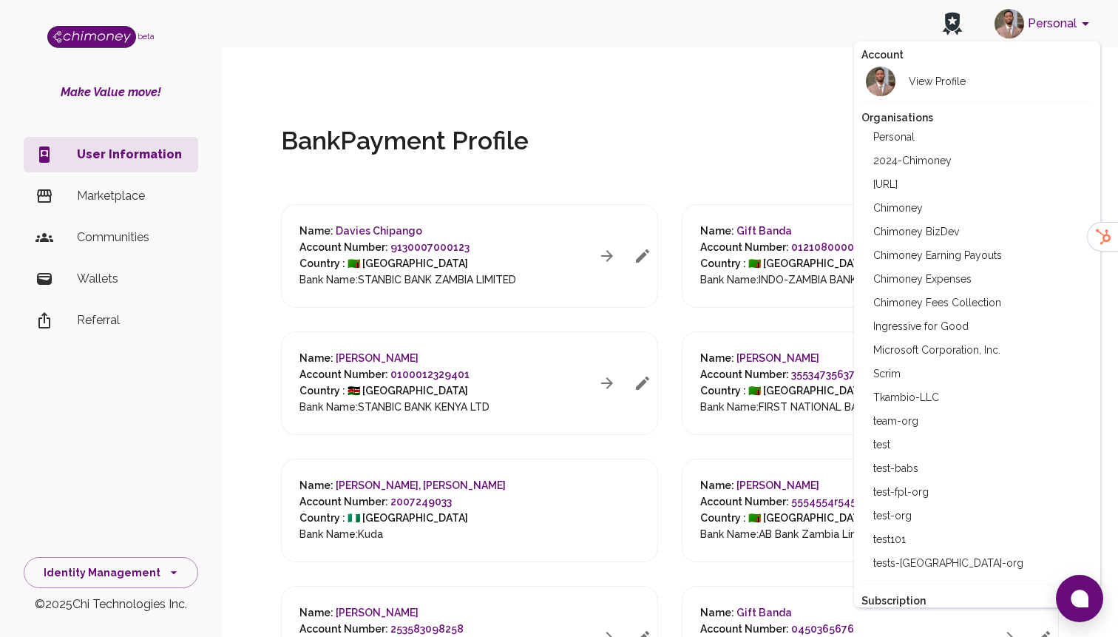
click at [768, 146] on div at bounding box center [559, 318] width 1118 height 637
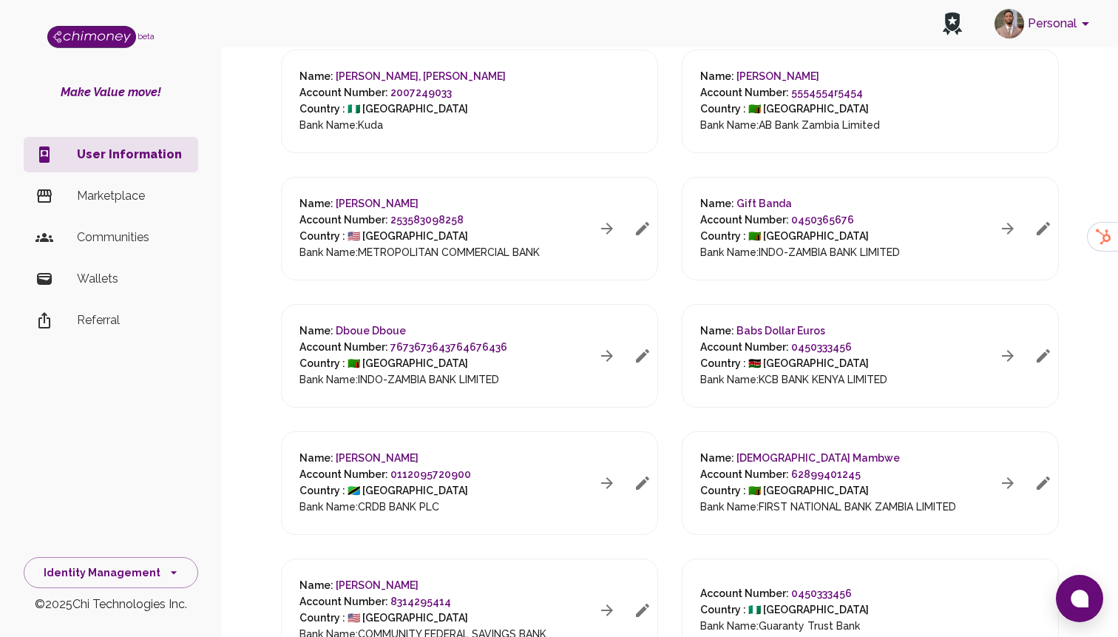
scroll to position [495, 0]
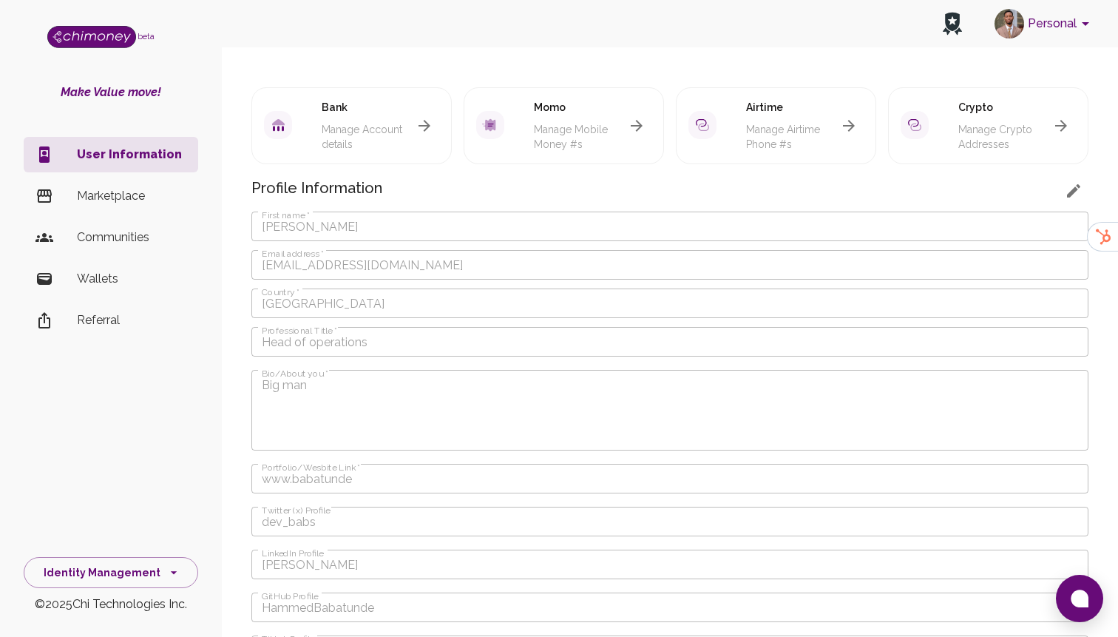
scroll to position [88, 0]
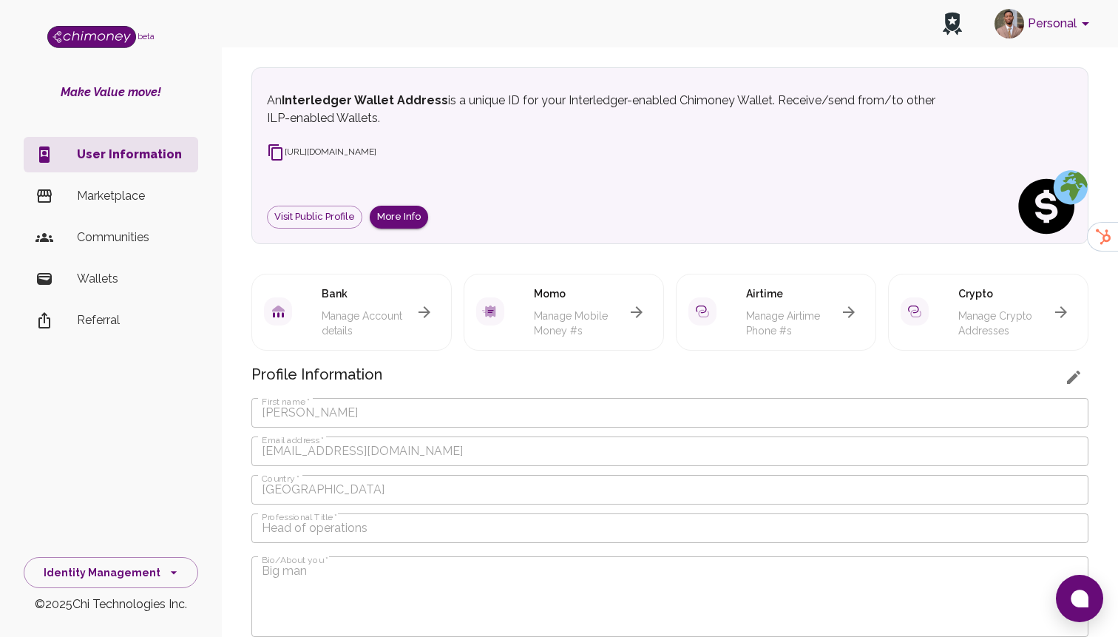
click at [645, 297] on button "button" at bounding box center [637, 312] width 30 height 30
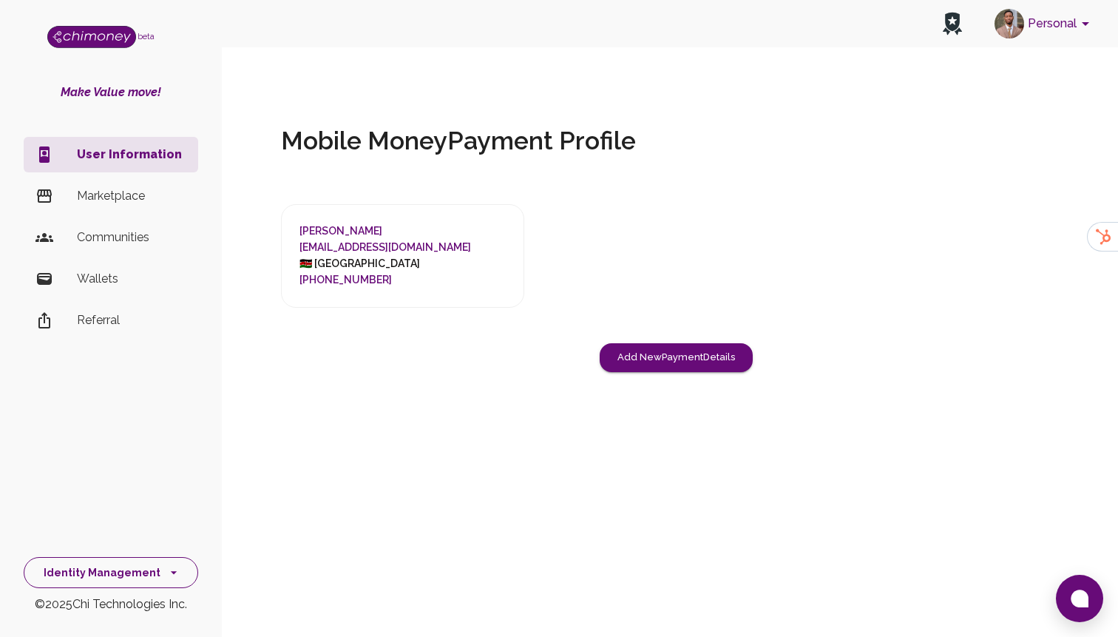
click at [141, 569] on button "Identity Management" at bounding box center [111, 573] width 174 height 32
click at [143, 537] on li "Identity Management" at bounding box center [110, 538] width 173 height 35
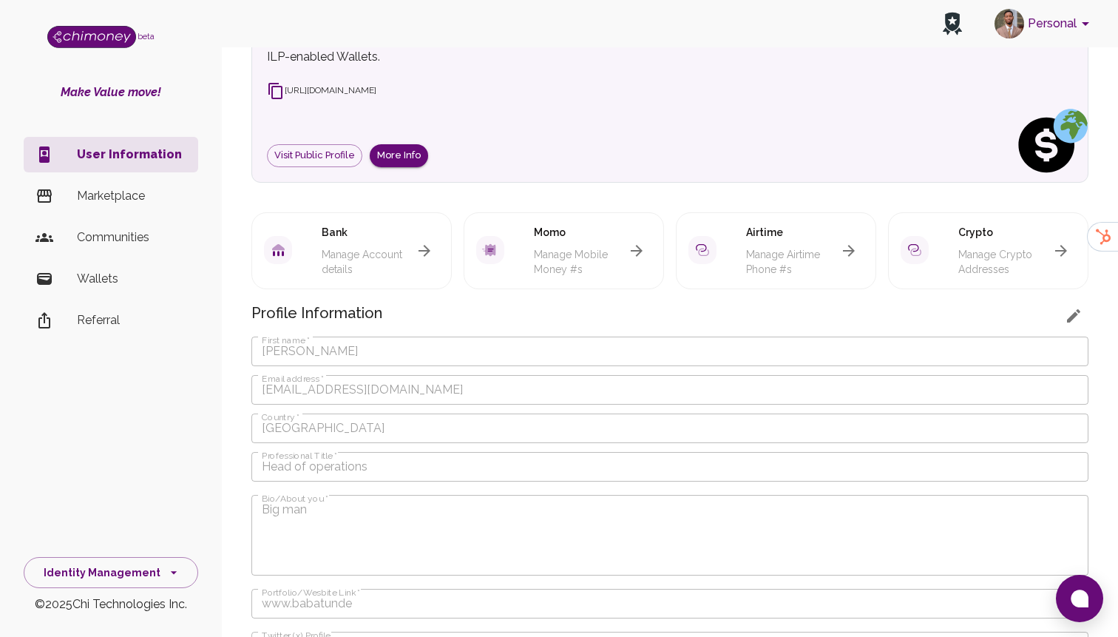
scroll to position [143, 0]
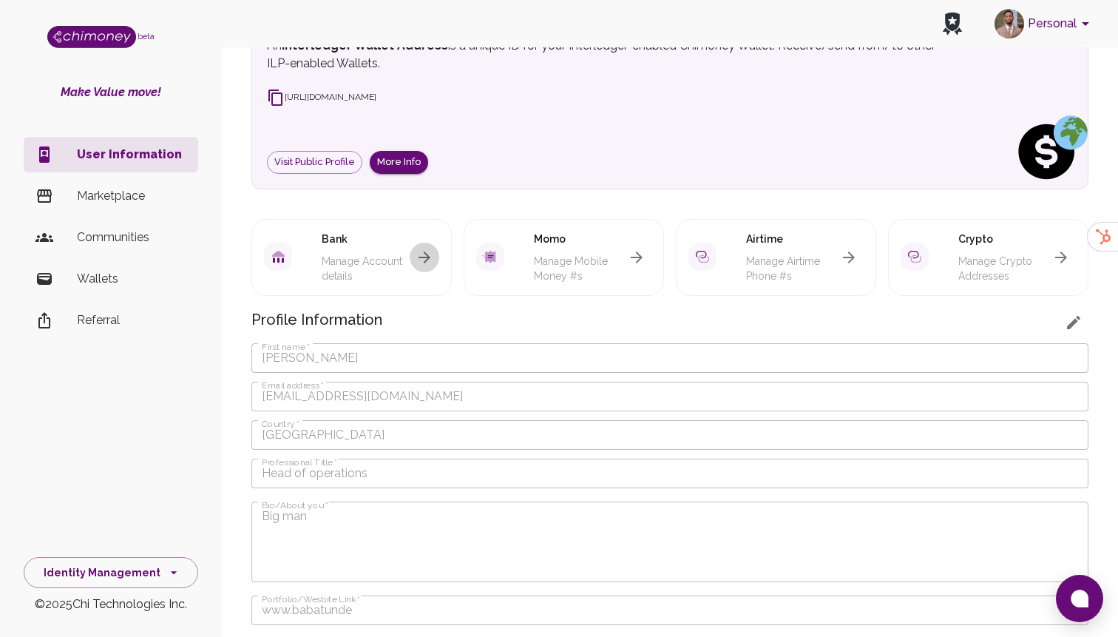
click at [433, 248] on icon "button" at bounding box center [425, 257] width 18 height 18
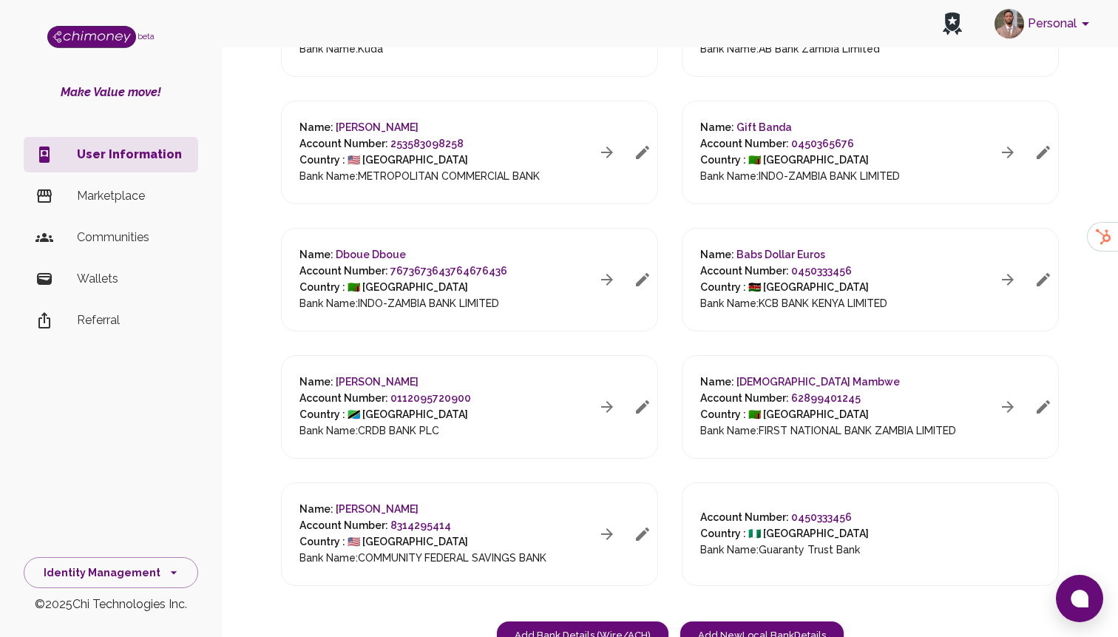
scroll to position [488, 0]
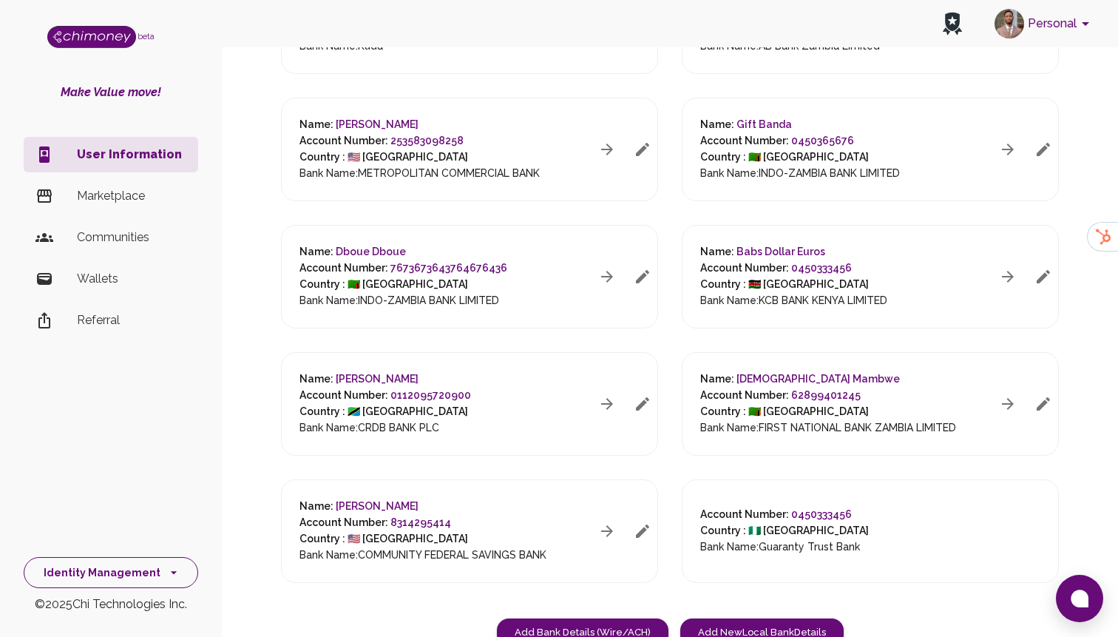
click at [127, 577] on button "Identity Management" at bounding box center [111, 573] width 174 height 32
click at [103, 566] on button "Identity Management" at bounding box center [111, 573] width 174 height 32
click at [142, 569] on button "Identity Management" at bounding box center [111, 573] width 174 height 32
click at [480, 133] on h6 "Account Number: 253583098258" at bounding box center [419, 141] width 240 height 16
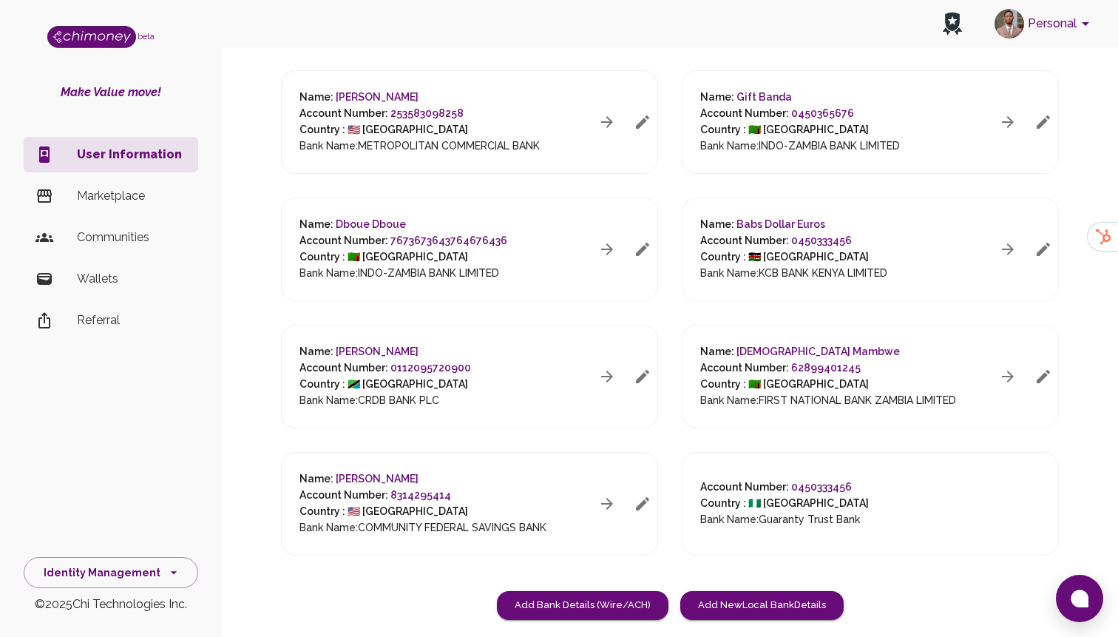
scroll to position [535, 0]
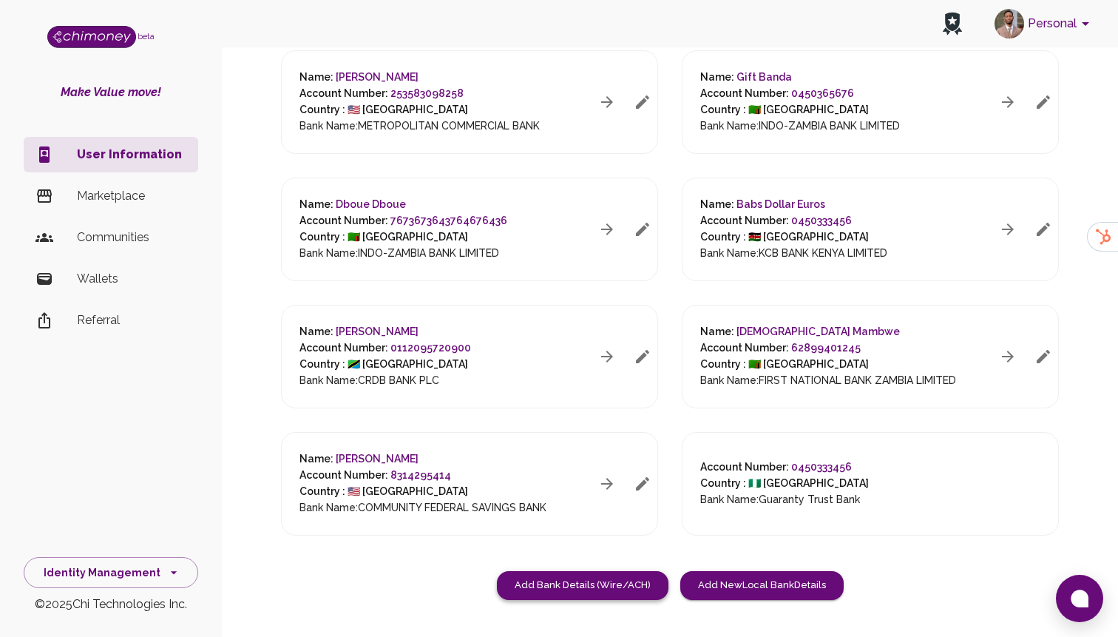
click at [605, 571] on button "Add Bank Details (Wire/ACH)" at bounding box center [583, 585] width 172 height 29
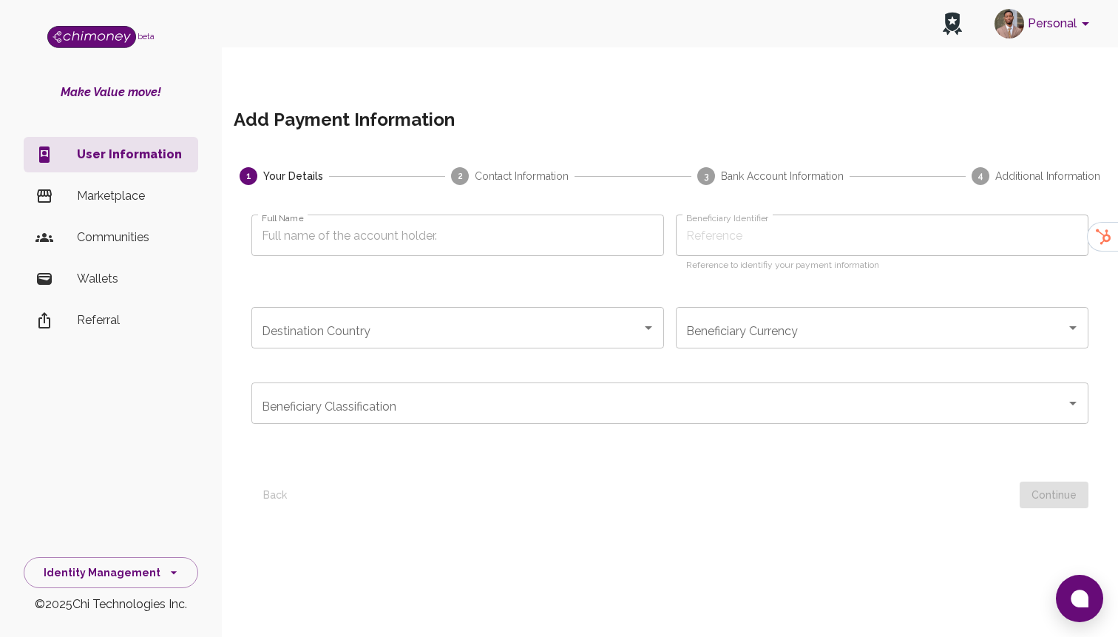
click at [623, 389] on input "Beneficiary Classification" at bounding box center [658, 403] width 801 height 28
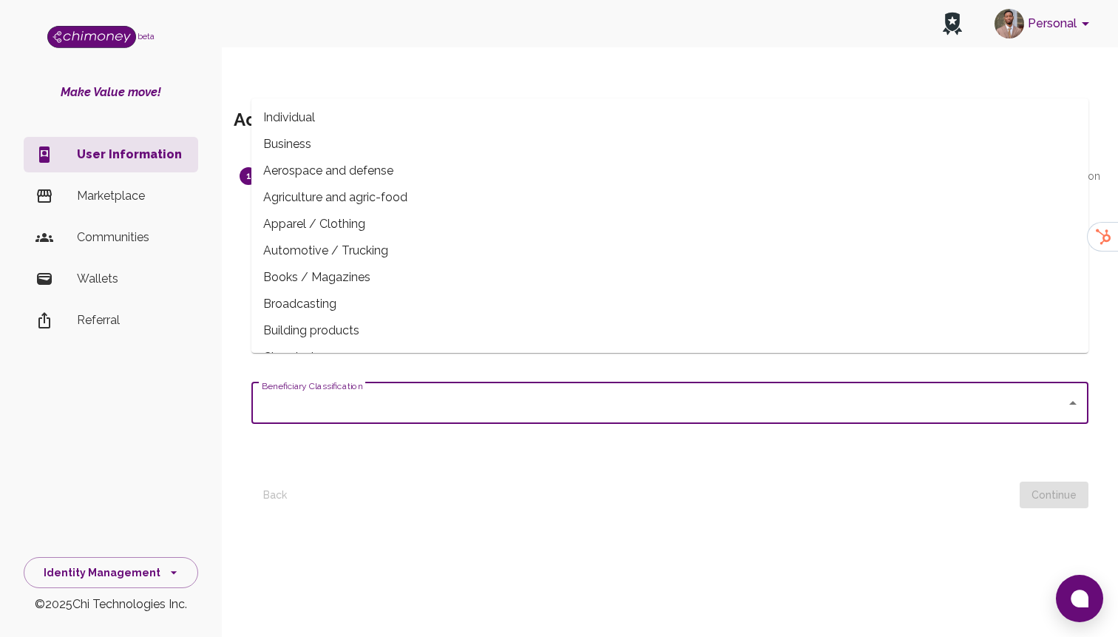
click at [659, 481] on div at bounding box center [662, 494] width 715 height 27
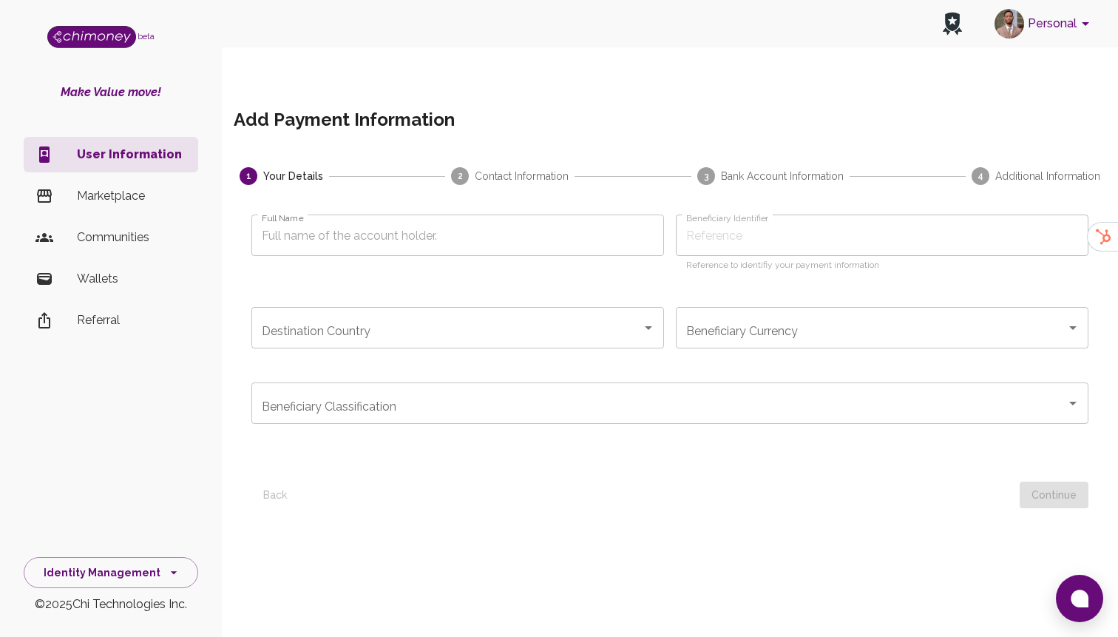
click at [598, 313] on input "Destination Country" at bounding box center [446, 327] width 377 height 28
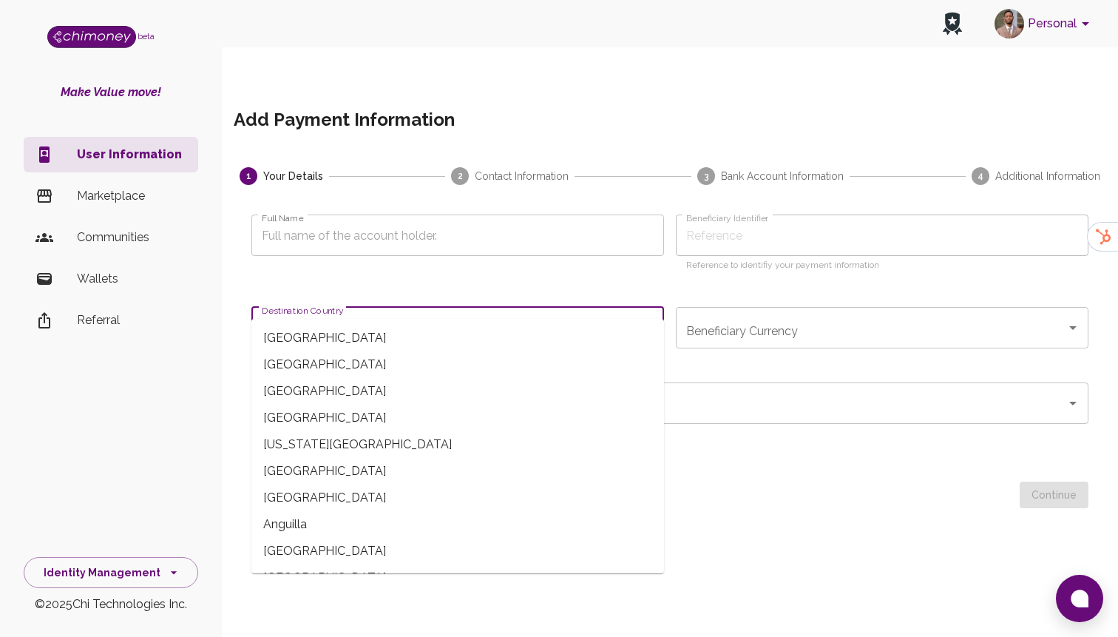
click at [792, 446] on div at bounding box center [664, 452] width 849 height 12
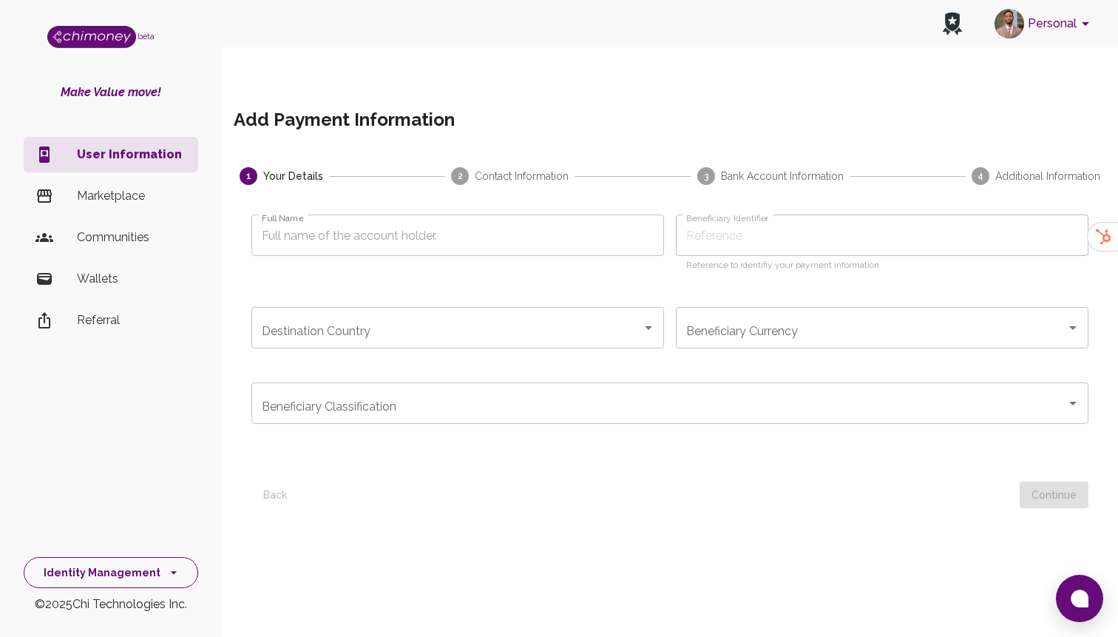
click at [138, 562] on button "Identity Management" at bounding box center [111, 573] width 174 height 32
click at [220, 517] on div "User Information Marketplace Communities Wallets Referral" at bounding box center [111, 325] width 222 height 389
click at [138, 552] on div "Identity Management" at bounding box center [111, 568] width 222 height 39
click at [127, 566] on button "Identity Management" at bounding box center [111, 573] width 174 height 32
click at [128, 356] on div "User Information Marketplace Communities Wallets Referral" at bounding box center [111, 325] width 222 height 389
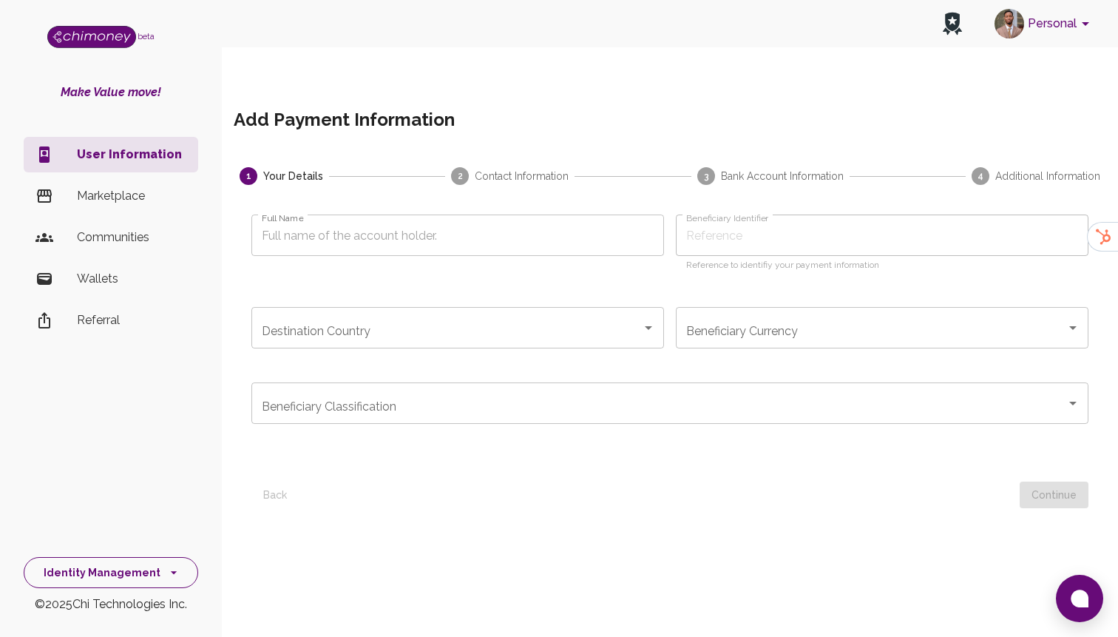
click at [102, 574] on button "Identity Management" at bounding box center [111, 573] width 174 height 32
click at [105, 429] on li "Dashboard" at bounding box center [110, 432] width 173 height 35
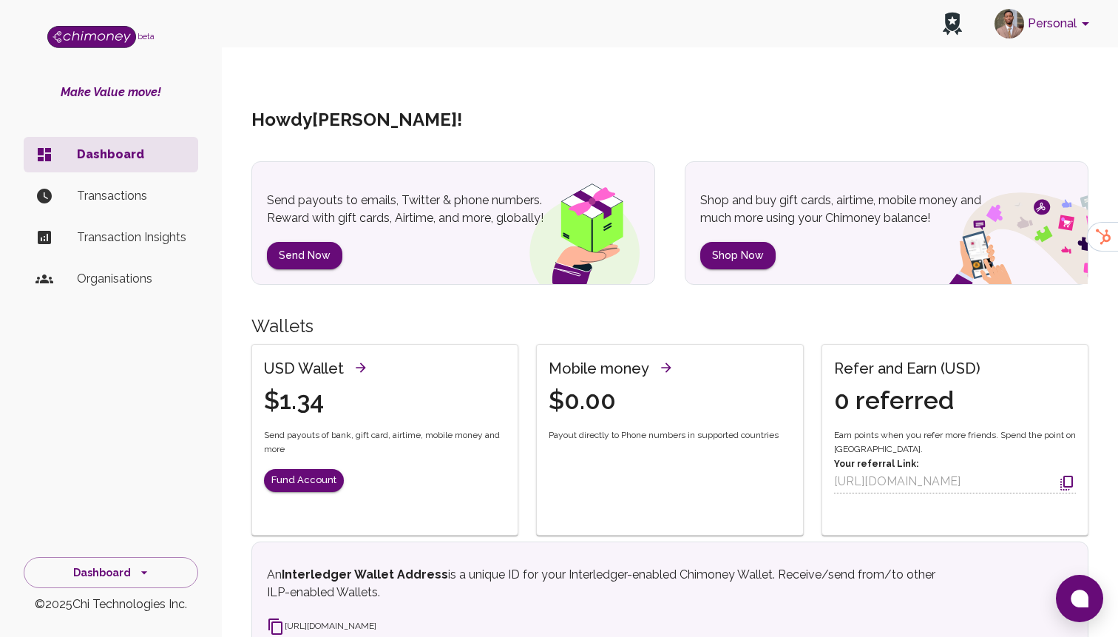
click at [109, 202] on p "Transactions" at bounding box center [131, 196] width 109 height 18
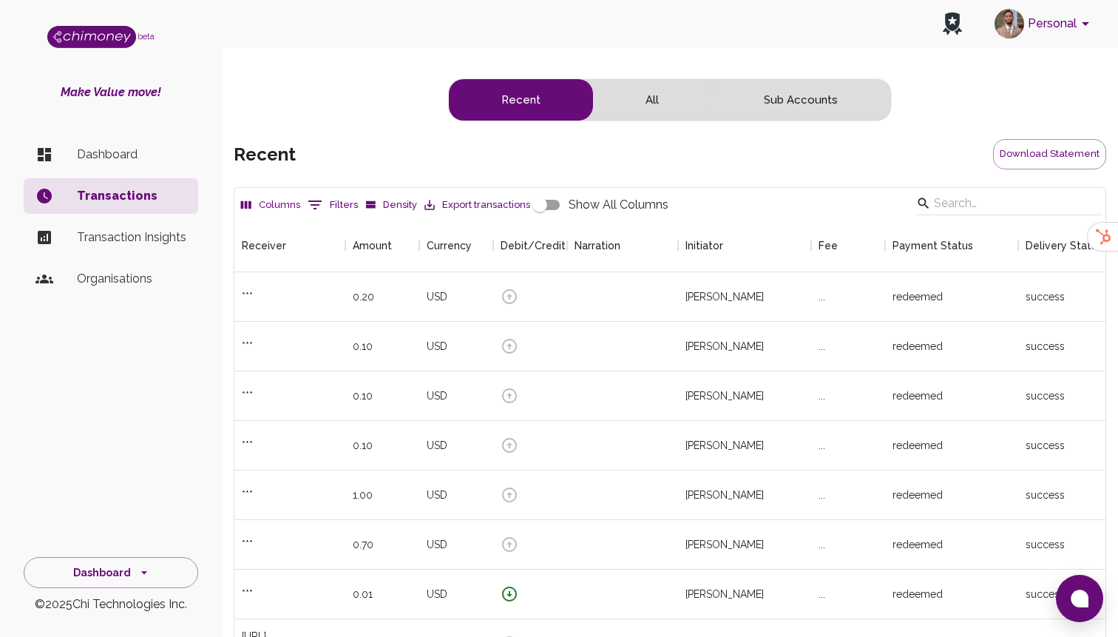
scroll to position [0, 327]
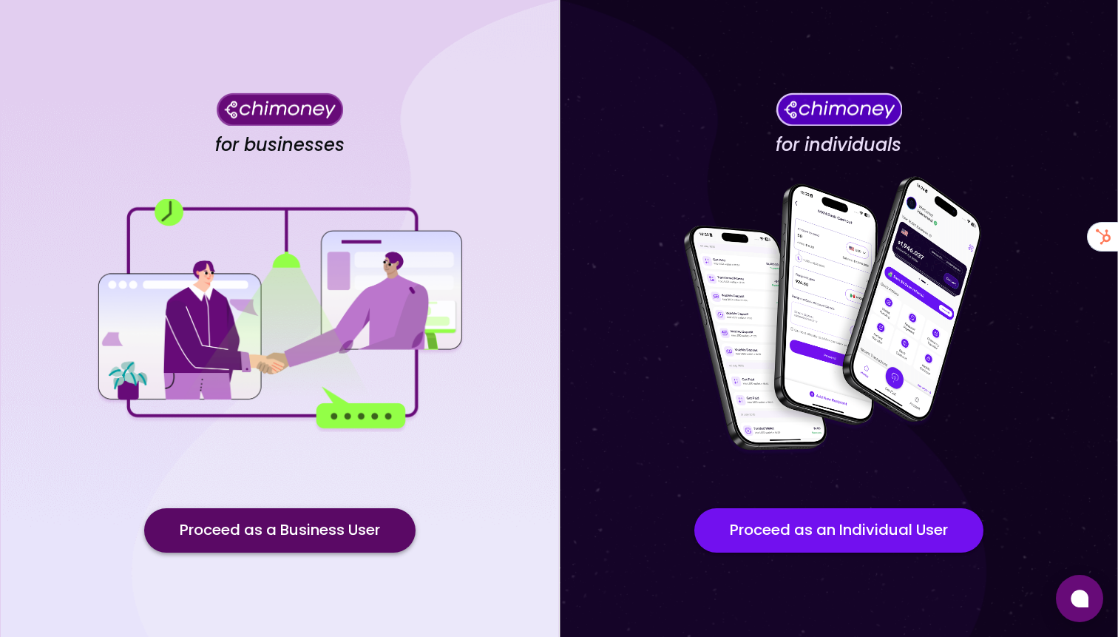
click at [304, 529] on button "Proceed as a Business User" at bounding box center [279, 530] width 271 height 44
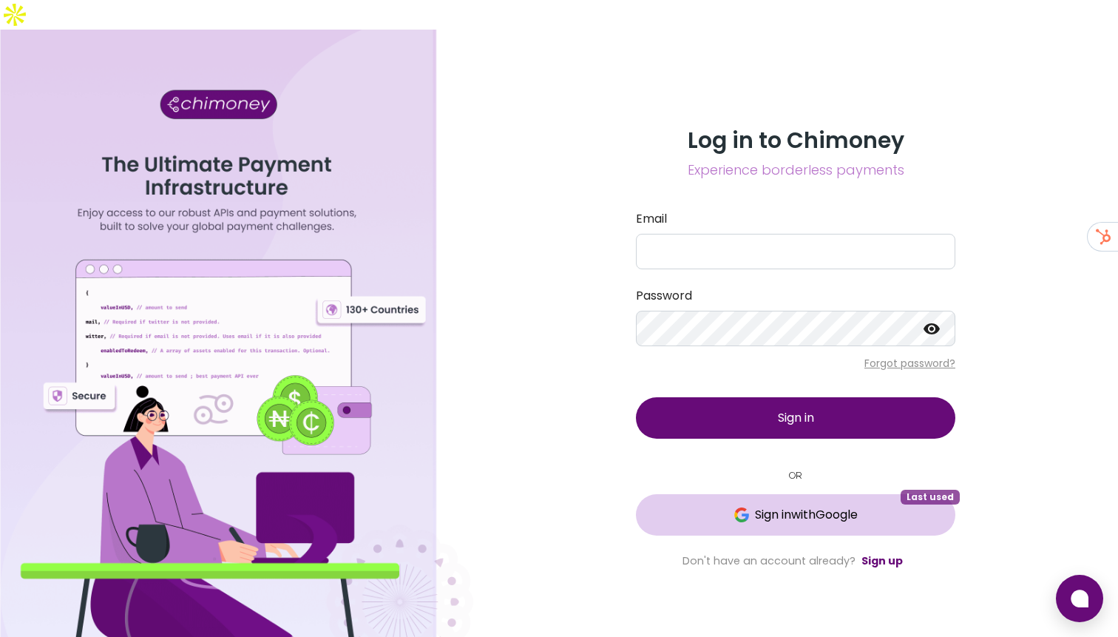
click at [773, 494] on button "Sign in with Google Last used" at bounding box center [795, 514] width 319 height 41
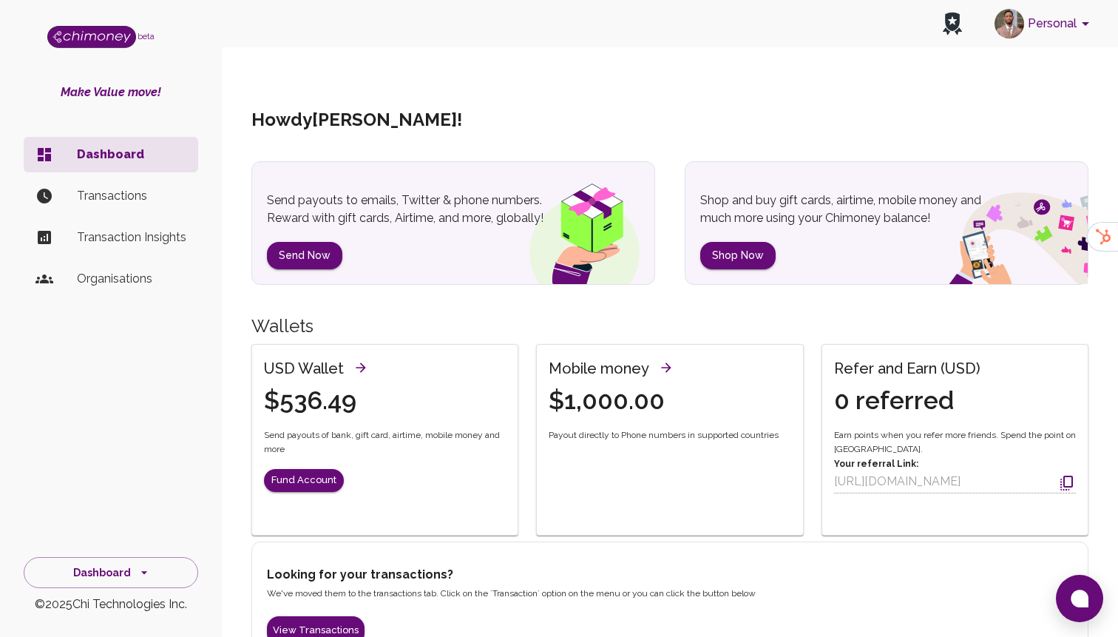
scroll to position [12, 0]
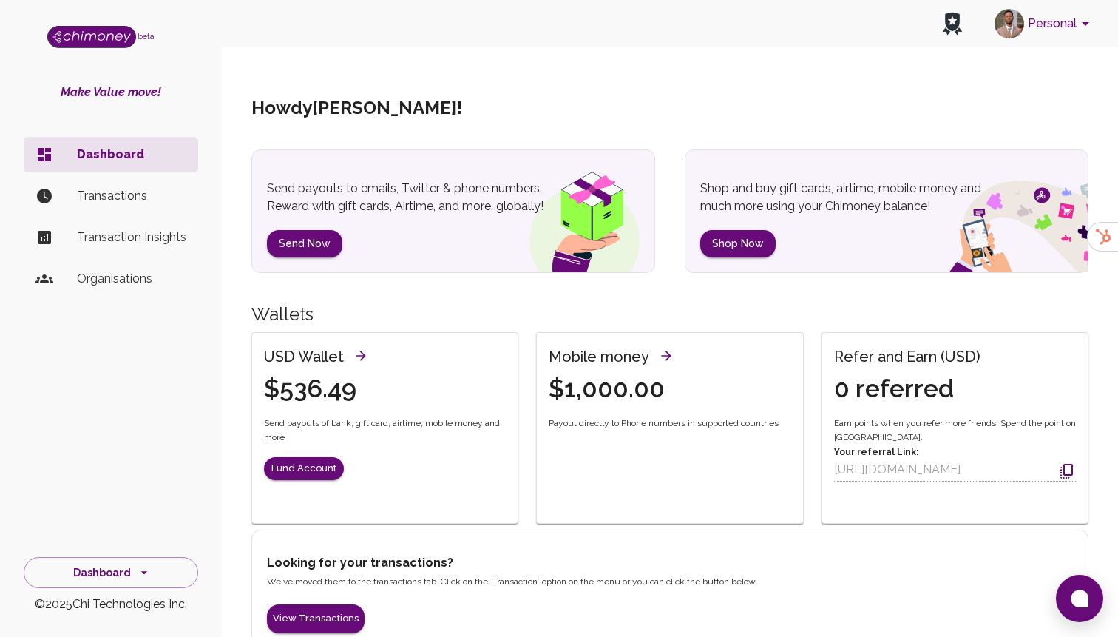
click at [148, 196] on p "Transactions" at bounding box center [131, 196] width 109 height 18
click at [87, 189] on p "Transactions" at bounding box center [131, 196] width 109 height 18
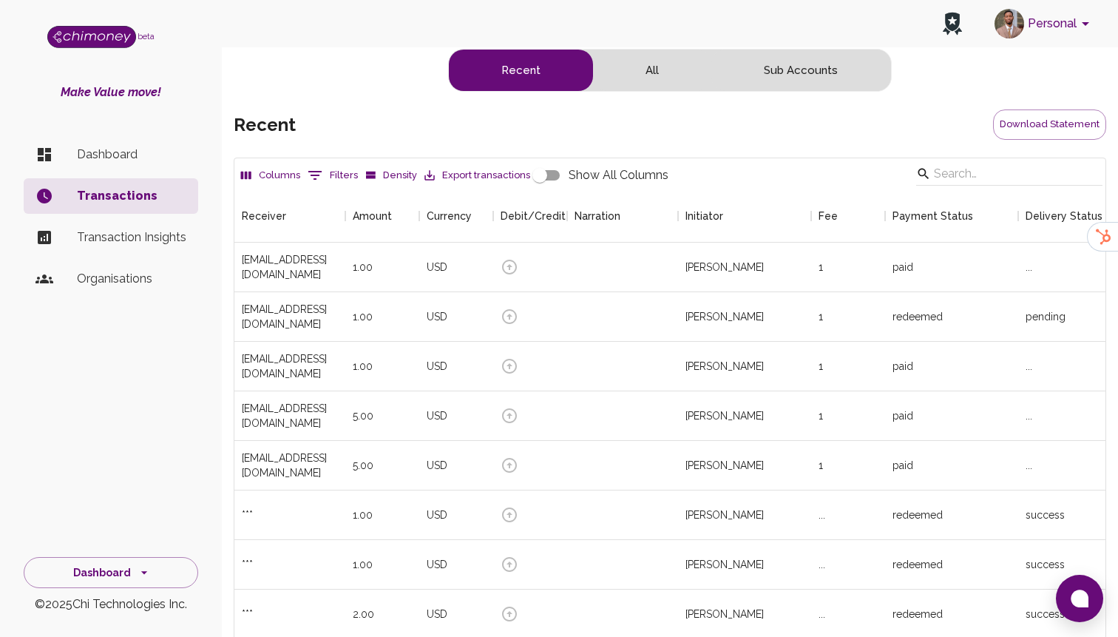
scroll to position [549, 871]
click at [393, 268] on div "1.00" at bounding box center [382, 268] width 74 height 50
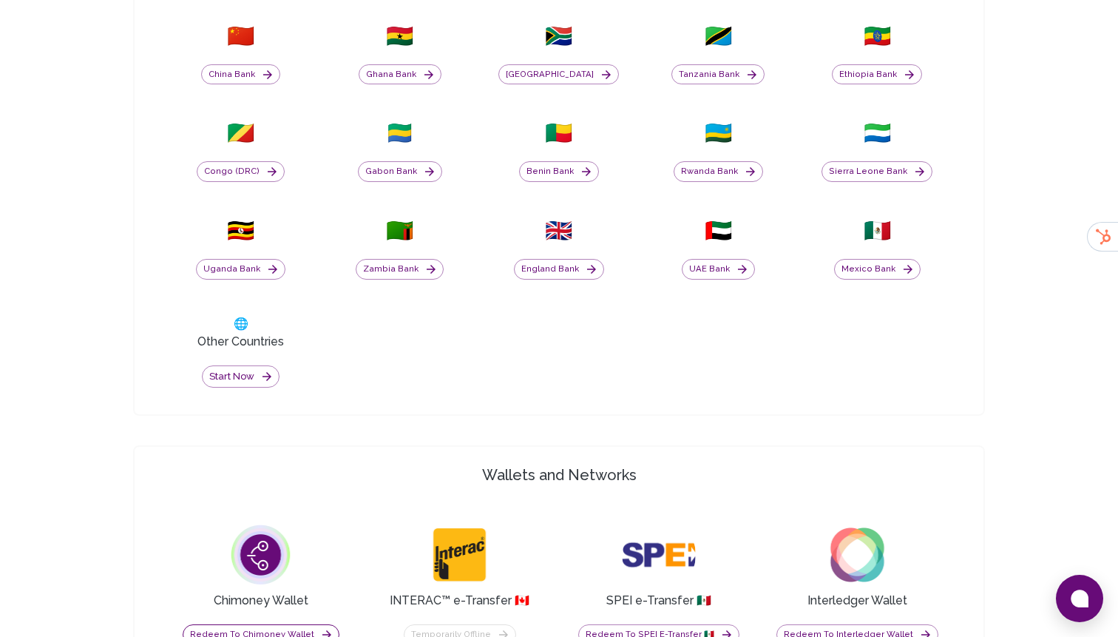
scroll to position [968, 0]
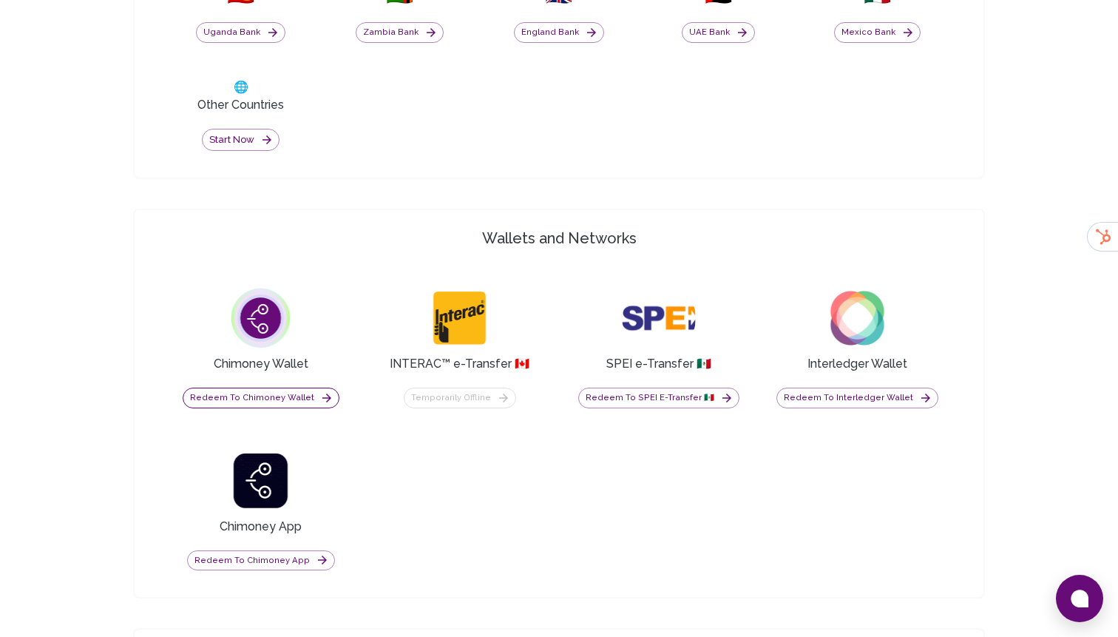
click at [224, 402] on button "Redeem to Chimoney Wallet" at bounding box center [261, 397] width 157 height 21
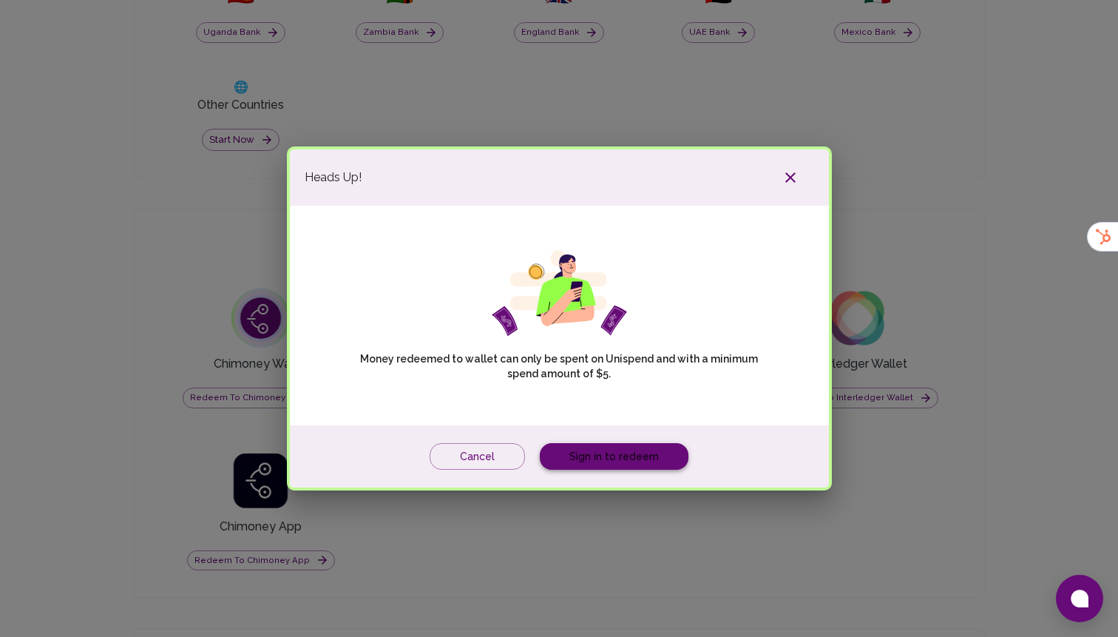
click at [638, 443] on link "Sign in to redeem" at bounding box center [614, 456] width 149 height 27
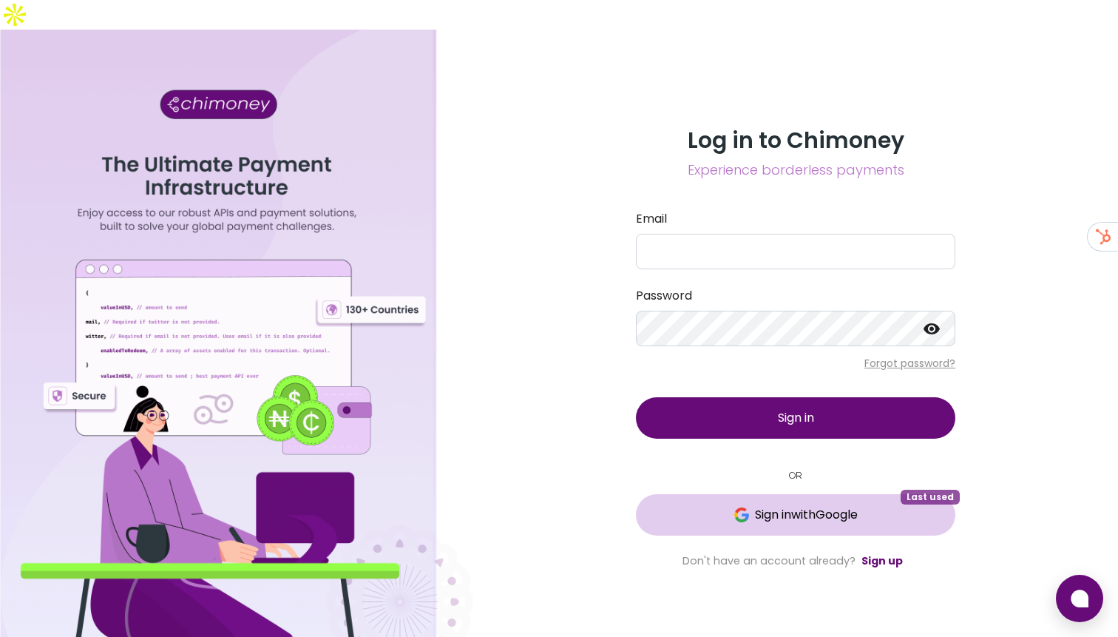
click at [782, 506] on span "Sign in with Google" at bounding box center [806, 515] width 103 height 18
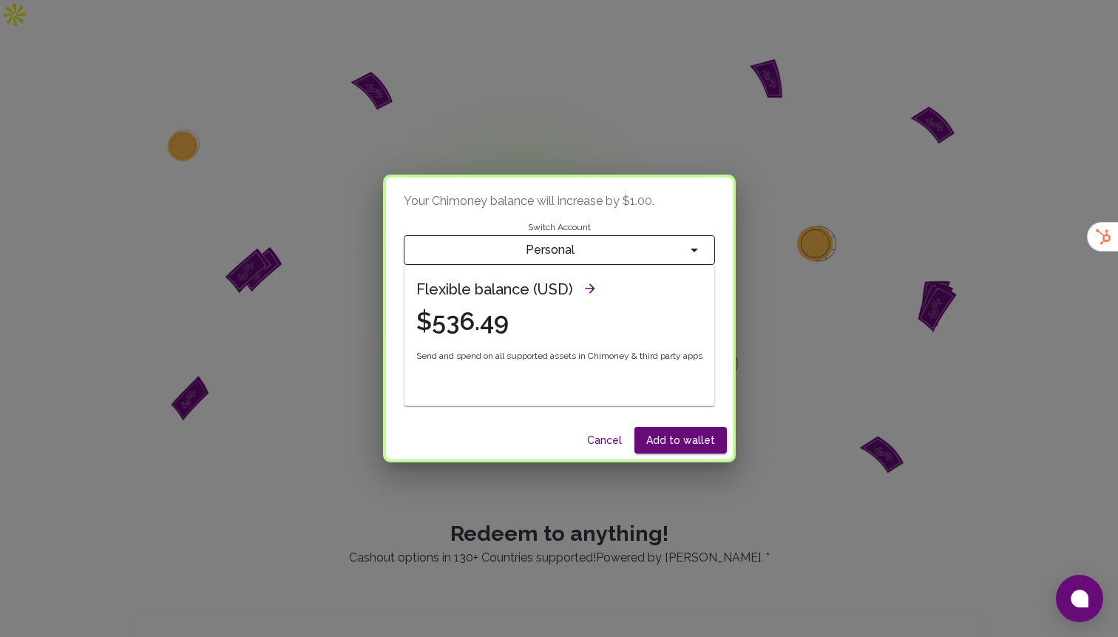
click at [621, 326] on div "Flexible balance (USD) $536.49" at bounding box center [551, 299] width 304 height 78
click at [586, 291] on icon "View all wallets and manage thresholds" at bounding box center [590, 288] width 15 height 15
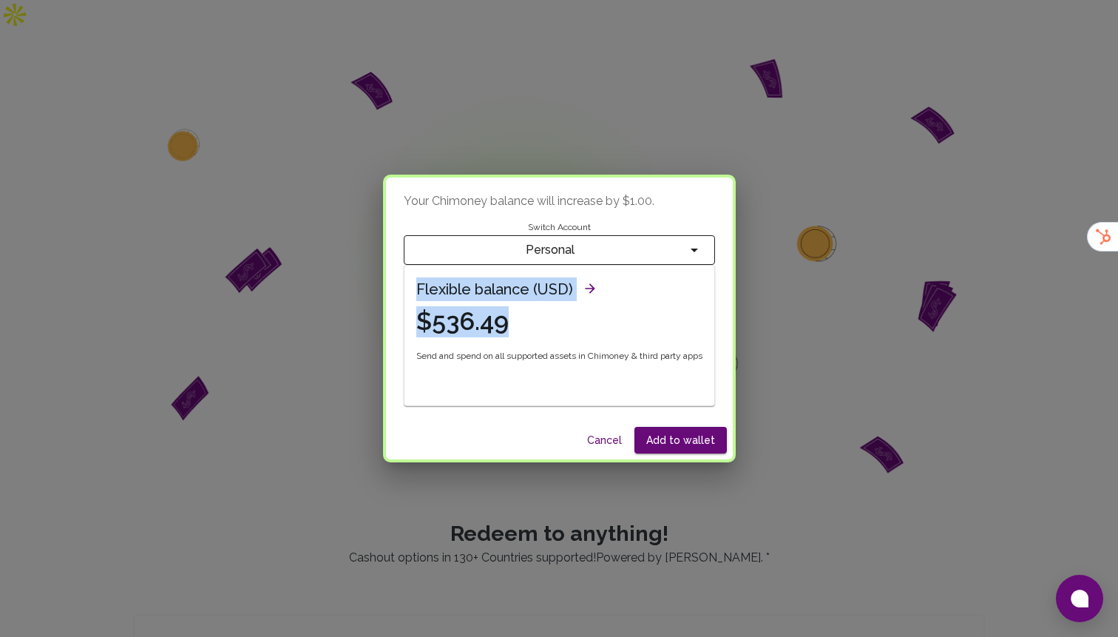
drag, startPoint x: 410, startPoint y: 285, endPoint x: 555, endPoint y: 325, distance: 150.3
click at [555, 325] on div "Flexible balance (USD) $536.49" at bounding box center [500, 299] width 203 height 78
click at [604, 299] on div "Flexible balance (USD) $536.49" at bounding box center [551, 299] width 304 height 78
drag, startPoint x: 413, startPoint y: 291, endPoint x: 551, endPoint y: 325, distance: 142.6
click at [551, 325] on div "Flexible balance (USD) $536.49" at bounding box center [500, 299] width 203 height 78
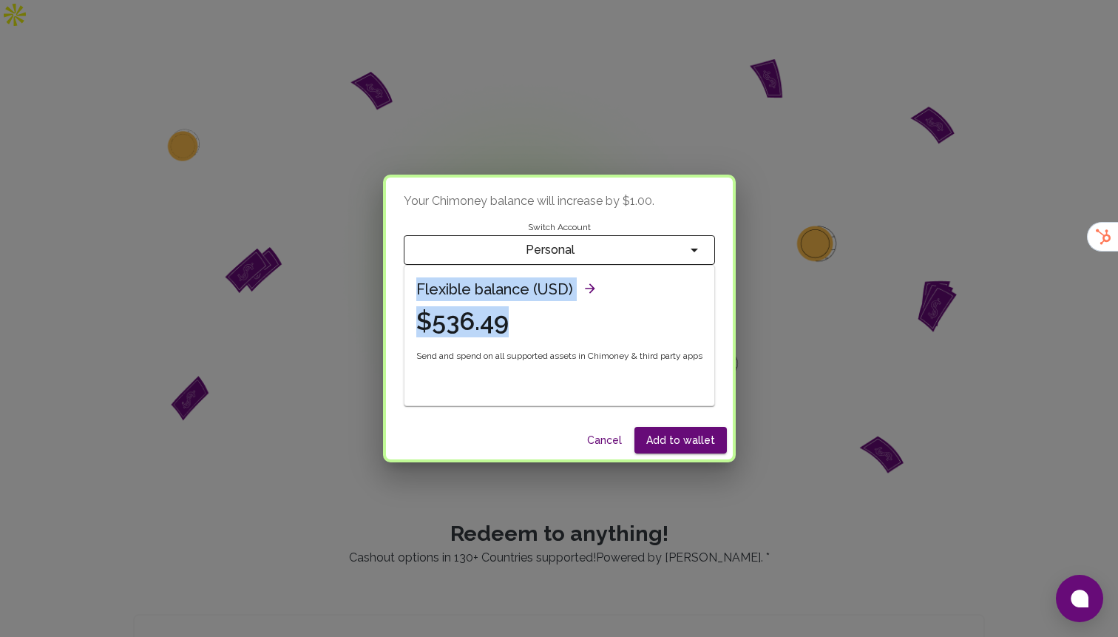
click at [551, 325] on h4 "$536.49" at bounding box center [508, 321] width 185 height 31
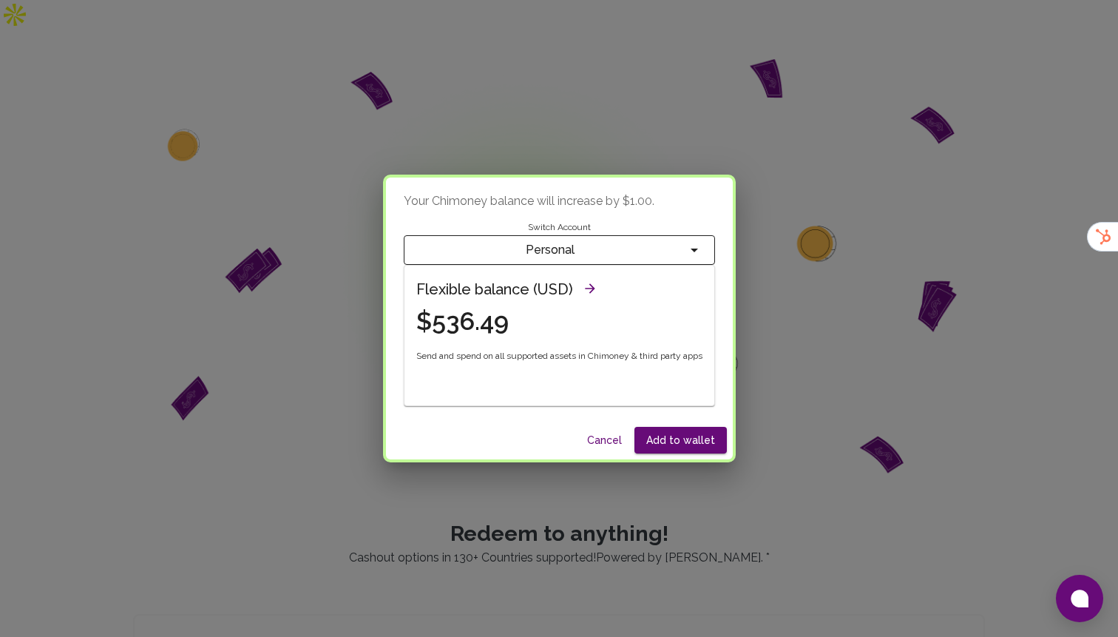
click at [583, 293] on icon "View all wallets and manage thresholds" at bounding box center [590, 288] width 15 height 15
click at [907, 155] on div "Your Chimoney balance will increase by $1.00 . Switch Account Personal Flexible…" at bounding box center [559, 318] width 1118 height 637
